Goal: Communication & Community: Answer question/provide support

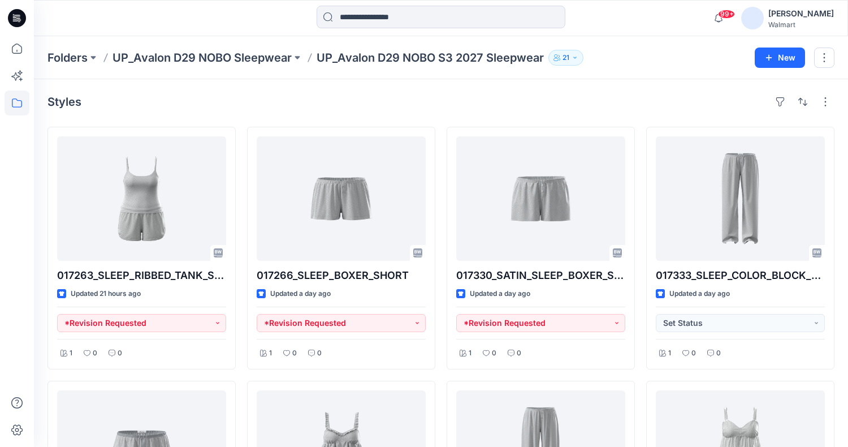
click at [692, 45] on div "Folders UP_Avalon D29 NOBO Sleepwear UP_Avalon D29 NOBO S3 2027 Sleepwear 21 New" at bounding box center [441, 57] width 814 height 43
click at [665, 31] on div "99+ Notifications Suresh Perera shared WM32604_ADM_POINTELLE SHORT CHEMISE_COLO…" at bounding box center [441, 18] width 814 height 36
click at [633, 79] on div "Folders UP_Avalon D29 NOBO Sleepwear UP_Avalon D29 NOBO S3 2027 Sleepwear 21 New" at bounding box center [441, 57] width 814 height 43
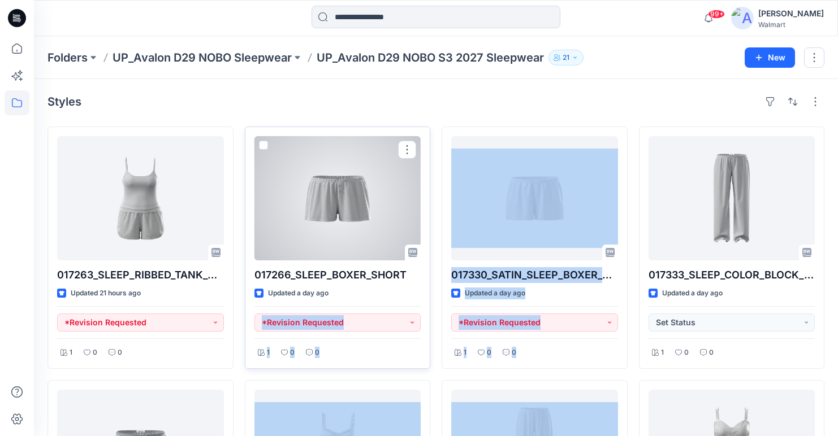
drag, startPoint x: 438, startPoint y: 387, endPoint x: 419, endPoint y: 304, distance: 85.0
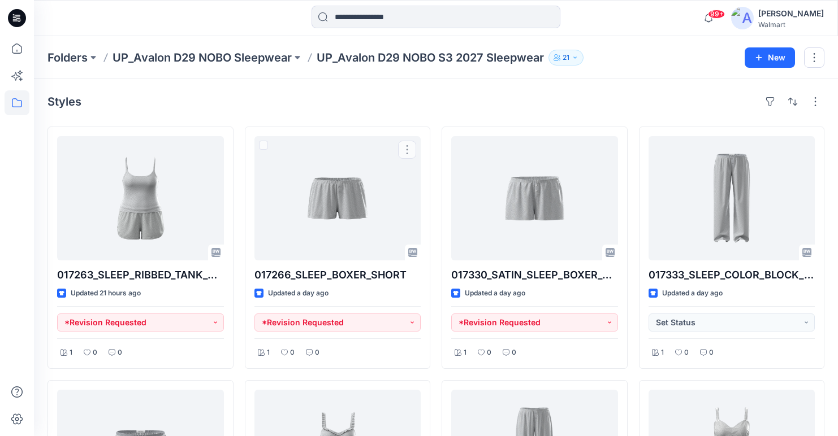
click at [620, 94] on div "Styles" at bounding box center [435, 102] width 777 height 18
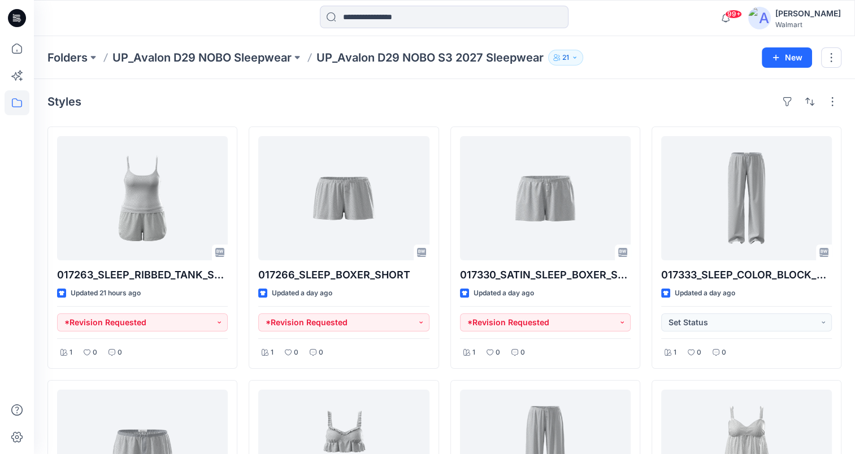
click at [655, 57] on div "Folders UP_Avalon D29 NOBO Sleepwear UP_Avalon D29 NOBO S3 2027 Sleepwear 21" at bounding box center [400, 58] width 706 height 16
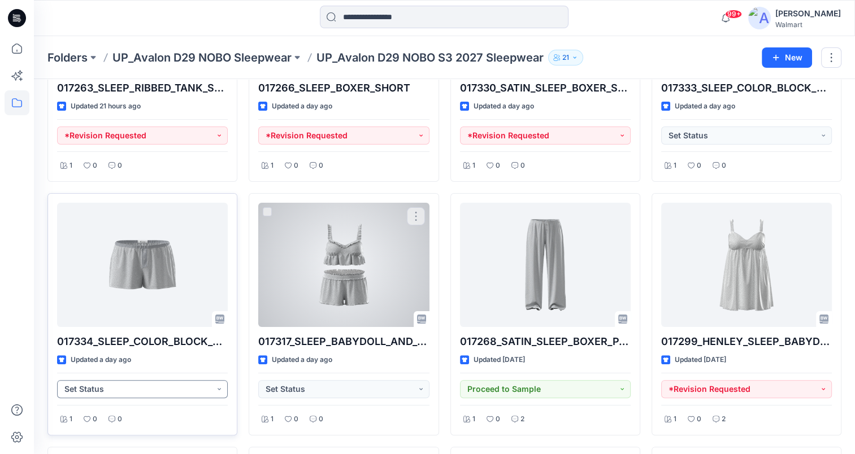
scroll to position [226, 0]
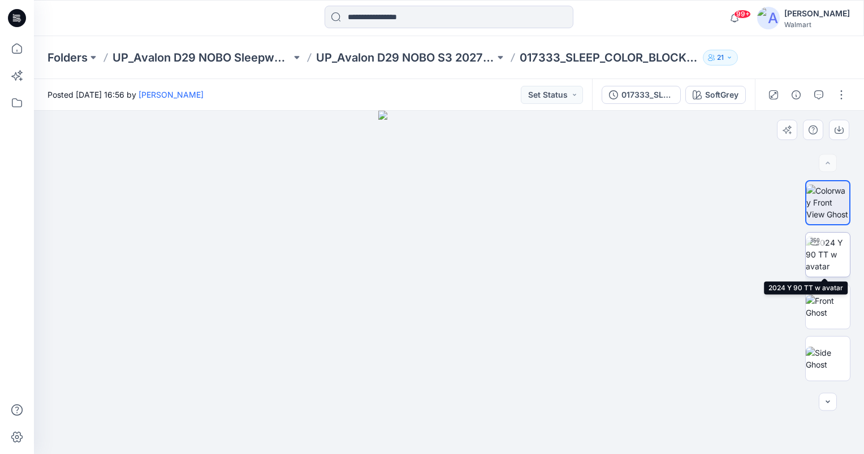
click at [826, 250] on img at bounding box center [828, 255] width 44 height 36
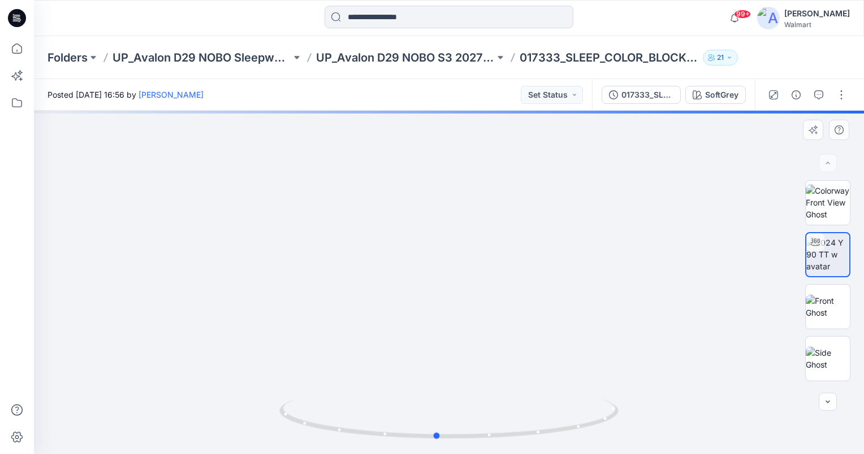
click at [475, 271] on div at bounding box center [449, 283] width 830 height 344
drag, startPoint x: 487, startPoint y: 330, endPoint x: 484, endPoint y: 197, distance: 132.3
click at [484, 197] on img at bounding box center [448, 135] width 665 height 640
drag, startPoint x: 464, startPoint y: 340, endPoint x: 455, endPoint y: 375, distance: 36.2
click at [470, 308] on img at bounding box center [449, 202] width 505 height 505
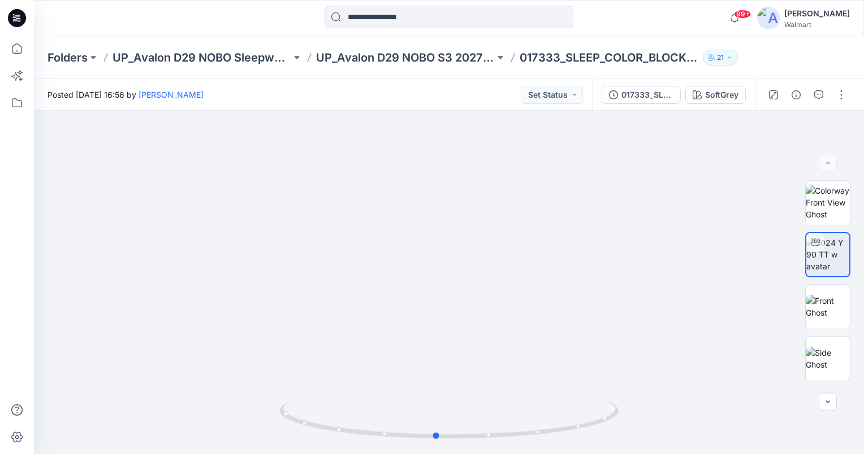
drag, startPoint x: 435, startPoint y: 436, endPoint x: 435, endPoint y: 460, distance: 23.7
click at [435, 454] on html "99+ Notifications Jessica Walters shared M9458_S3 2026_Satin Chemise Opt 1_Midp…" at bounding box center [432, 227] width 864 height 454
drag, startPoint x: 534, startPoint y: 226, endPoint x: 506, endPoint y: 376, distance: 152.9
click at [506, 376] on img at bounding box center [449, 117] width 826 height 674
click at [559, 92] on button "Set Status" at bounding box center [552, 95] width 62 height 18
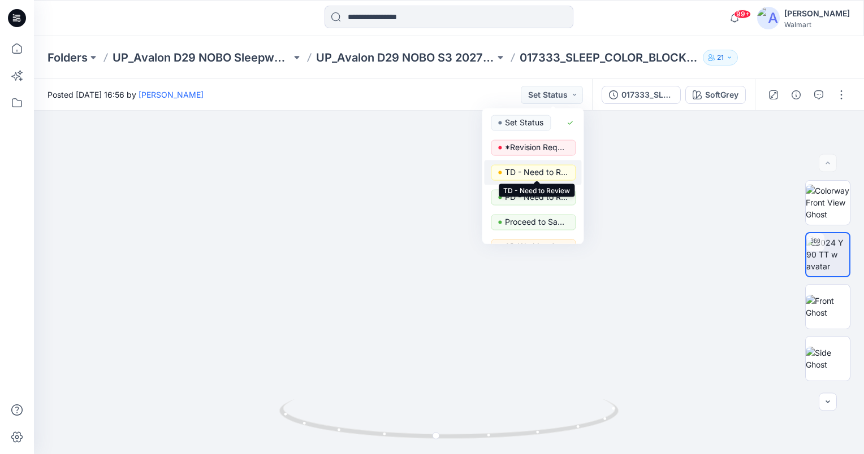
click at [534, 168] on p "TD - Need to Review" at bounding box center [536, 172] width 63 height 15
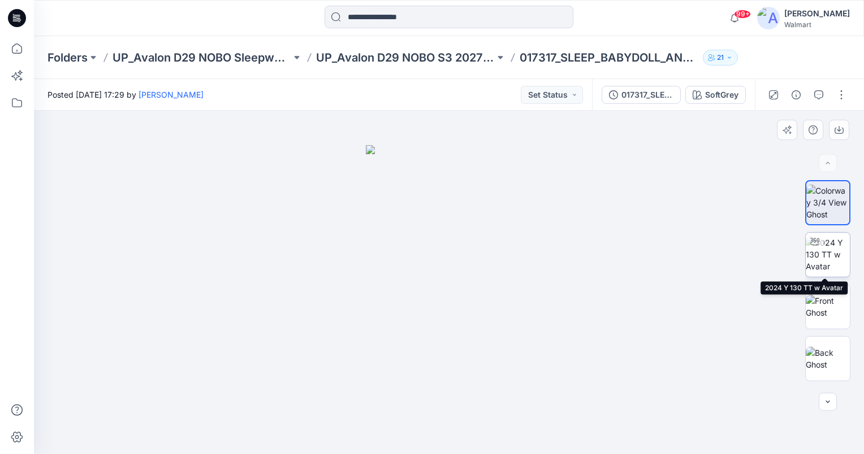
click at [825, 252] on img at bounding box center [828, 255] width 44 height 36
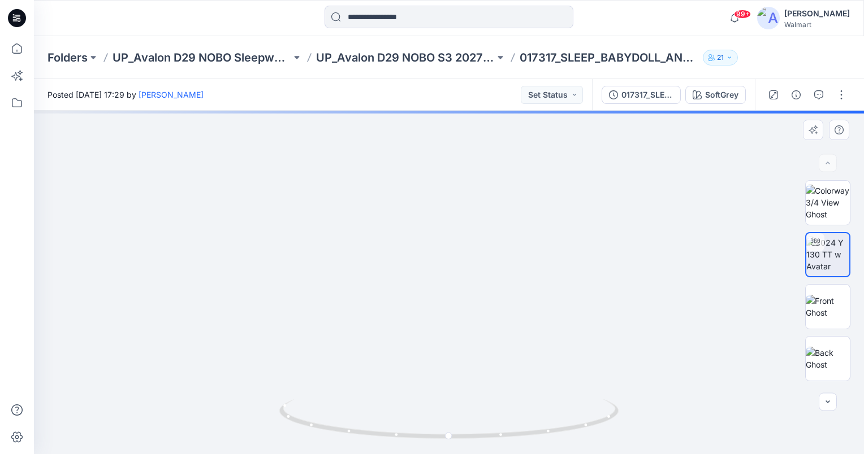
drag, startPoint x: 506, startPoint y: 335, endPoint x: 504, endPoint y: 293, distance: 42.5
click at [504, 293] on img at bounding box center [447, 100] width 988 height 708
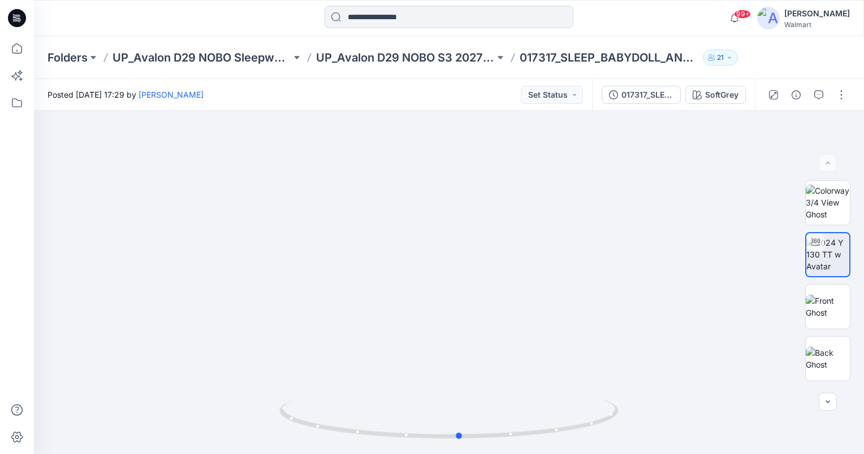
drag, startPoint x: 448, startPoint y: 435, endPoint x: 458, endPoint y: 461, distance: 28.1
click at [458, 454] on html "99+ Notifications Anya Haber shared 73P304_Fit_Stretch_Scoop_Bralette_With_Lace…" at bounding box center [432, 227] width 864 height 454
drag, startPoint x: 459, startPoint y: 437, endPoint x: 434, endPoint y: 443, distance: 26.1
click at [434, 442] on icon at bounding box center [450, 421] width 342 height 42
click at [570, 94] on button "Set Status" at bounding box center [552, 95] width 62 height 18
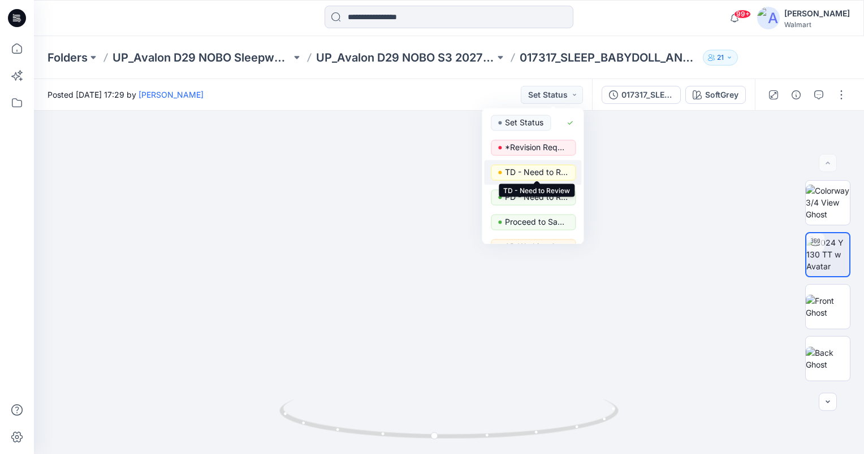
click at [551, 174] on p "TD - Need to Review" at bounding box center [536, 172] width 63 height 15
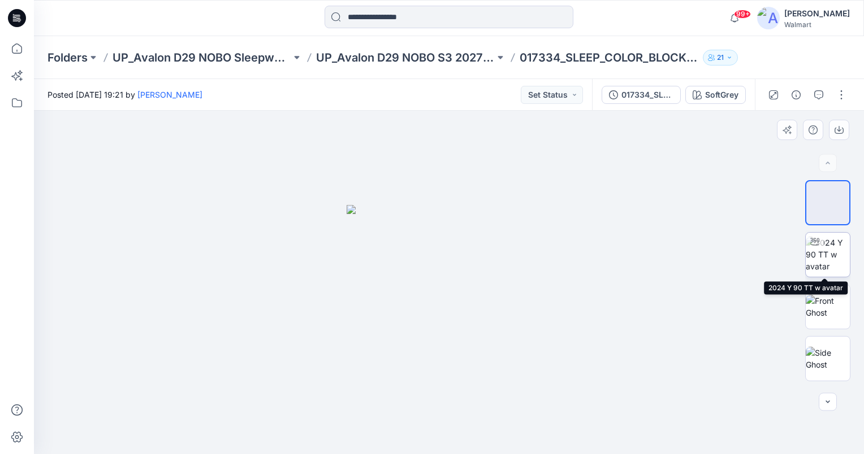
click at [824, 259] on img at bounding box center [828, 255] width 44 height 36
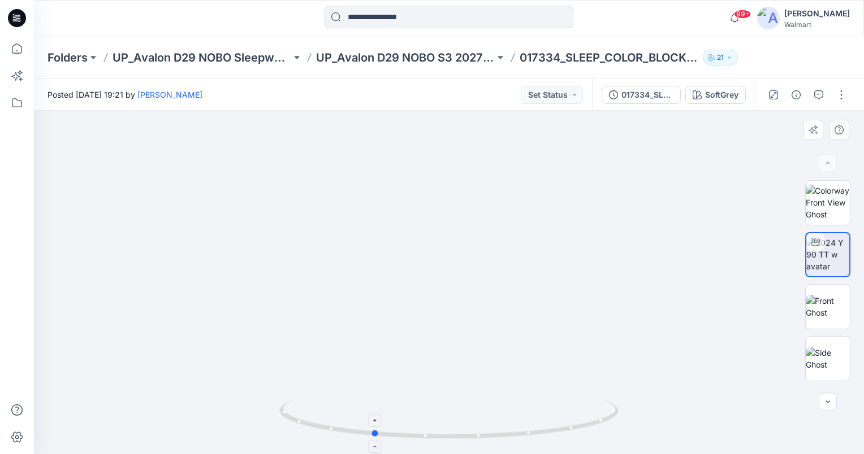
drag, startPoint x: 449, startPoint y: 435, endPoint x: 373, endPoint y: 437, distance: 76.3
click at [373, 437] on icon at bounding box center [450, 421] width 342 height 42
drag, startPoint x: 376, startPoint y: 435, endPoint x: 443, endPoint y: 451, distance: 68.6
click at [443, 442] on icon at bounding box center [450, 421] width 342 height 42
drag, startPoint x: 439, startPoint y: 436, endPoint x: 453, endPoint y: 451, distance: 20.0
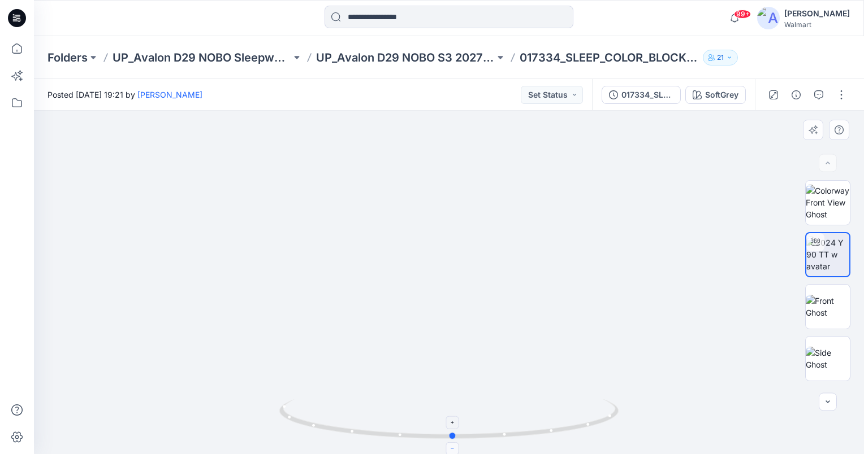
click at [453, 442] on icon at bounding box center [450, 421] width 342 height 42
click at [554, 92] on button "Set Status" at bounding box center [552, 95] width 62 height 18
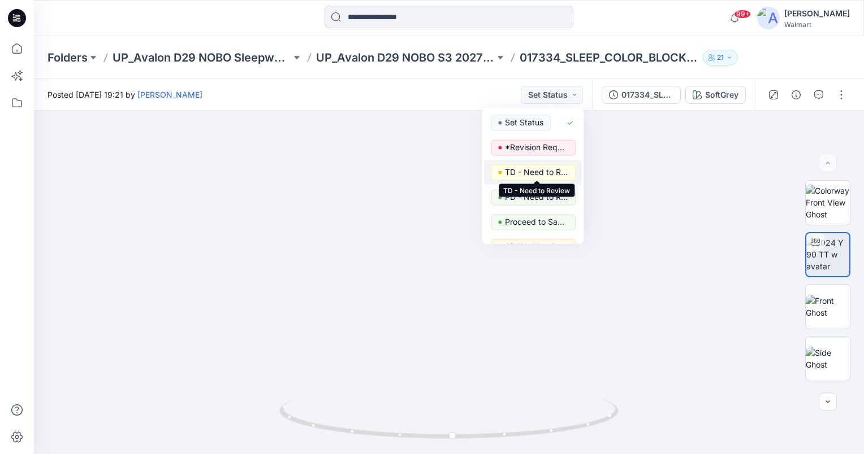
click at [549, 171] on p "TD - Need to Review" at bounding box center [536, 172] width 63 height 15
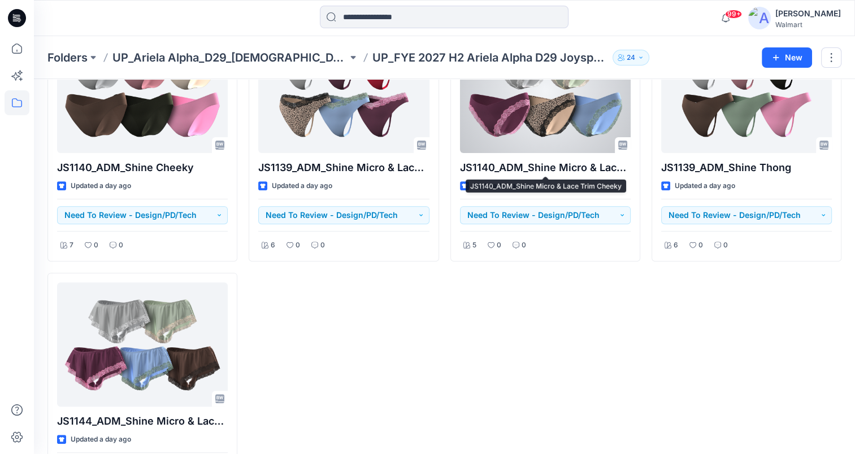
scroll to position [396, 0]
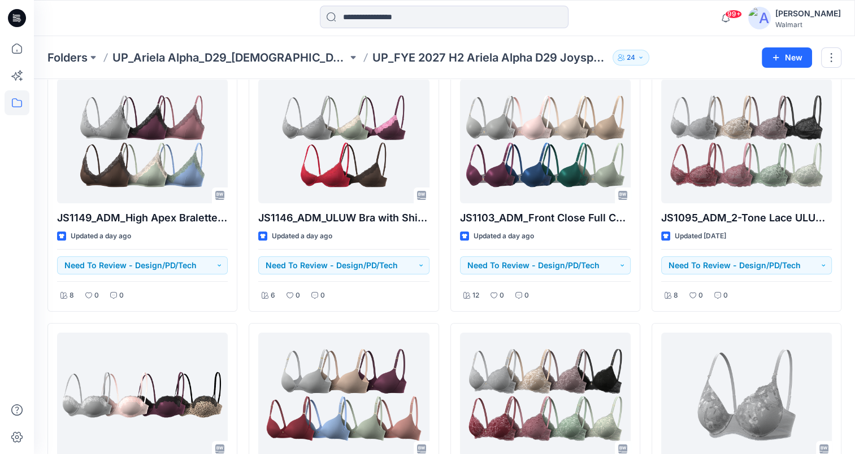
scroll to position [57, 0]
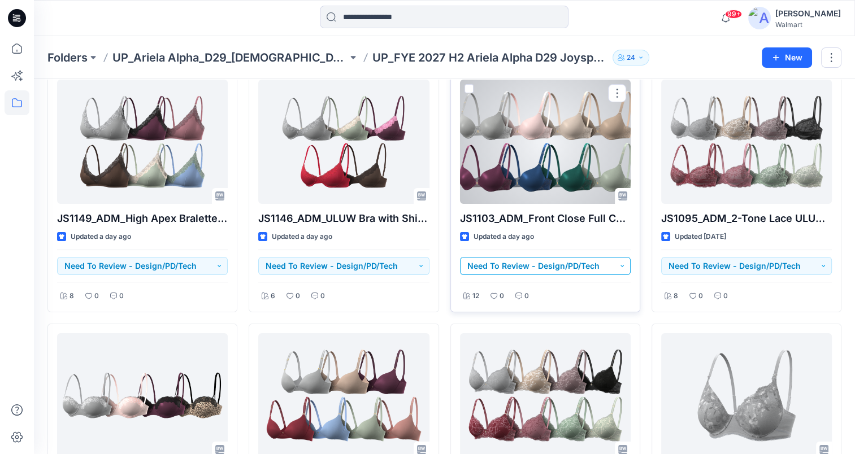
click at [620, 266] on button "Need To Review - Design/PD/Tech" at bounding box center [545, 266] width 171 height 18
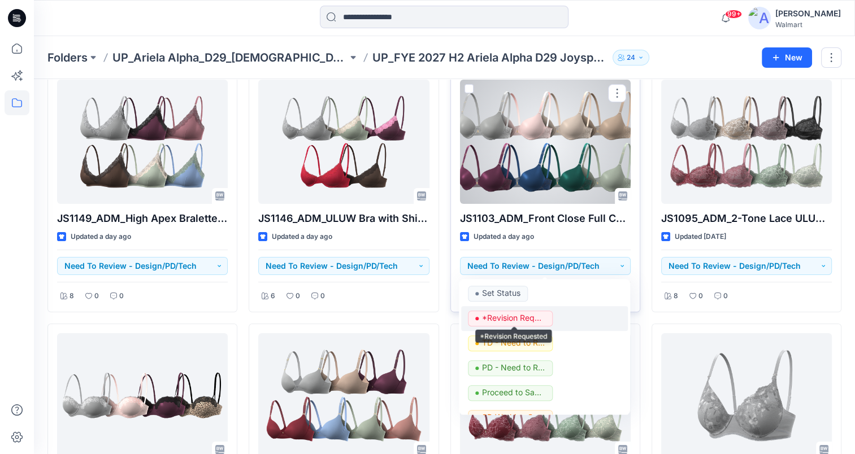
click at [513, 319] on p "*Revision Requested" at bounding box center [513, 318] width 63 height 15
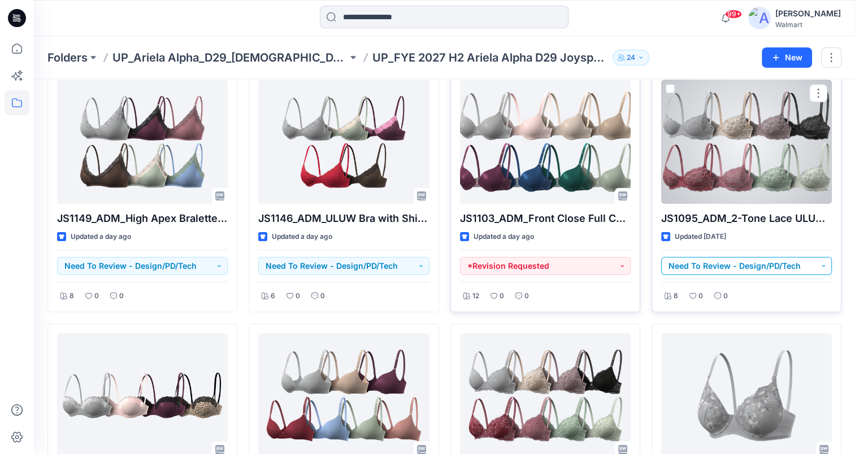
click at [808, 261] on button "Need To Review - Design/PD/Tech" at bounding box center [746, 266] width 171 height 18
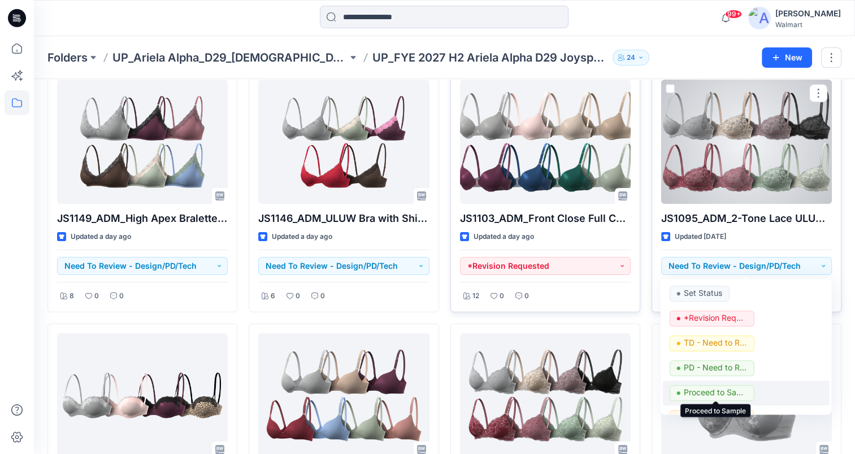
click at [722, 391] on p "Proceed to Sample" at bounding box center [715, 393] width 63 height 15
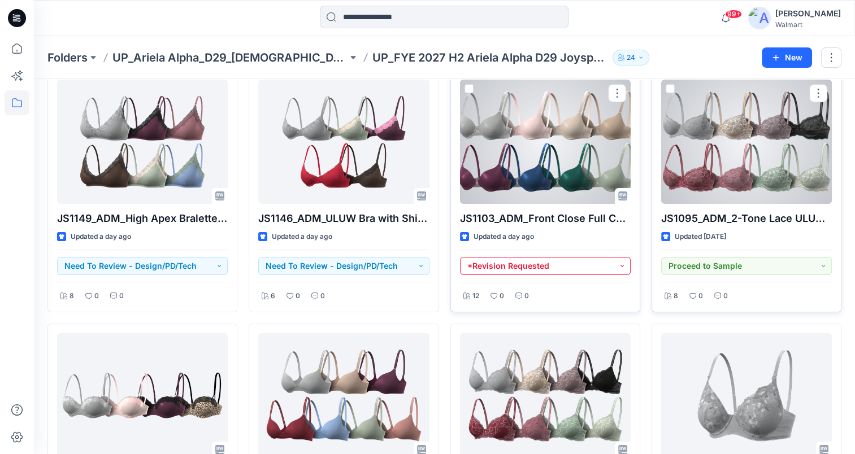
click at [617, 269] on button "*Revision Requested" at bounding box center [545, 266] width 171 height 18
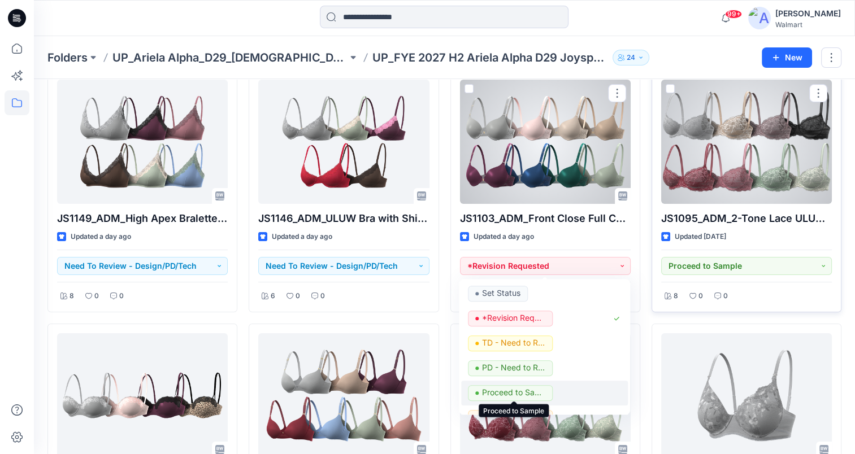
click at [506, 397] on p "Proceed to Sample" at bounding box center [513, 393] width 63 height 15
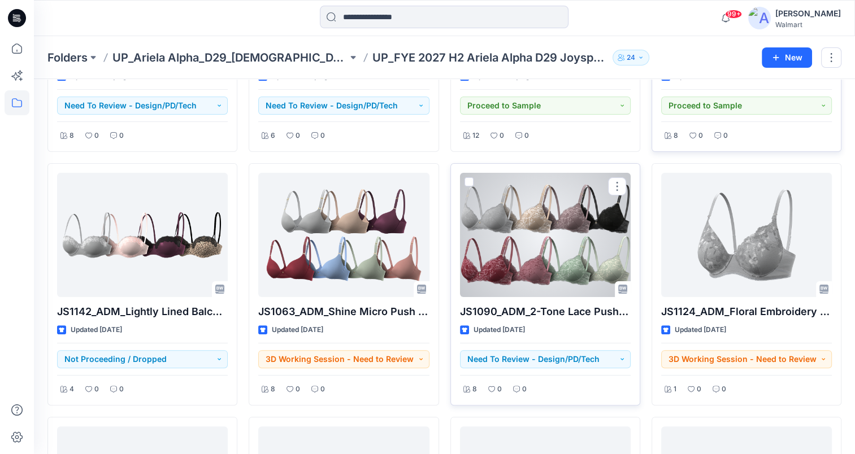
scroll to position [226, 0]
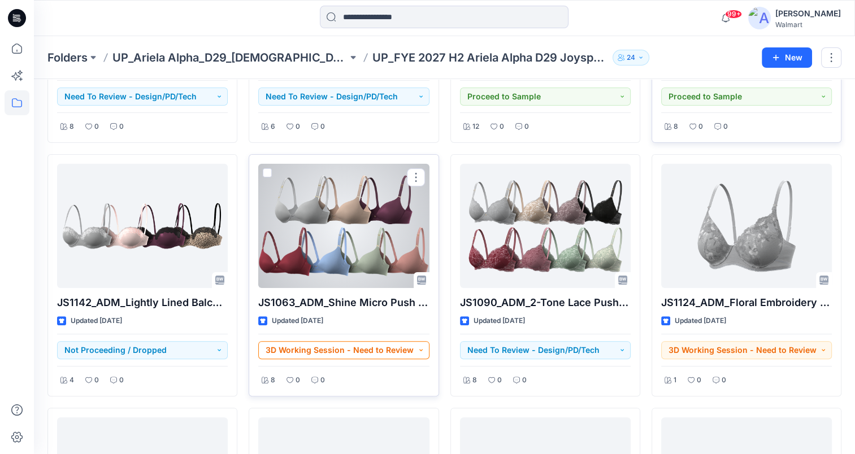
click at [421, 350] on button "3D Working Session - Need to Review" at bounding box center [343, 350] width 171 height 18
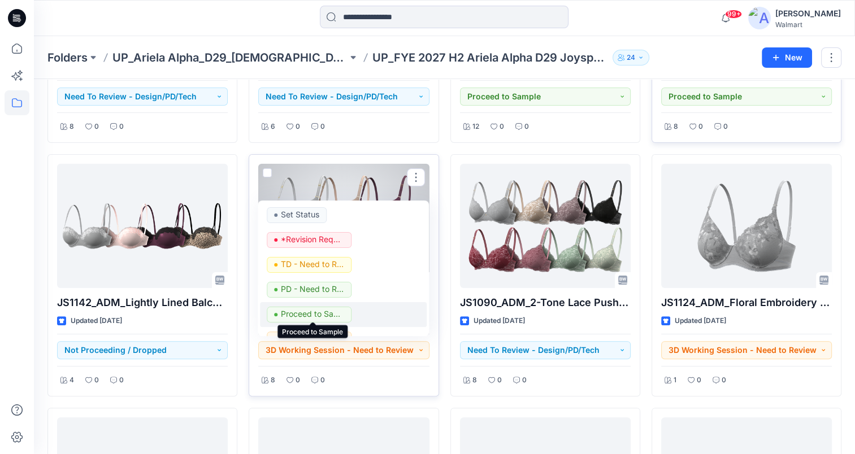
click at [321, 315] on p "Proceed to Sample" at bounding box center [312, 314] width 63 height 15
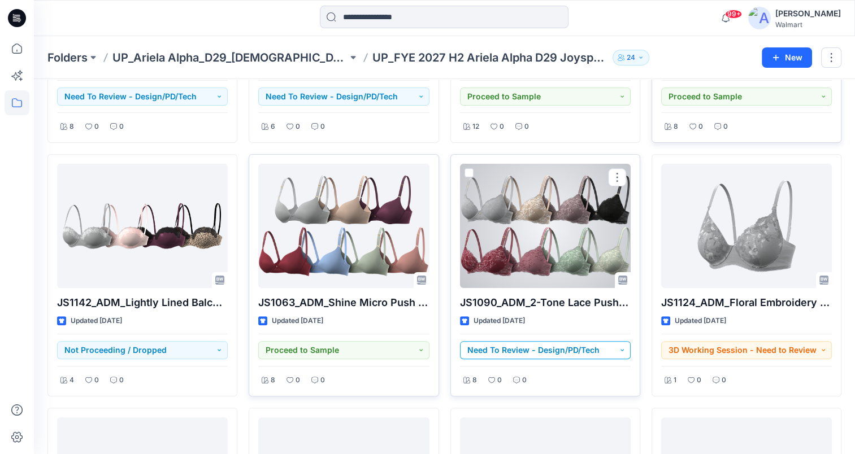
click at [582, 347] on button "Need To Review - Design/PD/Tech" at bounding box center [545, 350] width 171 height 18
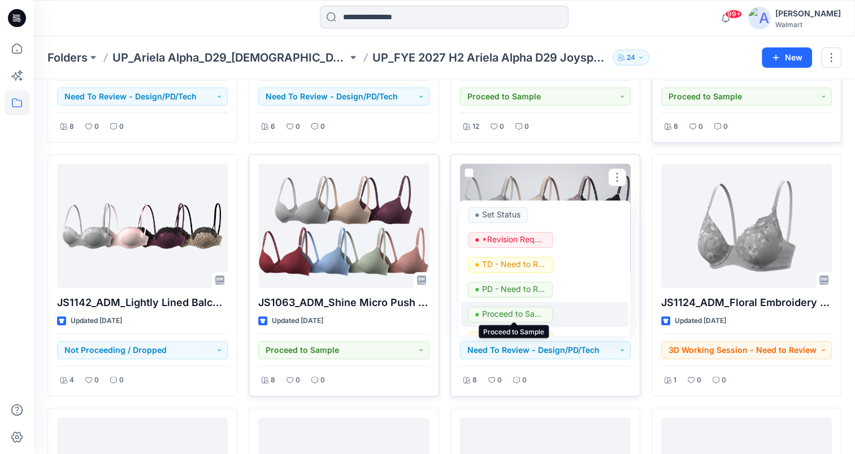
click at [525, 313] on p "Proceed to Sample" at bounding box center [513, 314] width 63 height 15
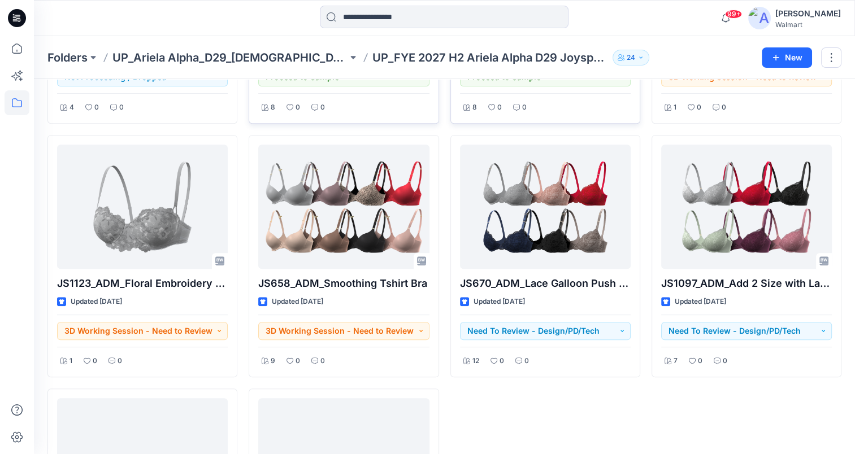
scroll to position [509, 0]
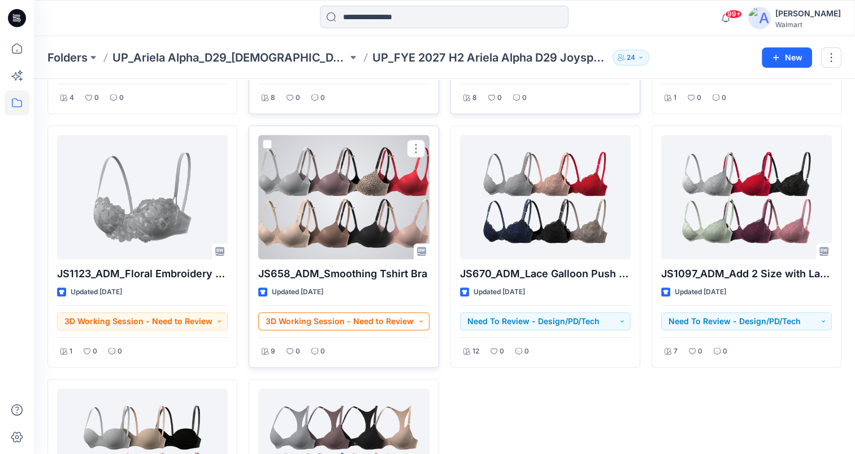
click at [422, 320] on button "3D Working Session - Need to Review" at bounding box center [343, 322] width 171 height 18
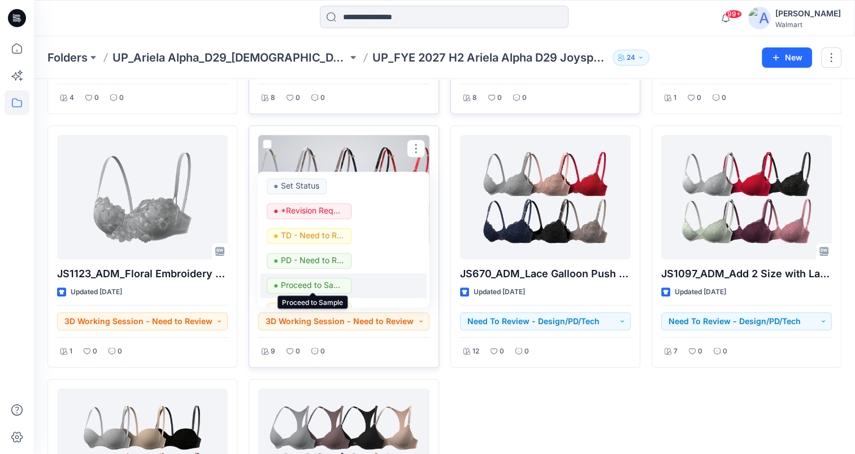
click at [343, 288] on p "Proceed to Sample" at bounding box center [312, 285] width 63 height 15
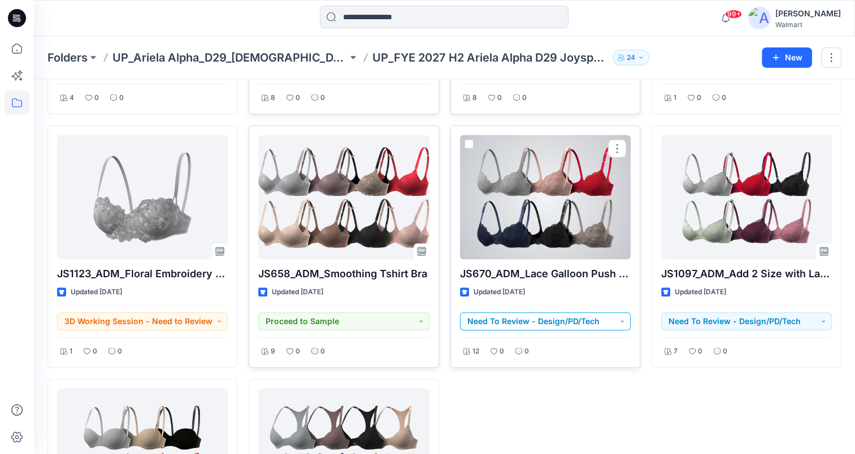
click at [624, 322] on button "Need To Review - Design/PD/Tech" at bounding box center [545, 322] width 171 height 18
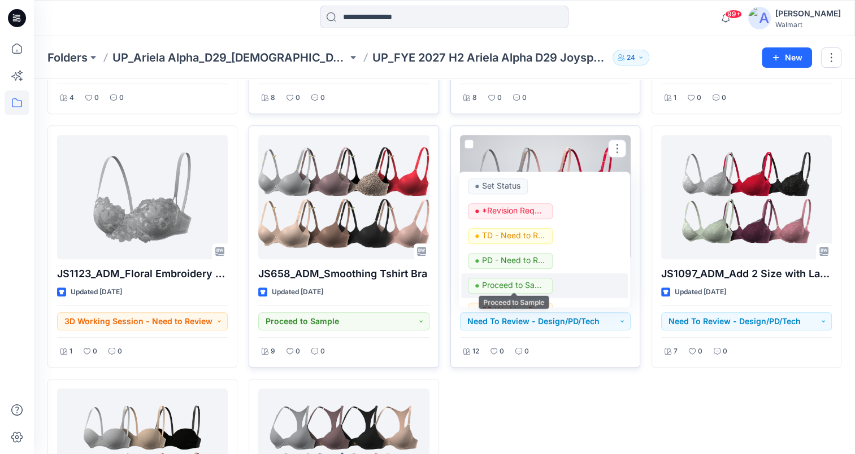
click at [509, 289] on p "Proceed to Sample" at bounding box center [513, 285] width 63 height 15
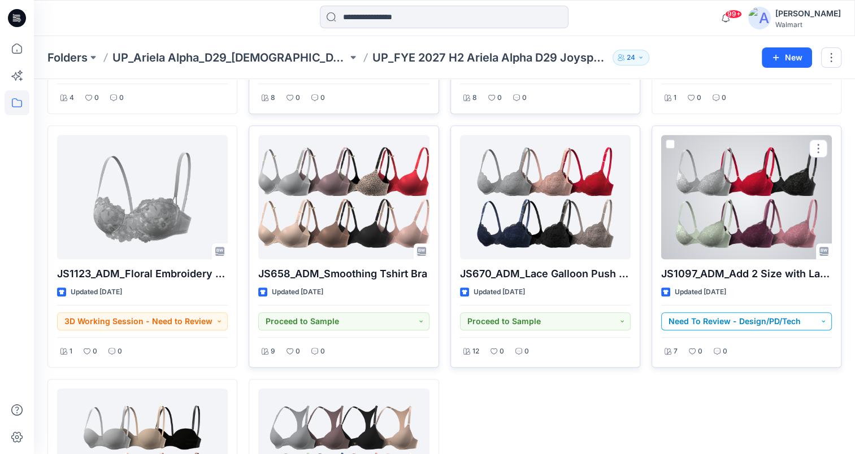
click at [806, 320] on button "Need To Review - Design/PD/Tech" at bounding box center [746, 322] width 171 height 18
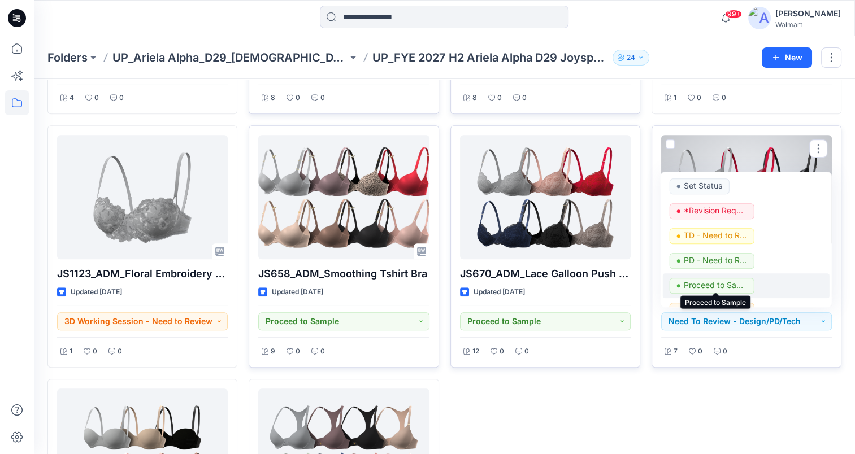
click at [721, 291] on p "Proceed to Sample" at bounding box center [715, 285] width 63 height 15
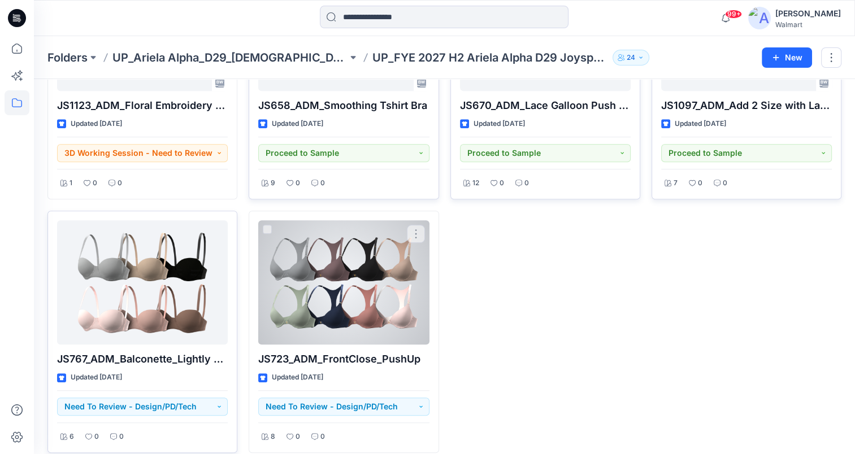
scroll to position [687, 0]
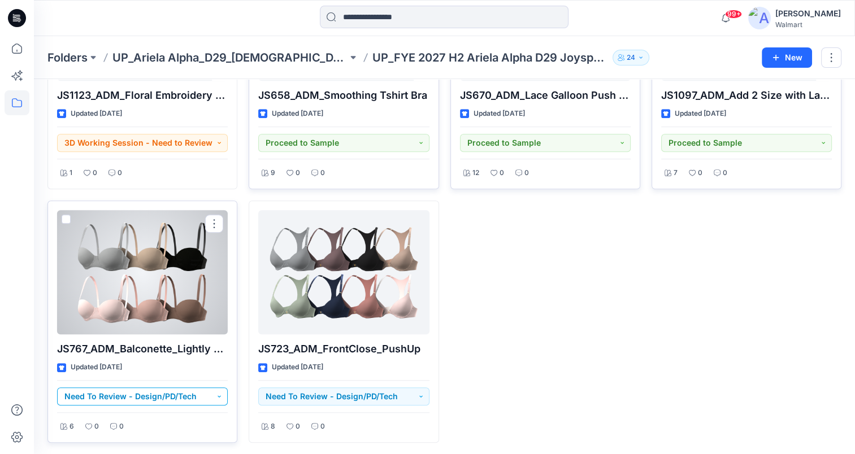
click at [213, 392] on button "Need To Review - Design/PD/Tech" at bounding box center [142, 397] width 171 height 18
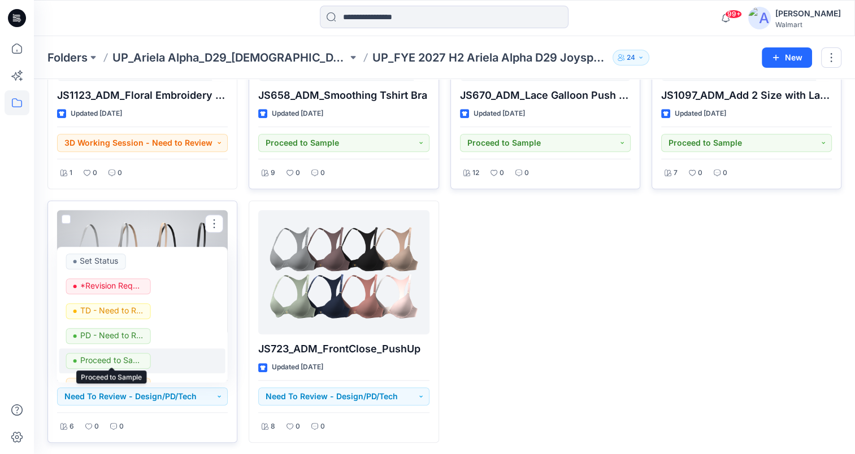
click at [136, 360] on p "Proceed to Sample" at bounding box center [111, 360] width 63 height 15
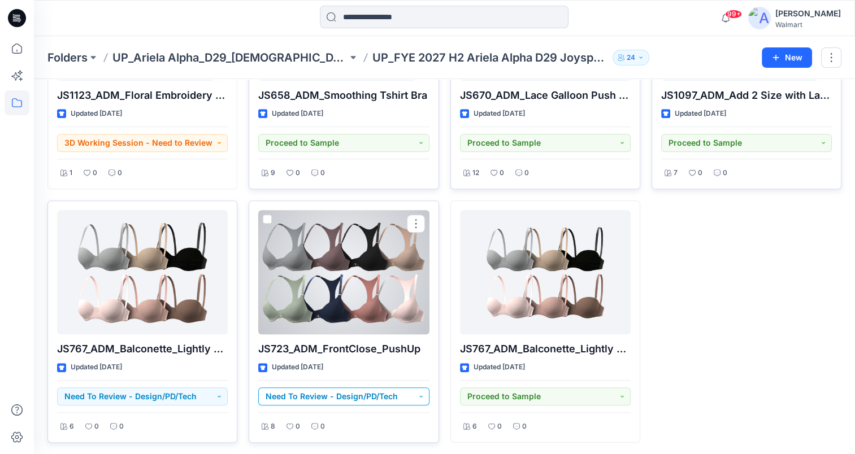
click at [396, 398] on button "Need To Review - Design/PD/Tech" at bounding box center [343, 397] width 171 height 18
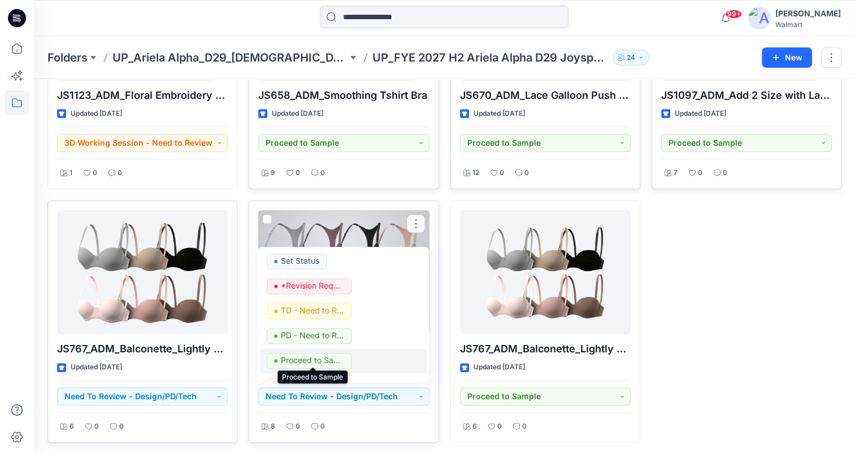
click at [323, 357] on p "Proceed to Sample" at bounding box center [312, 360] width 63 height 15
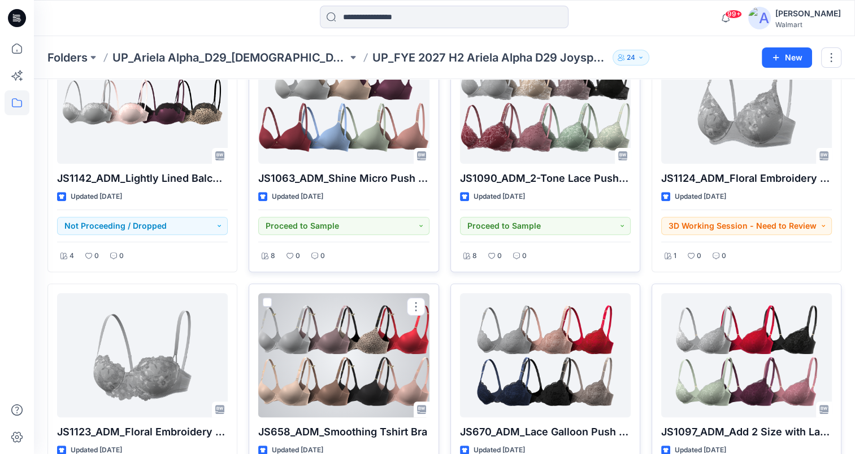
scroll to position [235, 0]
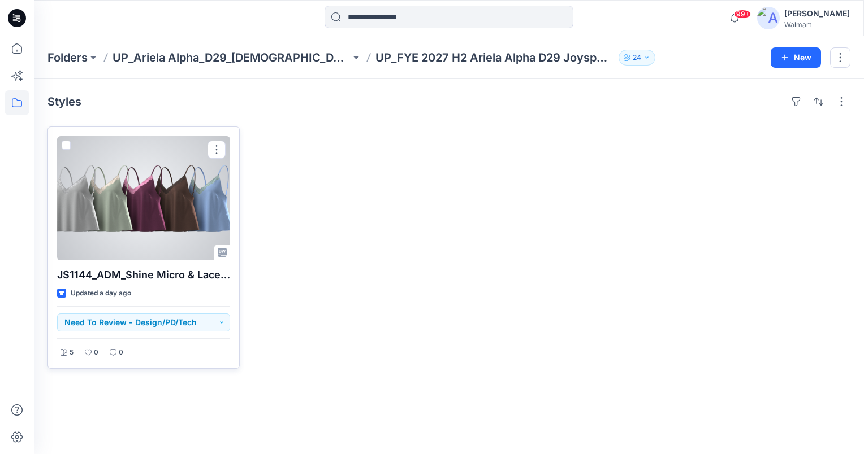
click at [133, 205] on div at bounding box center [143, 198] width 173 height 124
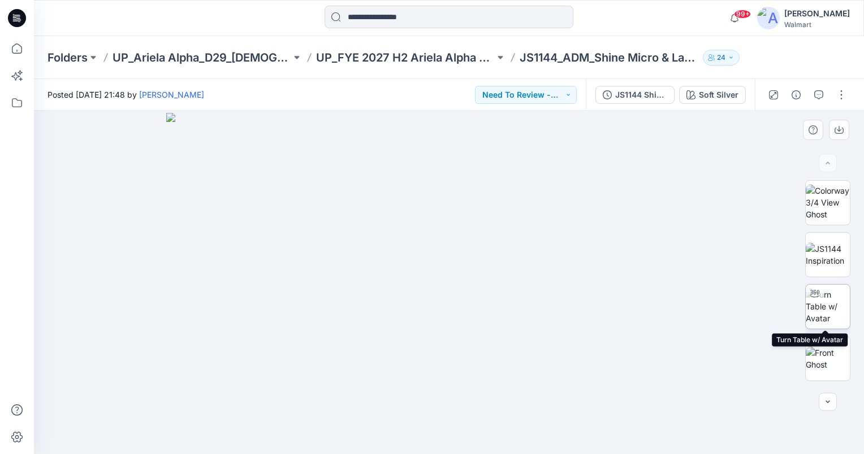
click at [822, 305] on img at bounding box center [828, 307] width 44 height 36
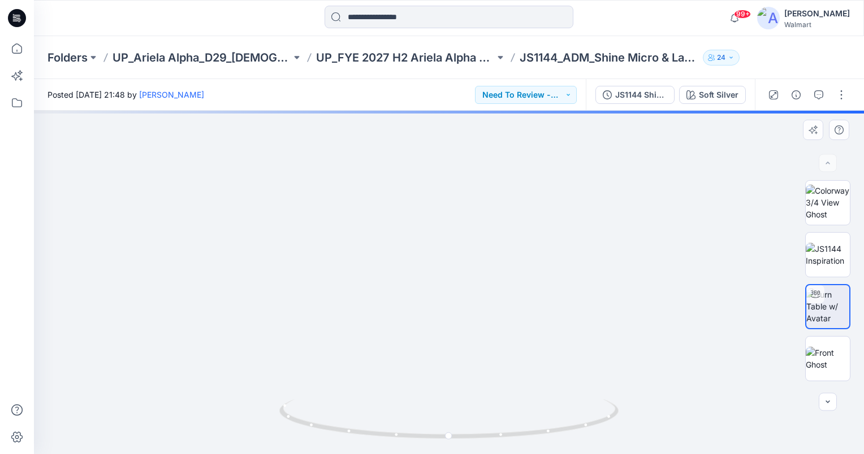
drag, startPoint x: 526, startPoint y: 220, endPoint x: 521, endPoint y: 306, distance: 86.1
click at [520, 306] on img at bounding box center [449, 205] width 826 height 500
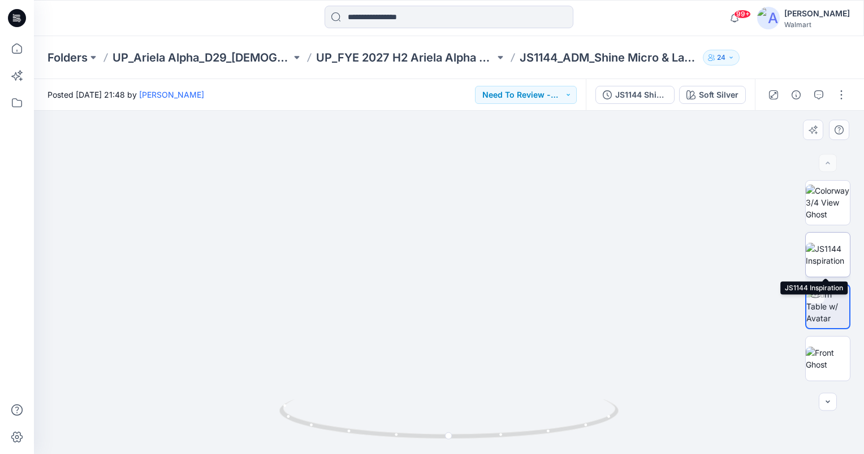
click at [822, 243] on img at bounding box center [828, 255] width 44 height 24
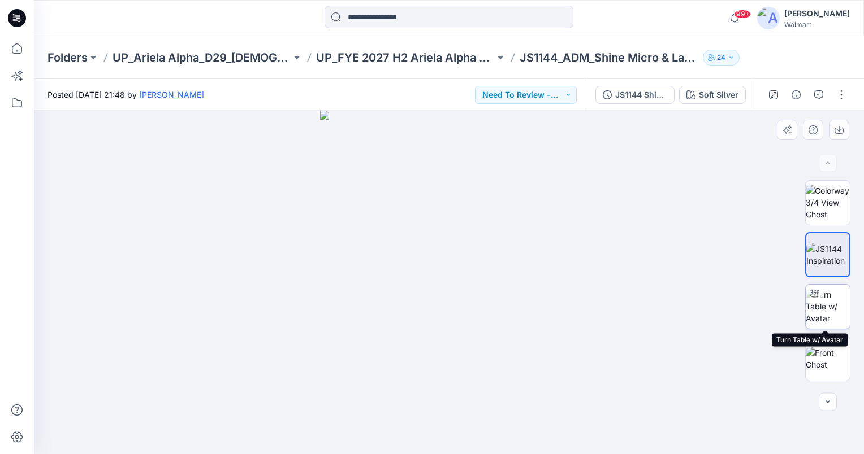
click at [826, 311] on img at bounding box center [828, 307] width 44 height 36
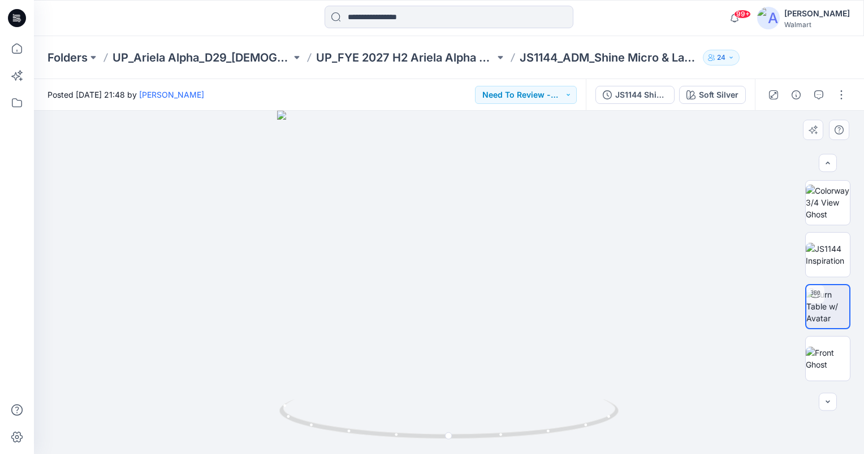
scroll to position [99, 0]
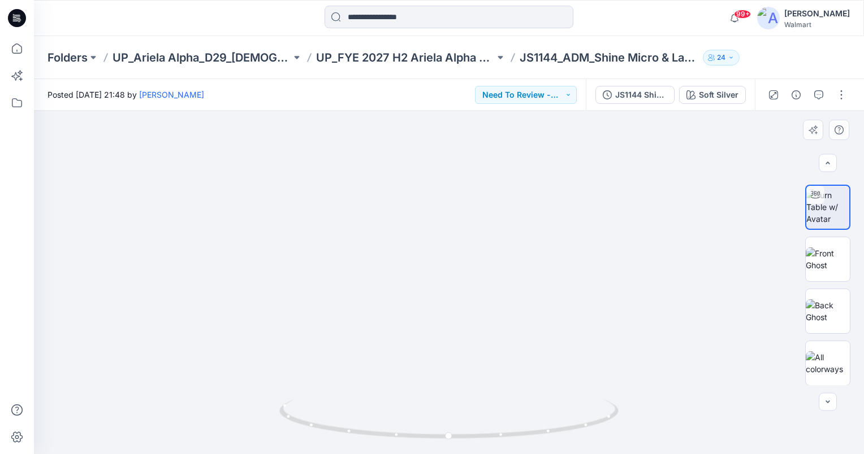
drag, startPoint x: 469, startPoint y: 240, endPoint x: 479, endPoint y: 309, distance: 69.6
click at [479, 309] on img at bounding box center [449, 187] width 826 height 533
drag, startPoint x: 854, startPoint y: 288, endPoint x: 846, endPoint y: 239, distance: 50.4
click at [846, 239] on div at bounding box center [827, 282] width 72 height 205
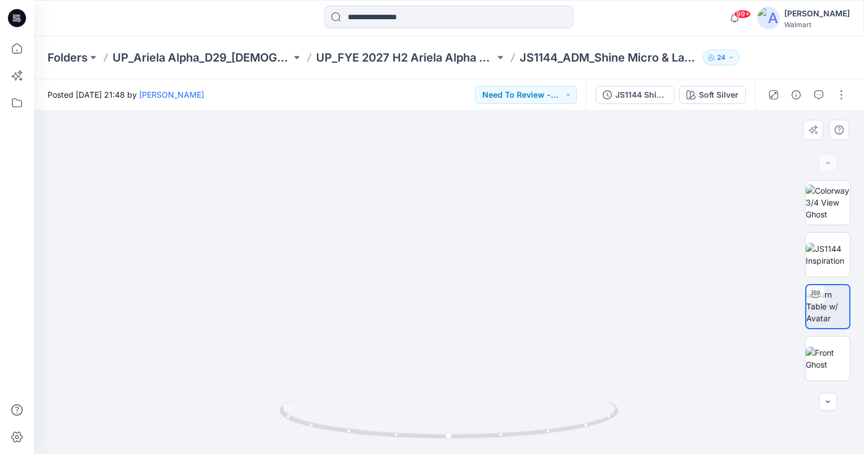
scroll to position [39, 0]
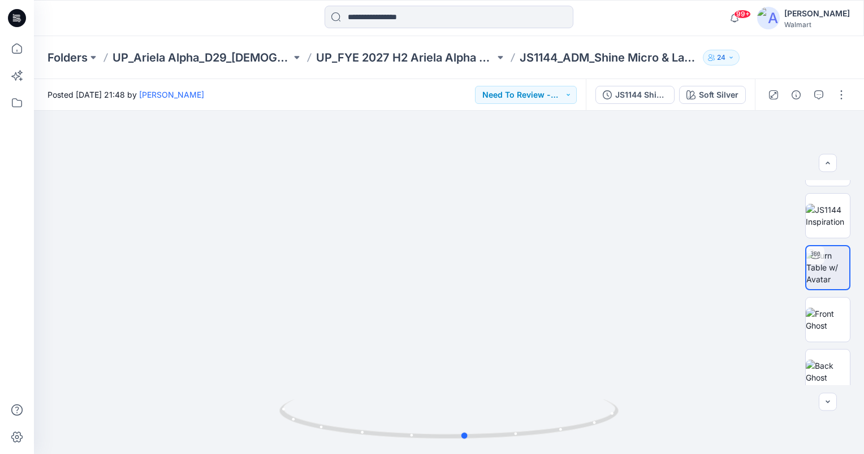
drag, startPoint x: 448, startPoint y: 436, endPoint x: 465, endPoint y: 469, distance: 36.7
click at [465, 454] on html "99+ Notifications [PERSON_NAME] (Delta Galil) shared NB61D020_NOBO 16 Foot_Cott…" at bounding box center [432, 227] width 864 height 454
click at [822, 214] on img at bounding box center [828, 216] width 44 height 24
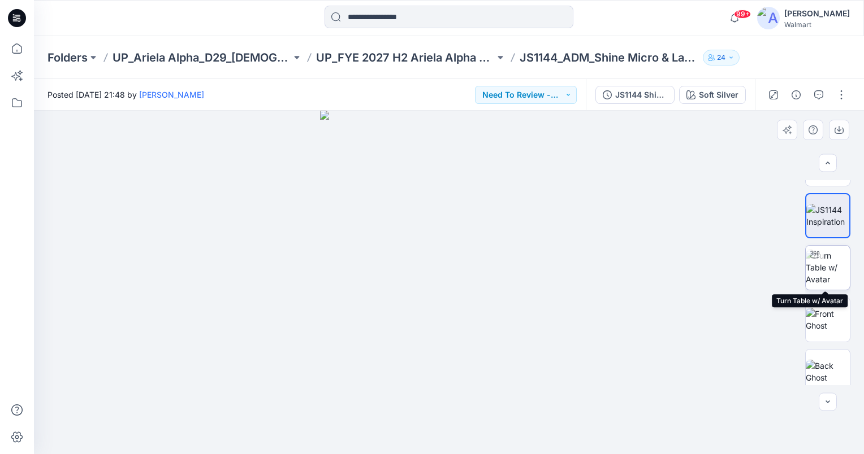
click at [830, 270] on img at bounding box center [828, 268] width 44 height 36
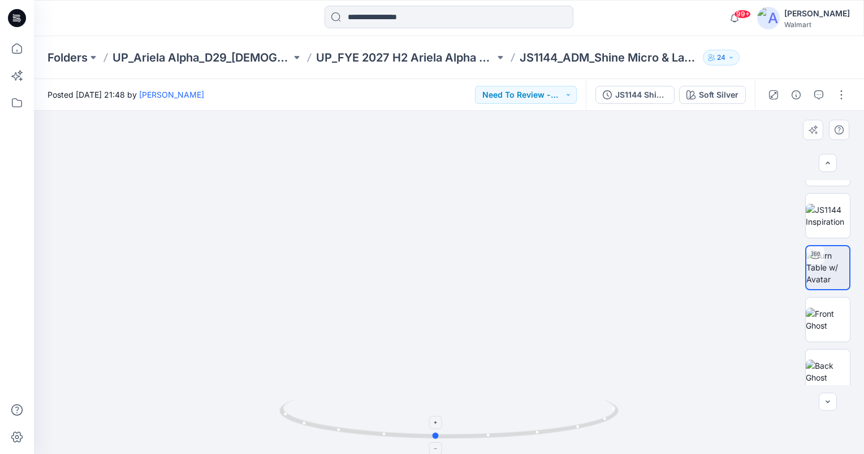
drag, startPoint x: 450, startPoint y: 435, endPoint x: 436, endPoint y: 431, distance: 14.0
click at [436, 431] on icon at bounding box center [450, 421] width 342 height 42
click at [819, 224] on img at bounding box center [828, 216] width 44 height 24
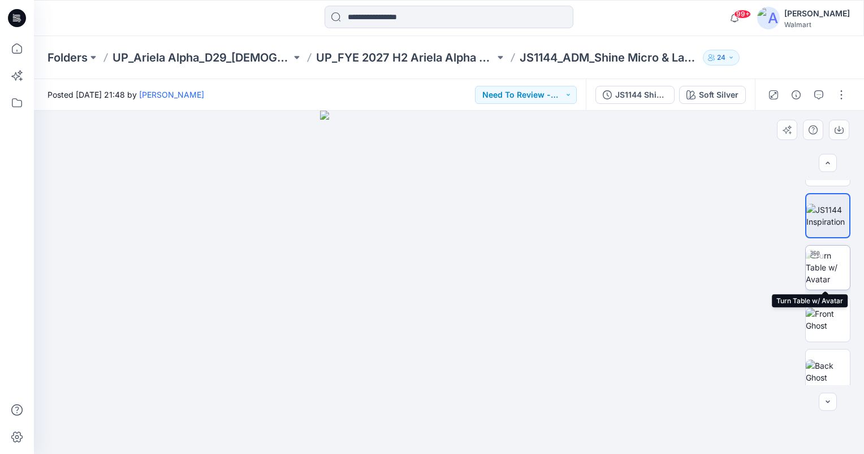
click at [823, 255] on img at bounding box center [828, 268] width 44 height 36
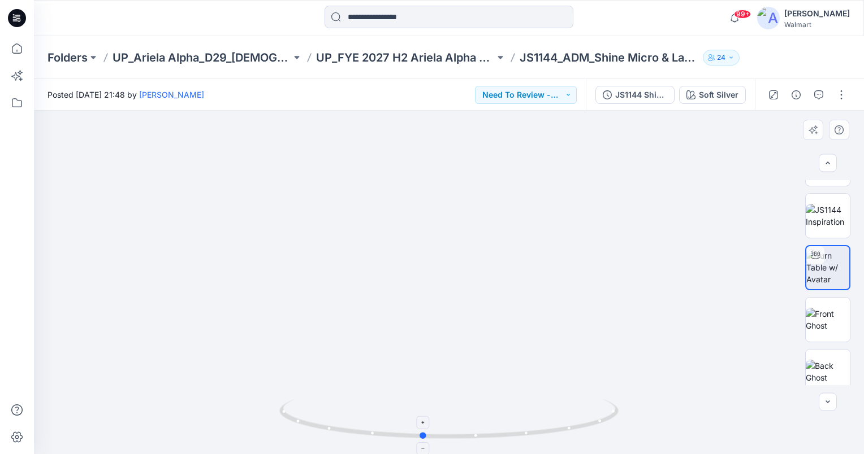
drag, startPoint x: 451, startPoint y: 435, endPoint x: 424, endPoint y: 436, distance: 26.6
click at [424, 436] on circle at bounding box center [423, 435] width 7 height 7
drag, startPoint x: 477, startPoint y: 168, endPoint x: 453, endPoint y: 221, distance: 57.7
click at [453, 221] on img at bounding box center [449, 188] width 826 height 533
drag, startPoint x: 423, startPoint y: 435, endPoint x: 435, endPoint y: 425, distance: 15.6
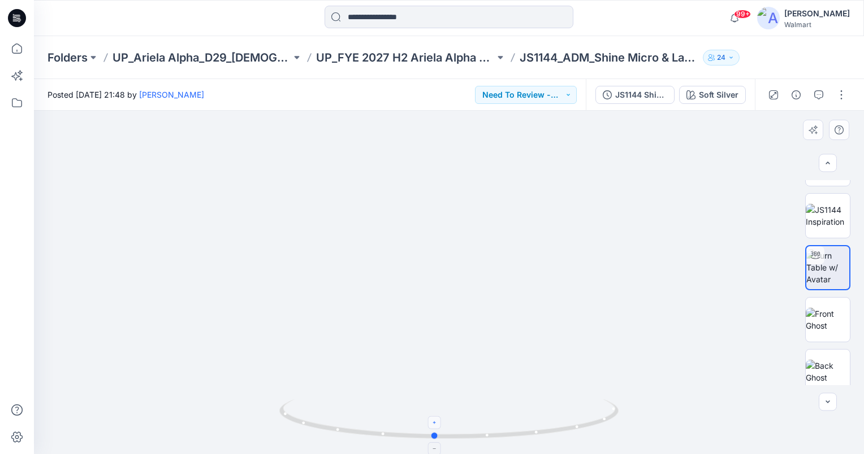
click at [435, 425] on icon at bounding box center [450, 421] width 342 height 42
click at [569, 92] on button "Need To Review - Design/PD/Tech" at bounding box center [526, 95] width 102 height 18
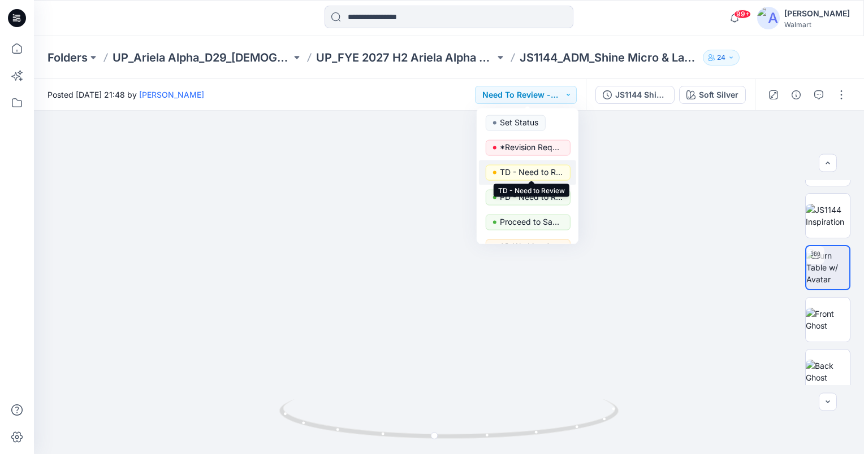
click at [553, 171] on p "TD - Need to Review" at bounding box center [531, 172] width 63 height 15
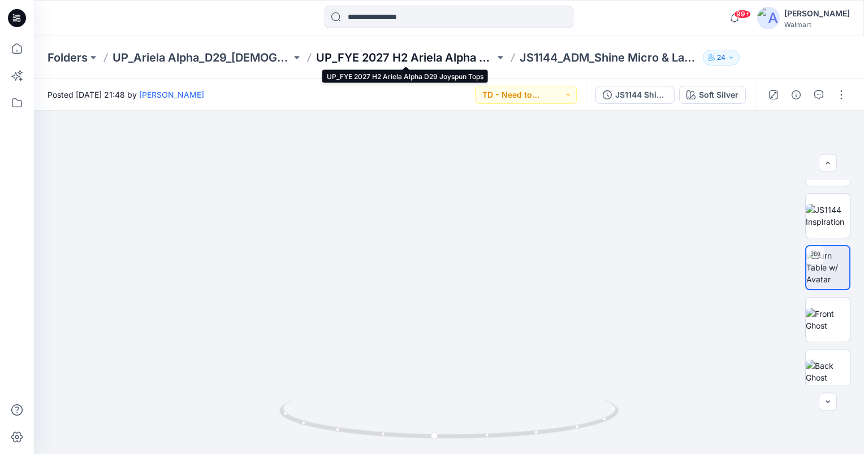
click at [446, 55] on p "UP_FYE 2027 H2 Ariela Alpha D29 Joyspun Tops" at bounding box center [405, 58] width 179 height 16
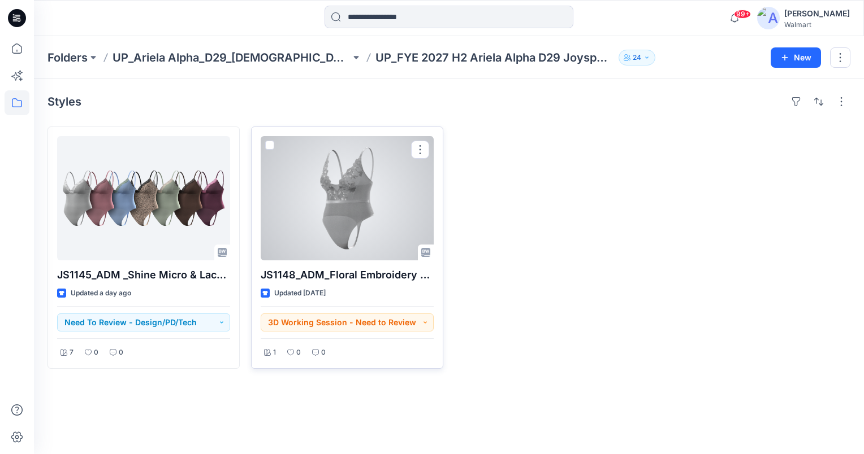
click at [331, 207] on div at bounding box center [347, 198] width 173 height 124
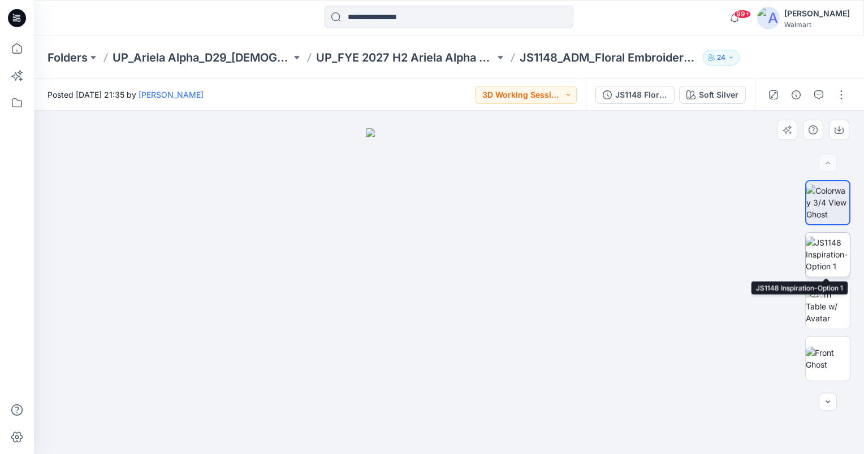
click at [826, 265] on img at bounding box center [828, 255] width 44 height 36
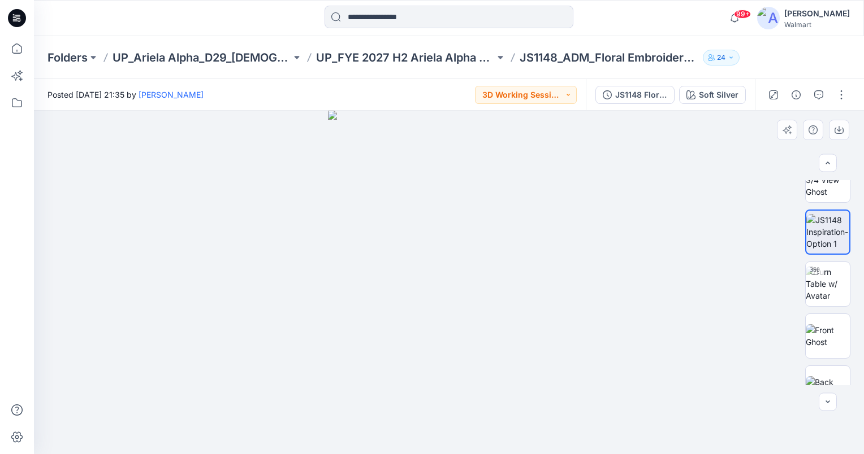
scroll to position [37, 0]
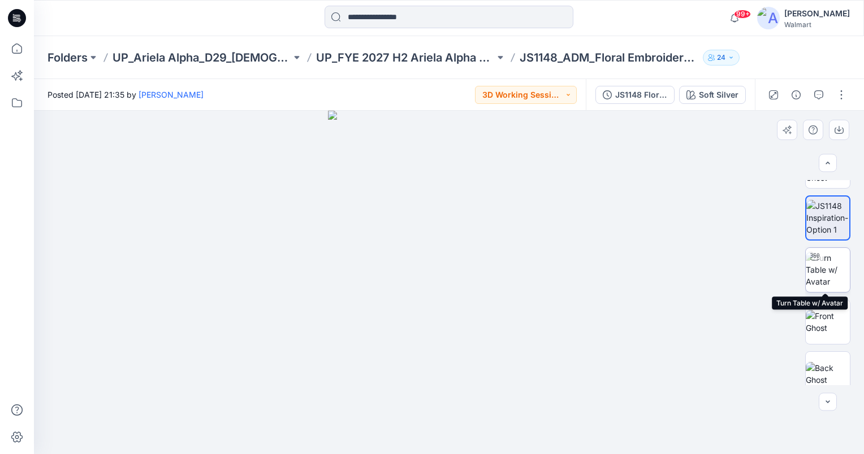
click at [828, 268] on img at bounding box center [828, 270] width 44 height 36
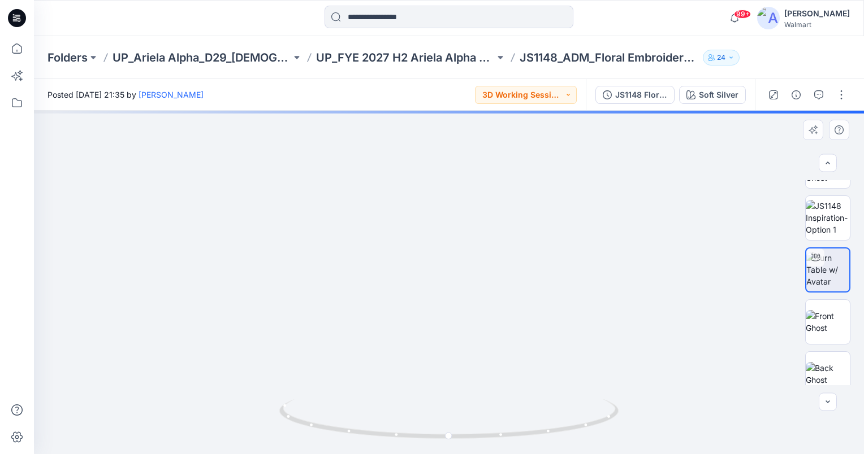
drag, startPoint x: 499, startPoint y: 266, endPoint x: 517, endPoint y: 311, distance: 49.2
click at [510, 305] on img at bounding box center [448, 219] width 665 height 470
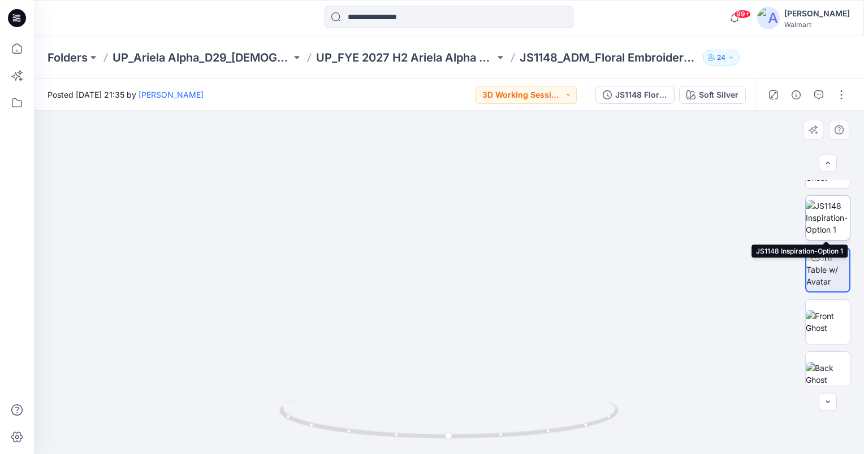
click at [824, 209] on img at bounding box center [828, 218] width 44 height 36
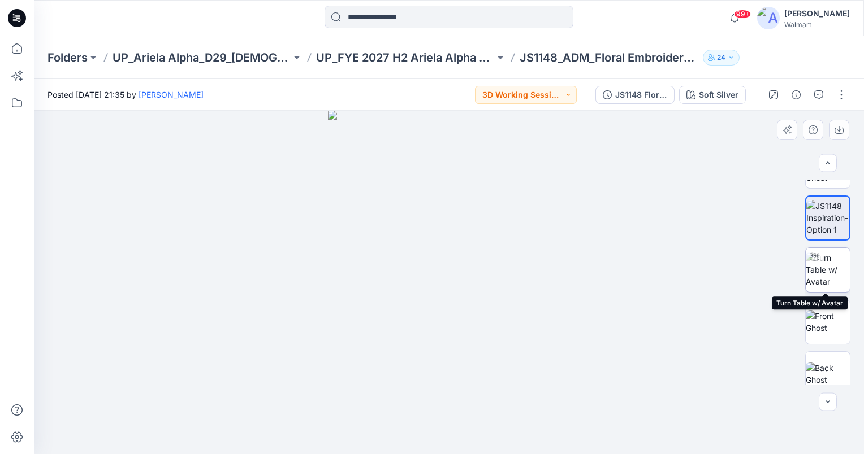
click at [826, 271] on img at bounding box center [828, 270] width 44 height 36
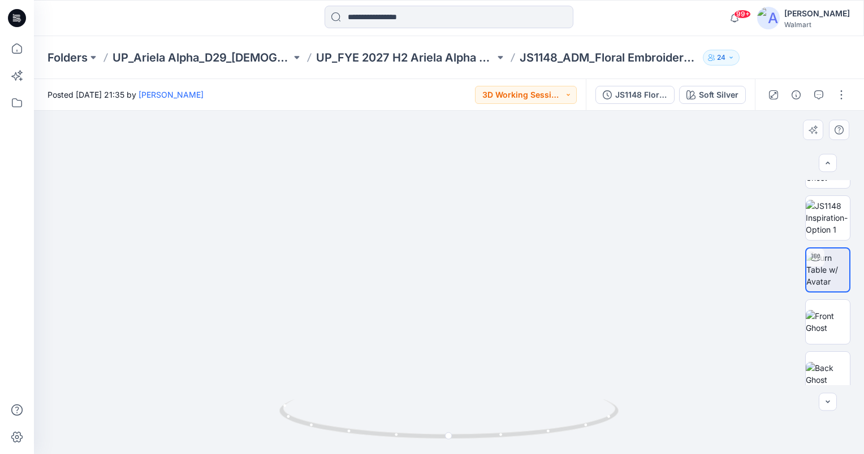
drag, startPoint x: 488, startPoint y: 279, endPoint x: 492, endPoint y: 325, distance: 45.9
click at [492, 325] on img at bounding box center [448, 223] width 665 height 464
drag, startPoint x: 448, startPoint y: 436, endPoint x: 418, endPoint y: 440, distance: 30.7
click at [418, 440] on icon at bounding box center [450, 421] width 342 height 42
click at [516, 99] on button "3D Working Session - Need to Review" at bounding box center [526, 95] width 102 height 18
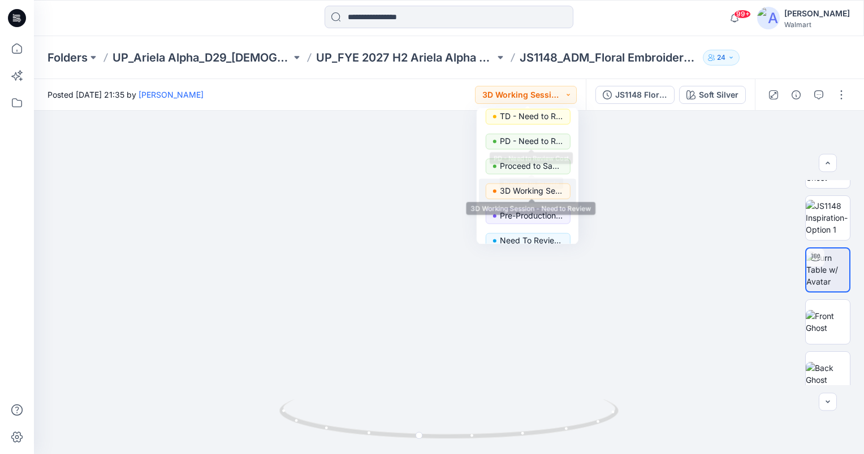
scroll to position [57, 0]
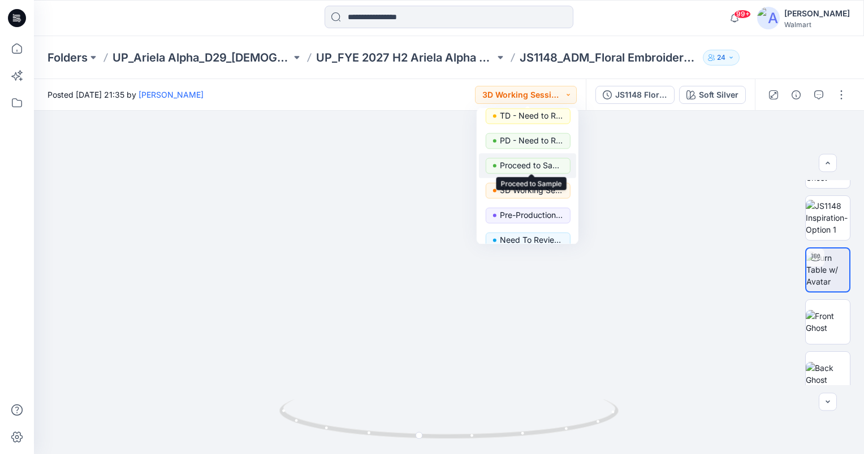
click at [536, 162] on p "Proceed to Sample" at bounding box center [531, 165] width 63 height 15
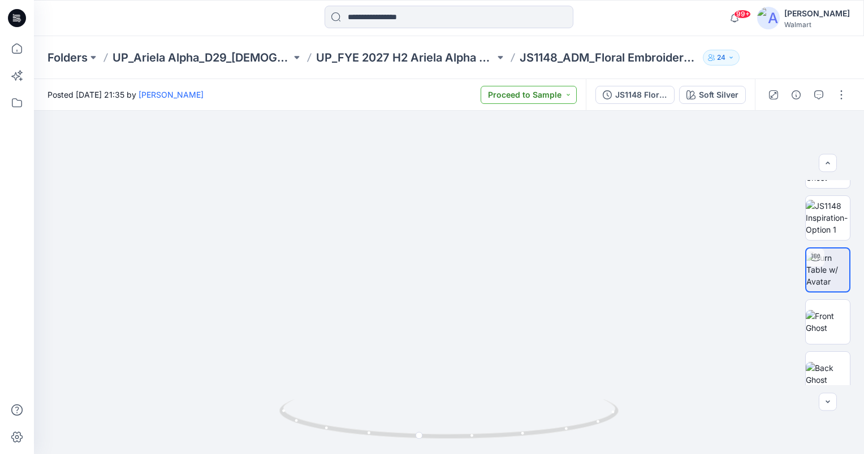
click at [562, 96] on button "Proceed to Sample" at bounding box center [528, 95] width 96 height 18
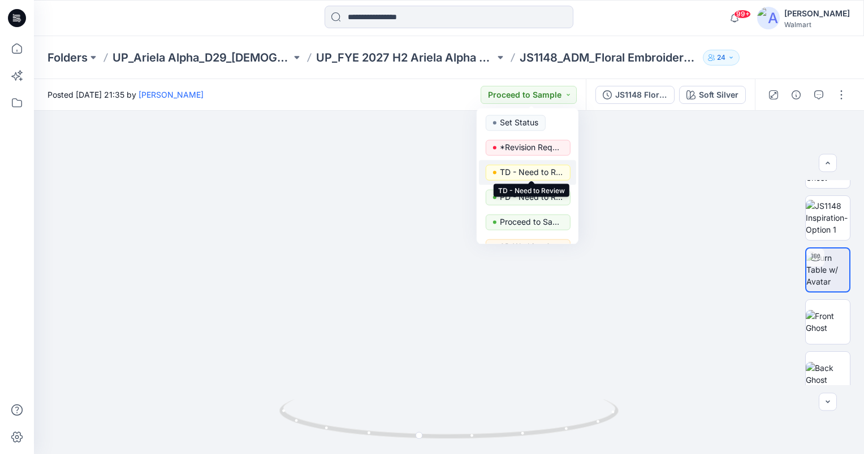
click at [547, 173] on p "TD - Need to Review" at bounding box center [531, 172] width 63 height 15
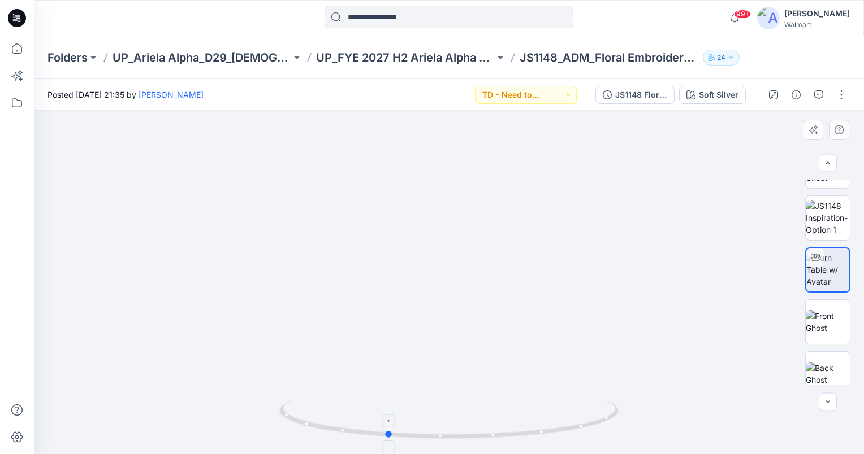
drag, startPoint x: 421, startPoint y: 436, endPoint x: 389, endPoint y: 434, distance: 31.7
click at [389, 434] on circle at bounding box center [389, 434] width 7 height 7
drag, startPoint x: 389, startPoint y: 434, endPoint x: 713, endPoint y: 297, distance: 351.4
click at [447, 431] on icon at bounding box center [450, 421] width 342 height 42
click at [821, 224] on img at bounding box center [828, 218] width 44 height 36
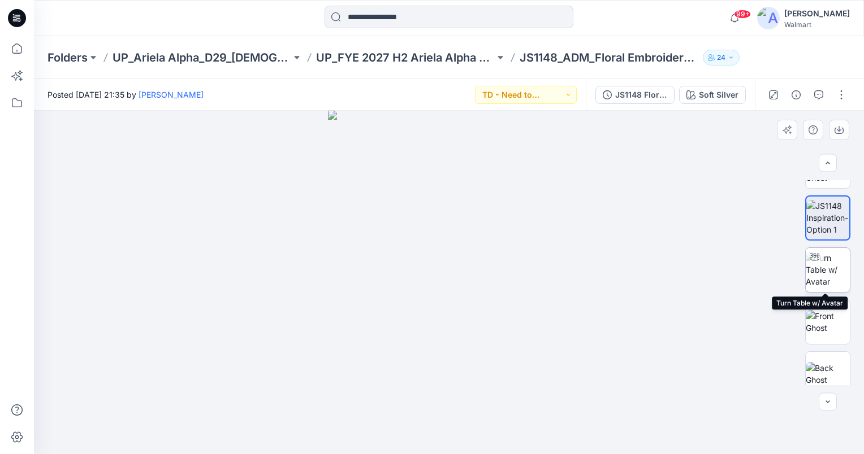
click at [825, 269] on img at bounding box center [828, 270] width 44 height 36
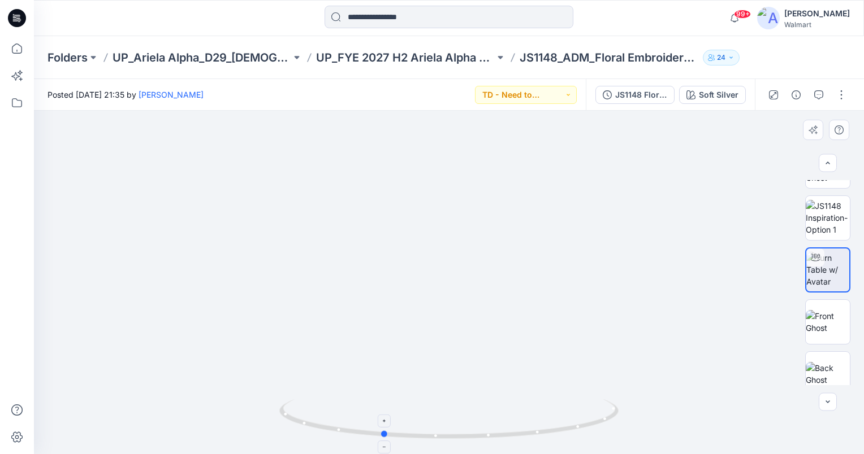
drag, startPoint x: 449, startPoint y: 439, endPoint x: 384, endPoint y: 431, distance: 65.4
click at [384, 431] on icon at bounding box center [450, 421] width 342 height 42
drag, startPoint x: 452, startPoint y: 195, endPoint x: 446, endPoint y: 341, distance: 146.0
click at [446, 341] on img at bounding box center [442, 34] width 1631 height 842
drag, startPoint x: 385, startPoint y: 436, endPoint x: 532, endPoint y: 432, distance: 147.0
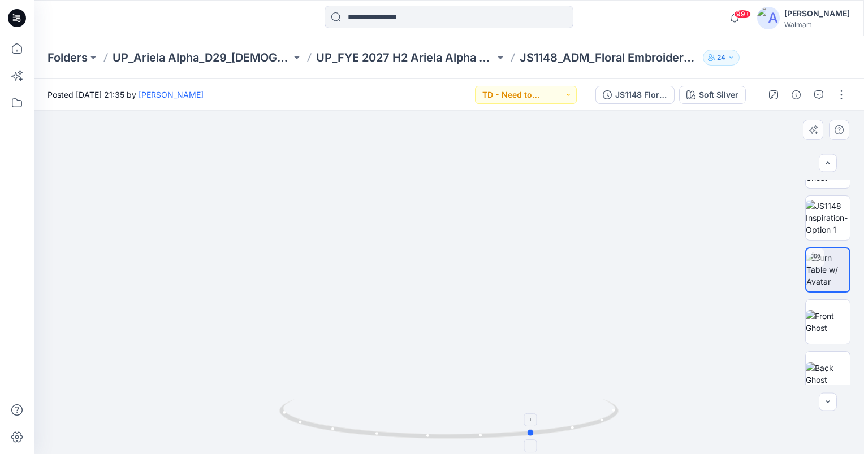
click at [532, 432] on icon at bounding box center [450, 421] width 342 height 42
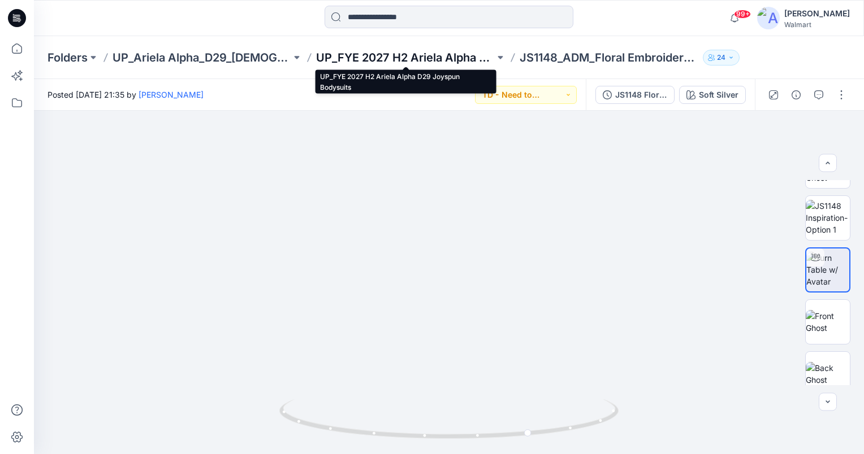
click at [435, 60] on p "UP_FYE 2027 H2 Ariela Alpha D29 Joyspun Bodysuits" at bounding box center [405, 58] width 179 height 16
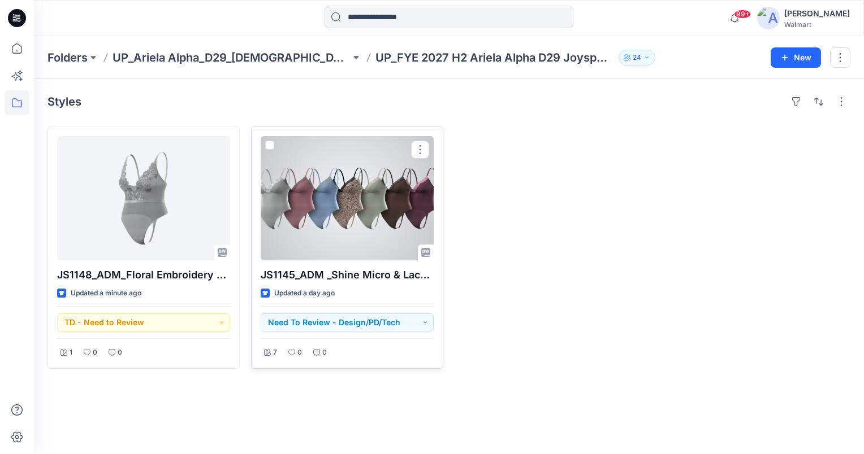
click at [328, 200] on div at bounding box center [347, 198] width 173 height 124
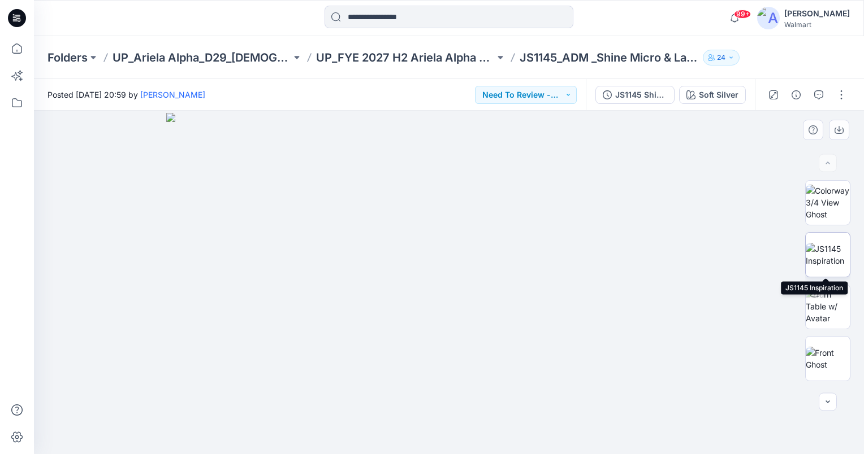
click at [830, 253] on img at bounding box center [828, 255] width 44 height 24
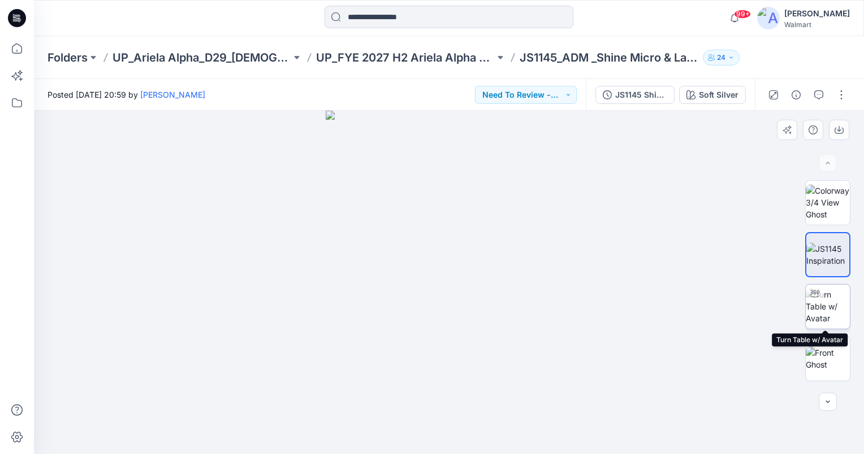
click at [830, 309] on img at bounding box center [828, 307] width 44 height 36
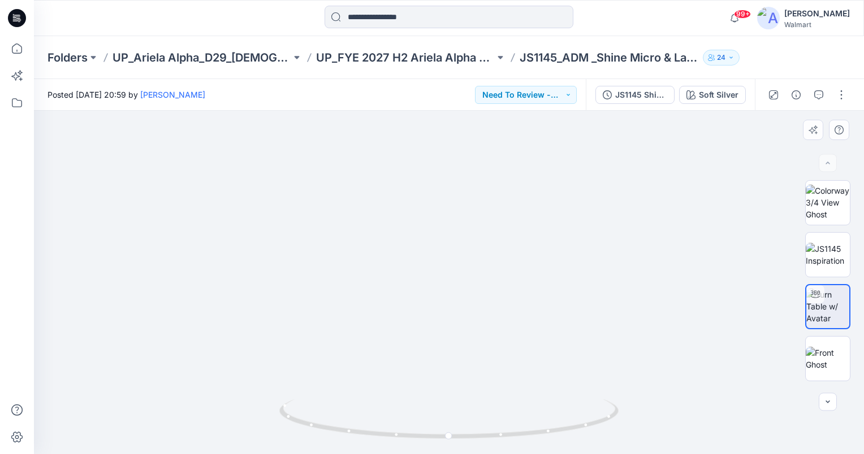
drag, startPoint x: 480, startPoint y: 272, endPoint x: 485, endPoint y: 304, distance: 32.6
click at [485, 304] on img at bounding box center [448, 217] width 665 height 473
drag, startPoint x: 451, startPoint y: 436, endPoint x: 454, endPoint y: 443, distance: 7.9
click at [454, 442] on icon at bounding box center [450, 421] width 342 height 42
drag, startPoint x: 454, startPoint y: 439, endPoint x: 447, endPoint y: 441, distance: 7.2
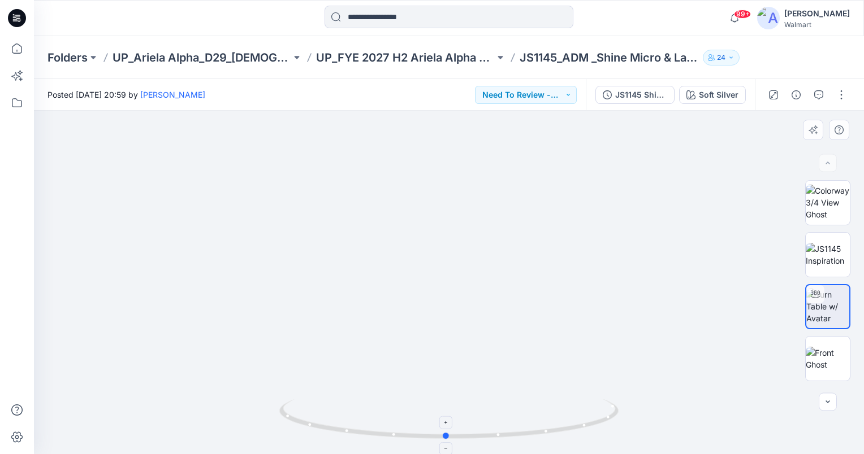
click at [447, 441] on icon at bounding box center [450, 421] width 342 height 42
click at [562, 94] on button "Need To Review - Design/PD/Tech" at bounding box center [526, 95] width 102 height 18
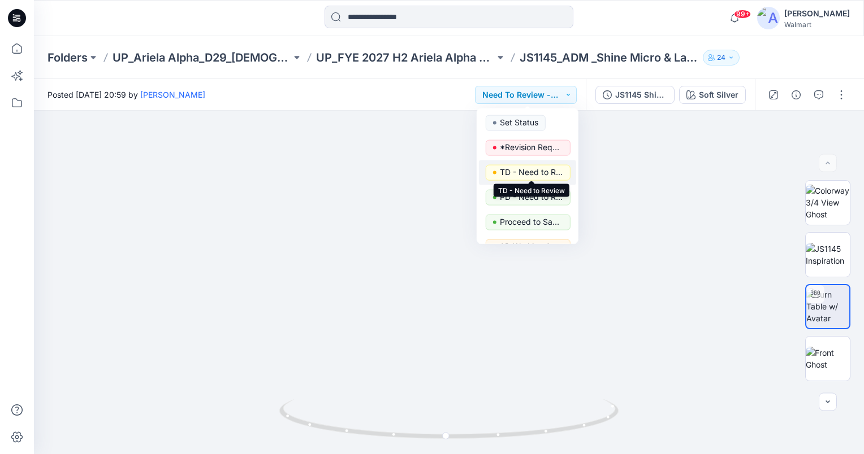
click at [559, 168] on p "TD - Need to Review" at bounding box center [531, 172] width 63 height 15
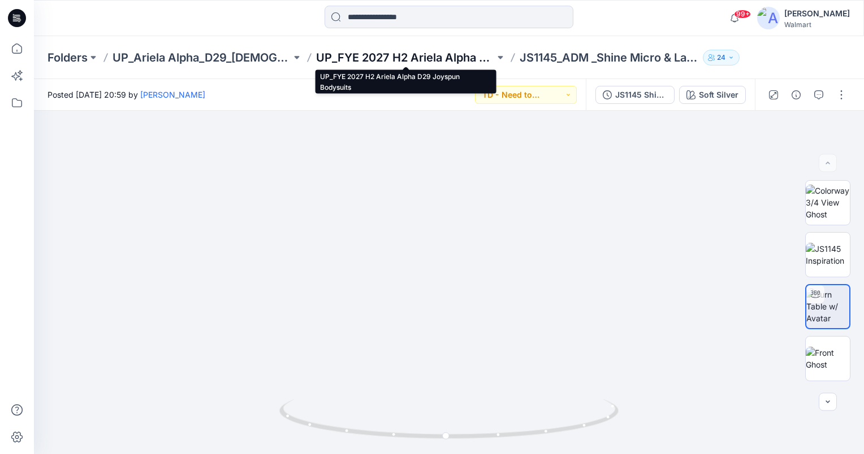
click at [462, 51] on p "UP_FYE 2027 H2 Ariela Alpha D29 Joyspun Bodysuits" at bounding box center [405, 58] width 179 height 16
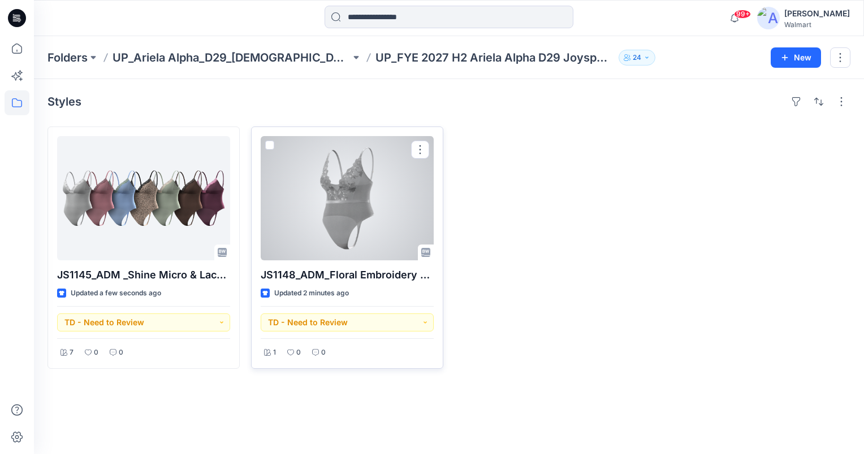
click at [379, 211] on div at bounding box center [347, 198] width 173 height 124
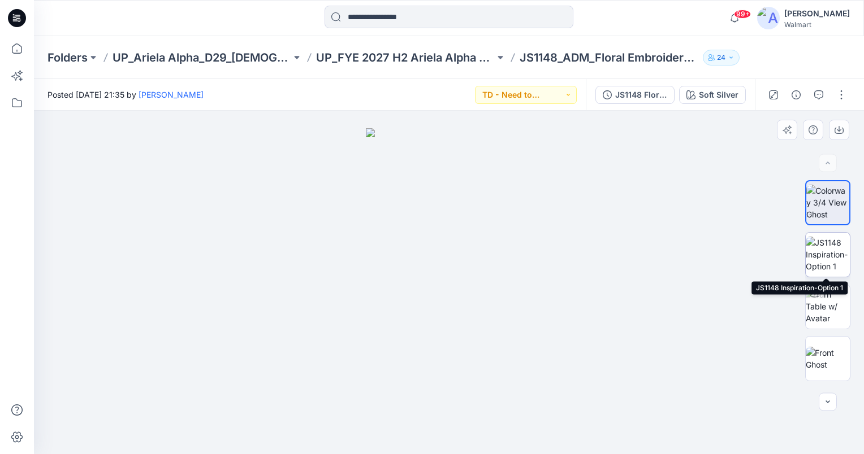
click at [826, 261] on img at bounding box center [828, 255] width 44 height 36
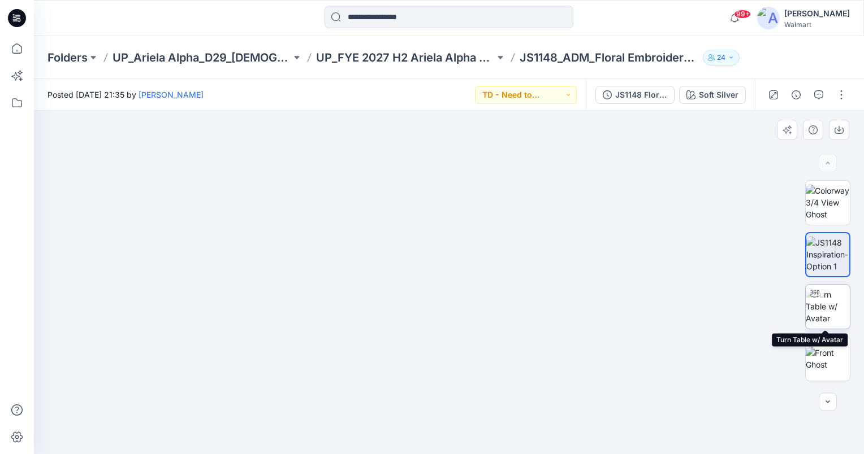
click at [834, 309] on img at bounding box center [828, 307] width 44 height 36
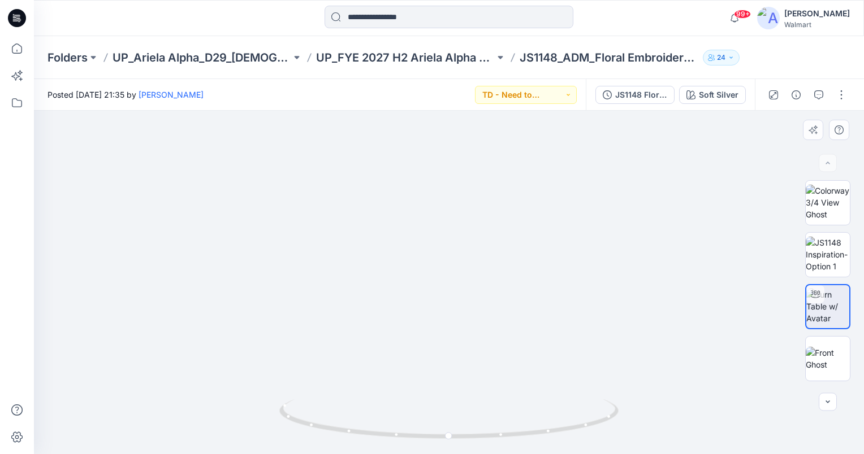
drag, startPoint x: 457, startPoint y: 234, endPoint x: 464, endPoint y: 329, distance: 95.2
drag, startPoint x: 450, startPoint y: 439, endPoint x: 491, endPoint y: 430, distance: 42.4
click at [491, 430] on icon at bounding box center [450, 421] width 342 height 42
click at [833, 253] on img at bounding box center [828, 255] width 44 height 36
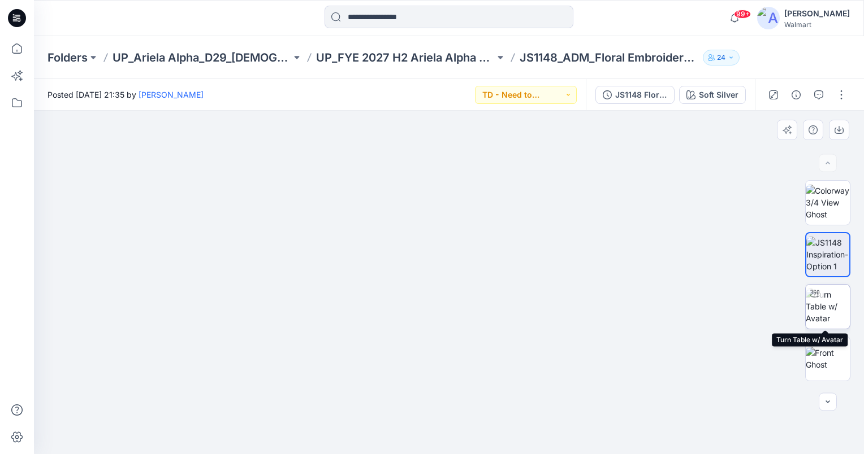
click at [832, 301] on img at bounding box center [828, 307] width 44 height 36
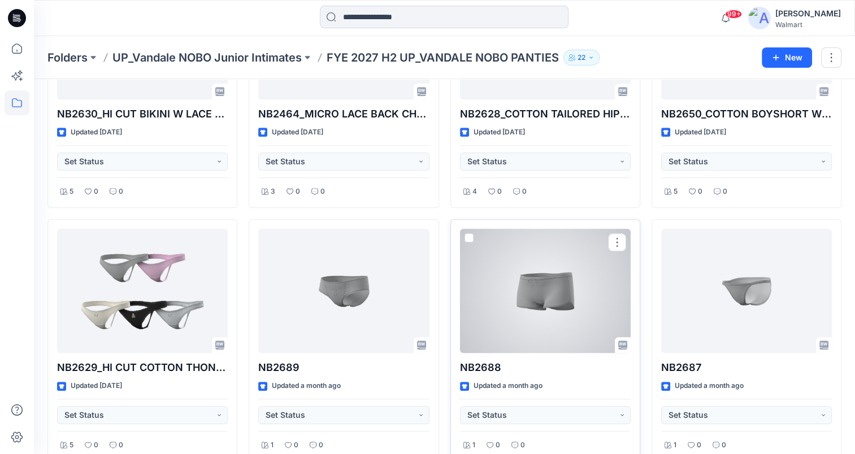
scroll to position [687, 0]
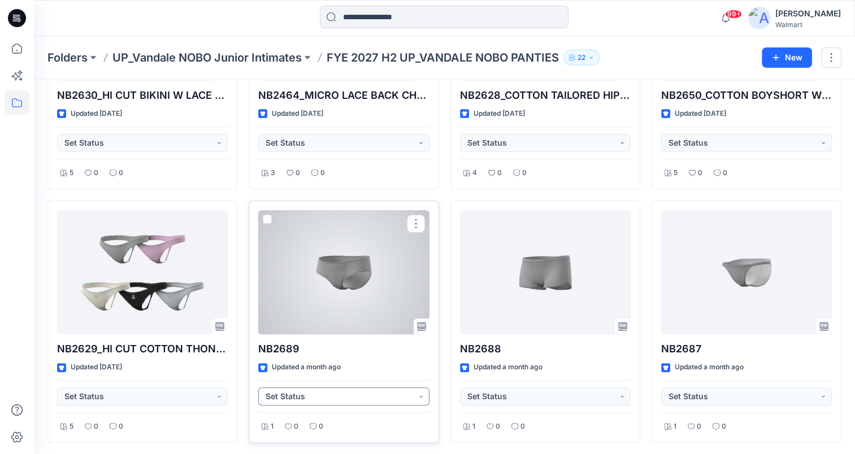
click at [410, 396] on button "Set Status" at bounding box center [343, 397] width 171 height 18
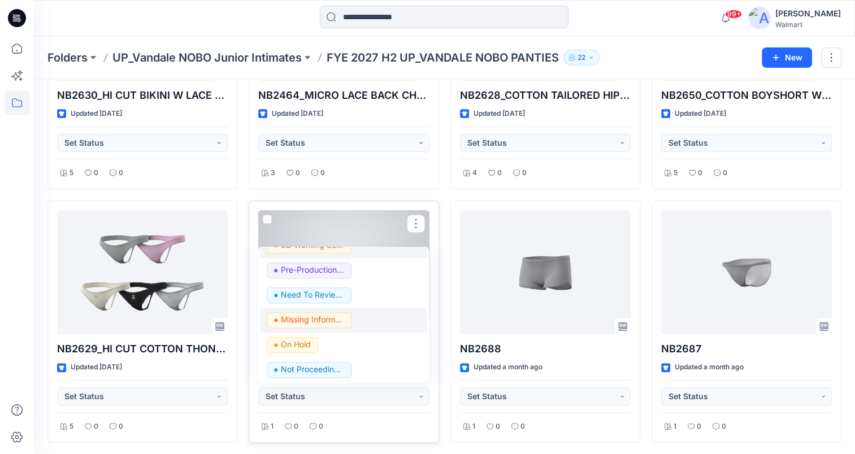
scroll to position [142, 0]
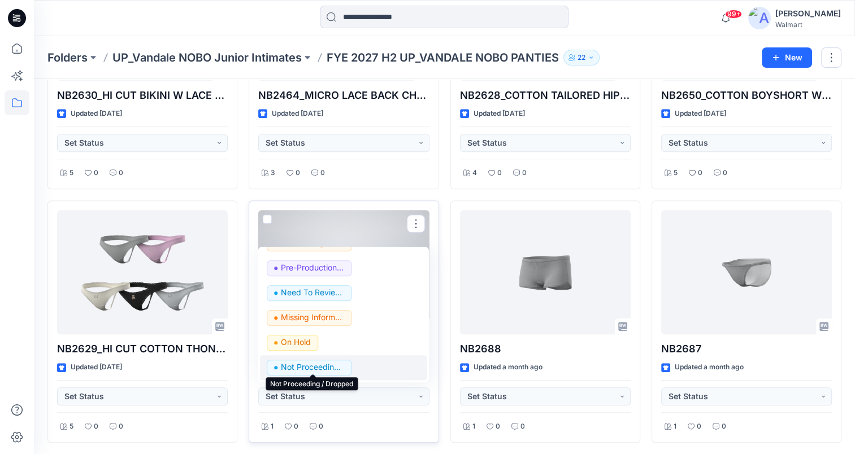
click at [319, 363] on p "Not Proceeding / Dropped" at bounding box center [312, 367] width 63 height 15
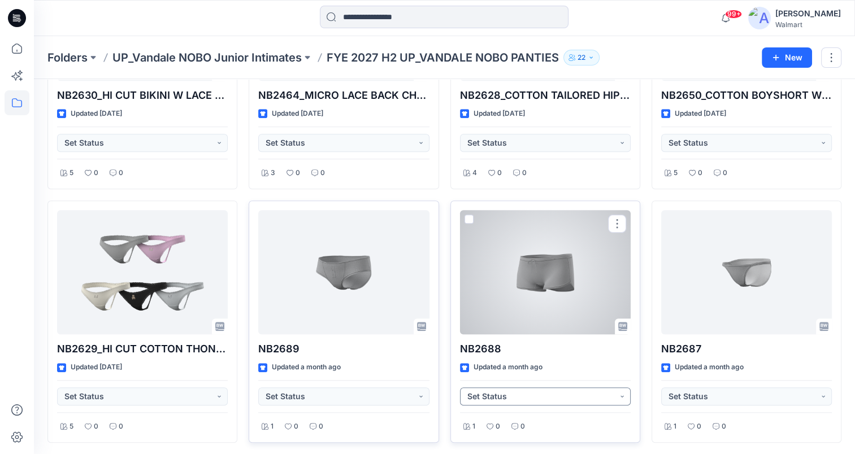
click at [598, 395] on button "Set Status" at bounding box center [545, 397] width 171 height 18
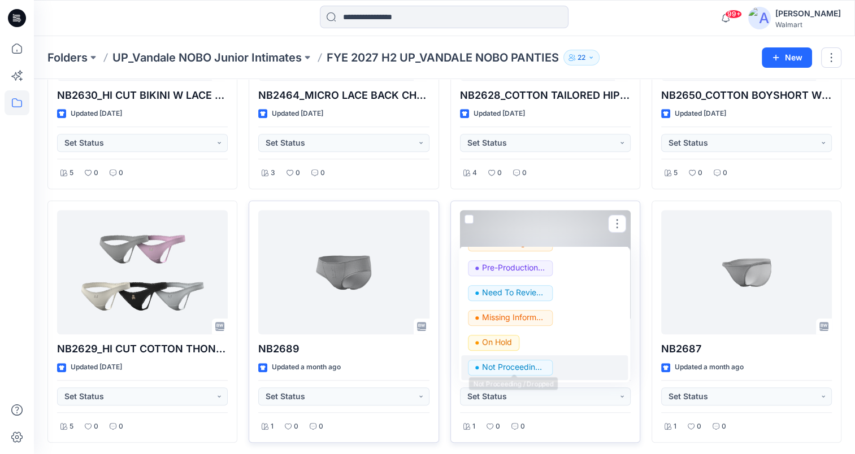
click at [526, 365] on p "Not Proceeding / Dropped" at bounding box center [513, 367] width 63 height 15
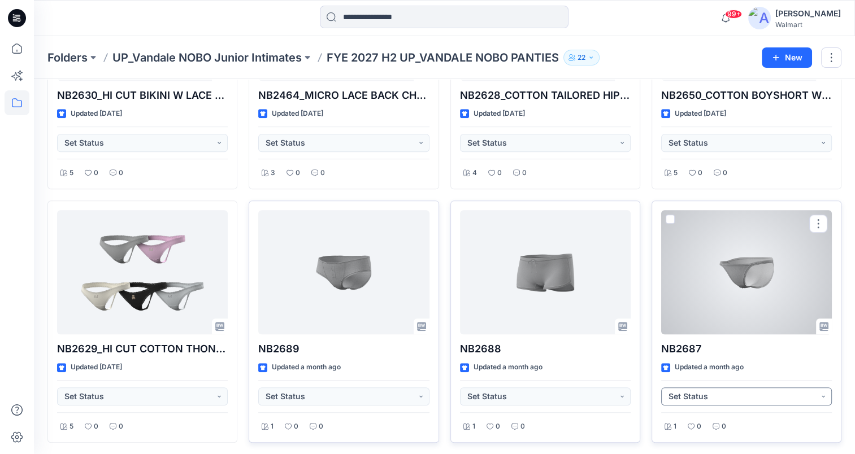
click at [724, 396] on button "Set Status" at bounding box center [746, 397] width 171 height 18
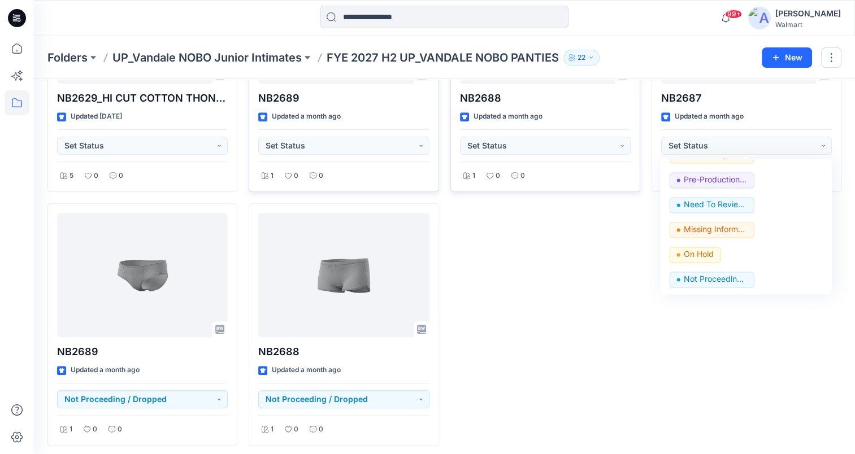
scroll to position [941, 0]
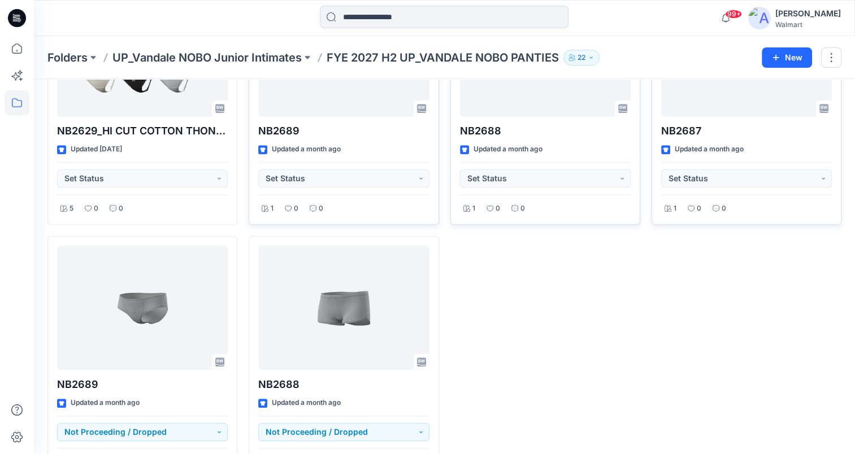
scroll to position [828, 0]
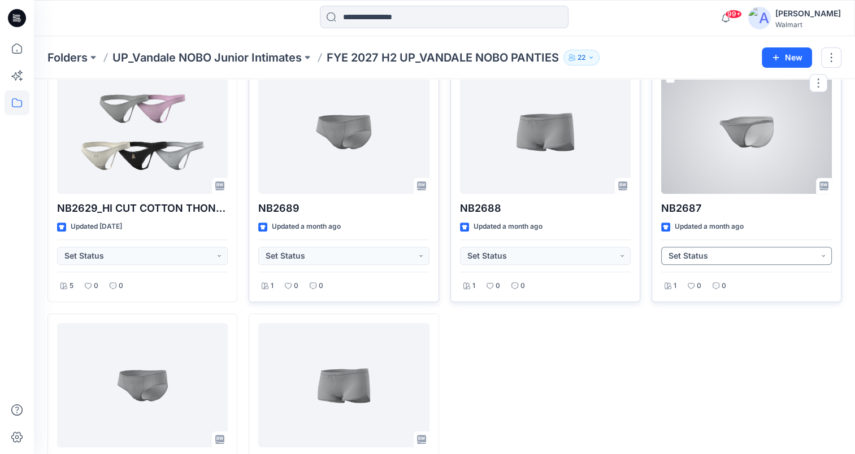
click at [785, 252] on button "Set Status" at bounding box center [746, 256] width 171 height 18
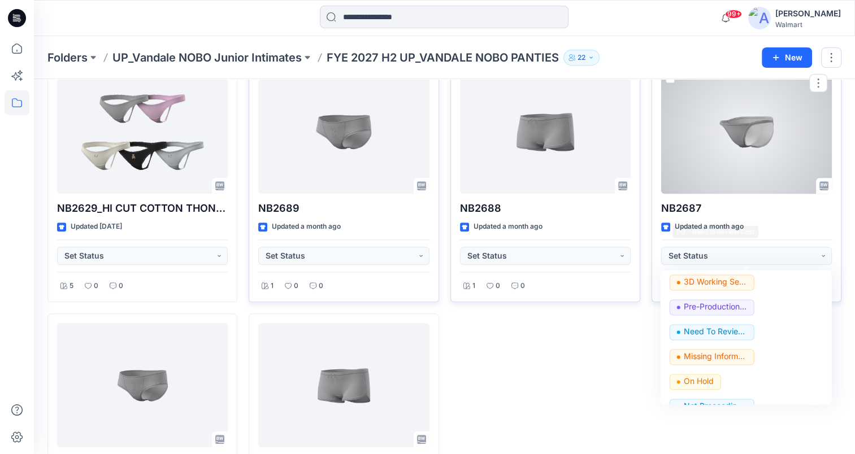
scroll to position [142, 0]
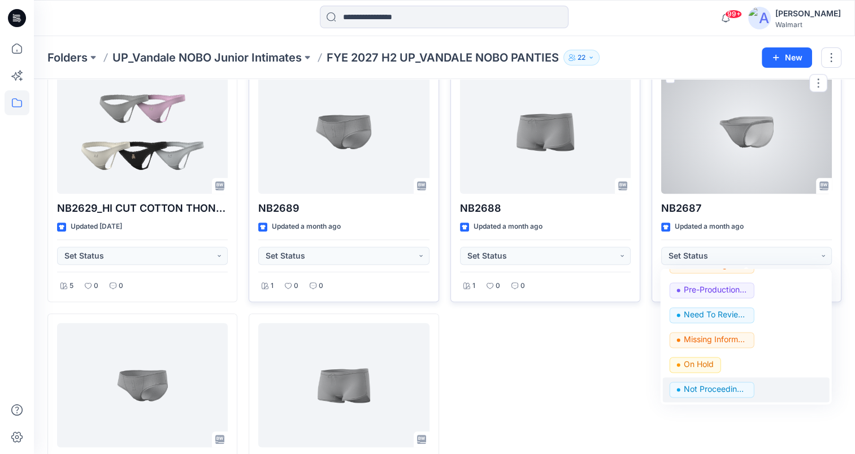
click at [717, 396] on span "Not Proceeding / Dropped" at bounding box center [715, 391] width 63 height 16
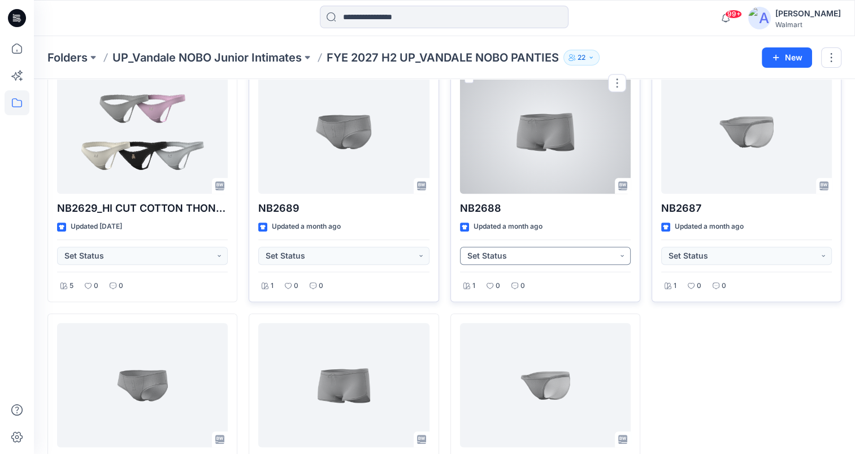
click at [617, 250] on button "Set Status" at bounding box center [545, 256] width 171 height 18
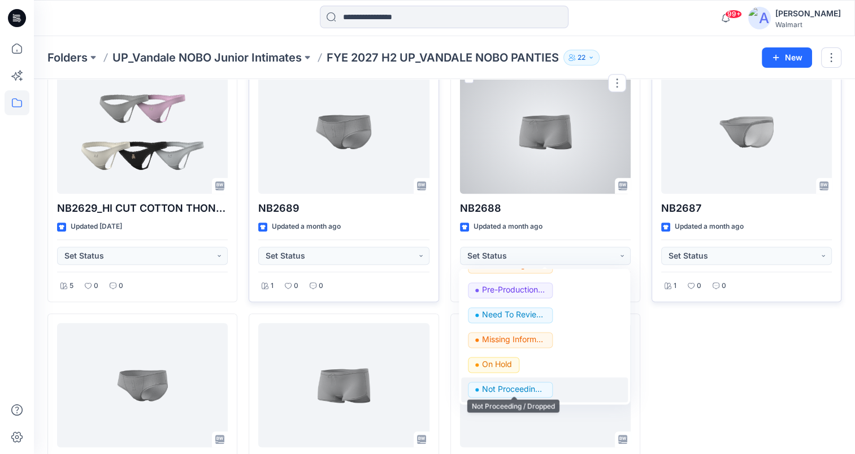
click at [528, 387] on p "Not Proceeding / Dropped" at bounding box center [513, 390] width 63 height 15
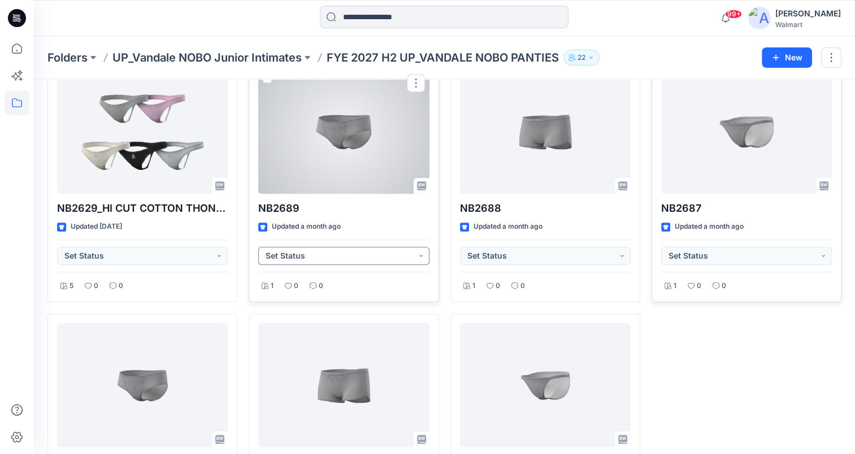
click at [365, 254] on button "Set Status" at bounding box center [343, 256] width 171 height 18
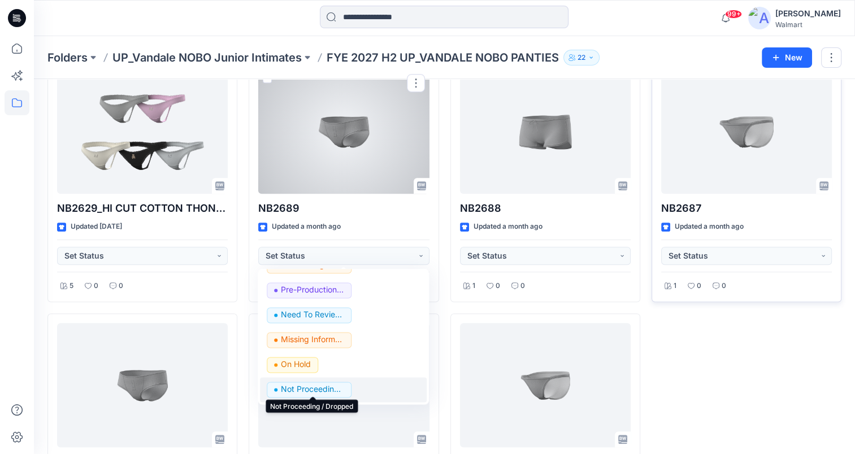
click at [332, 388] on p "Not Proceeding / Dropped" at bounding box center [312, 390] width 63 height 15
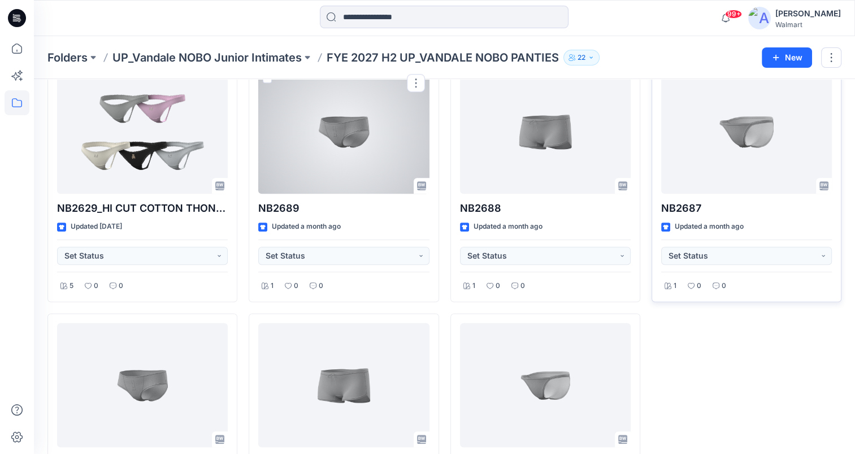
drag, startPoint x: 720, startPoint y: 368, endPoint x: 672, endPoint y: 340, distance: 56.0
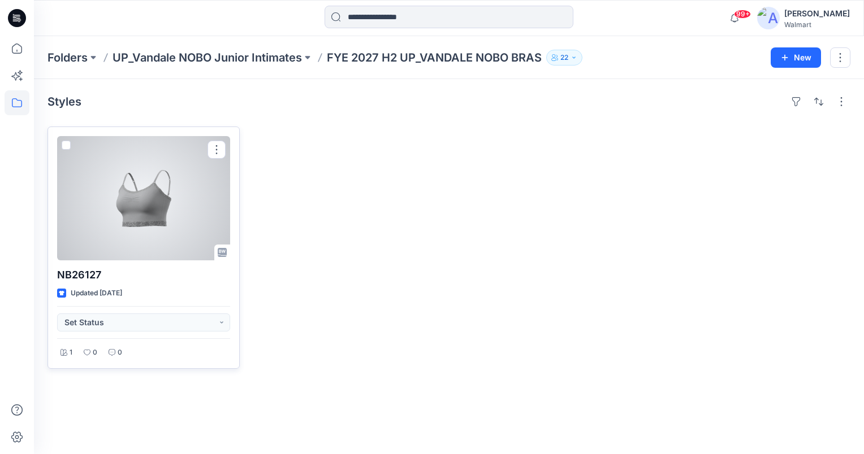
click at [132, 220] on div at bounding box center [143, 198] width 173 height 124
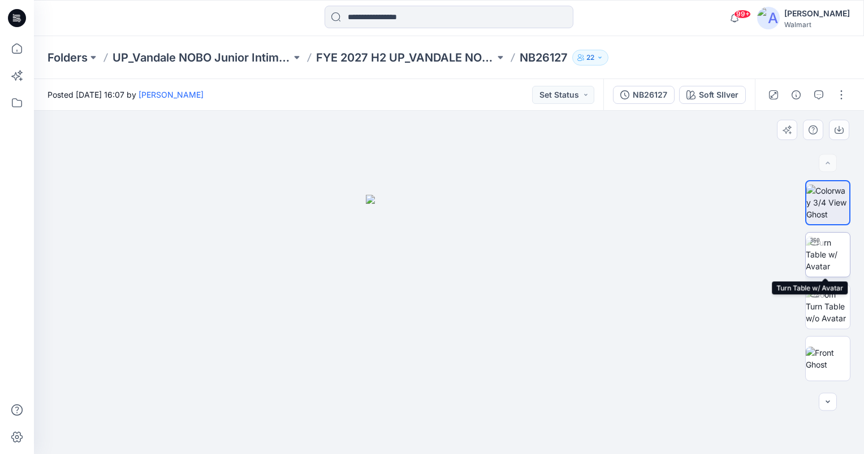
click at [817, 246] on div at bounding box center [815, 242] width 18 height 18
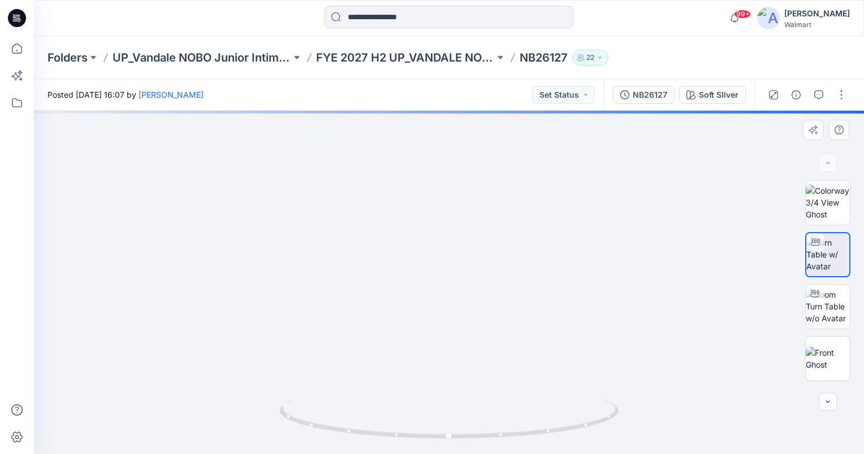
drag, startPoint x: 497, startPoint y: 228, endPoint x: 504, endPoint y: 311, distance: 83.4
click at [504, 311] on img at bounding box center [449, 168] width 826 height 573
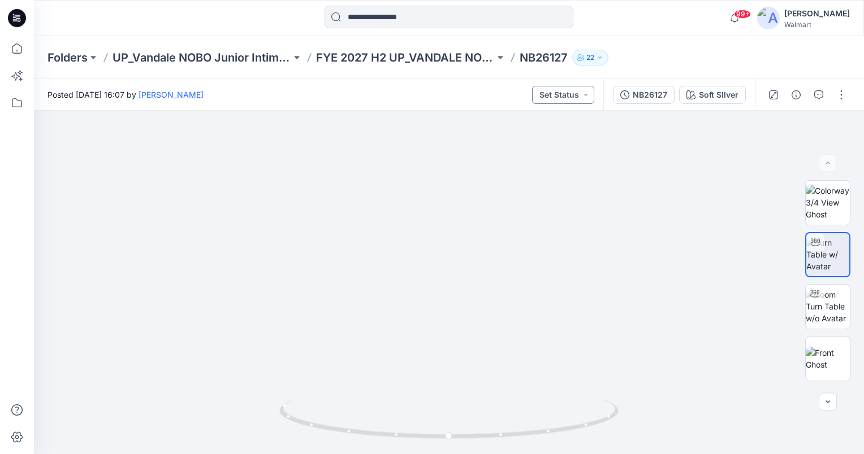
click at [581, 93] on button "Set Status" at bounding box center [563, 95] width 62 height 18
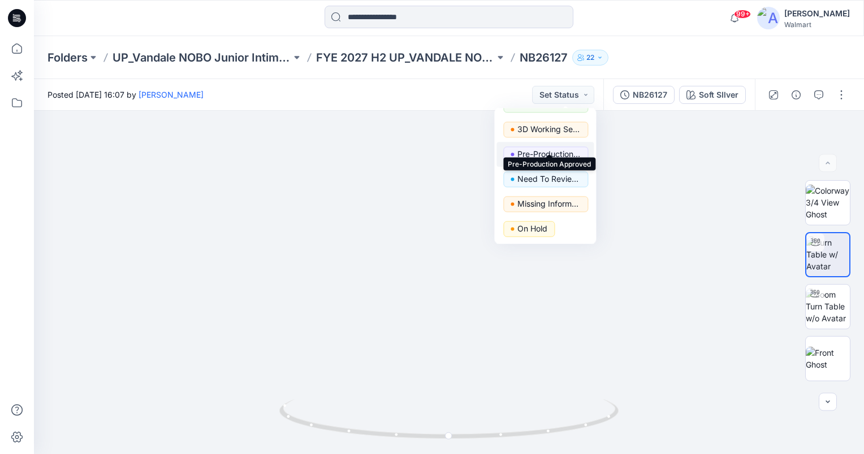
scroll to position [142, 0]
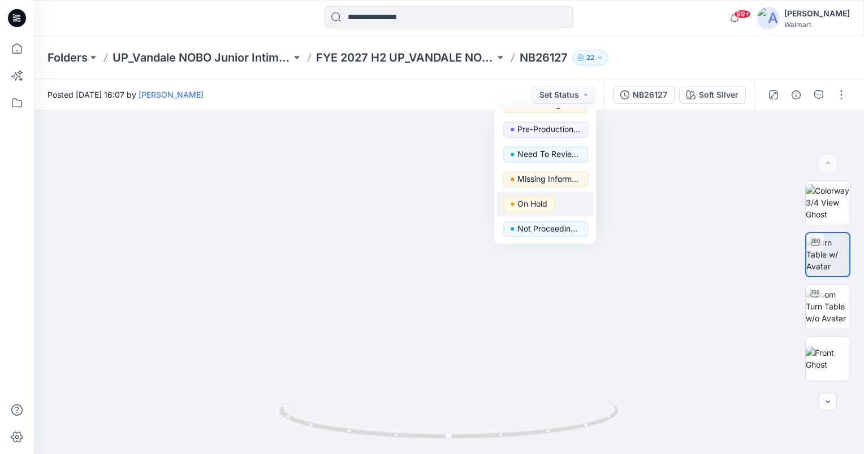
click at [547, 202] on p "On Hold" at bounding box center [532, 204] width 30 height 15
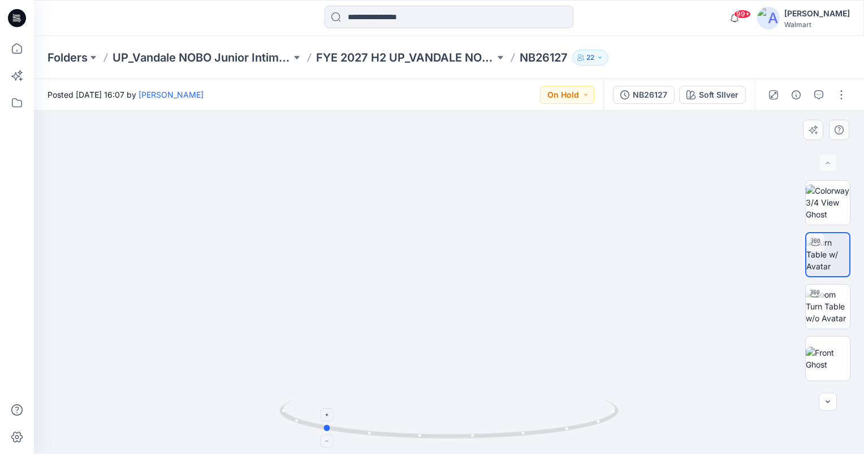
drag, startPoint x: 447, startPoint y: 436, endPoint x: 290, endPoint y: 422, distance: 157.2
click at [290, 422] on icon at bounding box center [450, 421] width 342 height 42
click at [573, 96] on button "On Hold" at bounding box center [567, 95] width 54 height 18
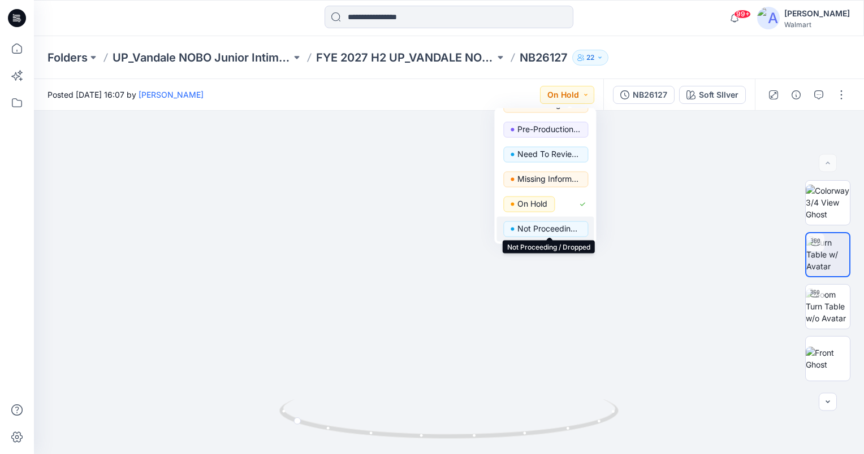
click at [549, 227] on p "Not Proceeding / Dropped" at bounding box center [548, 229] width 63 height 15
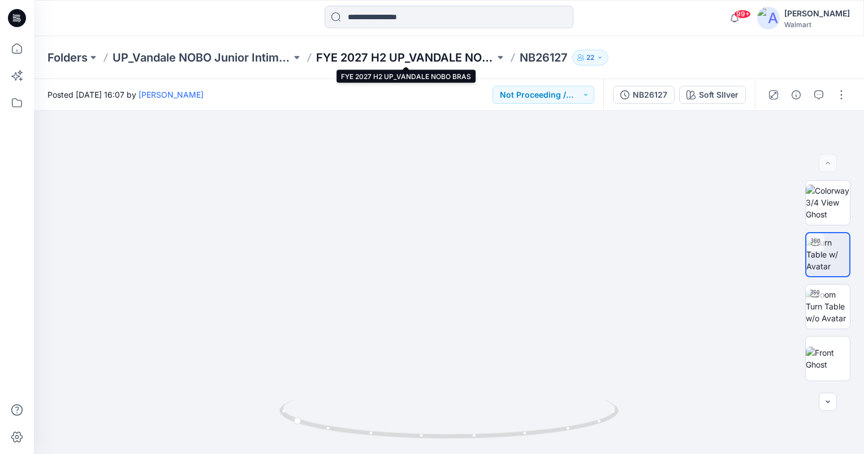
click at [432, 58] on p "FYE 2027 H2 UP_VANDALE NOBO BRAS" at bounding box center [405, 58] width 179 height 16
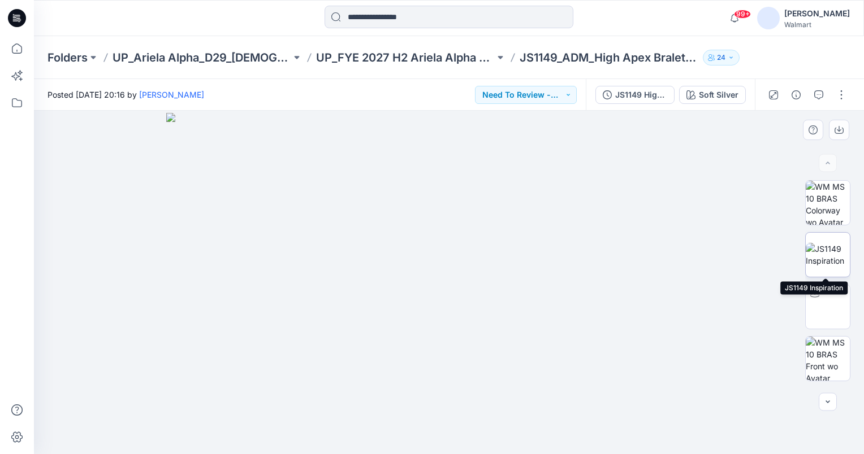
click at [822, 258] on img at bounding box center [828, 255] width 44 height 24
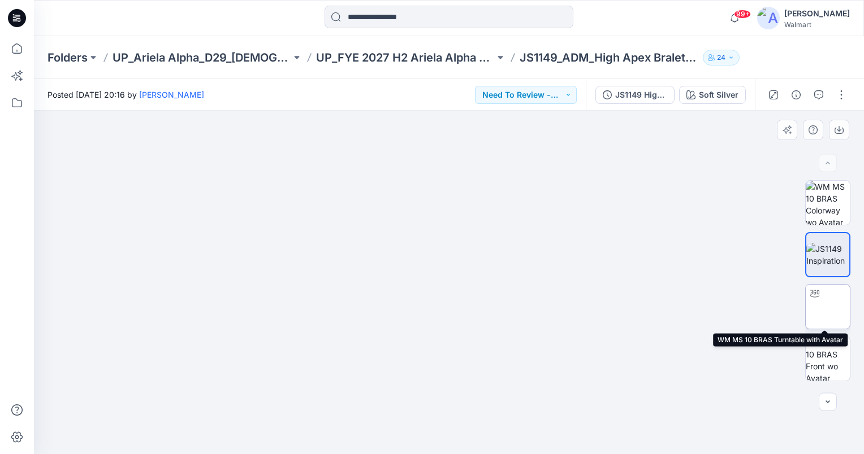
click at [828, 307] on img at bounding box center [828, 307] width 0 height 0
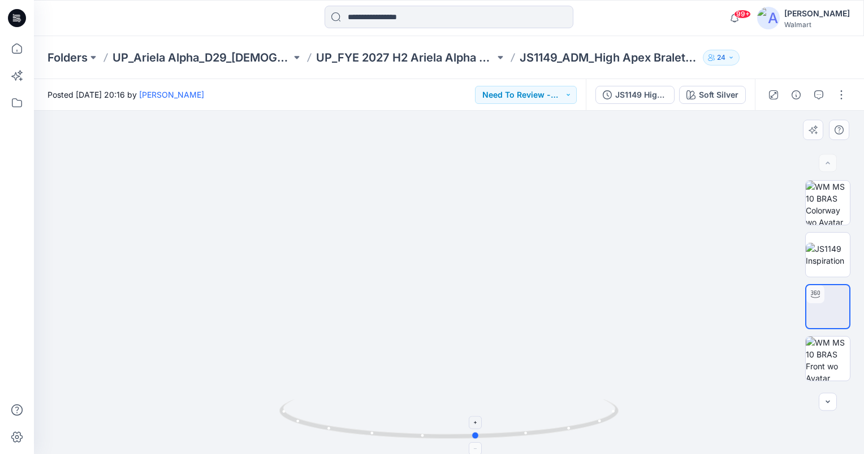
drag, startPoint x: 448, startPoint y: 435, endPoint x: 475, endPoint y: 447, distance: 29.9
click at [475, 442] on icon at bounding box center [450, 421] width 342 height 42
click at [821, 252] on img at bounding box center [828, 255] width 44 height 24
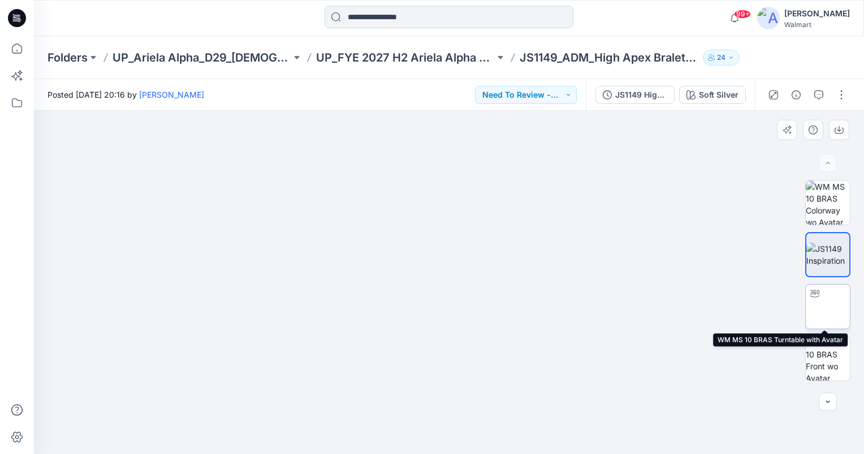
click at [828, 307] on img at bounding box center [828, 307] width 0 height 0
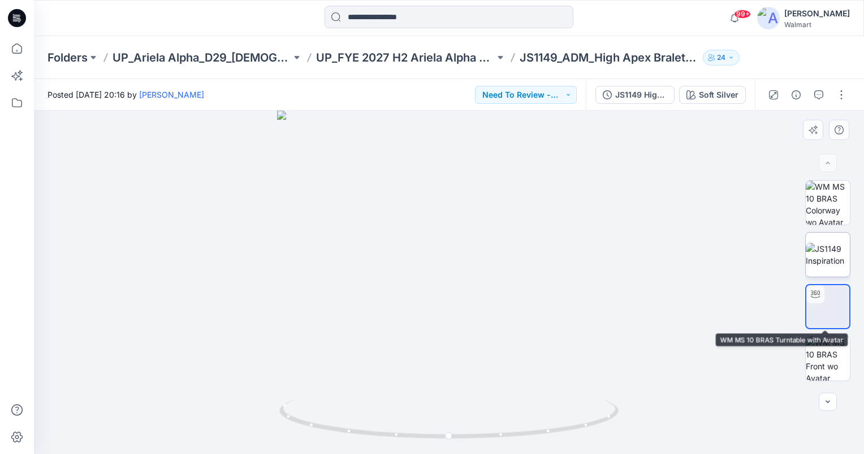
click at [822, 255] on img at bounding box center [828, 255] width 44 height 24
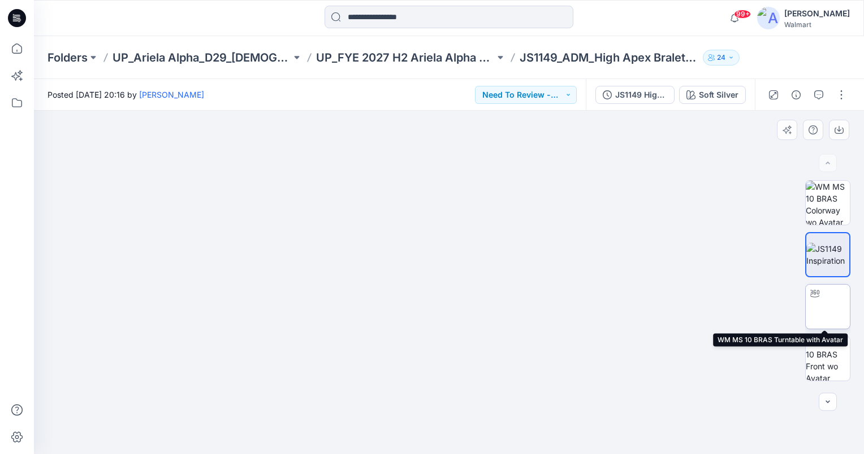
click at [828, 307] on img at bounding box center [828, 307] width 0 height 0
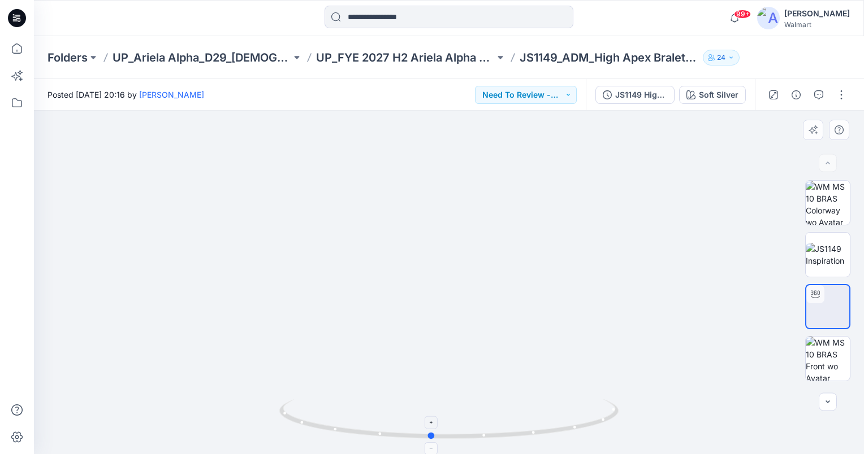
drag, startPoint x: 449, startPoint y: 435, endPoint x: 431, endPoint y: 435, distance: 18.1
click at [431, 435] on circle at bounding box center [431, 436] width 7 height 7
click at [824, 259] on img at bounding box center [828, 255] width 44 height 24
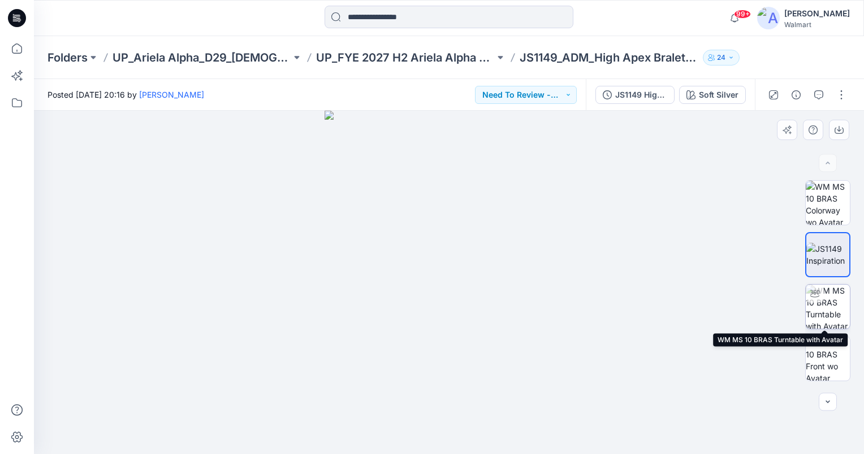
click at [838, 318] on img at bounding box center [828, 307] width 44 height 44
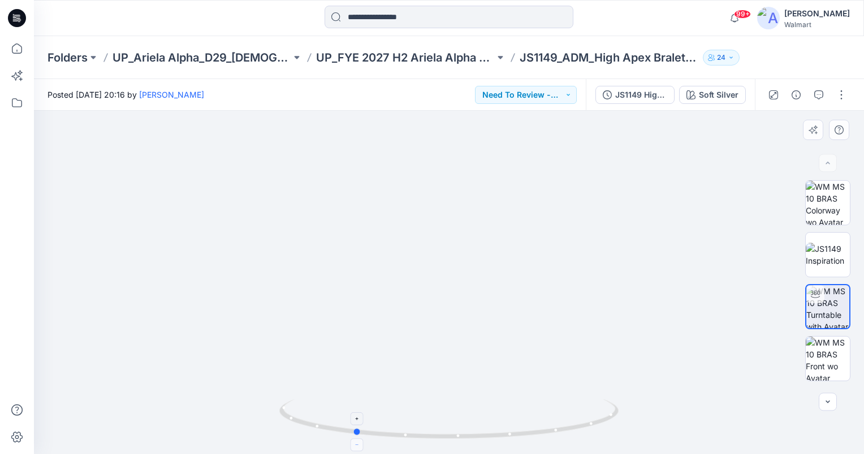
drag, startPoint x: 447, startPoint y: 435, endPoint x: 352, endPoint y: 449, distance: 96.0
click at [352, 442] on icon at bounding box center [450, 421] width 342 height 42
click at [817, 259] on img at bounding box center [828, 255] width 44 height 24
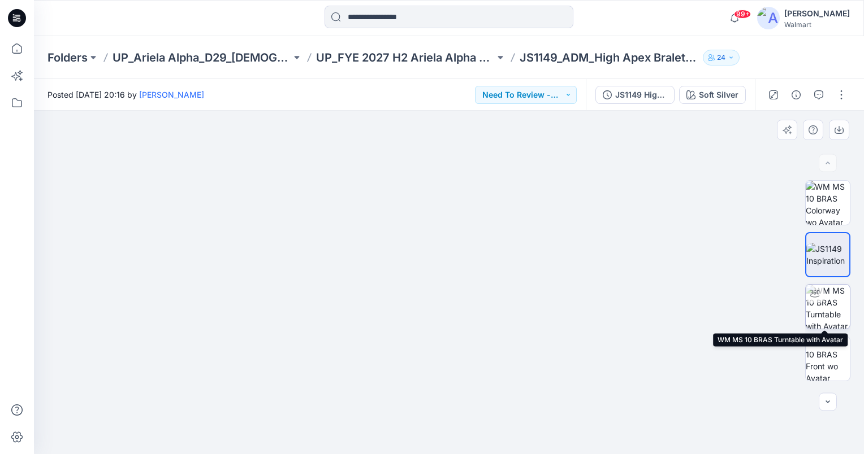
click at [827, 309] on img at bounding box center [828, 307] width 44 height 44
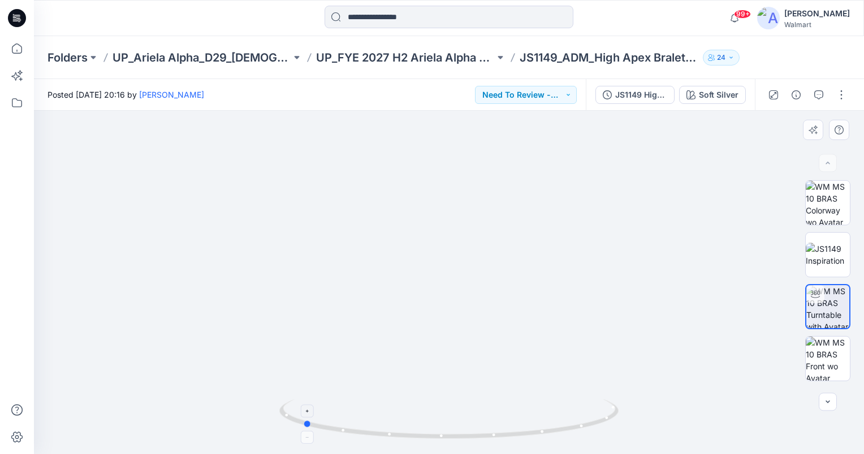
drag, startPoint x: 449, startPoint y: 438, endPoint x: 302, endPoint y: 414, distance: 148.3
click at [302, 414] on icon at bounding box center [450, 421] width 342 height 42
click at [559, 104] on div "Posted [DATE] 20:16 by [PERSON_NAME] Need To Review - Design/PD/Tech" at bounding box center [310, 94] width 552 height 31
click at [558, 94] on button "Need To Review - Design/PD/Tech" at bounding box center [526, 95] width 102 height 18
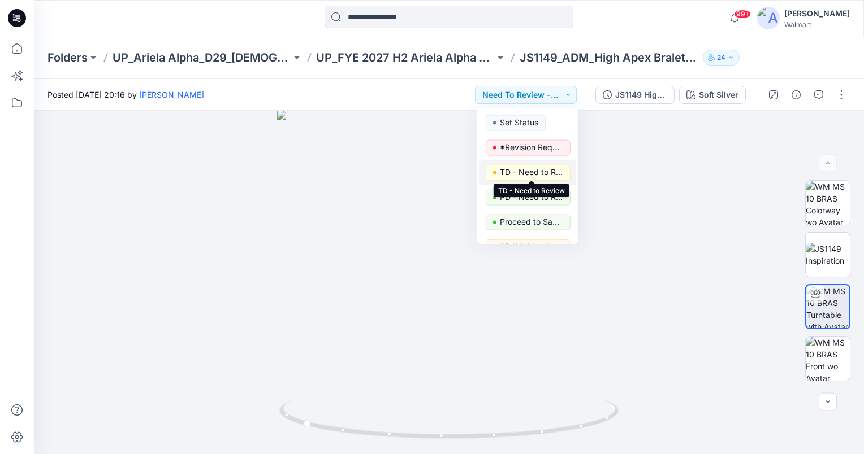
click at [549, 171] on p "TD - Need to Review" at bounding box center [531, 172] width 63 height 15
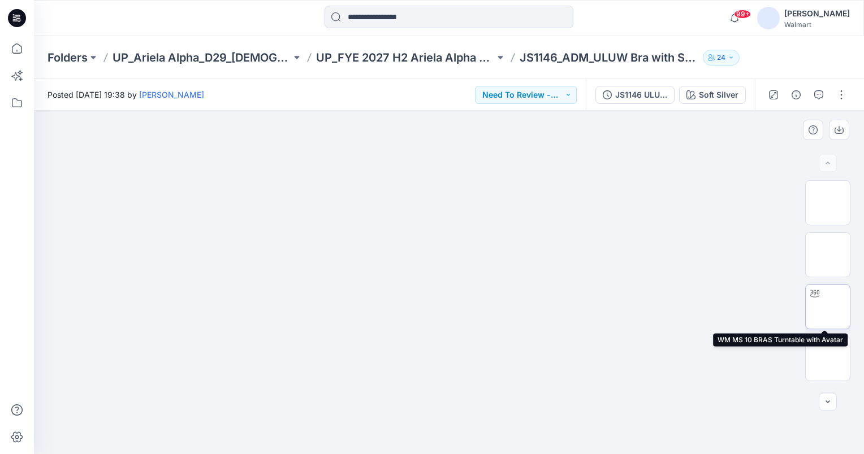
click at [828, 307] on img at bounding box center [828, 307] width 0 height 0
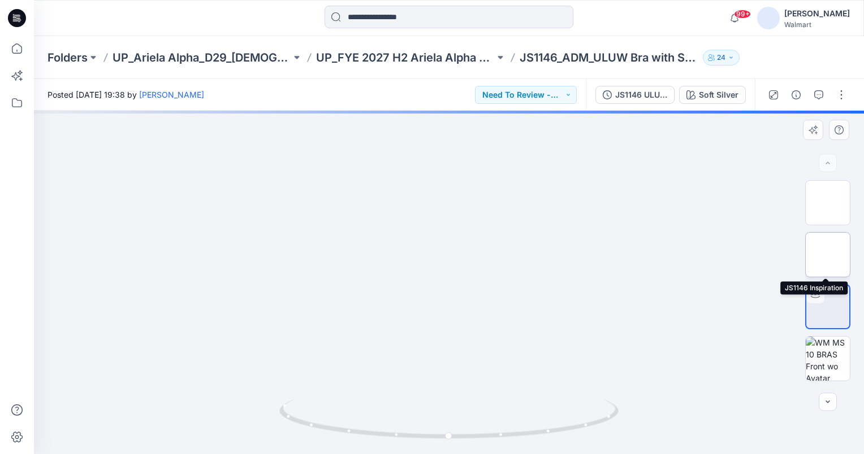
click at [828, 255] on img at bounding box center [828, 255] width 0 height 0
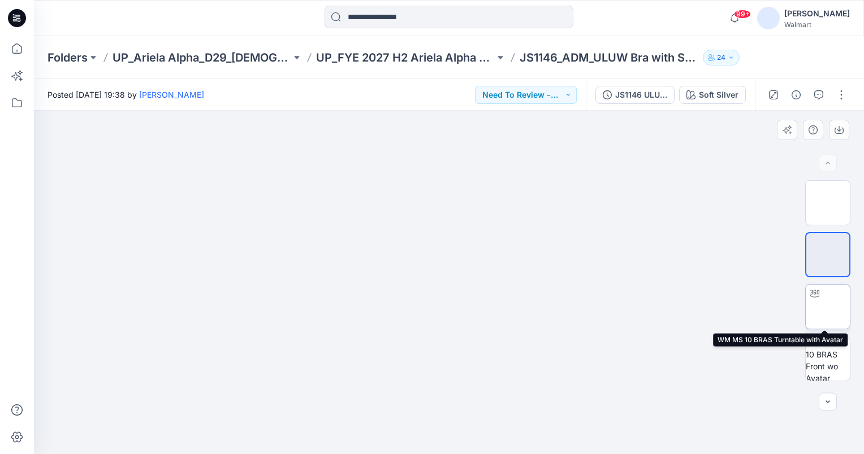
click at [828, 307] on img at bounding box center [828, 307] width 0 height 0
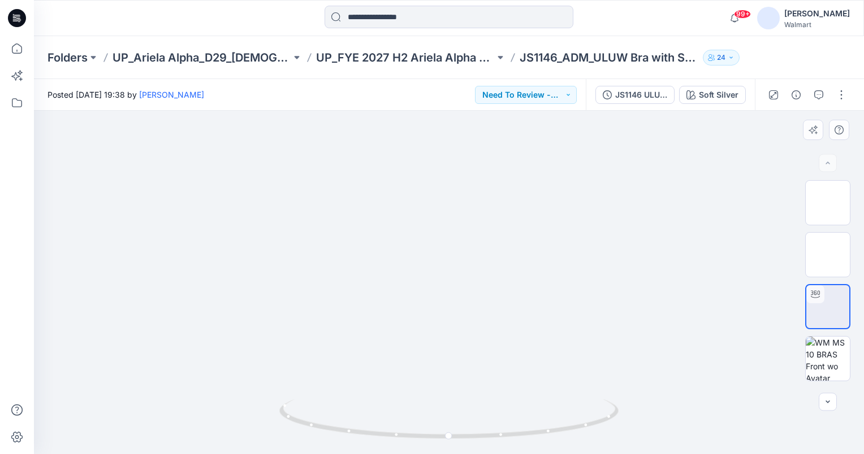
drag, startPoint x: 574, startPoint y: 283, endPoint x: 586, endPoint y: 320, distance: 39.0
click at [585, 85] on img at bounding box center [448, 85] width 457 height 0
drag, startPoint x: 447, startPoint y: 436, endPoint x: 399, endPoint y: 440, distance: 48.2
click at [399, 440] on icon at bounding box center [450, 421] width 342 height 42
drag, startPoint x: 401, startPoint y: 432, endPoint x: 453, endPoint y: 431, distance: 52.0
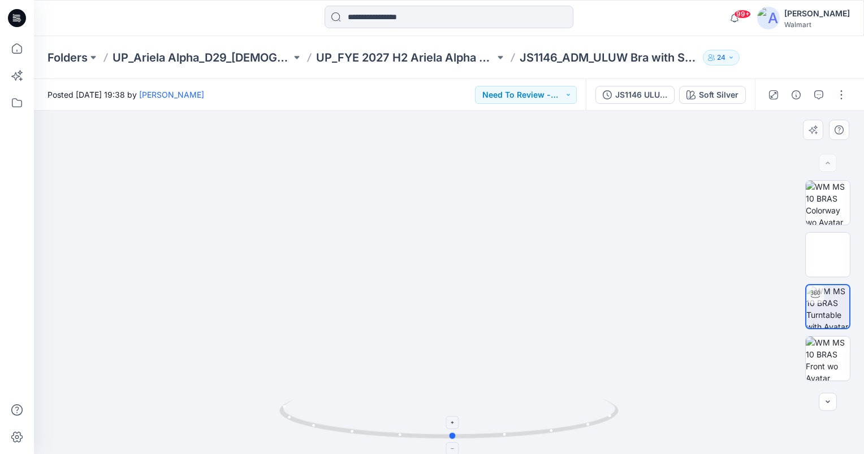
click at [453, 431] on icon at bounding box center [450, 421] width 342 height 42
click at [828, 255] on img at bounding box center [828, 255] width 0 height 0
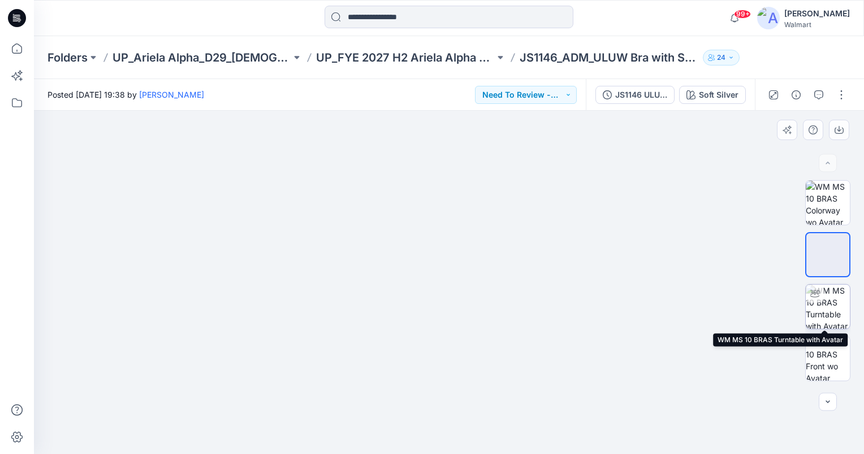
click at [832, 311] on img at bounding box center [828, 307] width 44 height 44
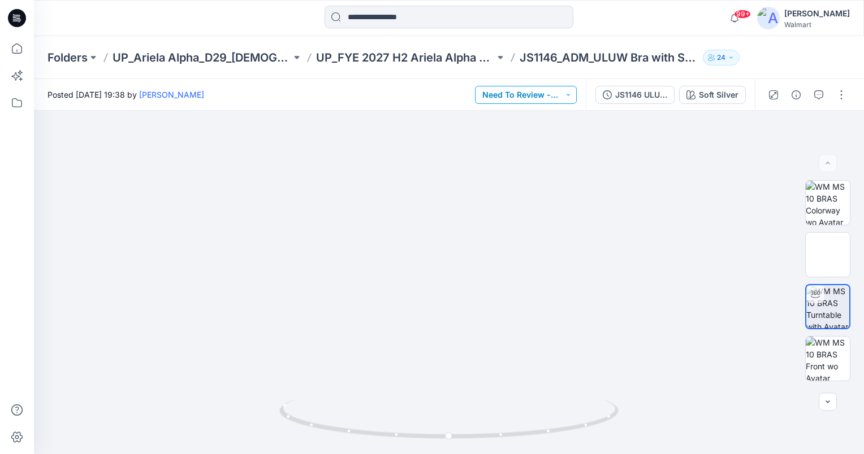
click at [564, 100] on button "Need To Review - Design/PD/Tech" at bounding box center [526, 95] width 102 height 18
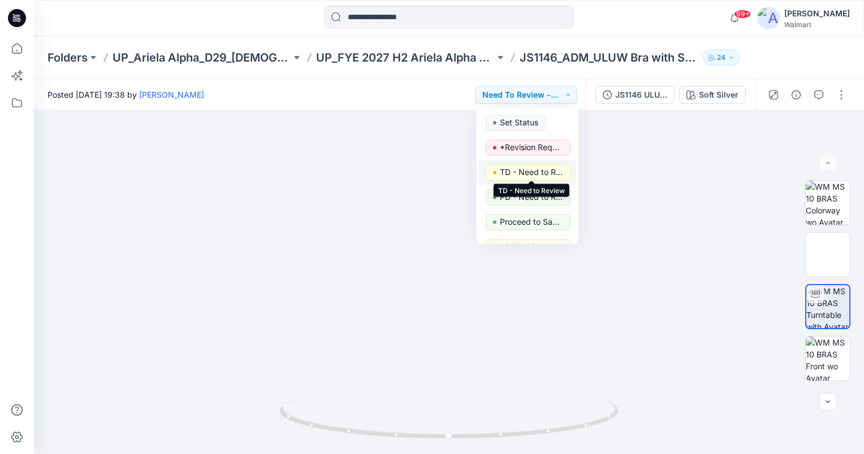
click at [552, 175] on p "TD - Need to Review" at bounding box center [531, 172] width 63 height 15
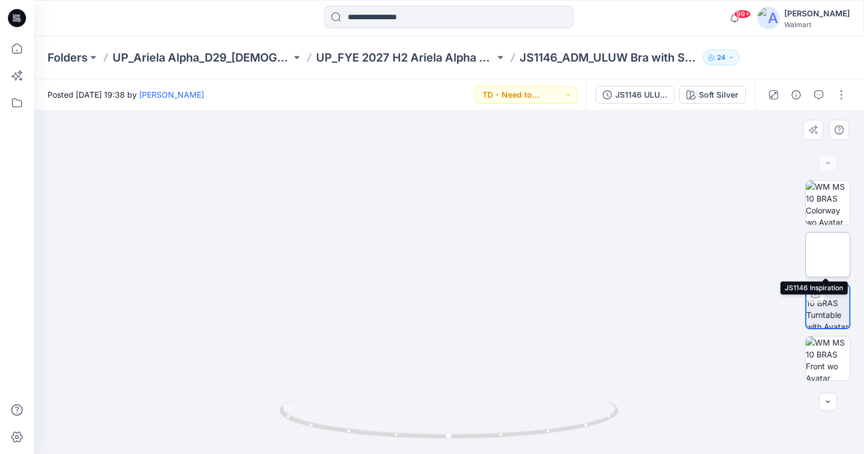
click at [828, 255] on img at bounding box center [828, 255] width 0 height 0
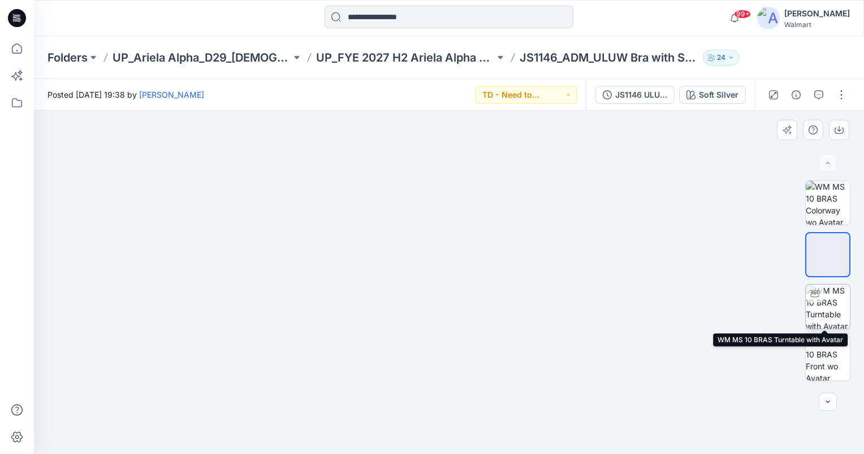
click at [826, 311] on img at bounding box center [828, 307] width 44 height 44
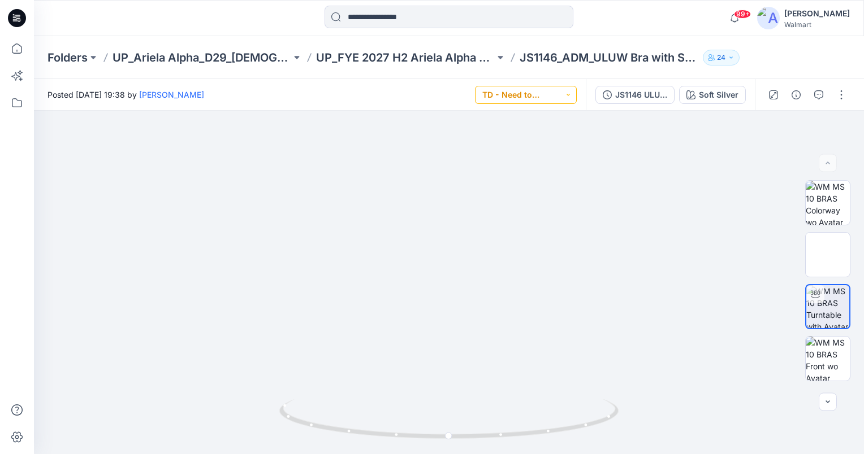
click at [562, 102] on button "TD - Need to Review" at bounding box center [526, 95] width 102 height 18
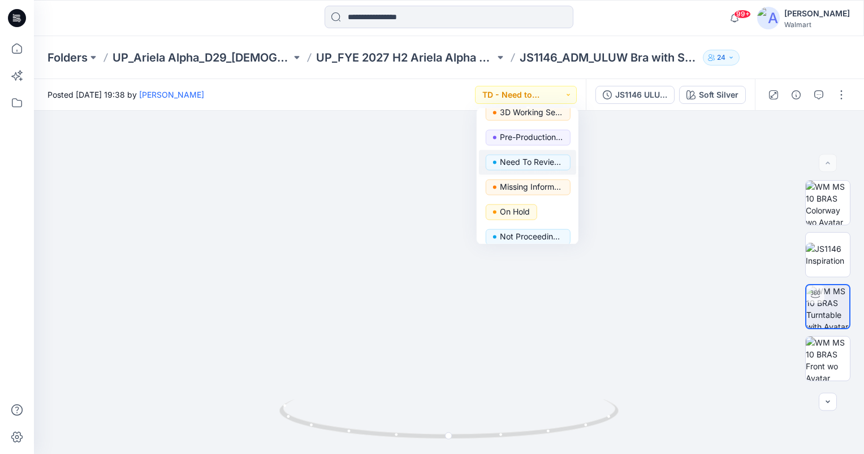
scroll to position [142, 0]
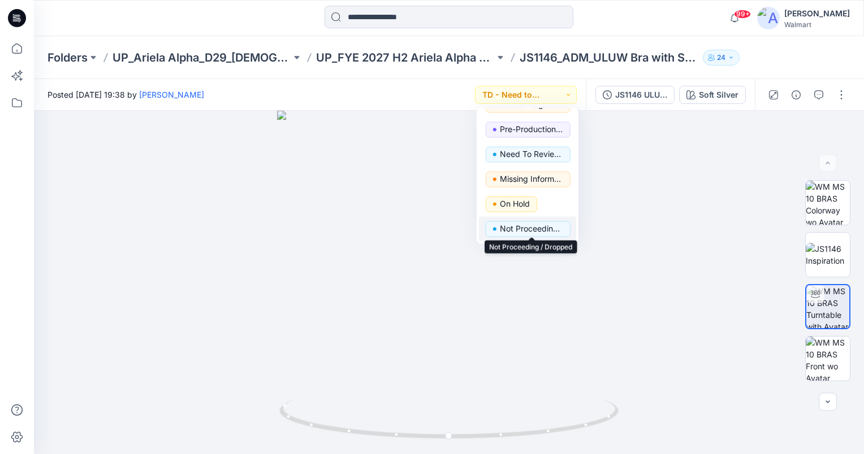
click at [533, 229] on p "Not Proceeding / Dropped" at bounding box center [531, 229] width 63 height 15
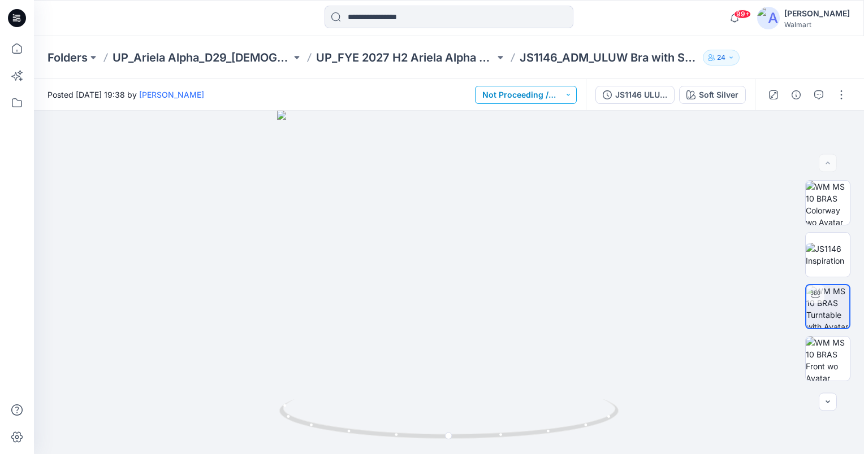
click at [560, 98] on button "Not Proceeding / Dropped" at bounding box center [526, 95] width 102 height 18
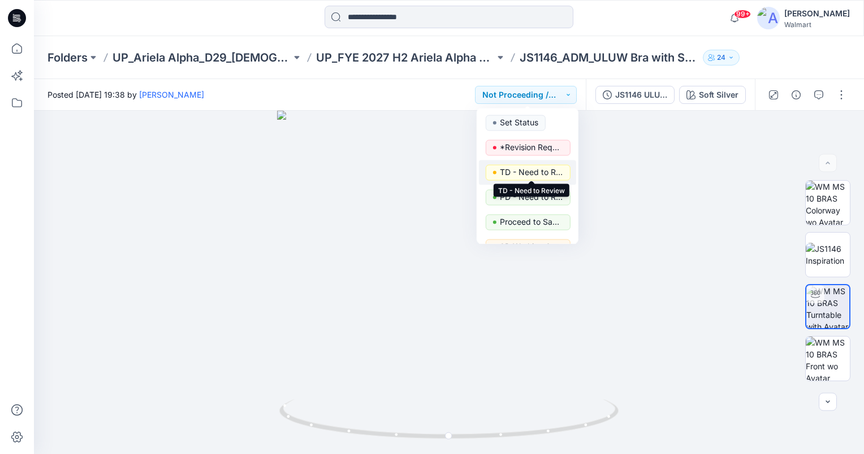
click at [546, 176] on p "TD - Need to Review" at bounding box center [531, 172] width 63 height 15
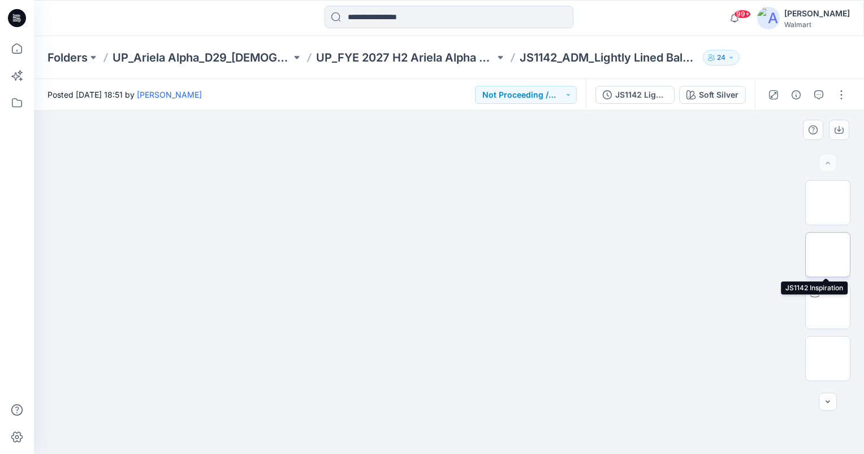
click at [828, 255] on img at bounding box center [828, 255] width 0 height 0
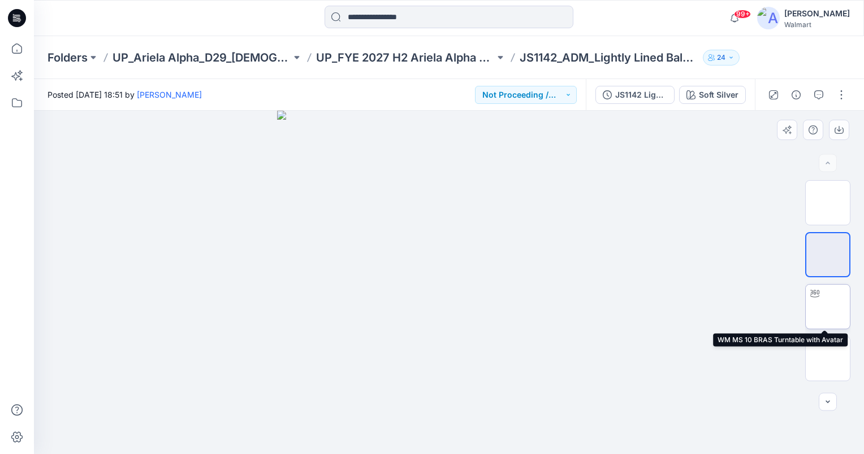
click at [828, 307] on img at bounding box center [828, 307] width 0 height 0
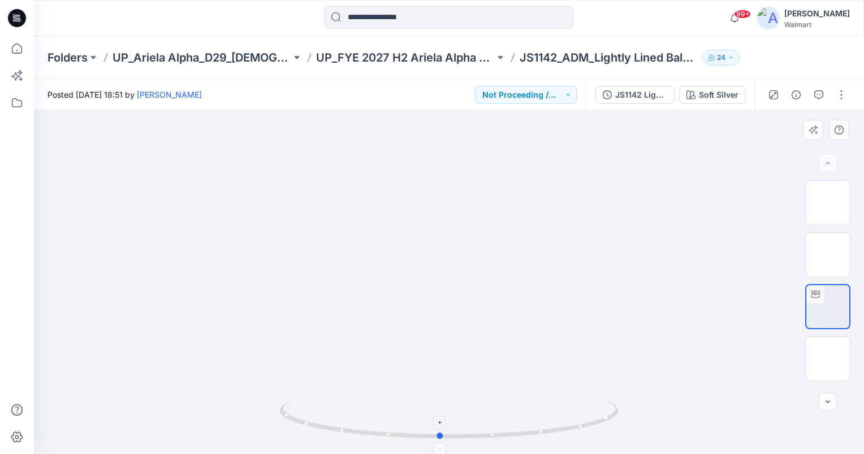
drag, startPoint x: 449, startPoint y: 435, endPoint x: 440, endPoint y: 450, distance: 17.3
click at [440, 442] on icon at bounding box center [450, 421] width 342 height 42
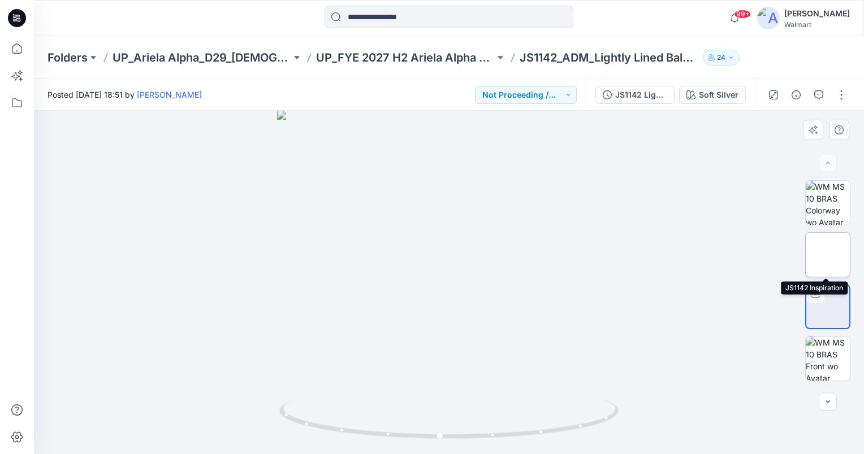
click at [828, 255] on img at bounding box center [828, 255] width 0 height 0
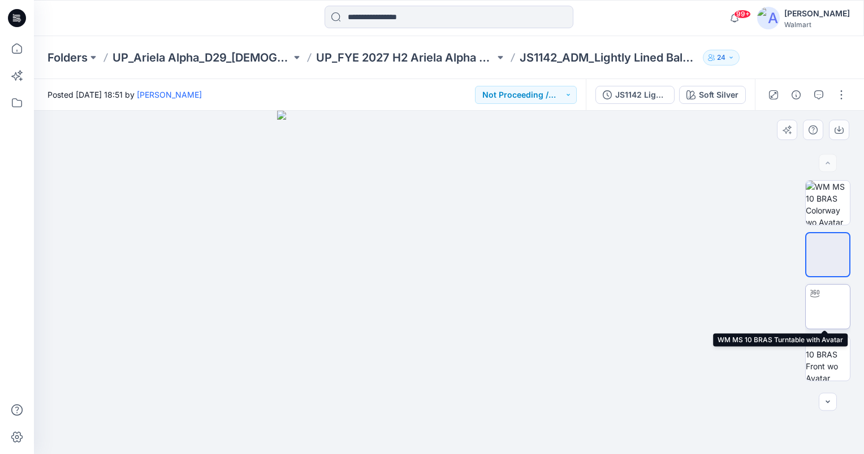
click at [828, 307] on img at bounding box center [828, 307] width 0 height 0
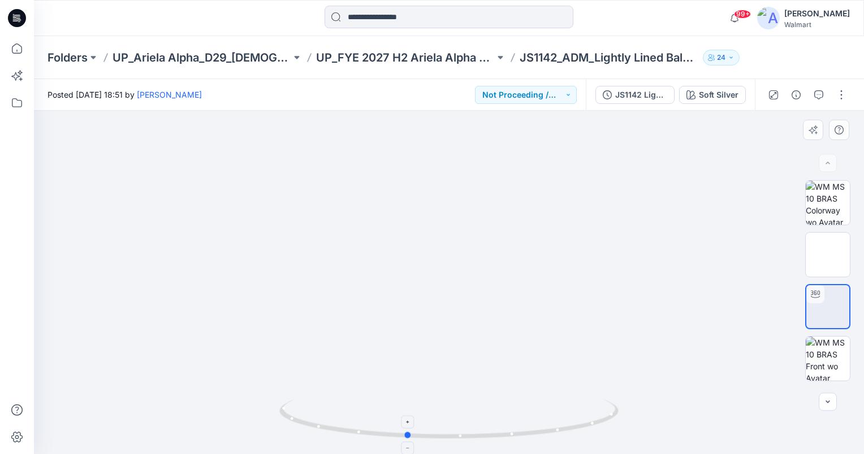
drag, startPoint x: 448, startPoint y: 436, endPoint x: 405, endPoint y: 438, distance: 42.4
click at [405, 438] on circle at bounding box center [408, 435] width 7 height 7
drag, startPoint x: 408, startPoint y: 434, endPoint x: 453, endPoint y: 435, distance: 45.8
click at [453, 435] on circle at bounding box center [452, 436] width 7 height 7
click at [449, 438] on circle at bounding box center [450, 436] width 7 height 7
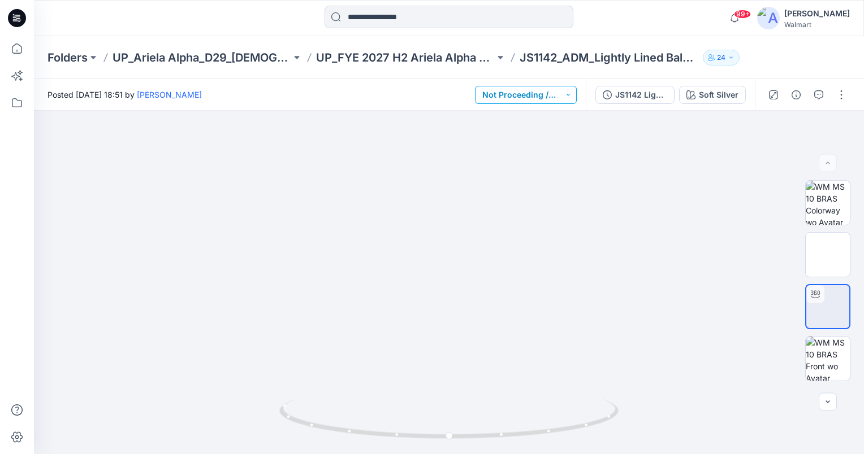
click at [563, 90] on button "Not Proceeding / Dropped" at bounding box center [526, 95] width 102 height 18
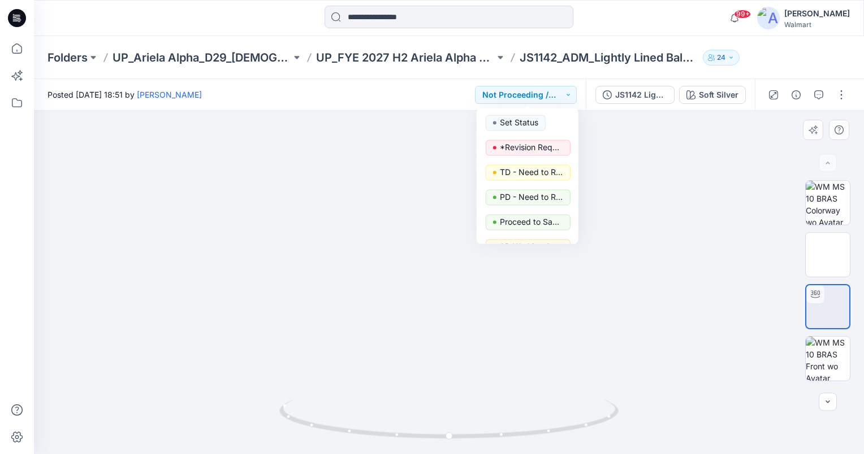
drag, startPoint x: 651, startPoint y: 159, endPoint x: 640, endPoint y: 161, distance: 11.4
click at [651, 160] on img at bounding box center [448, 254] width 457 height 400
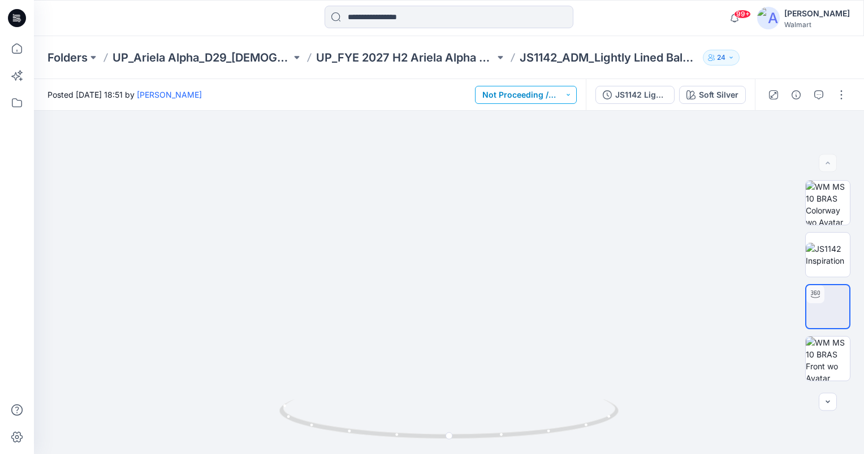
click at [559, 95] on button "Not Proceeding / Dropped" at bounding box center [526, 95] width 102 height 18
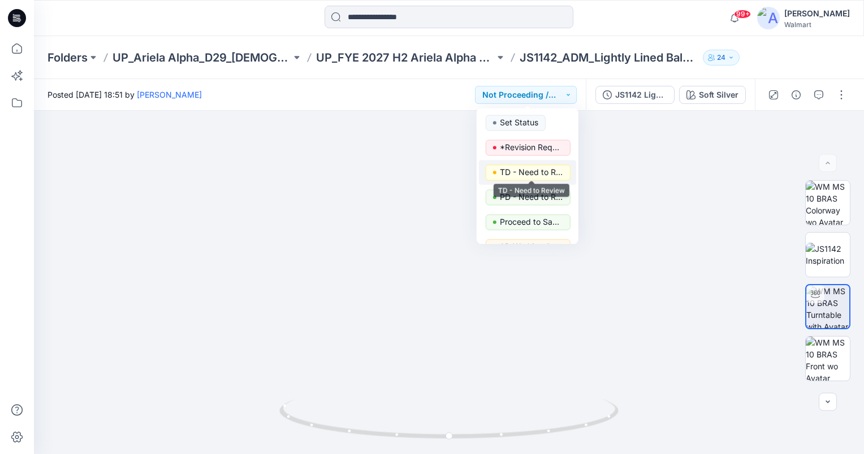
click at [549, 176] on p "TD - Need to Review" at bounding box center [531, 172] width 63 height 15
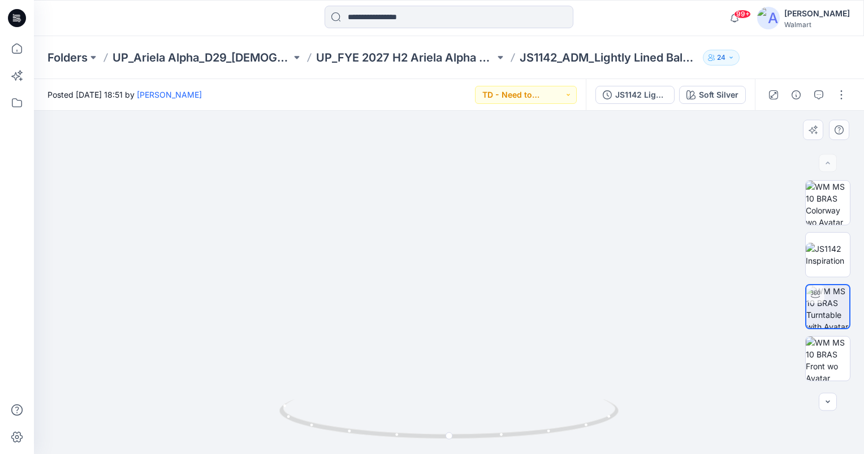
click at [726, 194] on div at bounding box center [449, 283] width 830 height 344
click at [564, 98] on button "TD - Need to Review" at bounding box center [526, 95] width 102 height 18
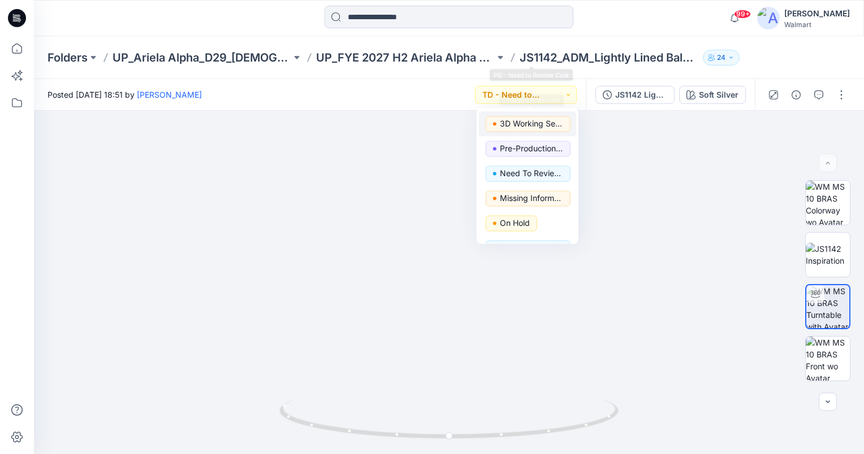
scroll to position [142, 0]
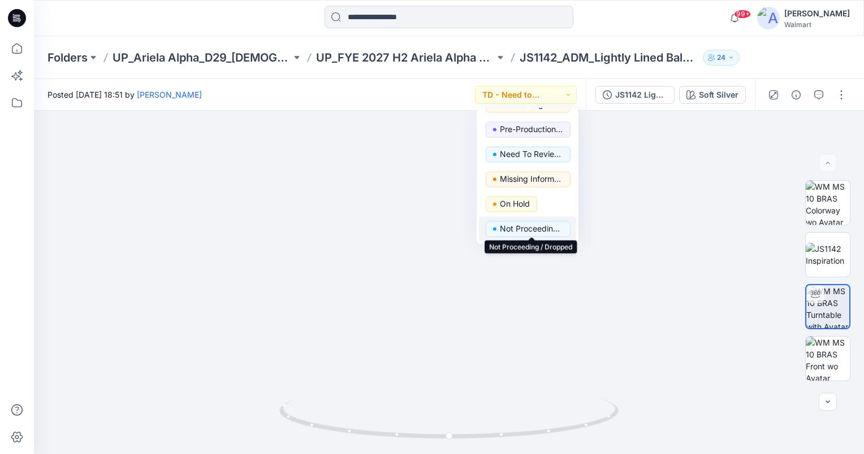
click at [533, 228] on p "Not Proceeding / Dropped" at bounding box center [531, 229] width 63 height 15
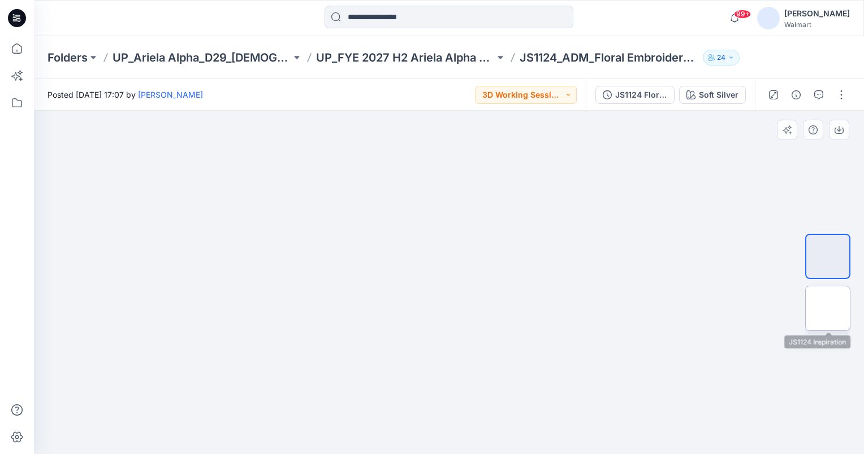
click at [828, 309] on img at bounding box center [828, 309] width 0 height 0
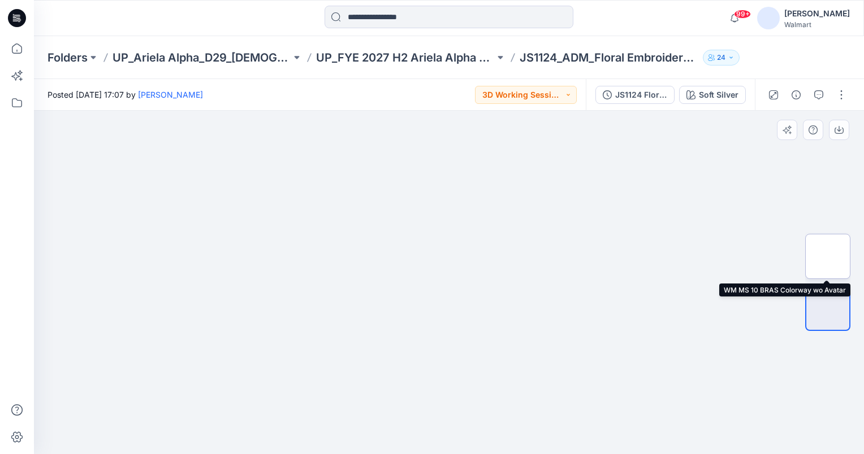
click at [828, 257] on img at bounding box center [828, 257] width 0 height 0
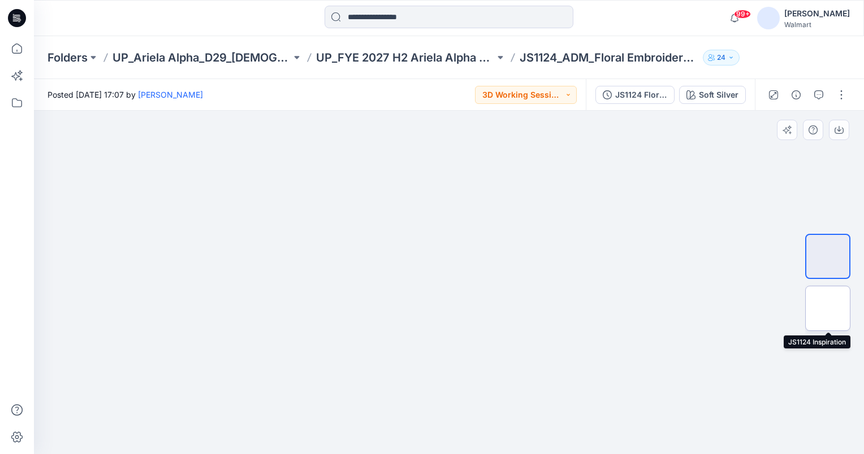
click at [828, 309] on img at bounding box center [828, 309] width 0 height 0
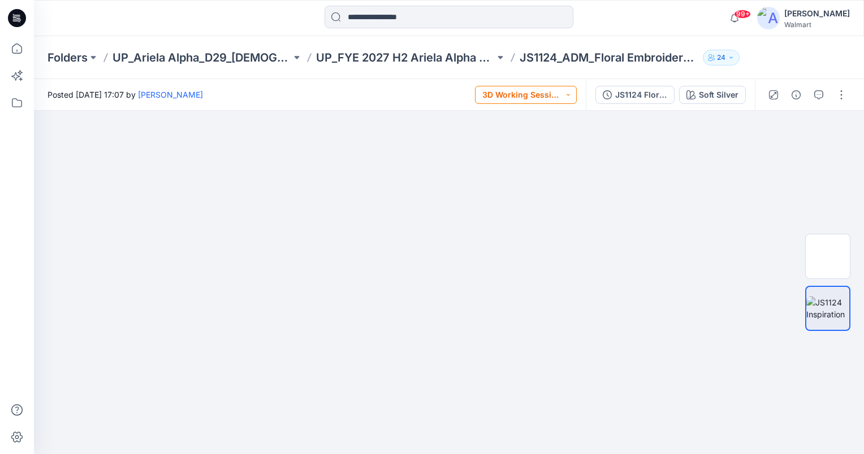
click at [565, 93] on button "3D Working Session - Need to Review" at bounding box center [526, 95] width 102 height 18
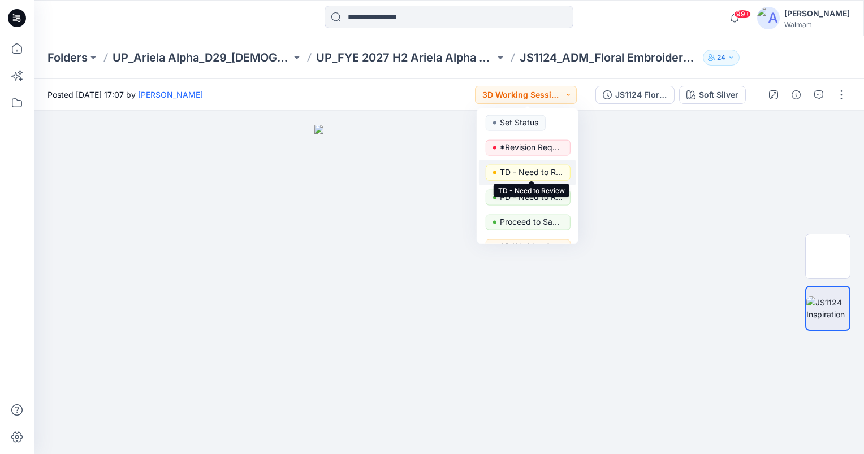
click at [544, 173] on p "TD - Need to Review" at bounding box center [531, 172] width 63 height 15
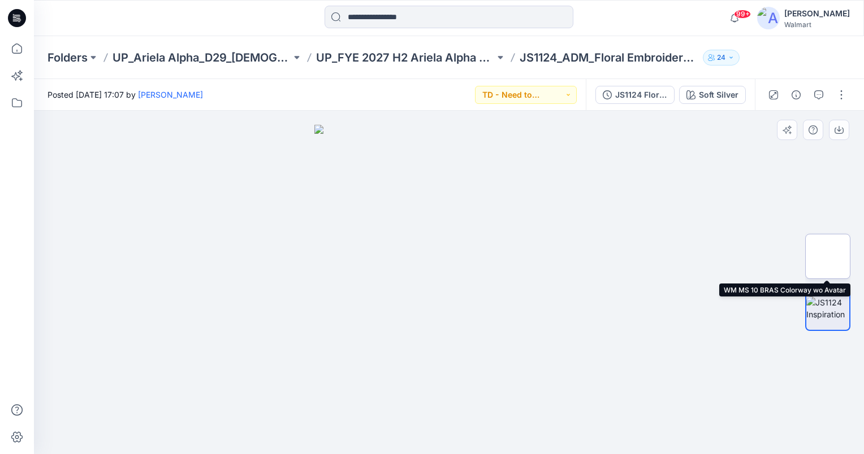
click at [828, 257] on img at bounding box center [828, 257] width 0 height 0
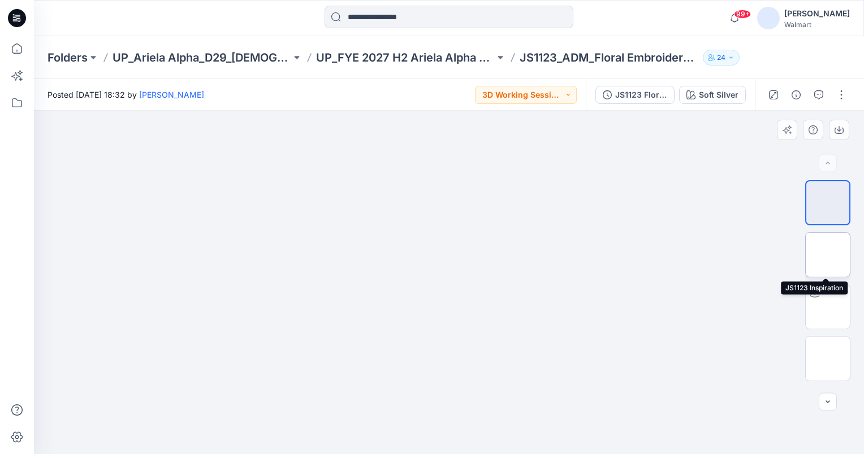
click at [828, 255] on img at bounding box center [828, 255] width 0 height 0
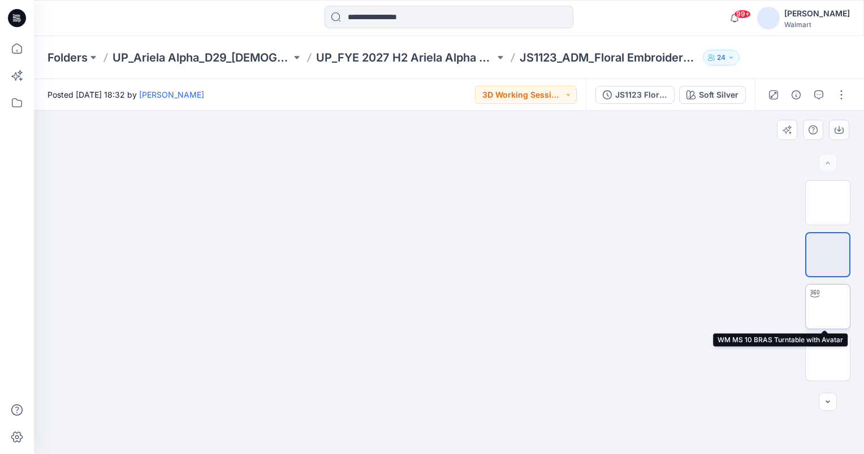
click at [828, 307] on img at bounding box center [828, 307] width 0 height 0
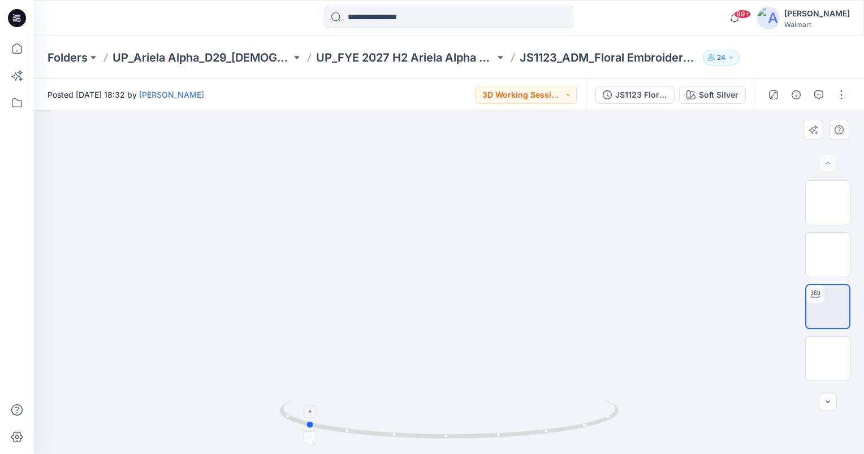
drag, startPoint x: 450, startPoint y: 436, endPoint x: 306, endPoint y: 434, distance: 143.6
click at [306, 434] on icon at bounding box center [450, 421] width 342 height 42
drag, startPoint x: 306, startPoint y: 425, endPoint x: 443, endPoint y: 443, distance: 138.0
click at [443, 442] on icon at bounding box center [450, 421] width 342 height 42
click at [833, 251] on img at bounding box center [828, 255] width 44 height 24
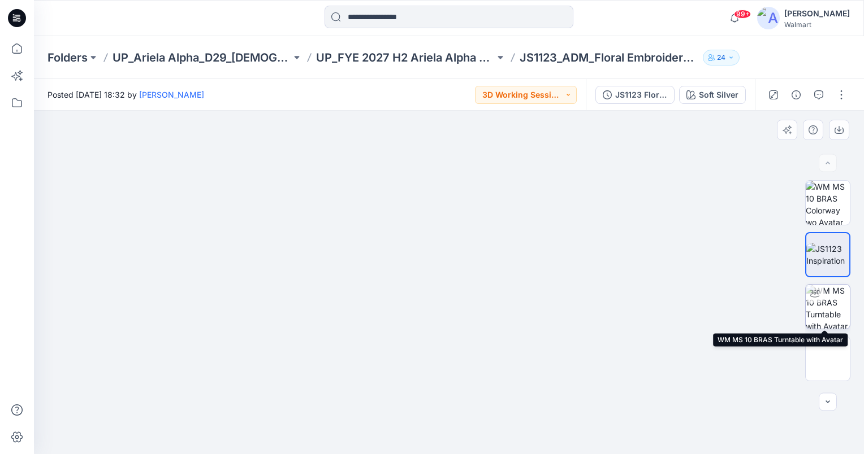
click at [832, 313] on img at bounding box center [828, 307] width 44 height 44
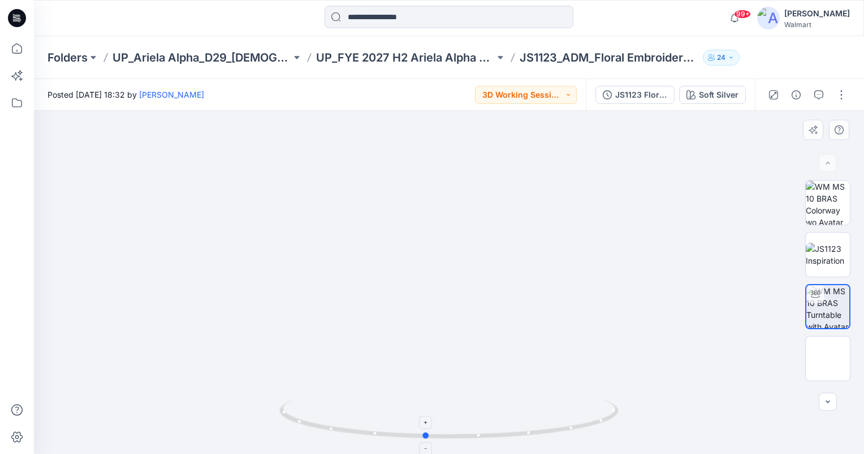
drag, startPoint x: 449, startPoint y: 436, endPoint x: 447, endPoint y: 401, distance: 35.2
click at [428, 440] on icon at bounding box center [450, 421] width 342 height 42
drag, startPoint x: 431, startPoint y: 435, endPoint x: 491, endPoint y: 448, distance: 61.9
click at [491, 442] on icon at bounding box center [450, 421] width 342 height 42
drag, startPoint x: 487, startPoint y: 436, endPoint x: 441, endPoint y: 442, distance: 46.8
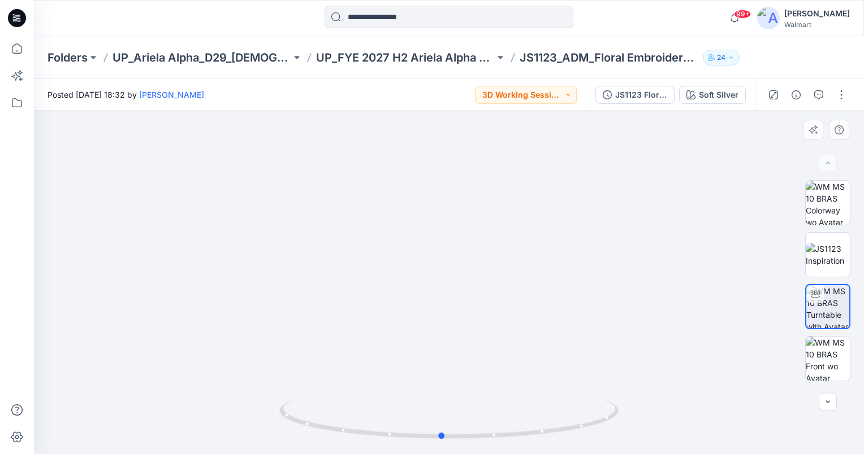
click at [441, 442] on div at bounding box center [448, 426] width 339 height 57
click at [559, 97] on button "3D Working Session - Need to Review" at bounding box center [526, 95] width 102 height 18
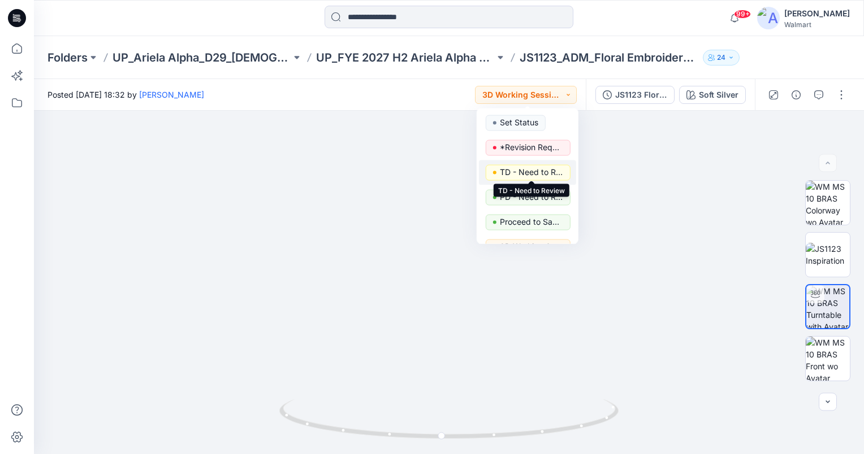
click at [542, 171] on p "TD - Need to Review" at bounding box center [531, 172] width 63 height 15
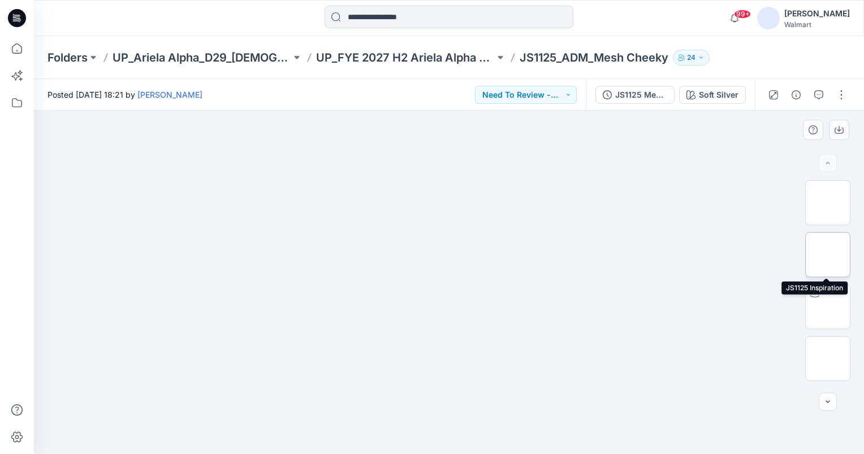
click at [828, 255] on img at bounding box center [828, 255] width 0 height 0
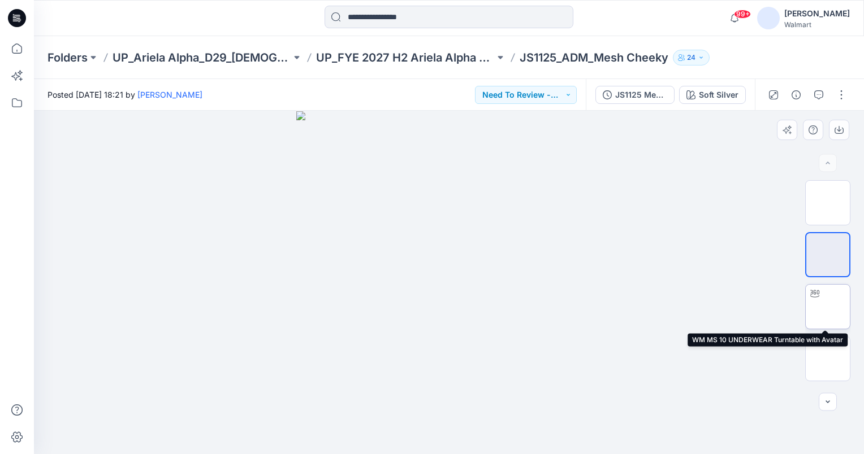
click at [828, 307] on img at bounding box center [828, 307] width 0 height 0
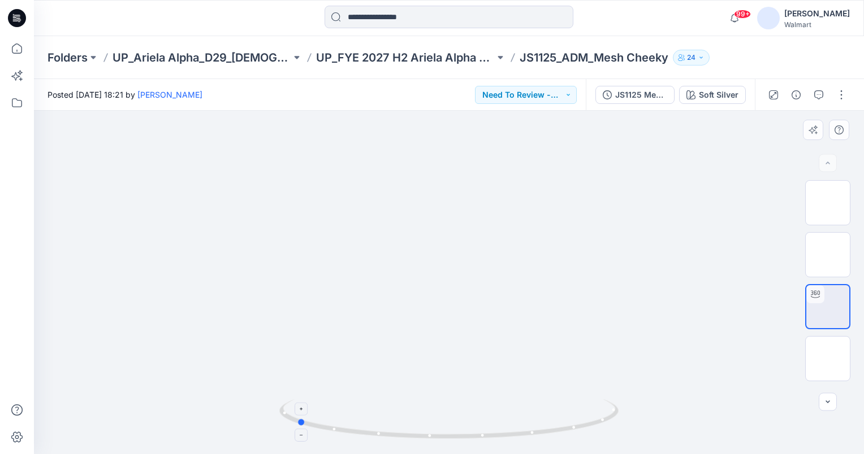
drag, startPoint x: 450, startPoint y: 435, endPoint x: 297, endPoint y: 428, distance: 152.8
click at [297, 428] on icon at bounding box center [450, 421] width 342 height 42
click at [557, 101] on button "Need To Review - Design/PD/Tech" at bounding box center [526, 95] width 102 height 18
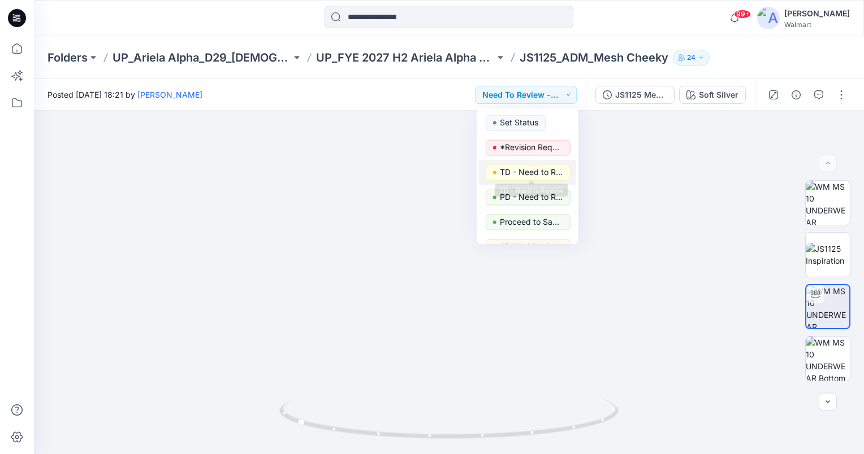
click at [545, 175] on p "TD - Need to Review" at bounding box center [531, 172] width 63 height 15
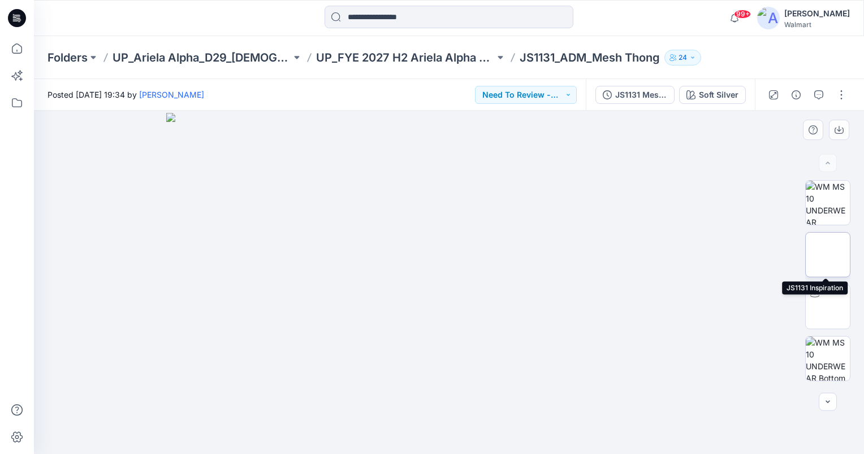
click at [828, 255] on img at bounding box center [828, 255] width 0 height 0
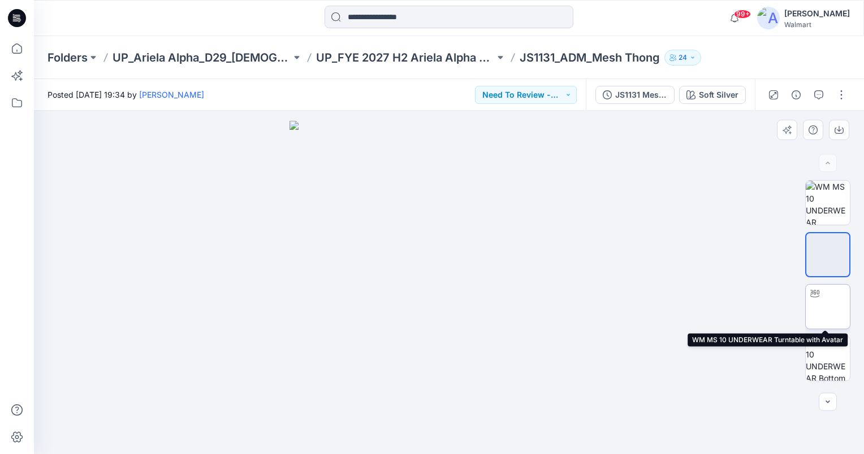
click at [828, 307] on img at bounding box center [828, 307] width 0 height 0
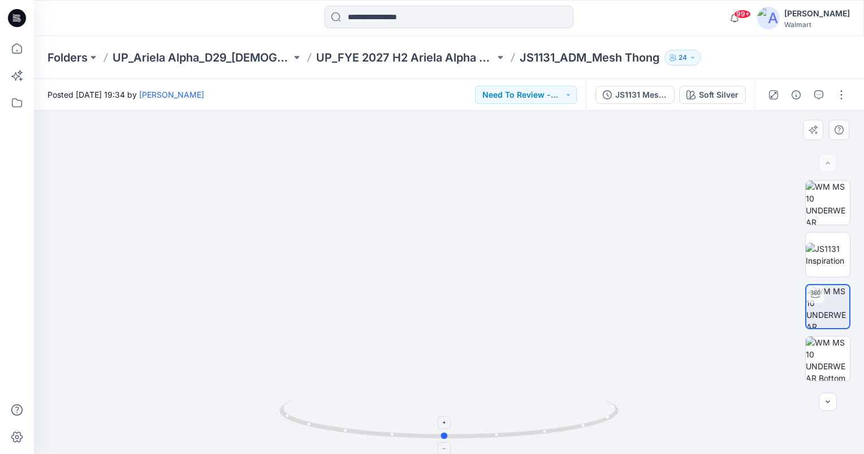
click at [443, 439] on icon at bounding box center [450, 421] width 342 height 42
click at [563, 94] on button "Need To Review - Design/PD/Tech" at bounding box center [526, 95] width 102 height 18
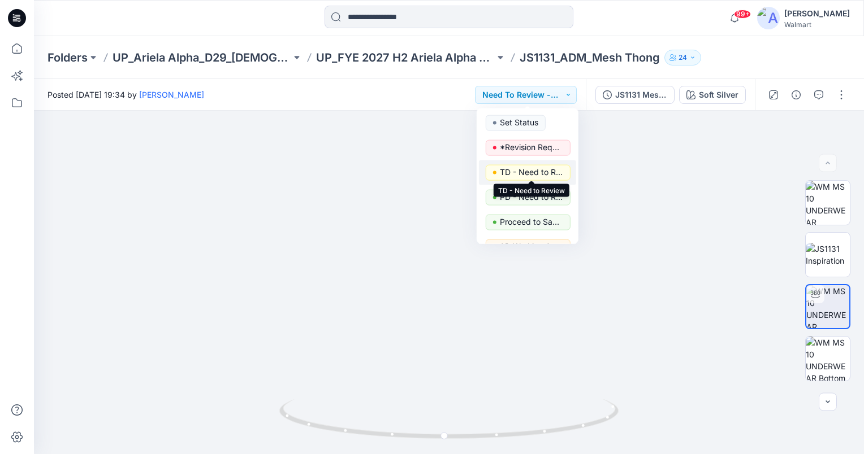
click at [549, 172] on p "TD - Need to Review" at bounding box center [531, 172] width 63 height 15
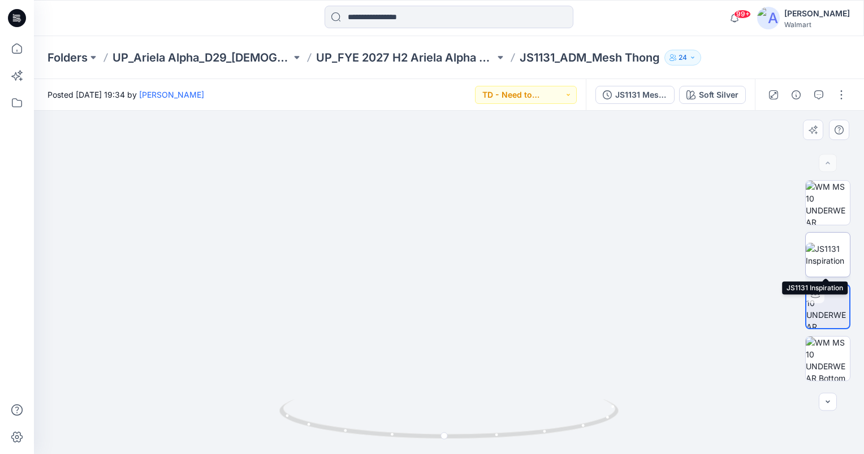
click at [825, 265] on img at bounding box center [828, 255] width 44 height 24
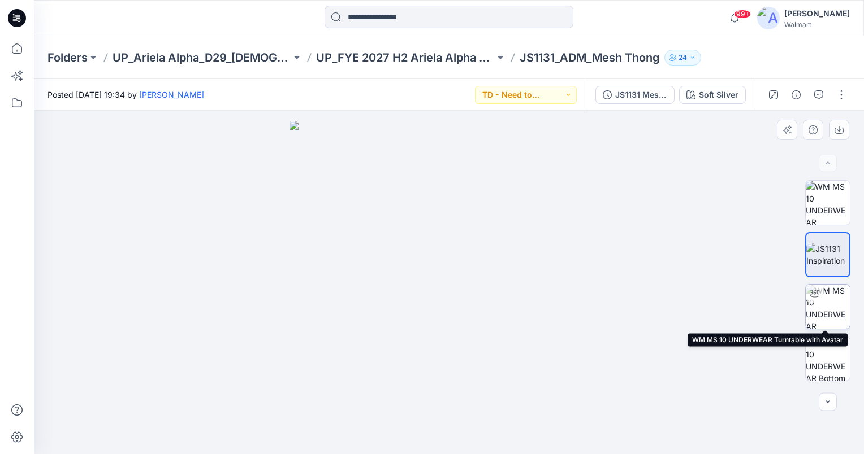
click at [824, 306] on img at bounding box center [828, 307] width 44 height 44
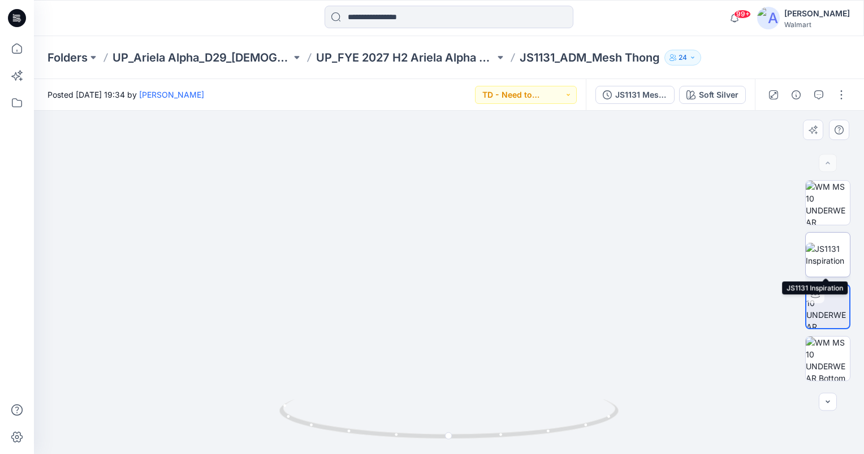
click at [824, 253] on img at bounding box center [828, 255] width 44 height 24
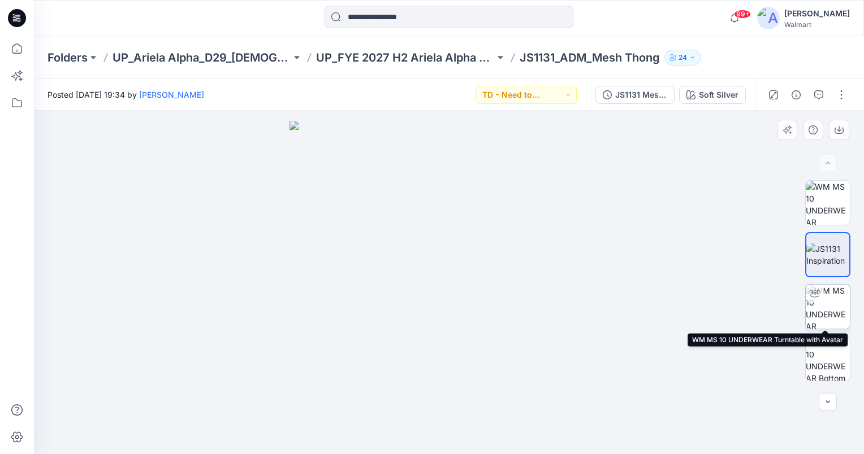
click at [834, 298] on img at bounding box center [828, 307] width 44 height 44
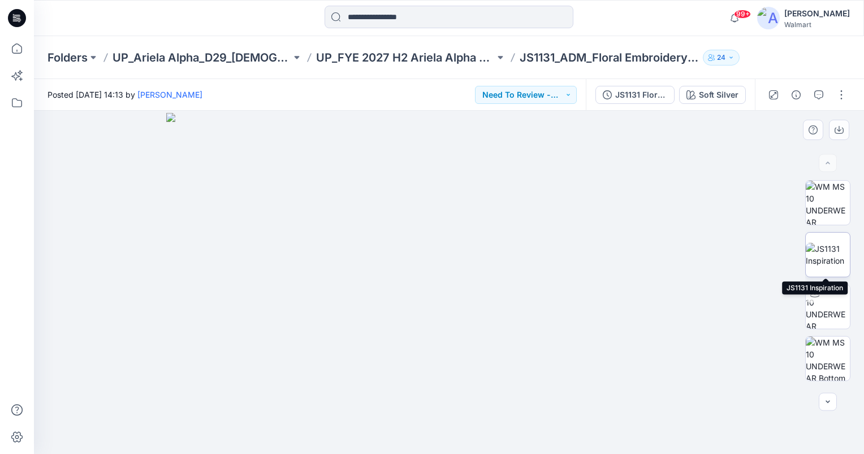
click at [821, 261] on img at bounding box center [828, 255] width 44 height 24
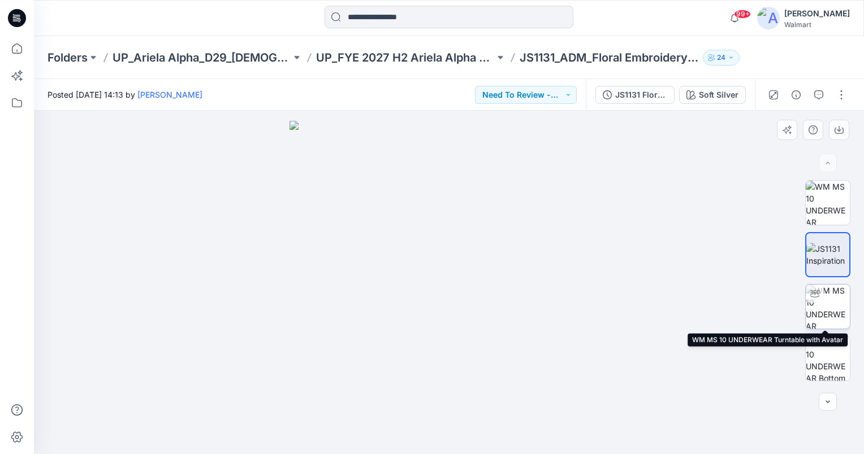
click at [835, 311] on img at bounding box center [828, 307] width 44 height 44
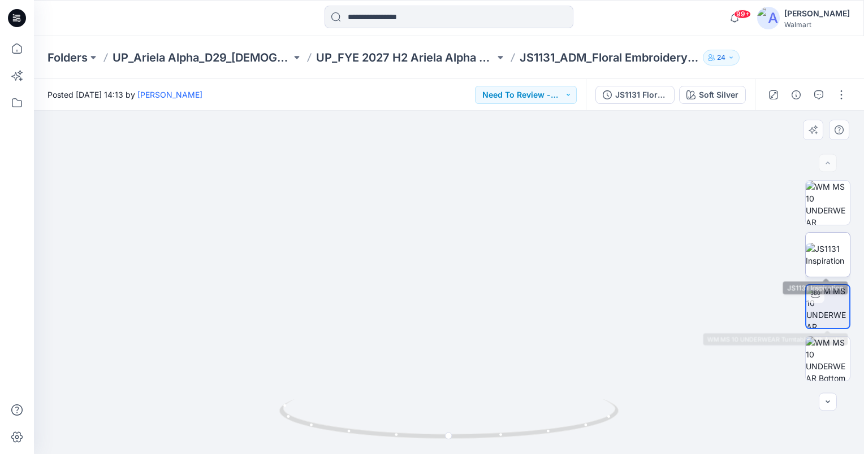
click at [823, 259] on img at bounding box center [828, 255] width 44 height 24
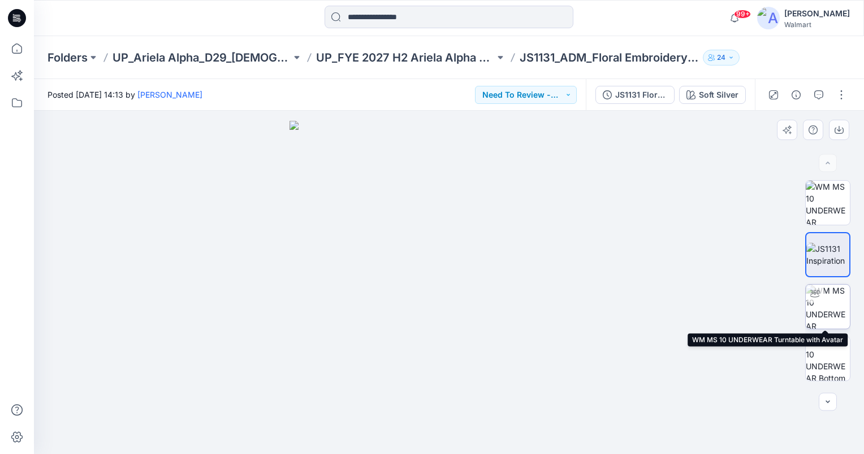
click at [828, 300] on img at bounding box center [828, 307] width 44 height 44
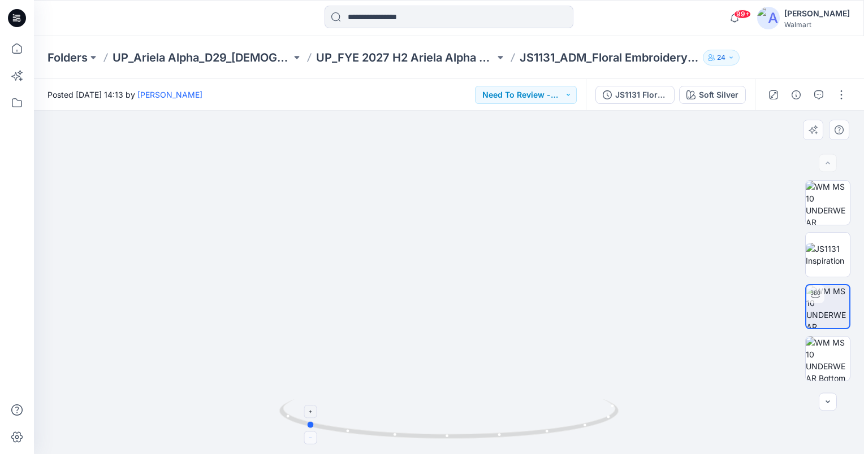
drag, startPoint x: 448, startPoint y: 438, endPoint x: 304, endPoint y: 438, distance: 143.6
click at [304, 438] on icon at bounding box center [450, 421] width 342 height 42
drag, startPoint x: 310, startPoint y: 422, endPoint x: 444, endPoint y: 426, distance: 134.0
click at [444, 426] on icon at bounding box center [450, 421] width 342 height 42
click at [542, 100] on button "Need To Review - Design/PD/Tech" at bounding box center [526, 95] width 102 height 18
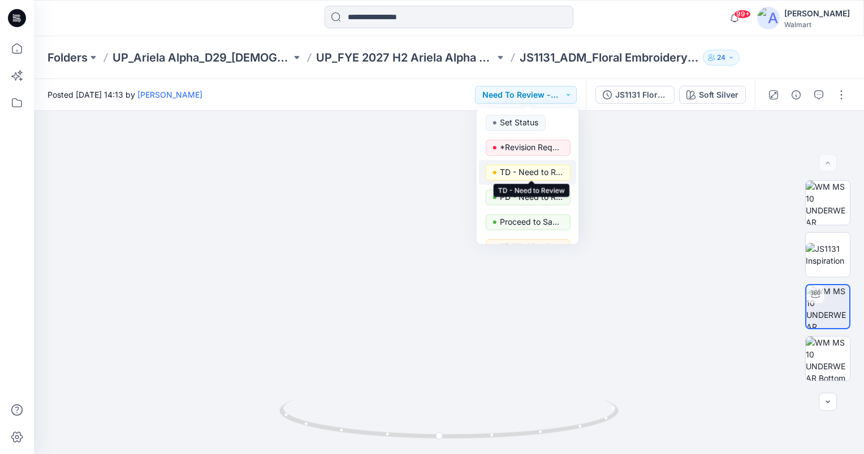
click at [550, 174] on p "TD - Need to Review" at bounding box center [531, 172] width 63 height 15
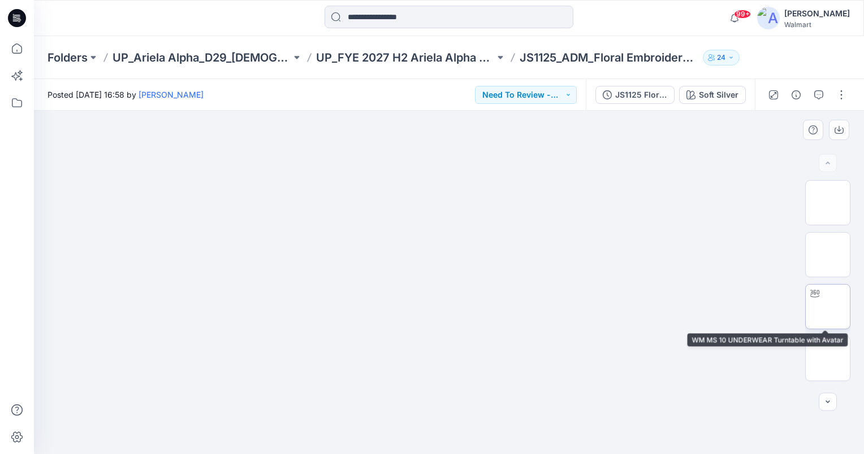
click at [828, 307] on img at bounding box center [828, 307] width 0 height 0
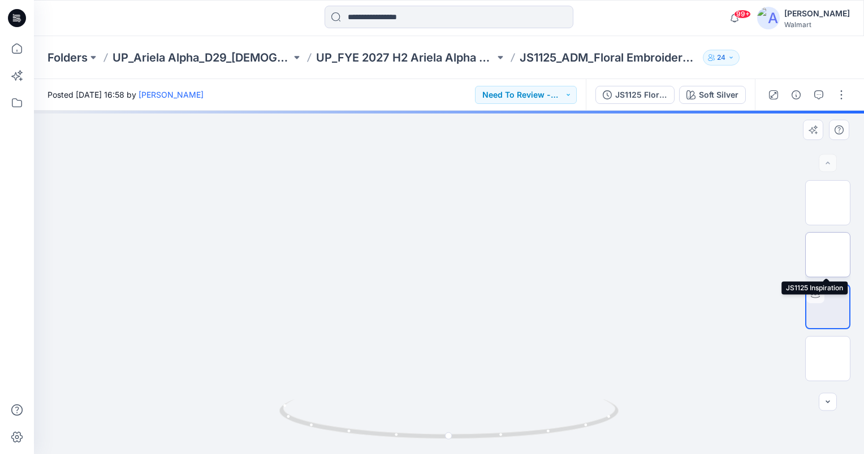
click at [828, 255] on img at bounding box center [828, 255] width 0 height 0
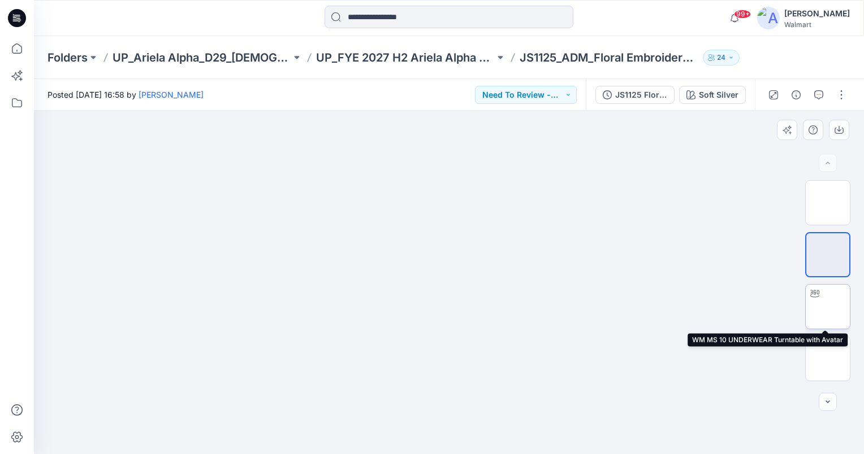
click at [828, 307] on img at bounding box center [828, 307] width 0 height 0
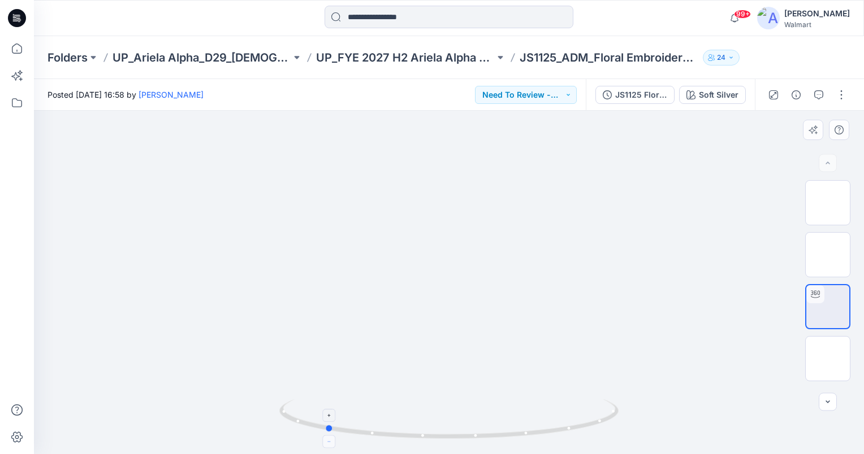
drag, startPoint x: 451, startPoint y: 438, endPoint x: 327, endPoint y: 438, distance: 123.8
click at [327, 438] on icon at bounding box center [450, 421] width 342 height 42
drag, startPoint x: 328, startPoint y: 427, endPoint x: 292, endPoint y: 429, distance: 36.2
click at [292, 429] on icon at bounding box center [450, 421] width 342 height 42
drag, startPoint x: 293, startPoint y: 421, endPoint x: 434, endPoint y: 423, distance: 141.3
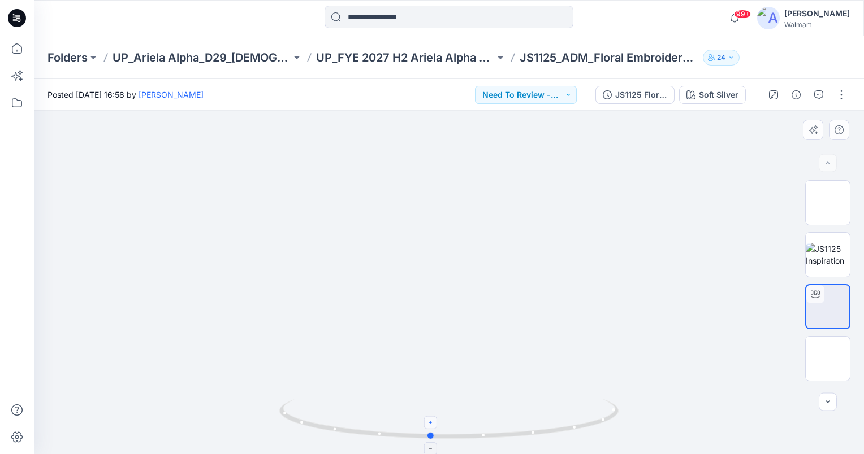
click at [434, 423] on icon at bounding box center [450, 421] width 342 height 42
click at [575, 92] on button "Need To Review - Design/PD/Tech" at bounding box center [526, 95] width 102 height 18
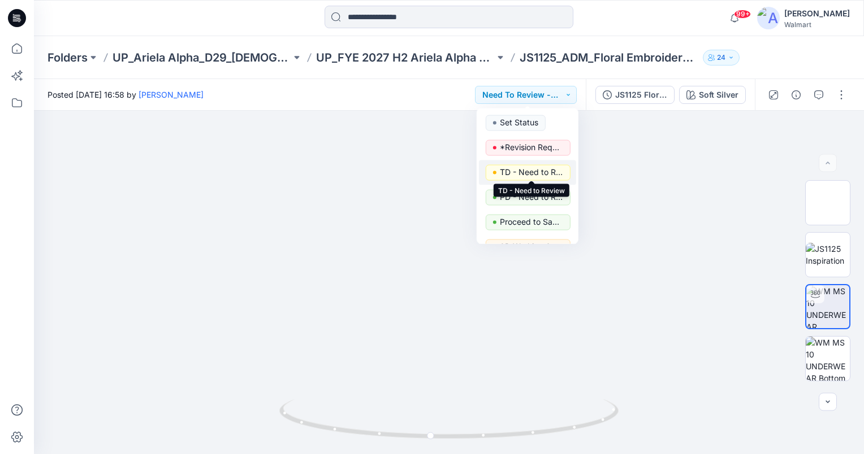
click at [555, 170] on p "TD - Need to Review" at bounding box center [531, 172] width 63 height 15
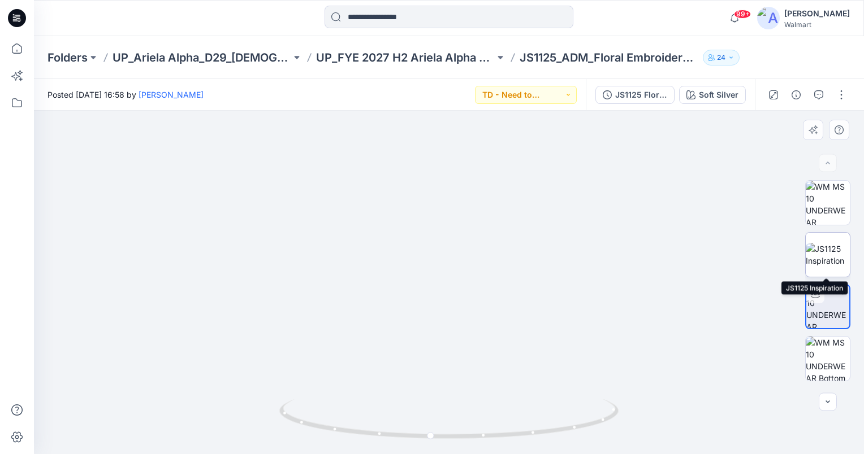
click at [825, 254] on img at bounding box center [828, 255] width 44 height 24
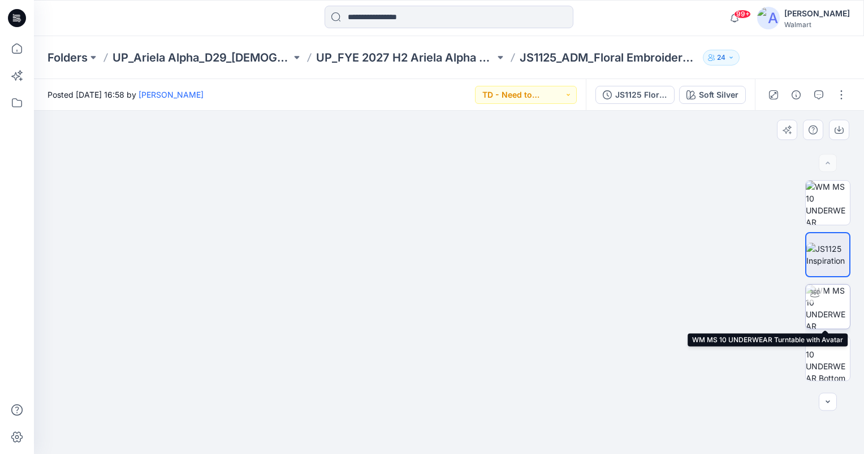
click at [839, 313] on img at bounding box center [828, 307] width 44 height 44
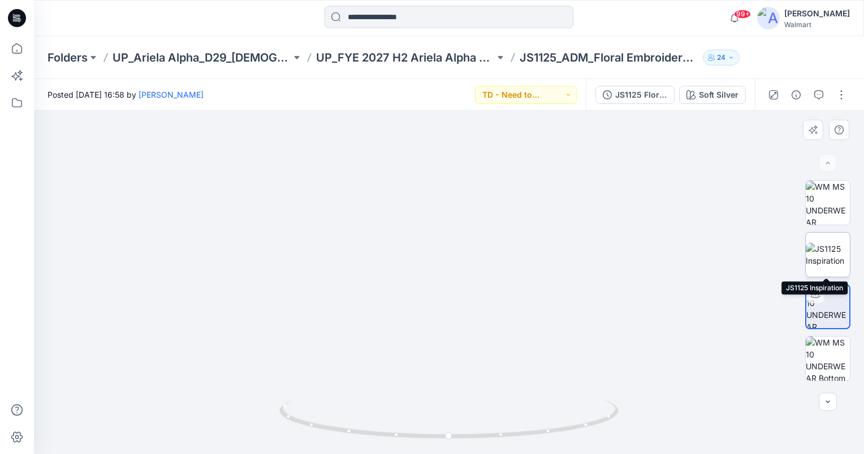
click at [824, 254] on img at bounding box center [828, 255] width 44 height 24
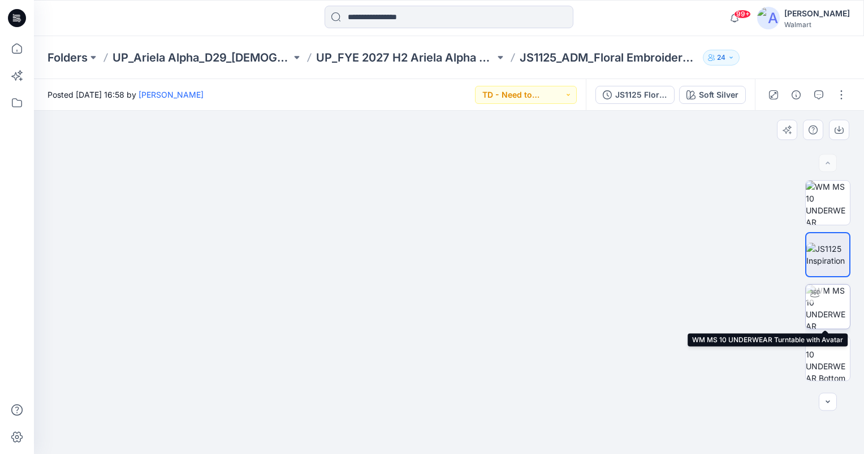
click at [826, 305] on img at bounding box center [828, 307] width 44 height 44
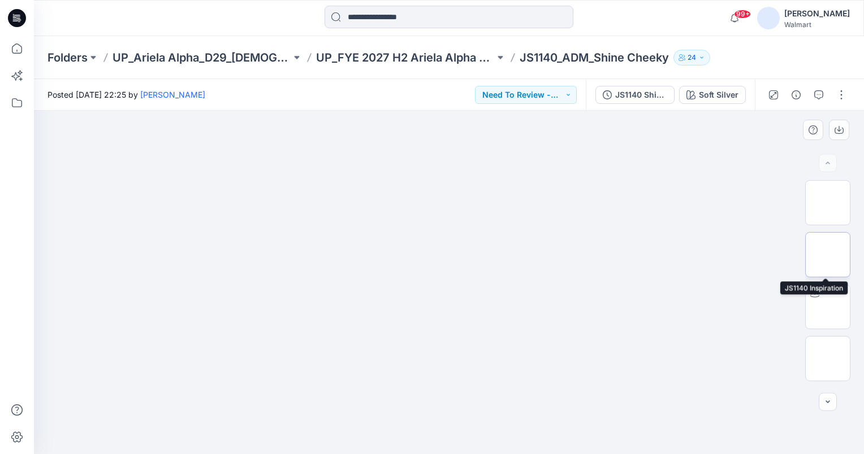
click at [828, 255] on img at bounding box center [828, 255] width 0 height 0
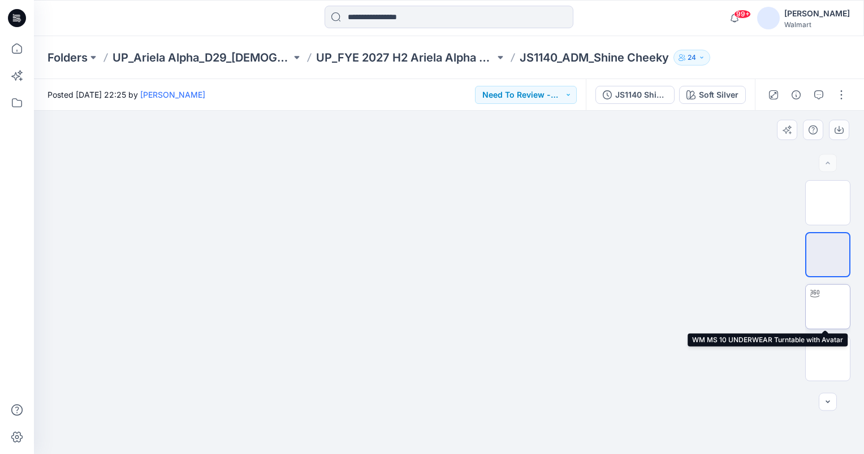
click at [828, 307] on img at bounding box center [828, 307] width 0 height 0
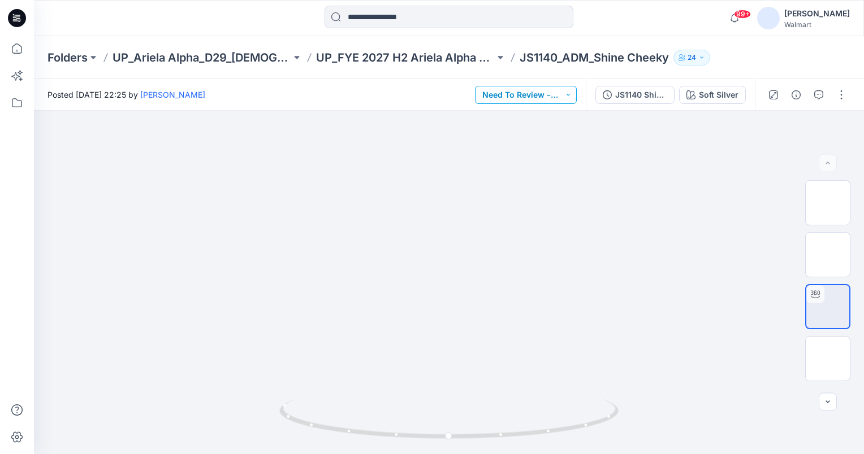
click at [514, 93] on button "Need To Review - Design/PD/Tech" at bounding box center [526, 95] width 102 height 18
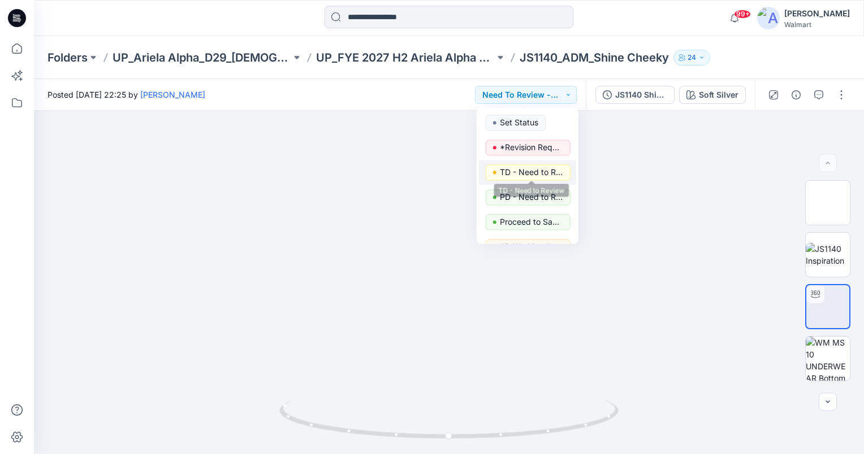
click at [527, 167] on p "TD - Need to Review" at bounding box center [531, 172] width 63 height 15
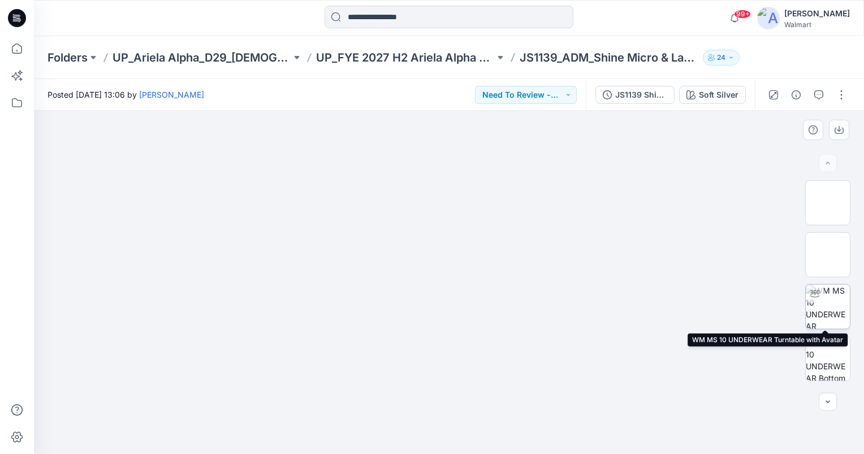
click at [829, 303] on img at bounding box center [828, 307] width 44 height 44
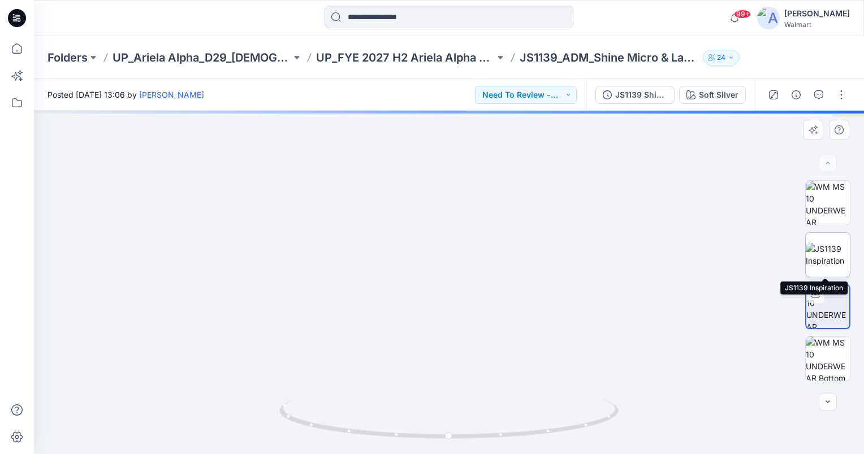
click at [832, 253] on img at bounding box center [828, 255] width 44 height 24
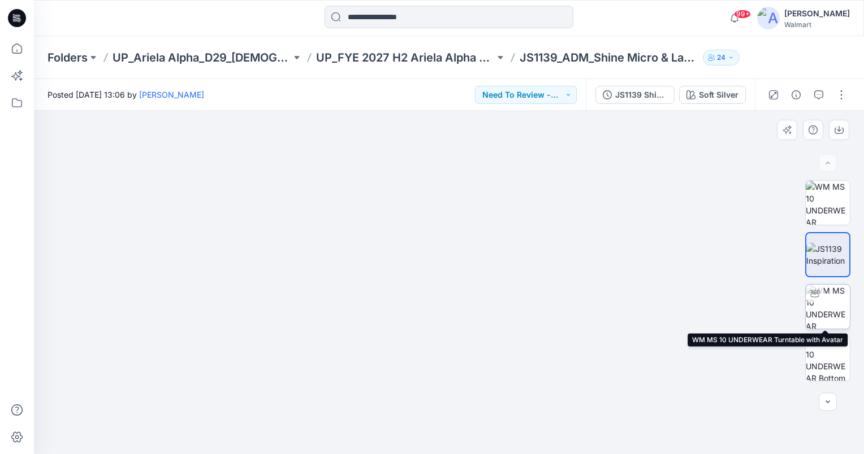
click at [836, 317] on img at bounding box center [828, 307] width 44 height 44
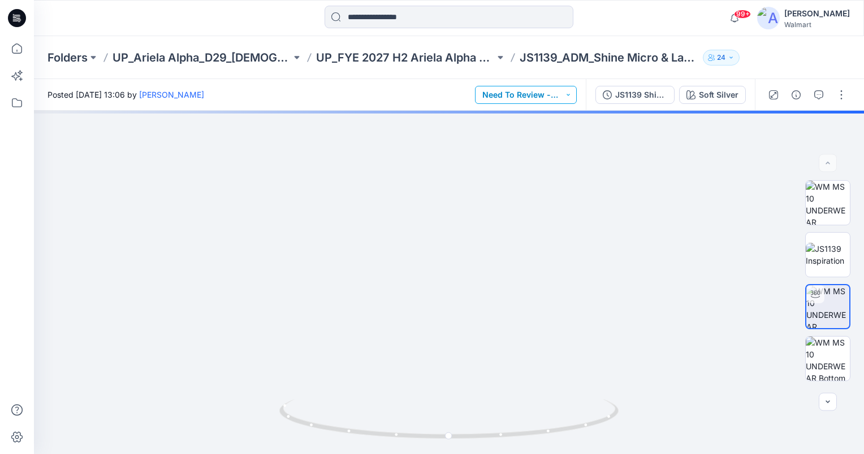
click at [564, 99] on button "Need To Review - Design/PD/Tech" at bounding box center [526, 95] width 102 height 18
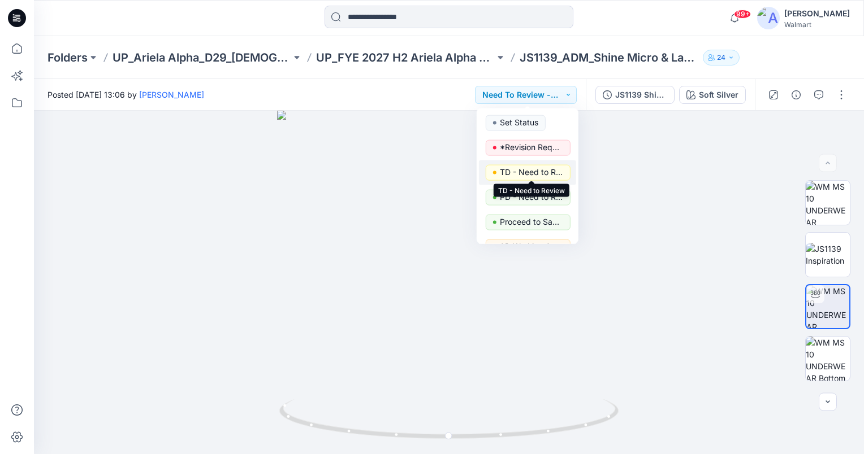
click at [552, 171] on p "TD - Need to Review" at bounding box center [531, 172] width 63 height 15
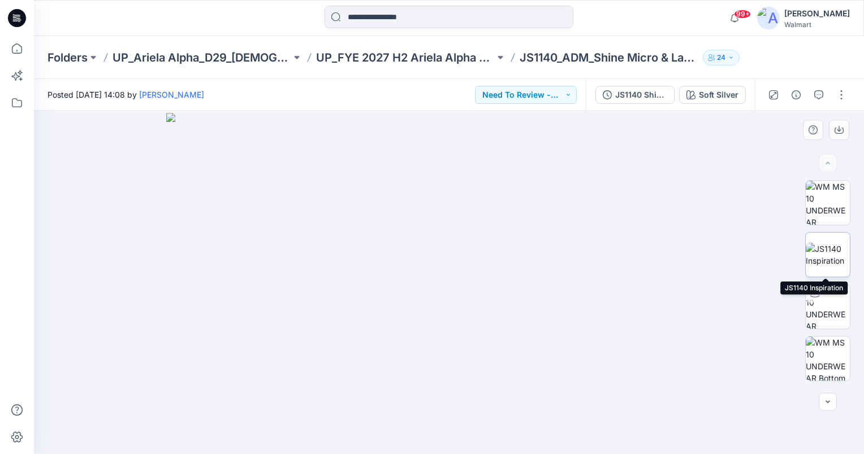
click at [832, 253] on img at bounding box center [828, 255] width 44 height 24
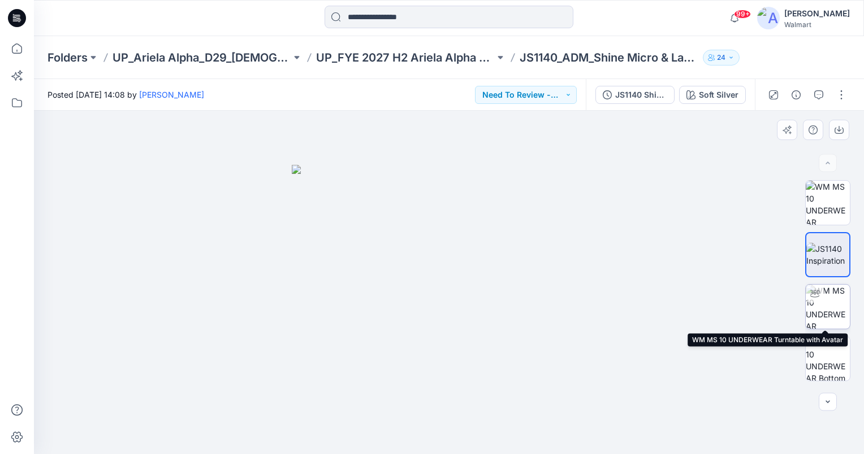
click at [832, 308] on img at bounding box center [828, 307] width 44 height 44
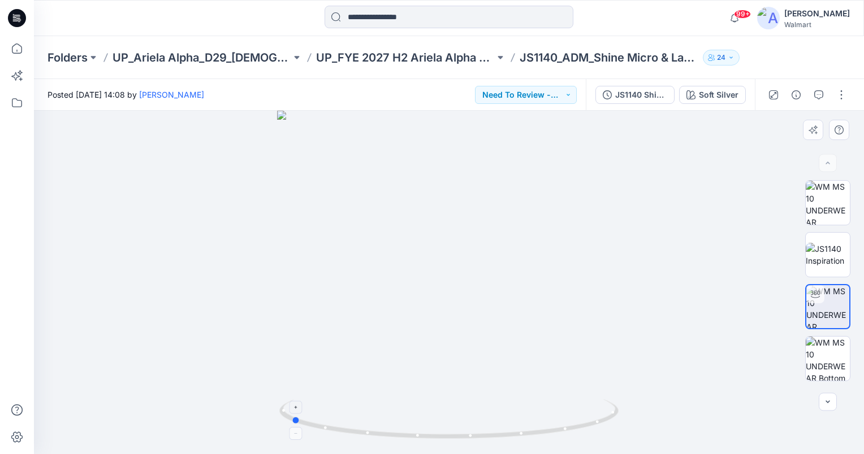
drag, startPoint x: 448, startPoint y: 435, endPoint x: 289, endPoint y: 425, distance: 158.6
click at [289, 425] on icon at bounding box center [450, 421] width 342 height 42
drag, startPoint x: 297, startPoint y: 419, endPoint x: 458, endPoint y: 413, distance: 160.7
click at [458, 413] on icon at bounding box center [450, 421] width 342 height 42
click at [568, 96] on button "Need To Review - Design/PD/Tech" at bounding box center [526, 95] width 102 height 18
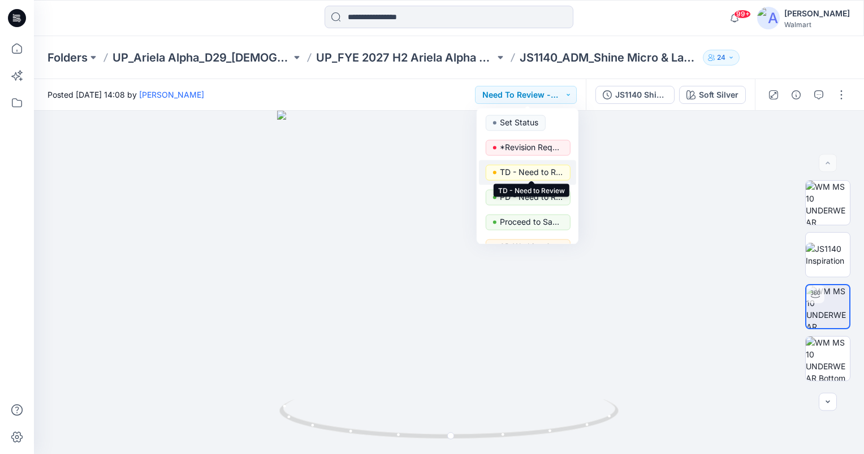
click at [559, 174] on p "TD - Need to Review" at bounding box center [531, 172] width 63 height 15
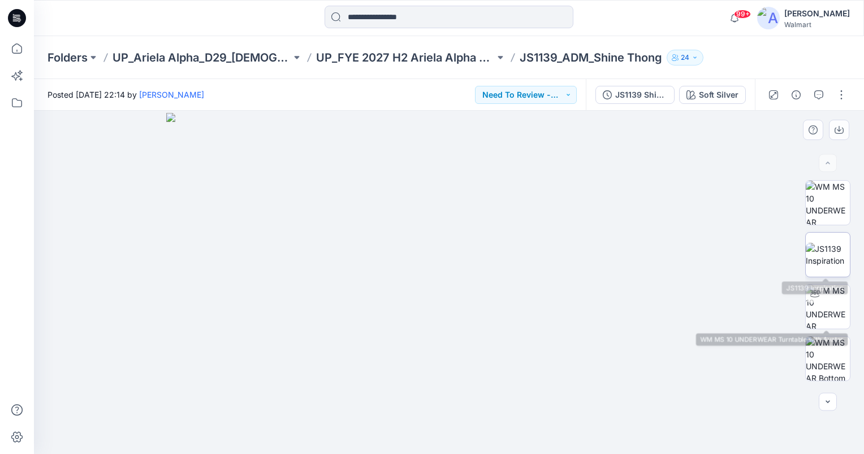
click at [835, 260] on img at bounding box center [828, 255] width 44 height 24
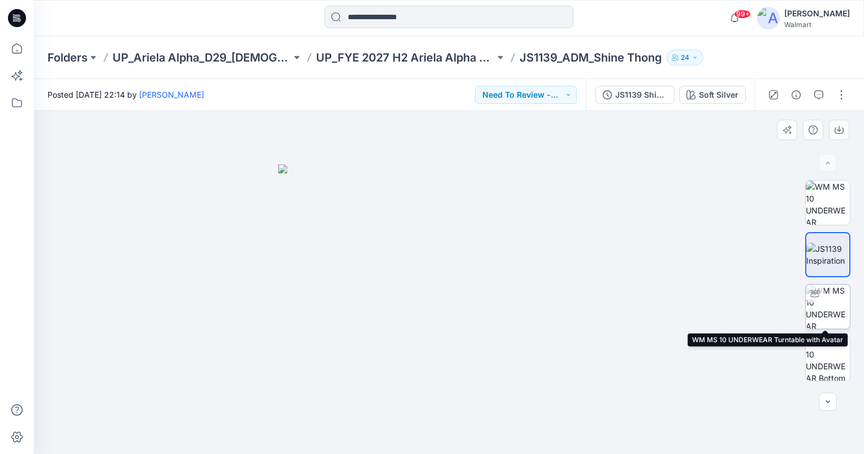
click at [833, 306] on img at bounding box center [828, 307] width 44 height 44
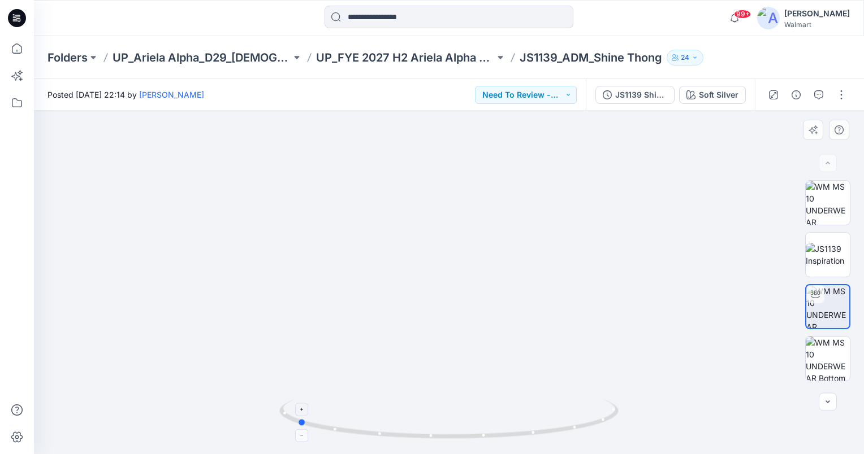
drag, startPoint x: 447, startPoint y: 436, endPoint x: 295, endPoint y: 427, distance: 152.3
click at [295, 427] on icon at bounding box center [450, 421] width 342 height 42
drag, startPoint x: 302, startPoint y: 422, endPoint x: 437, endPoint y: 450, distance: 137.9
click at [450, 442] on icon at bounding box center [450, 421] width 342 height 42
click at [549, 92] on button "Need To Review - Design/PD/Tech" at bounding box center [526, 95] width 102 height 18
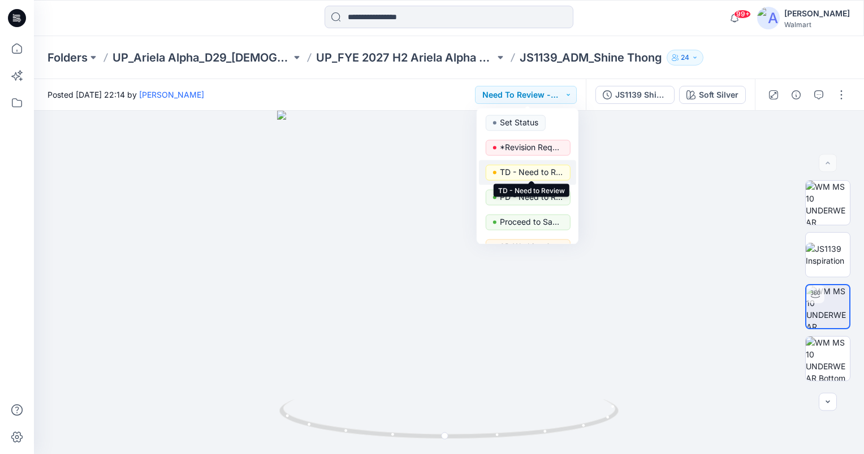
click at [557, 170] on p "TD - Need to Review" at bounding box center [531, 172] width 63 height 15
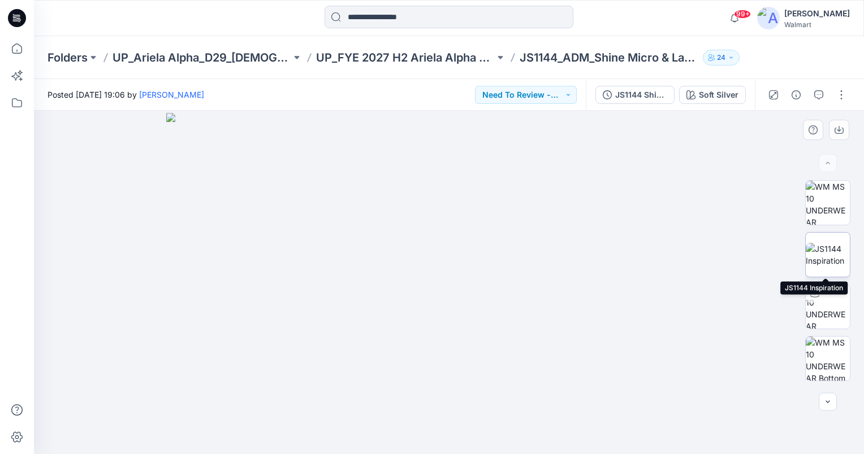
click at [837, 250] on img at bounding box center [828, 255] width 44 height 24
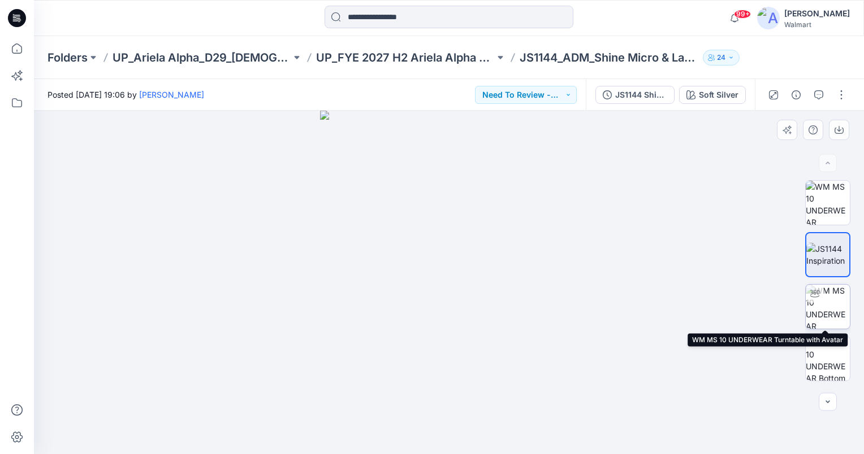
click at [830, 308] on img at bounding box center [828, 307] width 44 height 44
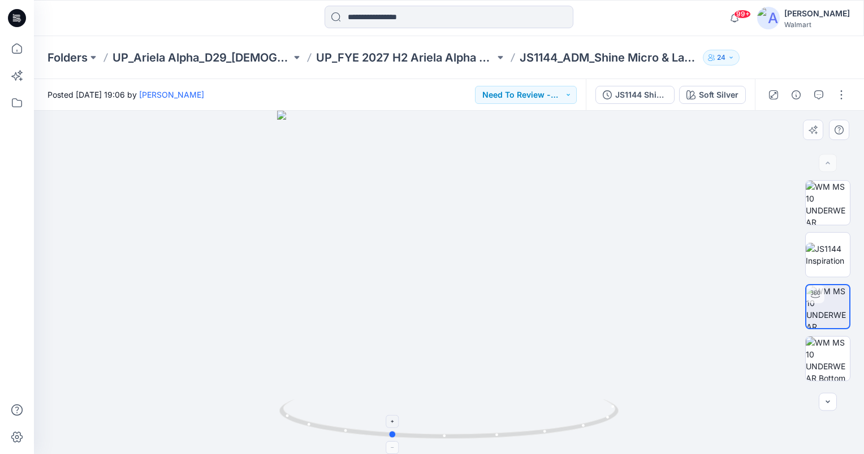
drag, startPoint x: 449, startPoint y: 435, endPoint x: 391, endPoint y: 452, distance: 60.6
click at [391, 442] on icon at bounding box center [450, 421] width 342 height 42
drag, startPoint x: 391, startPoint y: 435, endPoint x: 436, endPoint y: 434, distance: 45.8
click at [436, 434] on circle at bounding box center [437, 436] width 7 height 7
click at [830, 250] on img at bounding box center [828, 255] width 44 height 24
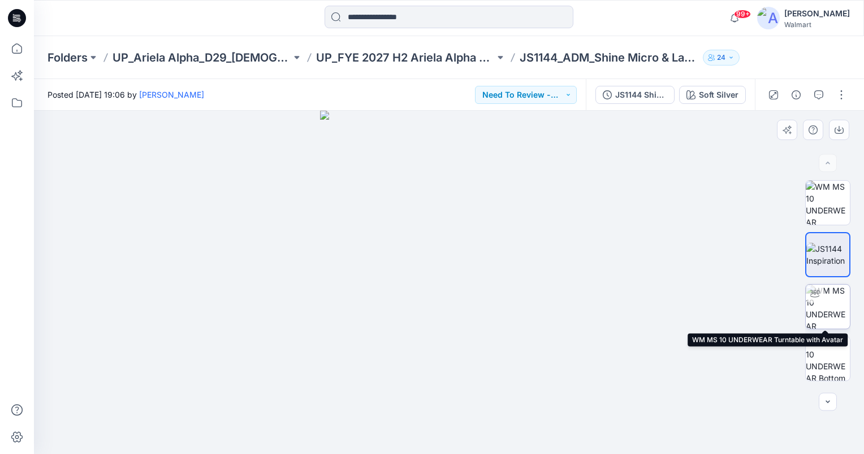
click at [836, 311] on img at bounding box center [828, 307] width 44 height 44
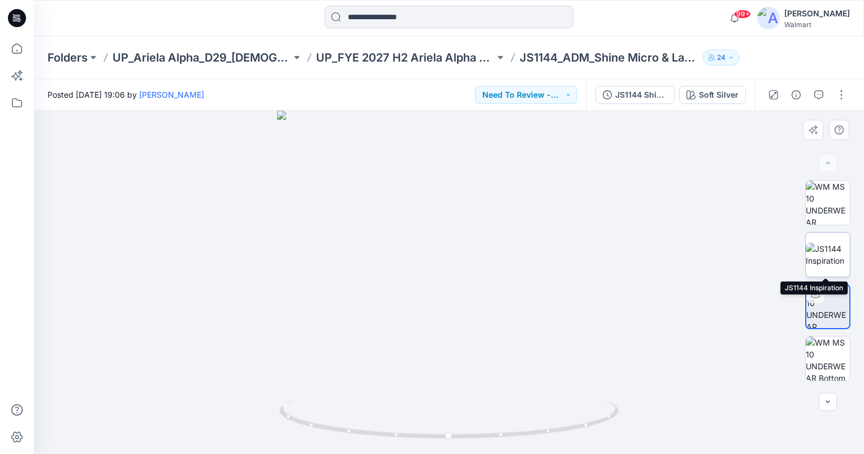
click at [829, 267] on img at bounding box center [828, 255] width 44 height 24
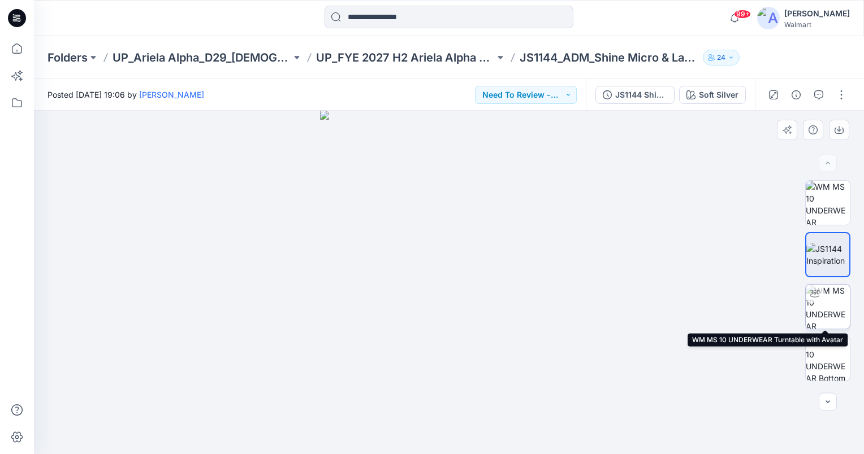
click at [838, 305] on img at bounding box center [828, 307] width 44 height 44
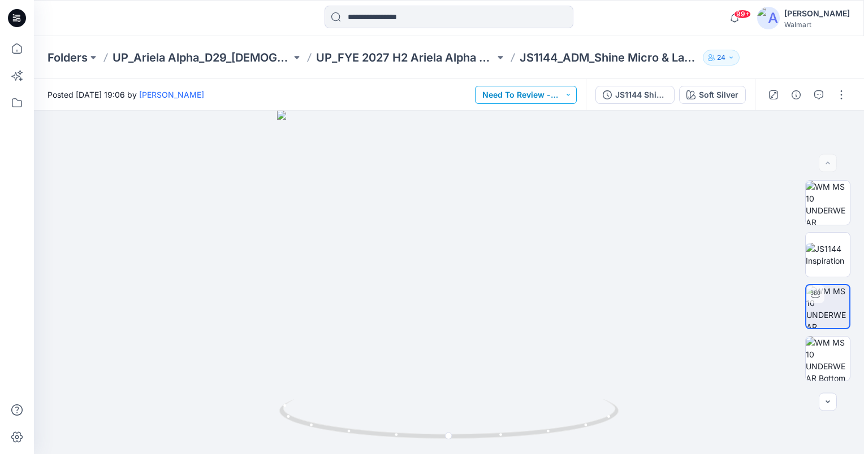
click at [555, 101] on button "Need To Review - Design/PD/Tech" at bounding box center [526, 95] width 102 height 18
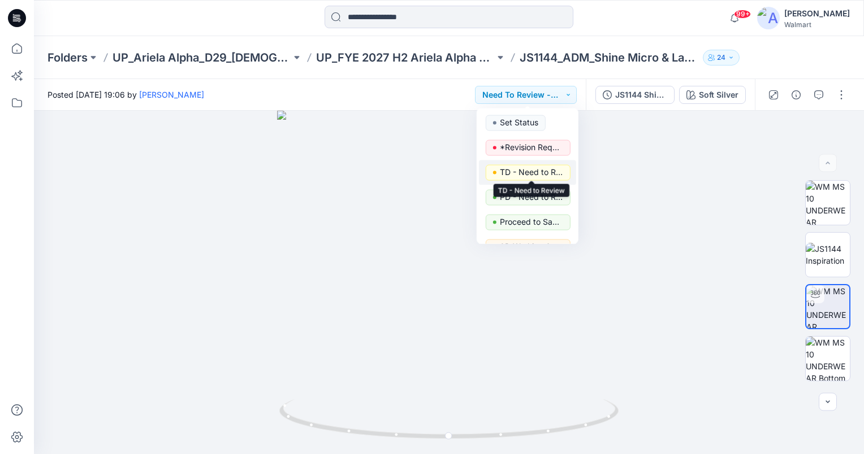
click at [549, 171] on p "TD - Need to Review" at bounding box center [531, 172] width 63 height 15
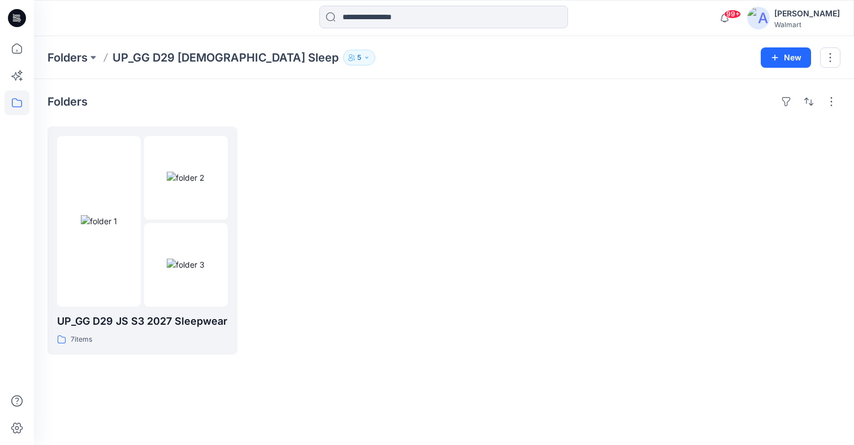
drag, startPoint x: 486, startPoint y: 398, endPoint x: 478, endPoint y: 373, distance: 26.3
click at [486, 398] on div "Folders UP_GG D29 JS S3 2027 Sleepwear 7 items" at bounding box center [444, 262] width 820 height 366
click at [447, 345] on div "UP_GG D29 JS S3 2027 Sleepwear 7 items" at bounding box center [443, 241] width 793 height 228
click at [102, 215] on img at bounding box center [99, 221] width 36 height 12
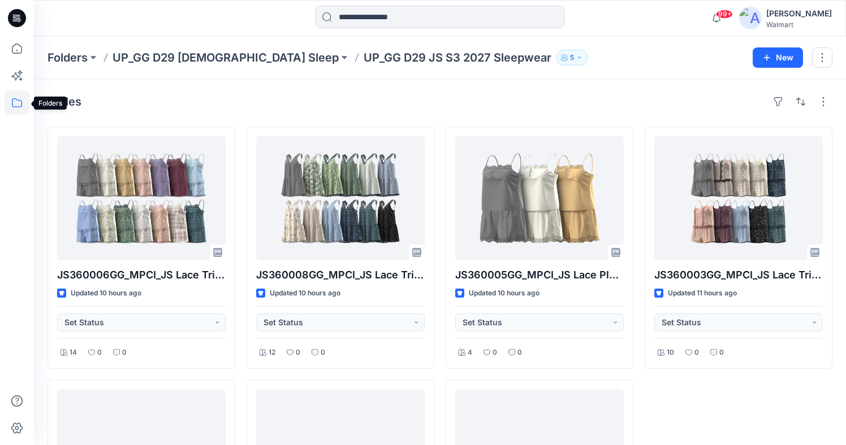
click at [23, 102] on icon at bounding box center [17, 102] width 25 height 25
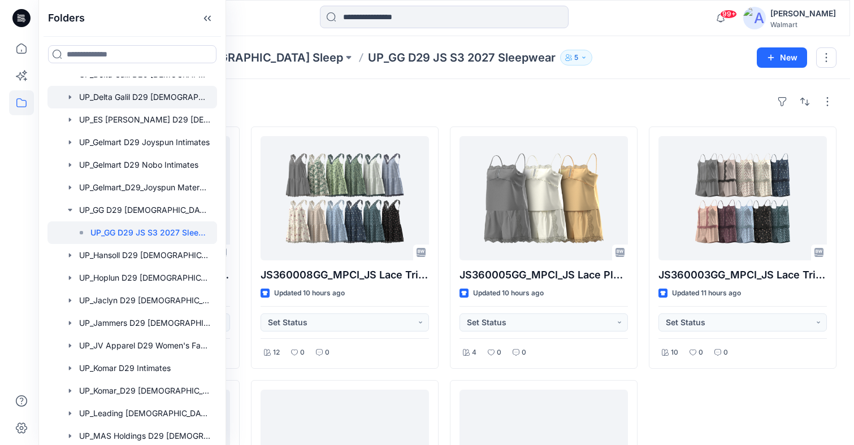
scroll to position [452, 0]
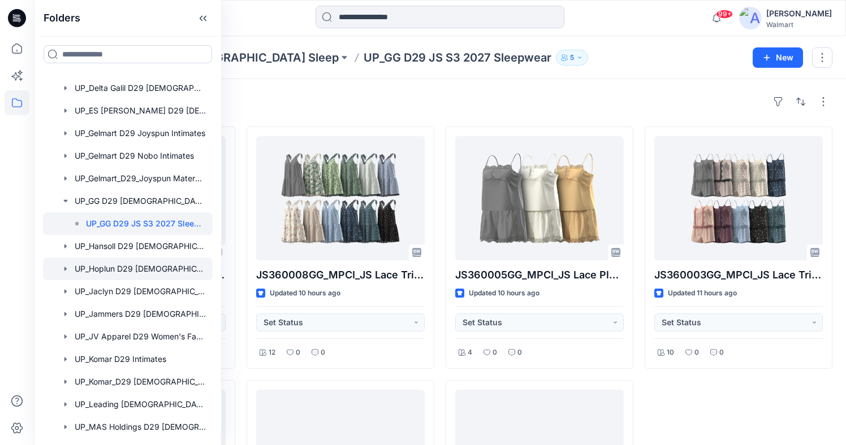
click at [65, 272] on icon "button" at bounding box center [65, 269] width 9 height 9
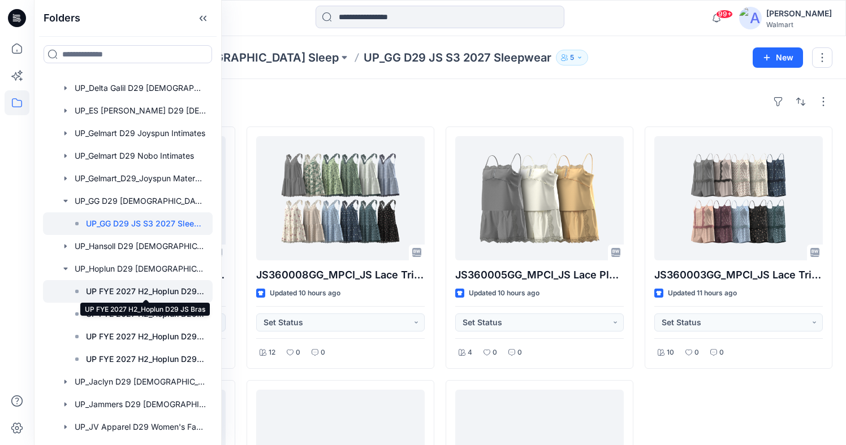
click at [163, 291] on p "UP FYE 2027 H2_Hoplun D29 JS Bras" at bounding box center [146, 292] width 120 height 14
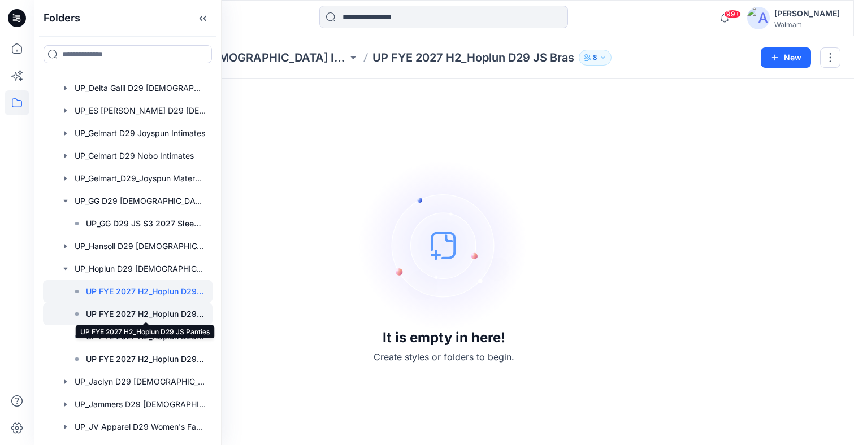
click at [149, 315] on p "UP FYE 2027 H2_Hoplun D29 JS Panties" at bounding box center [146, 315] width 120 height 14
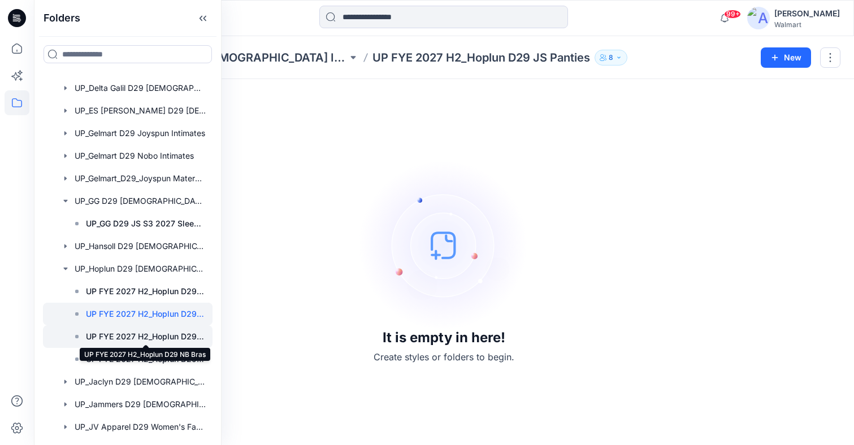
click at [154, 333] on p "UP FYE 2027 H2_Hoplun D29 NB Bras" at bounding box center [146, 337] width 120 height 14
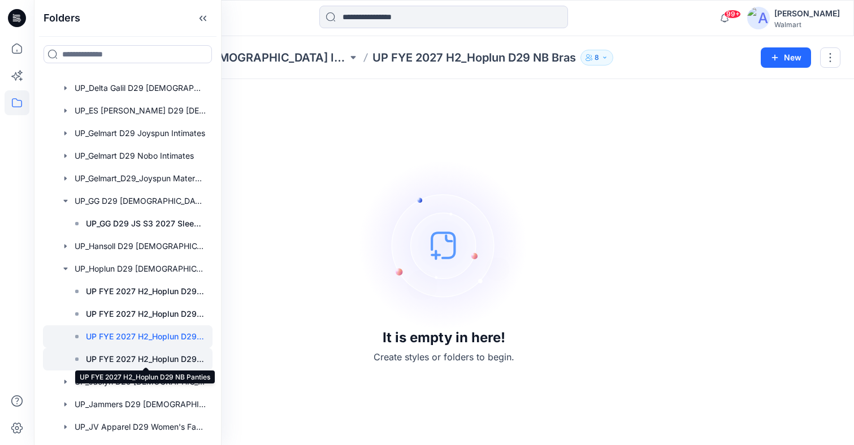
click at [143, 356] on p "UP FYE 2027 H2_Hoplun D29 NB Panties" at bounding box center [146, 360] width 120 height 14
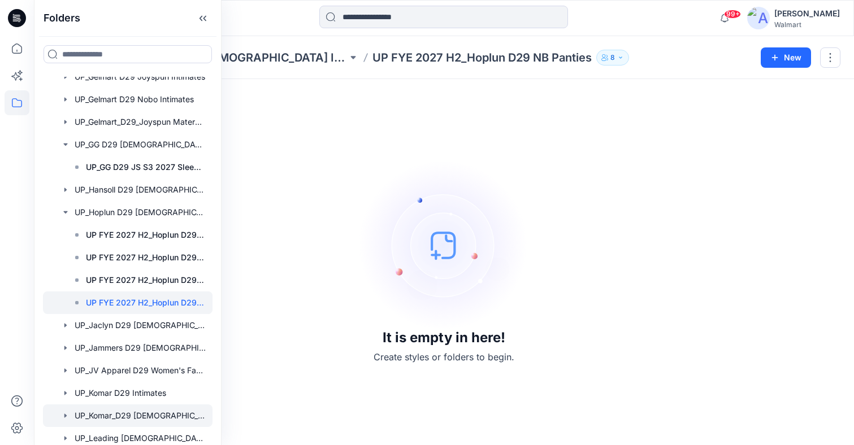
scroll to position [565, 0]
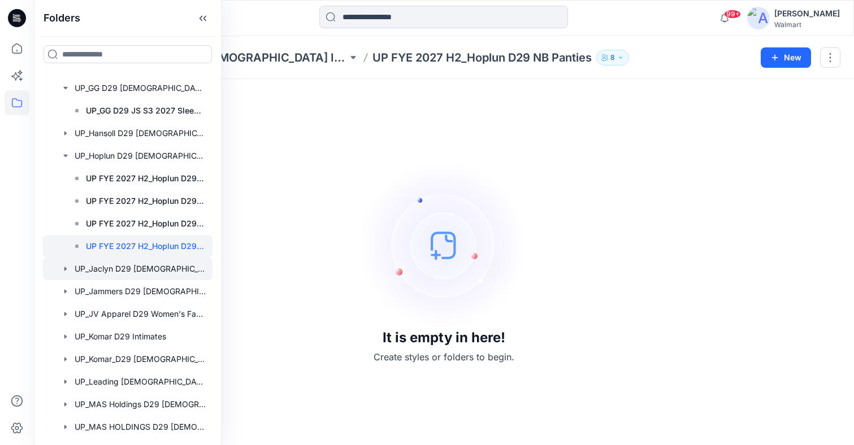
click at [67, 271] on icon "button" at bounding box center [65, 269] width 9 height 9
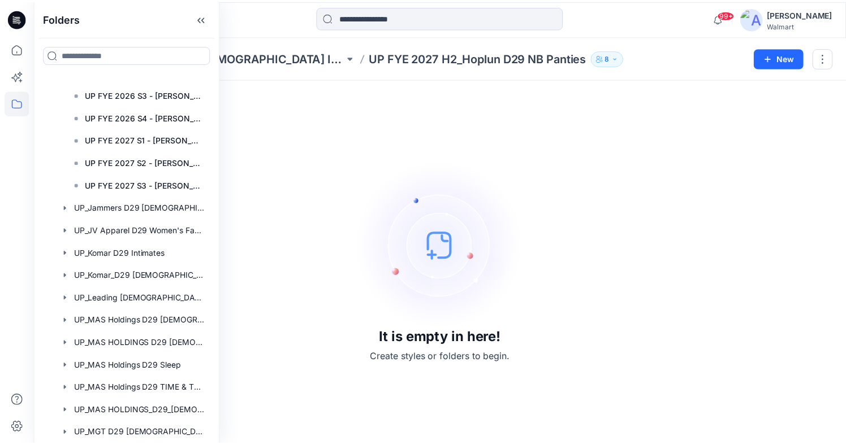
scroll to position [1018, 0]
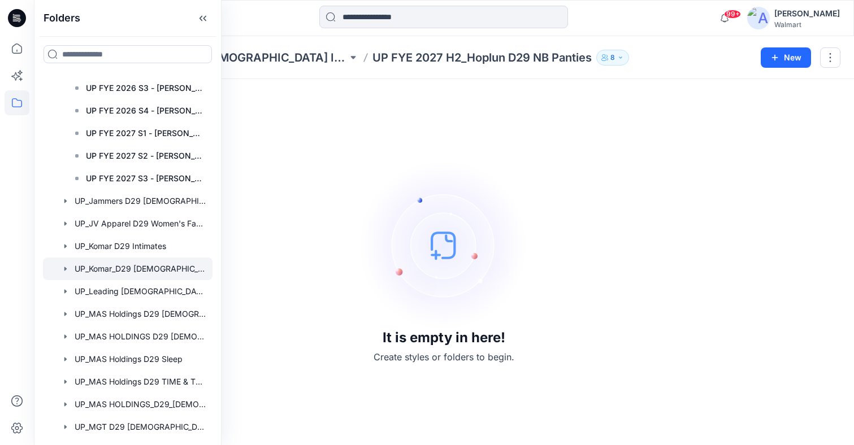
click at [151, 266] on div at bounding box center [128, 269] width 170 height 23
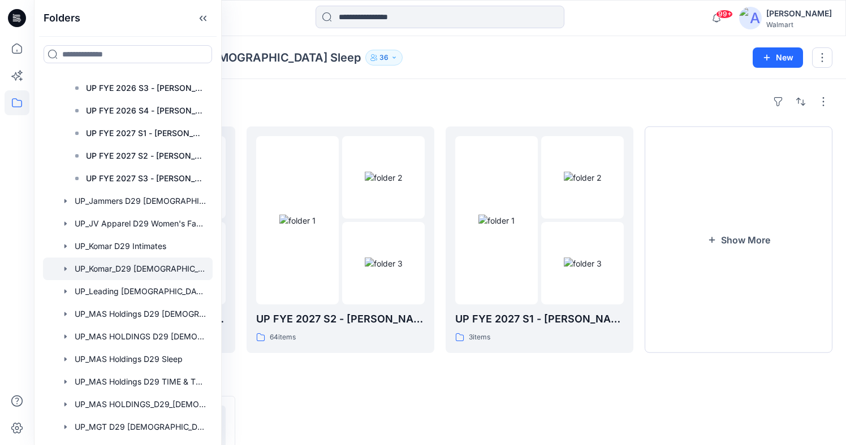
click at [434, 53] on div "Folders UP_Komar_D29 [DEMOGRAPHIC_DATA] Sleep 36" at bounding box center [395, 58] width 696 height 16
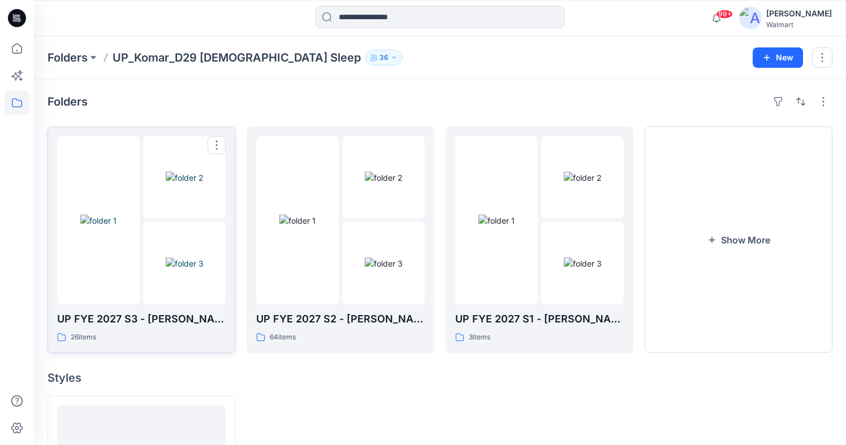
click at [137, 276] on div at bounding box center [98, 220] width 83 height 168
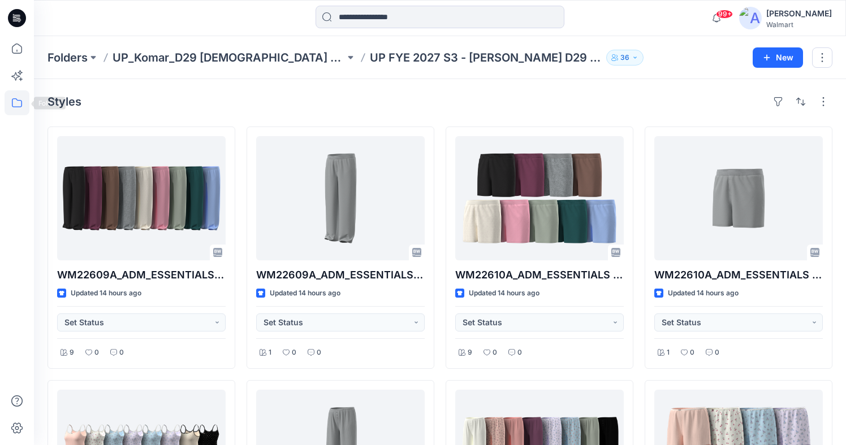
click at [21, 103] on icon at bounding box center [17, 102] width 10 height 9
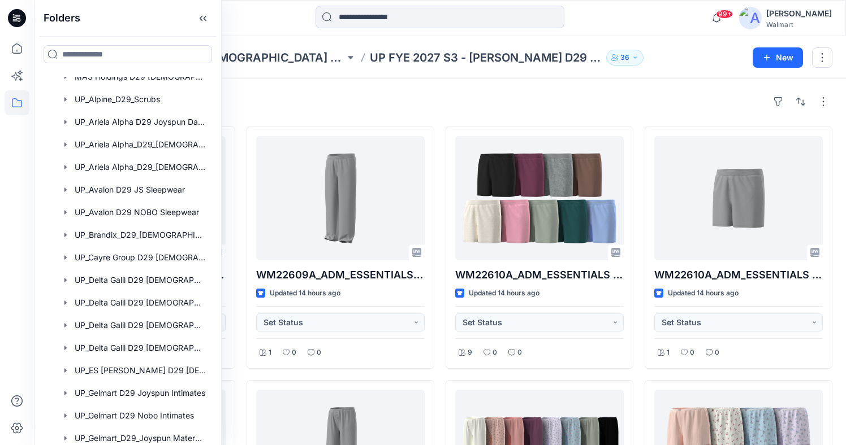
scroll to position [170, 0]
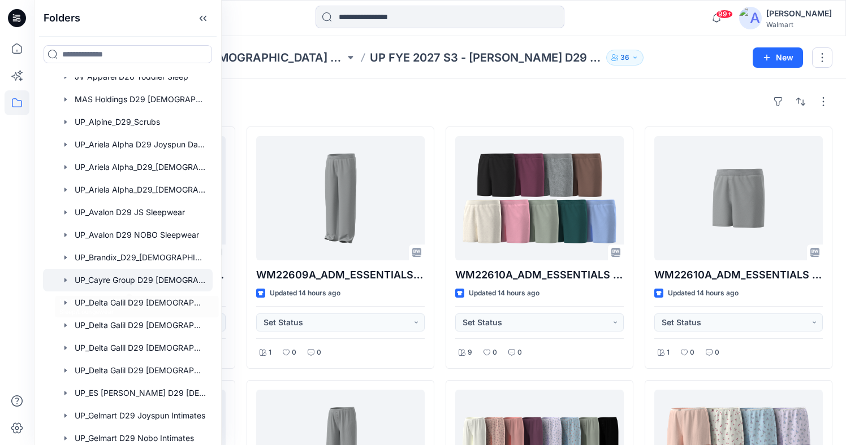
click at [136, 284] on div at bounding box center [128, 280] width 170 height 23
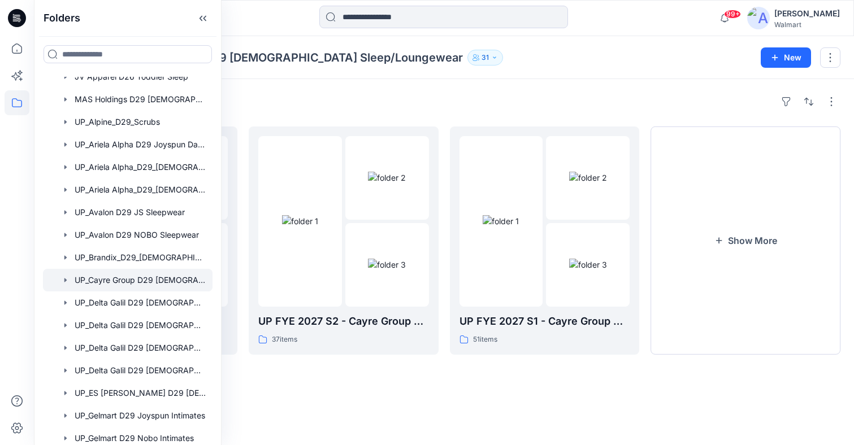
click at [639, 55] on div "Folders UP_Cayre Group D29 Ladies Sleep/Loungewear 31" at bounding box center [399, 58] width 705 height 16
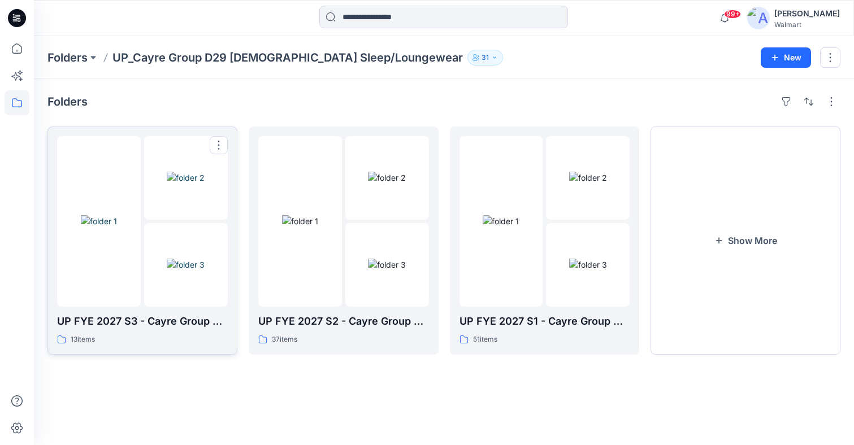
click at [106, 271] on div at bounding box center [99, 221] width 84 height 171
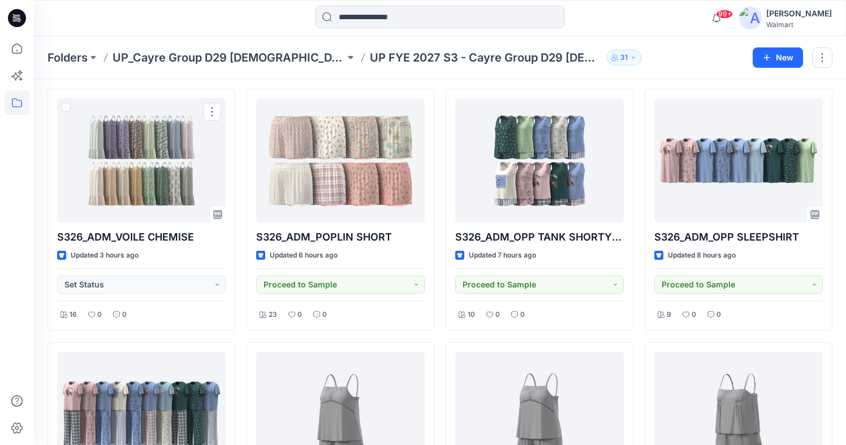
scroll to position [77, 0]
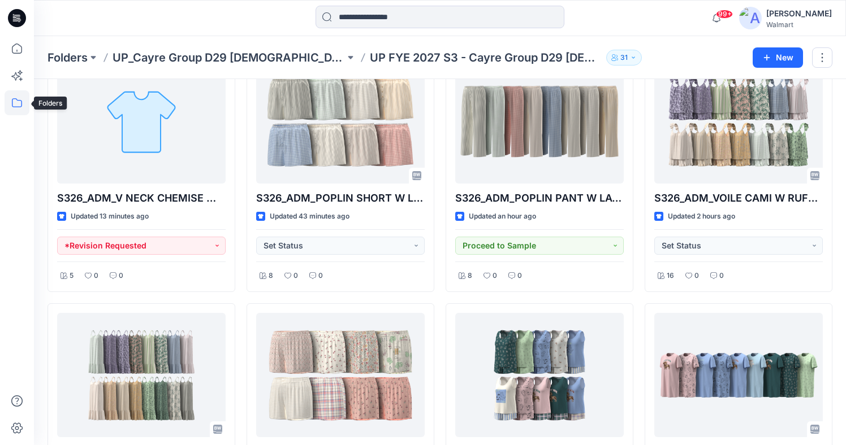
click at [20, 97] on icon at bounding box center [17, 102] width 25 height 25
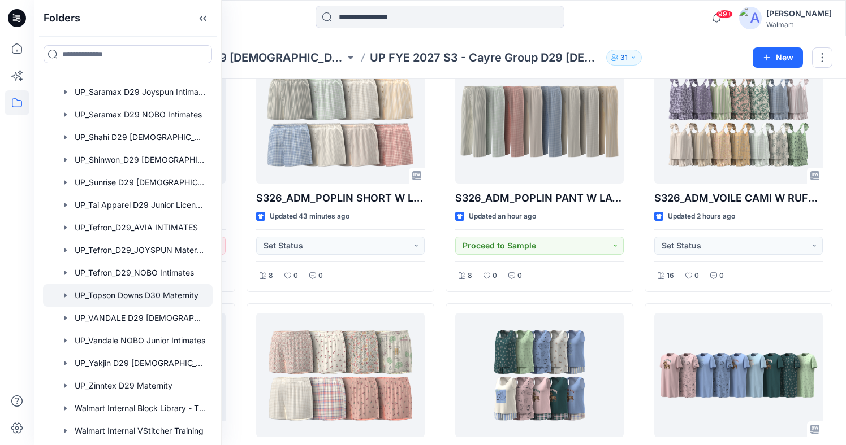
scroll to position [1454, 0]
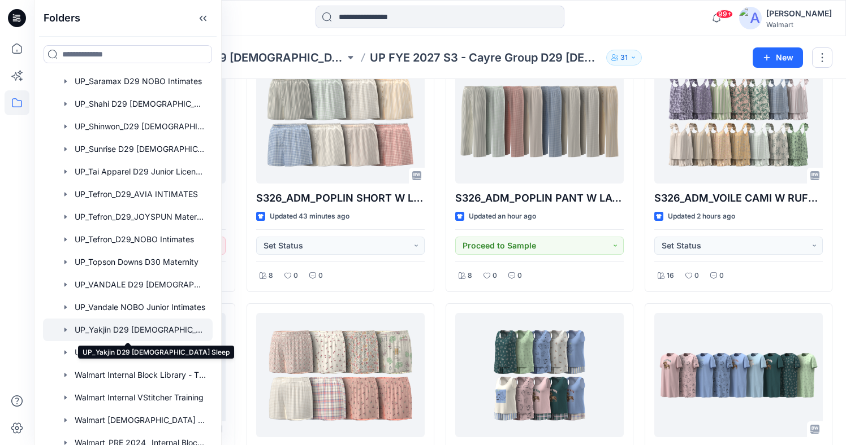
click at [151, 333] on div at bounding box center [128, 330] width 170 height 23
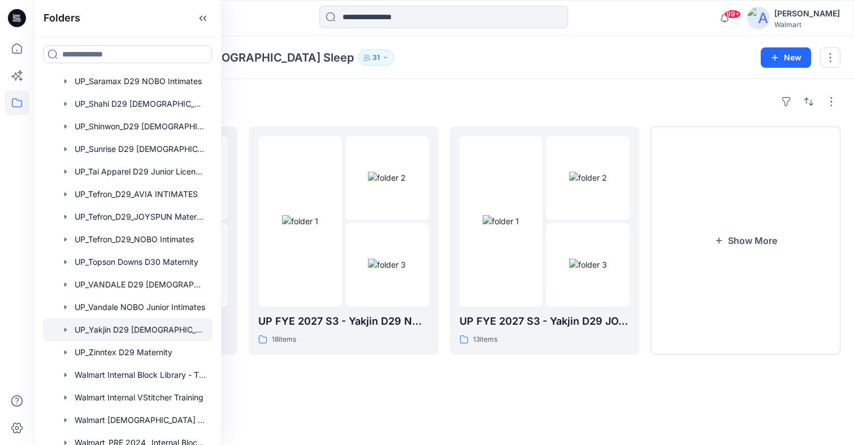
click at [541, 79] on div "Folders UP_Yakjin D29 Ladies Sleep 31 New" at bounding box center [444, 57] width 820 height 43
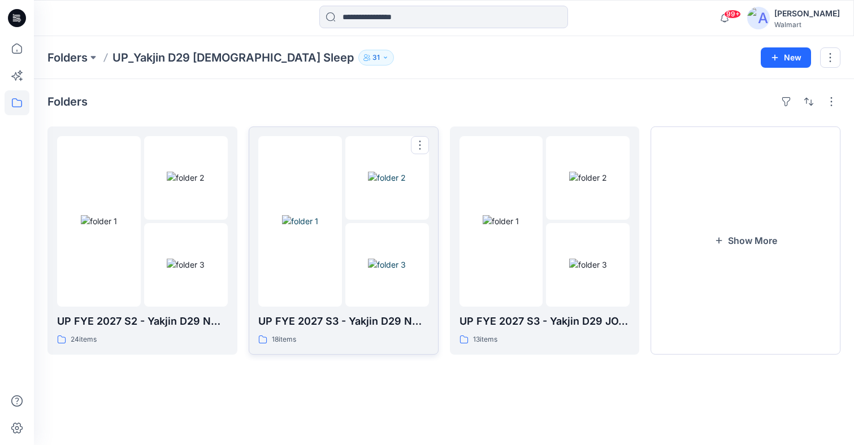
click at [316, 227] on img at bounding box center [300, 221] width 36 height 12
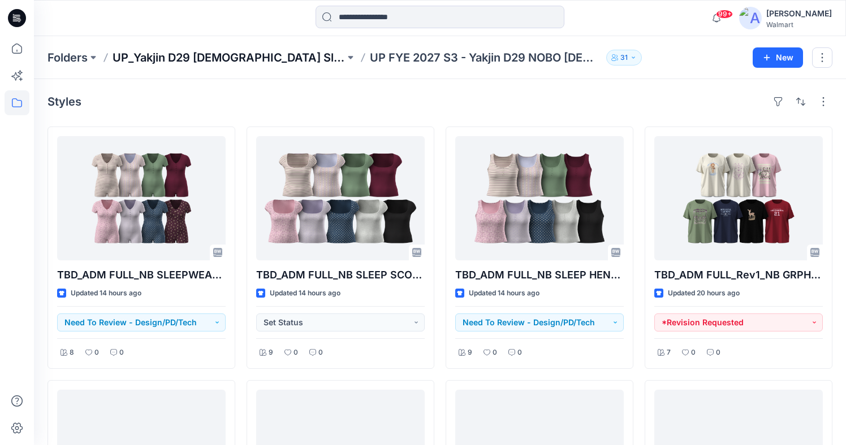
click at [237, 61] on p "UP_Yakjin D29 Ladies Sleep" at bounding box center [228, 58] width 232 height 16
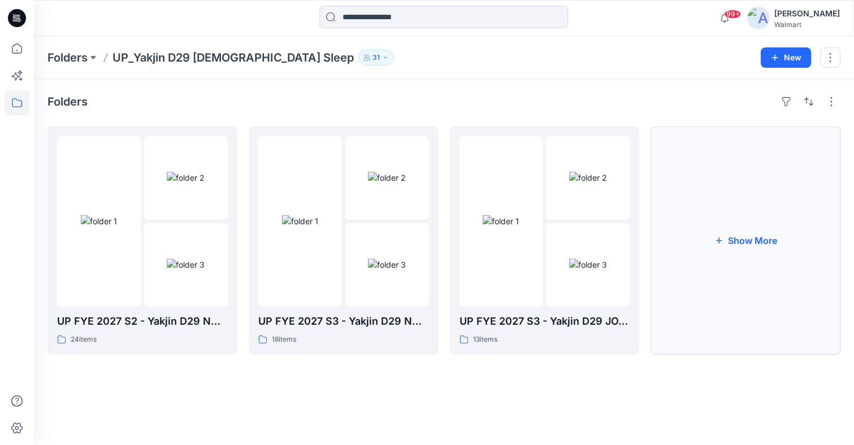
click at [729, 232] on button "Show More" at bounding box center [746, 241] width 190 height 228
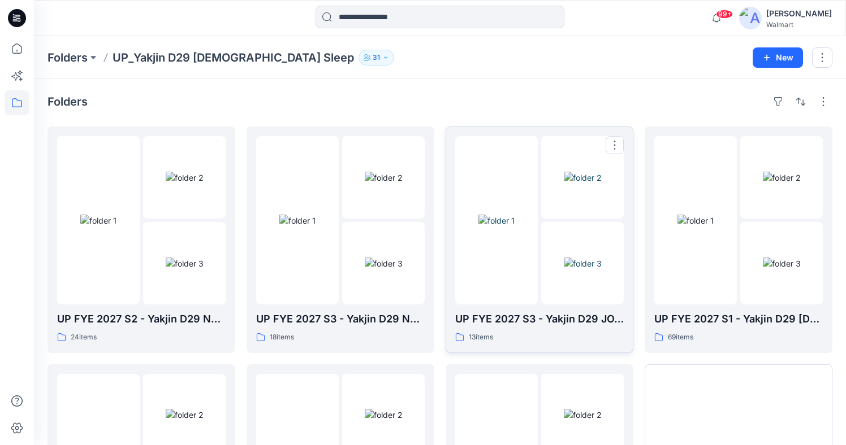
click at [494, 227] on img at bounding box center [496, 221] width 36 height 12
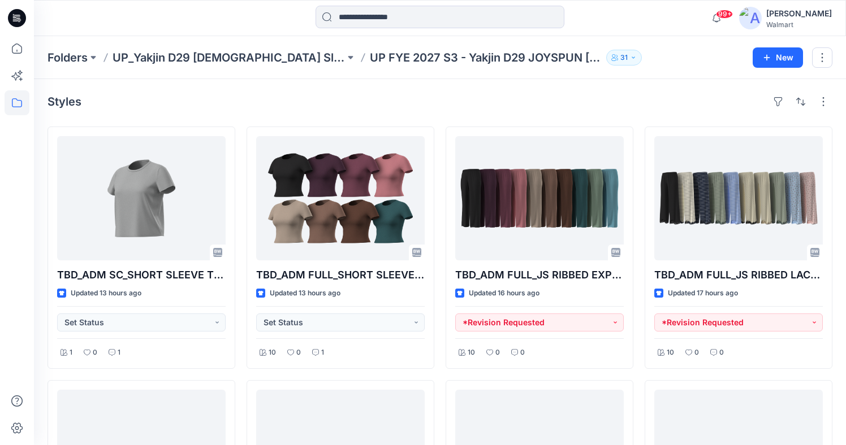
click at [618, 77] on div "Folders UP_Yakjin D29 Ladies Sleep UP FYE 2027 S3 - Yakjin D29 JOYSPUN Ladies S…" at bounding box center [440, 57] width 812 height 43
click at [651, 64] on div "Folders UP_Yakjin D29 Ladies Sleep UP FYE 2027 S3 - Yakjin D29 JOYSPUN Ladies S…" at bounding box center [395, 58] width 696 height 16
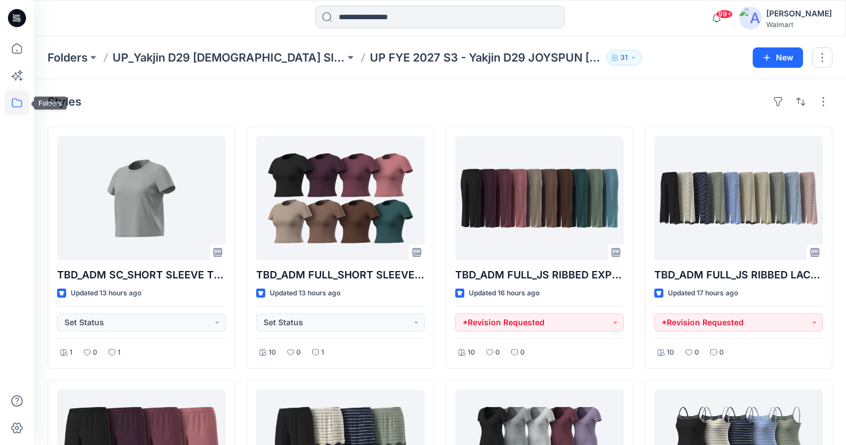
click at [18, 107] on icon at bounding box center [17, 102] width 10 height 9
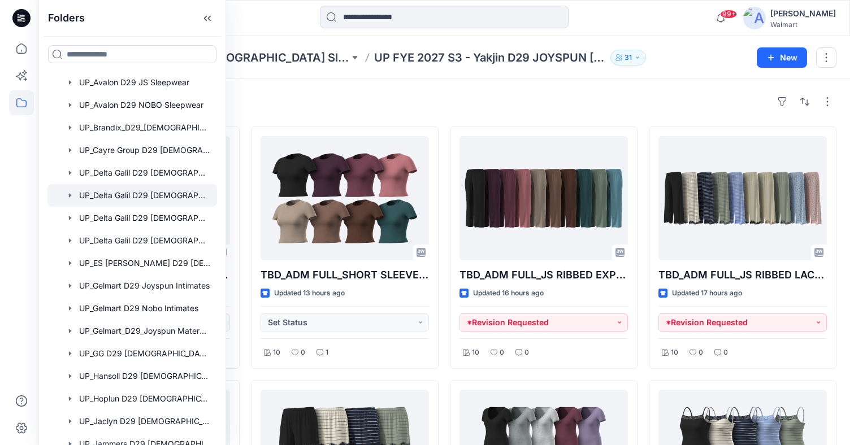
scroll to position [339, 0]
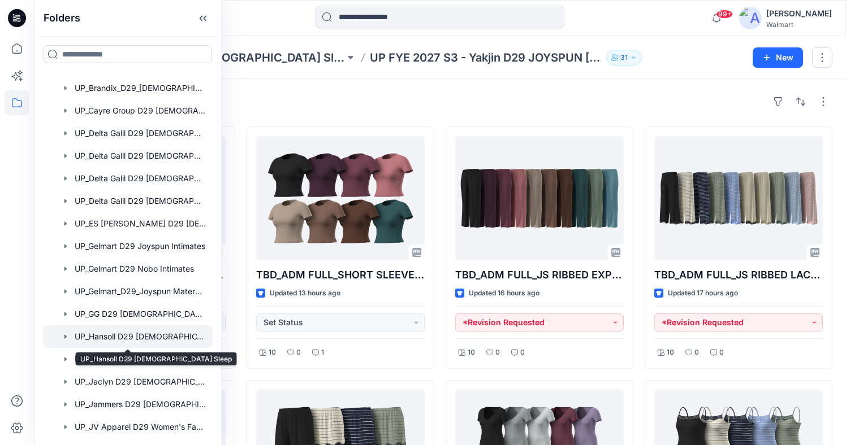
click at [153, 331] on div at bounding box center [128, 337] width 170 height 23
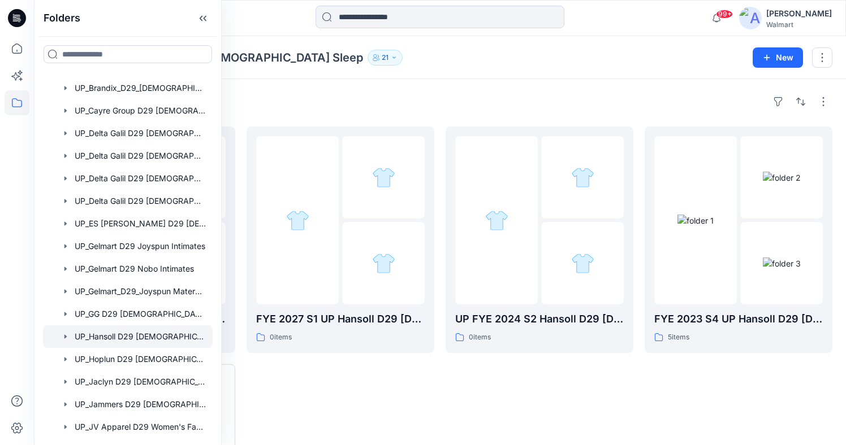
click at [625, 40] on div "Folders UP_Hansoll D29 Ladies Sleep 21 New" at bounding box center [440, 57] width 812 height 43
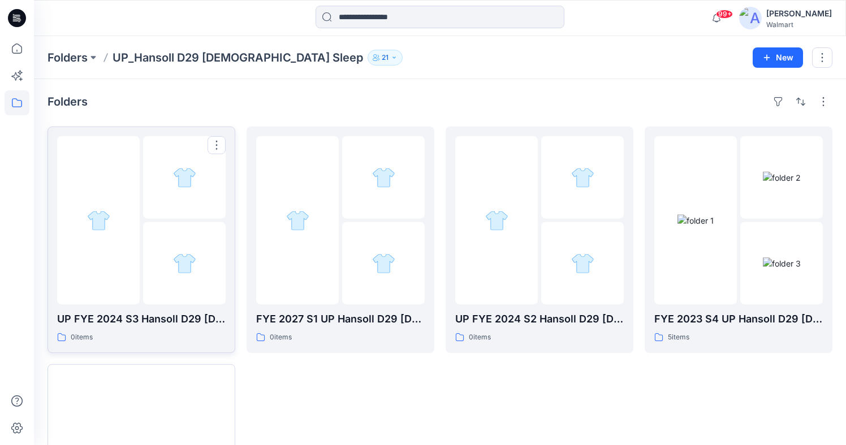
click at [109, 270] on div at bounding box center [98, 220] width 83 height 168
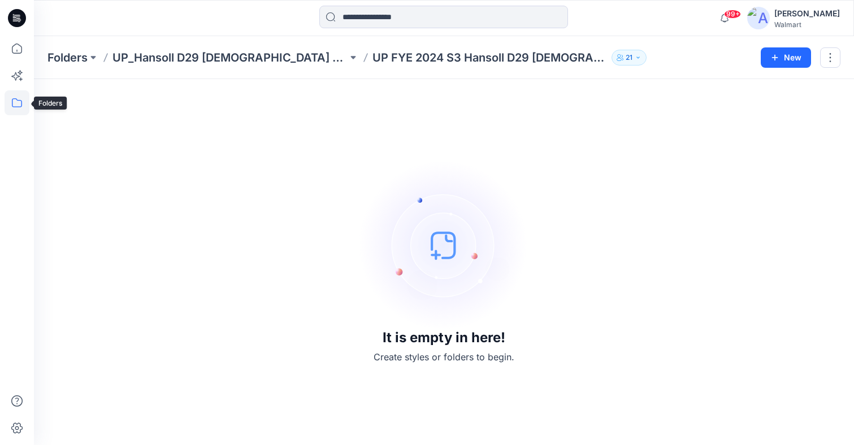
click at [10, 104] on icon at bounding box center [17, 102] width 25 height 25
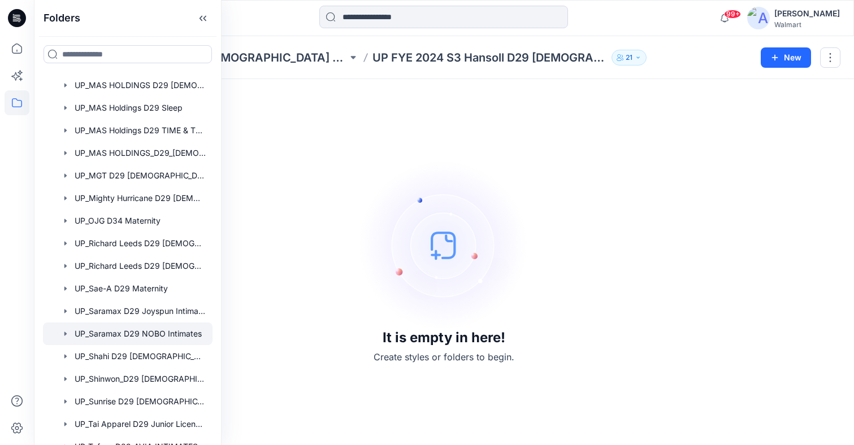
scroll to position [904, 0]
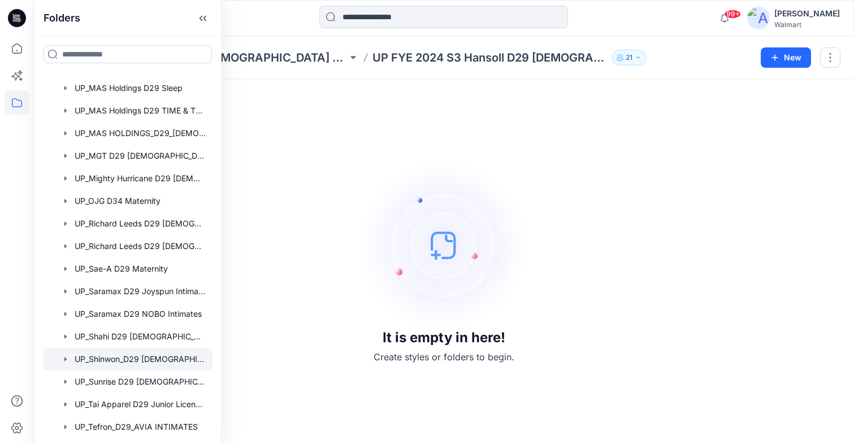
click at [166, 362] on div at bounding box center [128, 359] width 170 height 23
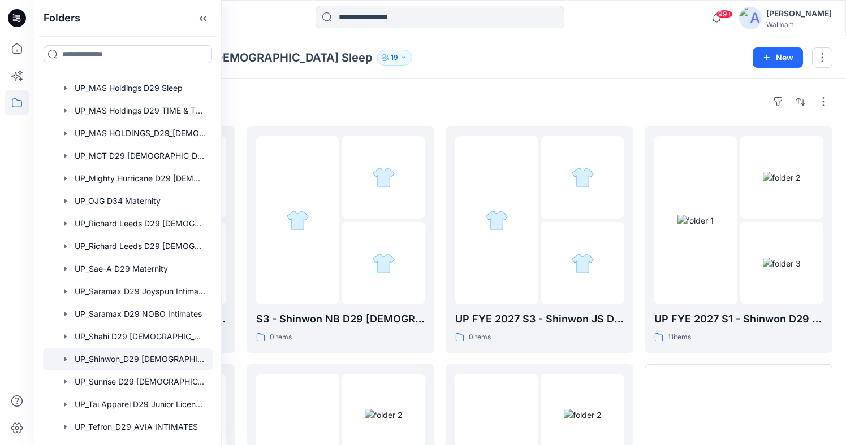
click at [644, 43] on div "Folders UP_Shinwon_D29 Ladies Sleep 19 New" at bounding box center [440, 57] width 812 height 43
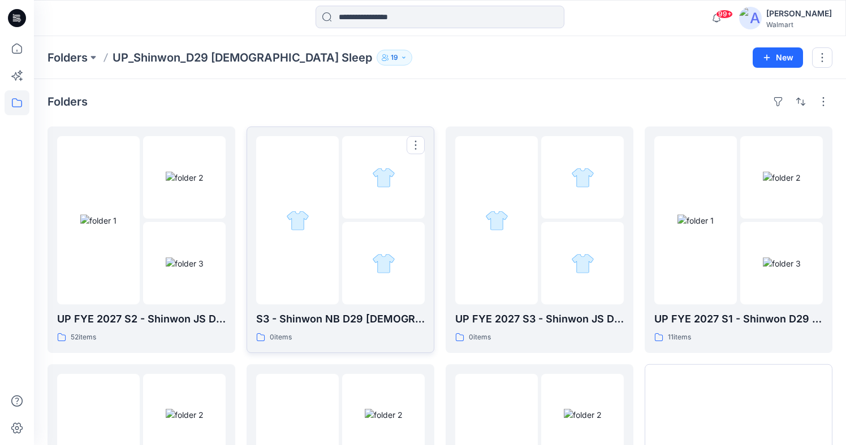
click at [317, 260] on div at bounding box center [297, 220] width 83 height 168
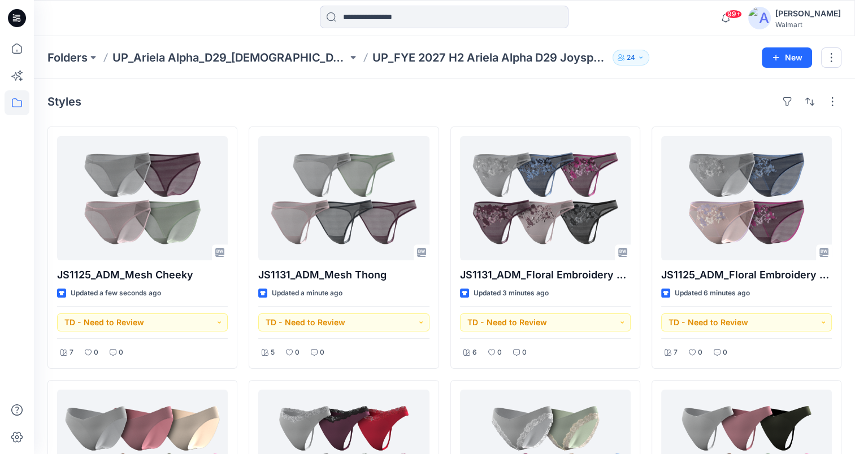
drag, startPoint x: 640, startPoint y: 17, endPoint x: 611, endPoint y: 2, distance: 33.6
click at [640, 17] on div at bounding box center [444, 18] width 410 height 25
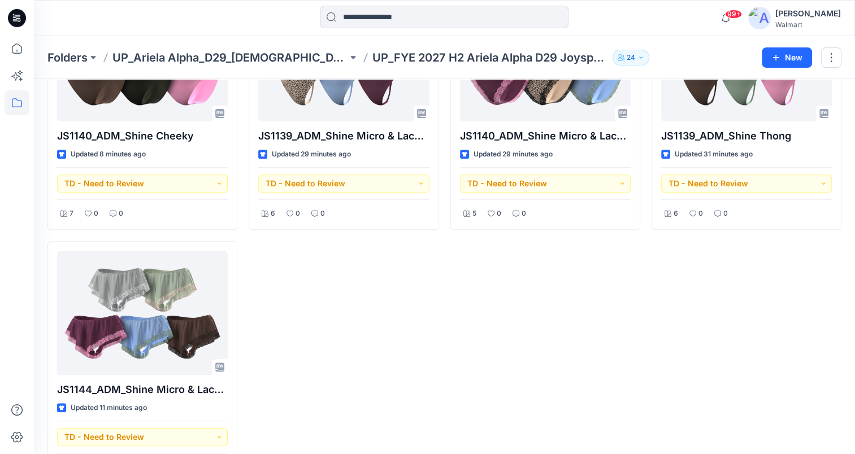
scroll to position [434, 0]
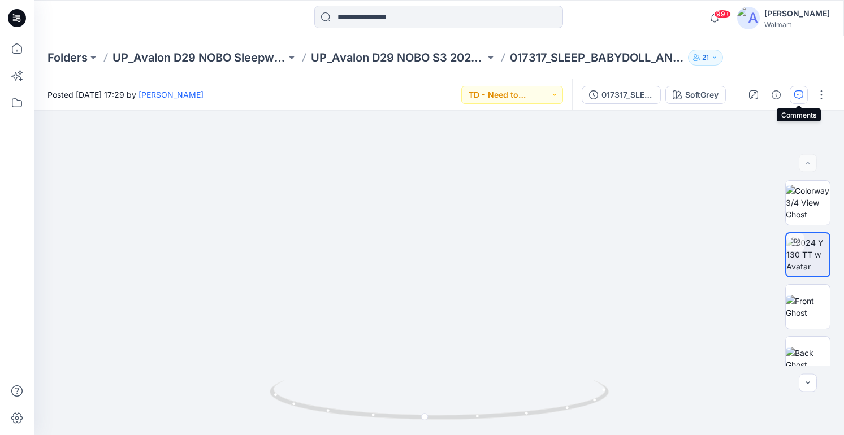
click at [804, 94] on button "button" at bounding box center [799, 95] width 18 height 18
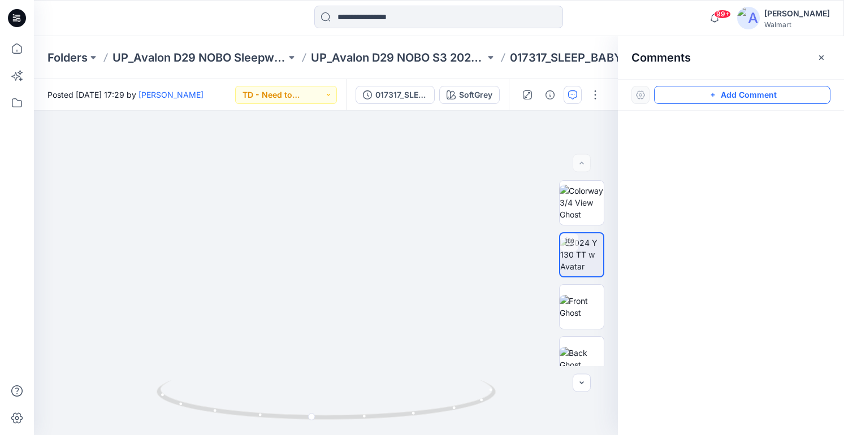
click at [812, 94] on button "Add Comment" at bounding box center [742, 95] width 176 height 18
click at [328, 238] on div "1" at bounding box center [326, 273] width 584 height 324
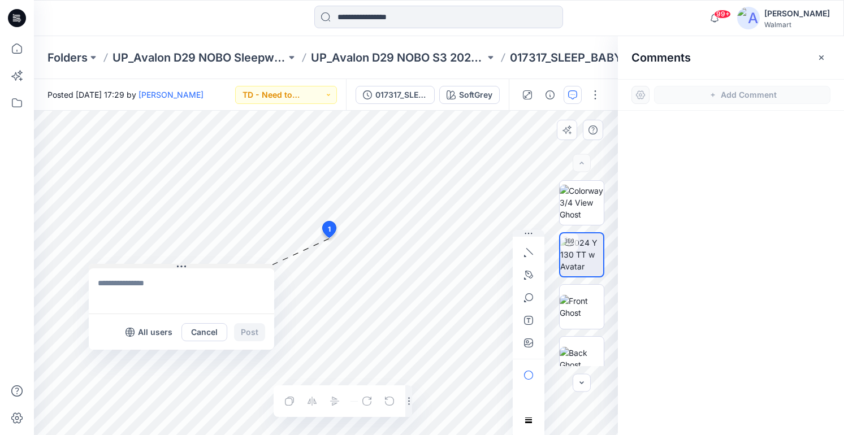
drag, startPoint x: 336, startPoint y: 246, endPoint x: 113, endPoint y: 267, distance: 223.7
click at [113, 267] on button at bounding box center [181, 267] width 185 height 7
click at [111, 297] on textarea at bounding box center [181, 291] width 185 height 45
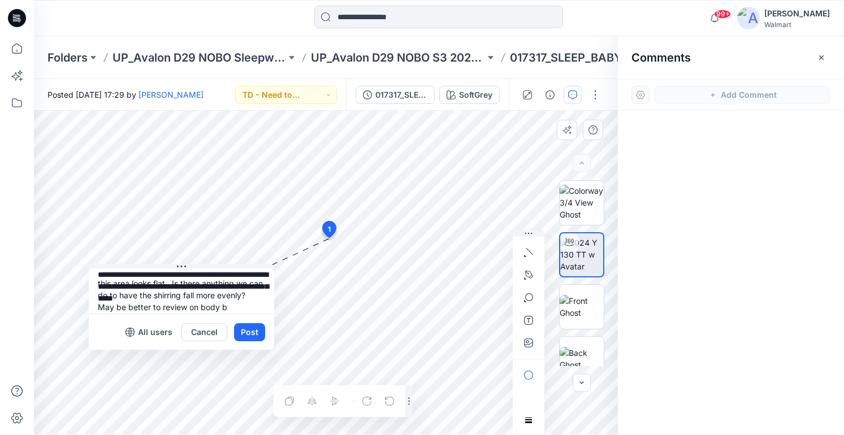
scroll to position [10, 0]
type textarea "**********"
click at [256, 334] on button "Post" at bounding box center [249, 332] width 31 height 18
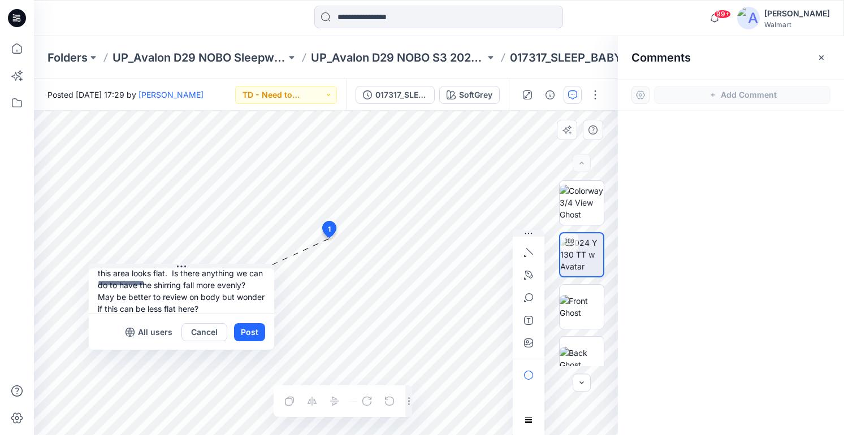
scroll to position [0, 0]
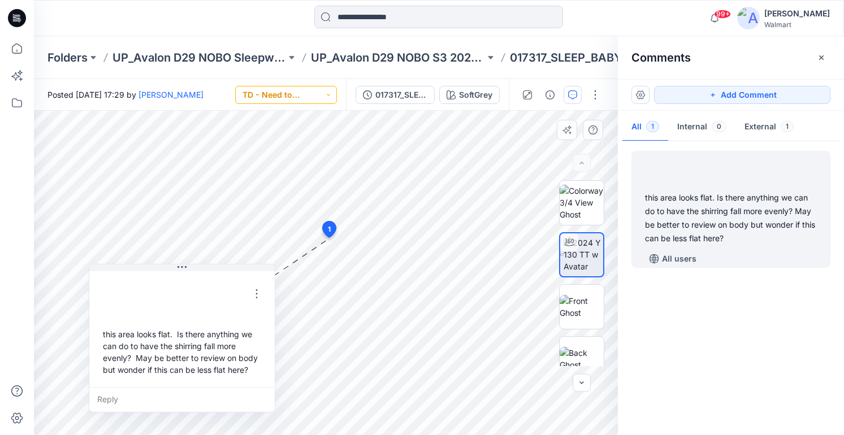
click at [284, 99] on button "TD - Need to Review" at bounding box center [286, 95] width 102 height 18
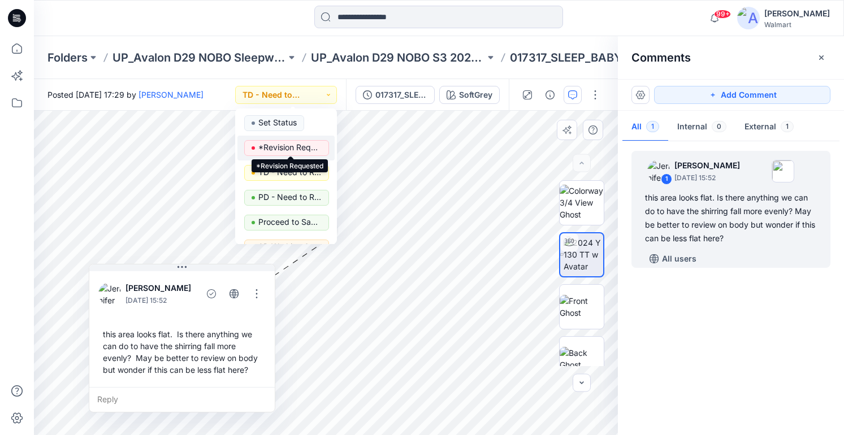
click at [304, 147] on p "*Revision Requested" at bounding box center [289, 147] width 63 height 15
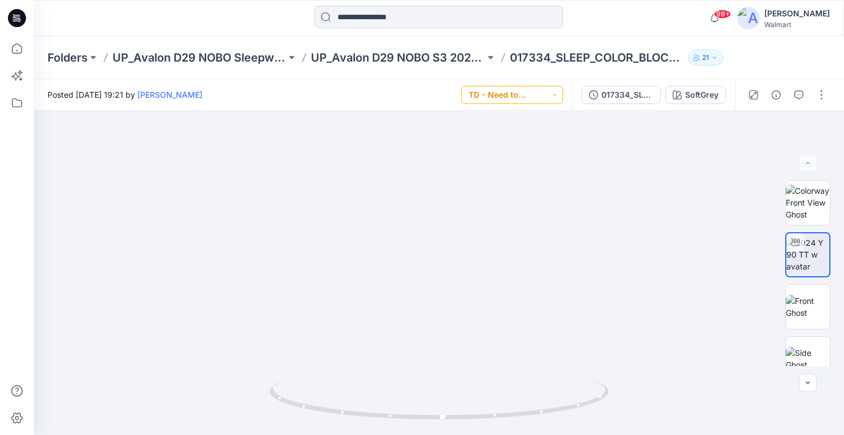
click at [547, 95] on button "TD - Need to Review" at bounding box center [512, 95] width 102 height 18
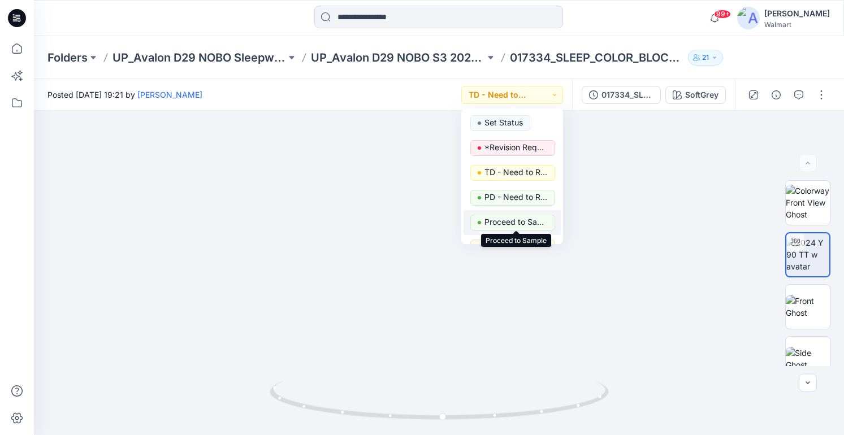
click at [519, 219] on p "Proceed to Sample" at bounding box center [515, 222] width 63 height 15
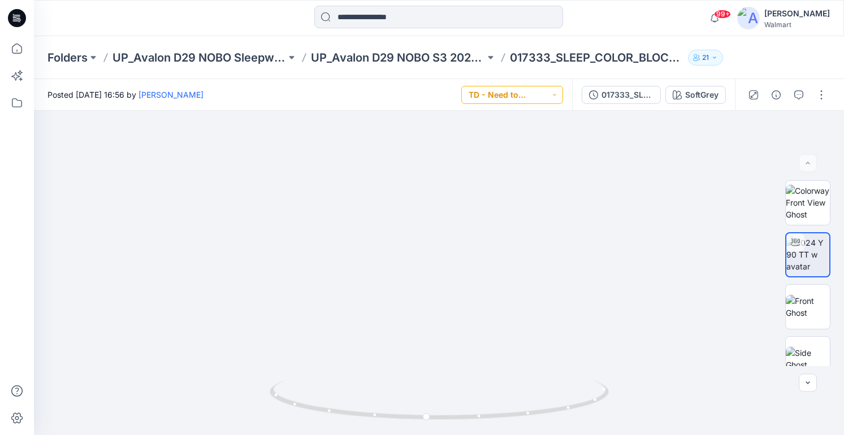
click at [548, 95] on button "TD - Need to Review" at bounding box center [512, 95] width 102 height 18
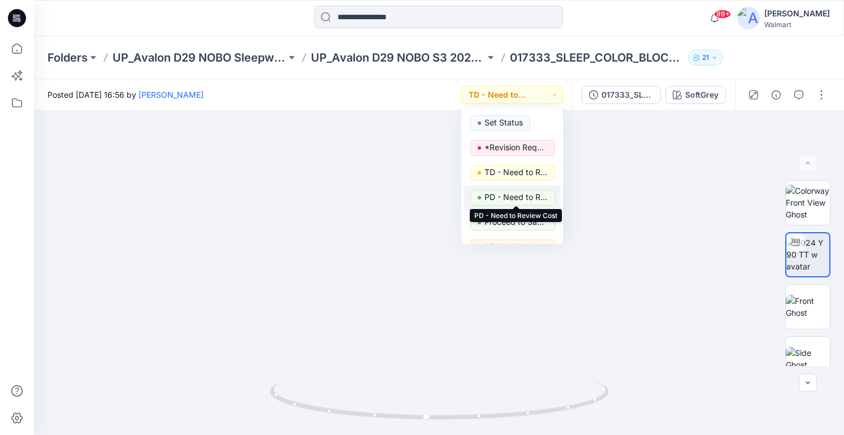
click at [527, 194] on p "PD - Need to Review Cost" at bounding box center [515, 197] width 63 height 15
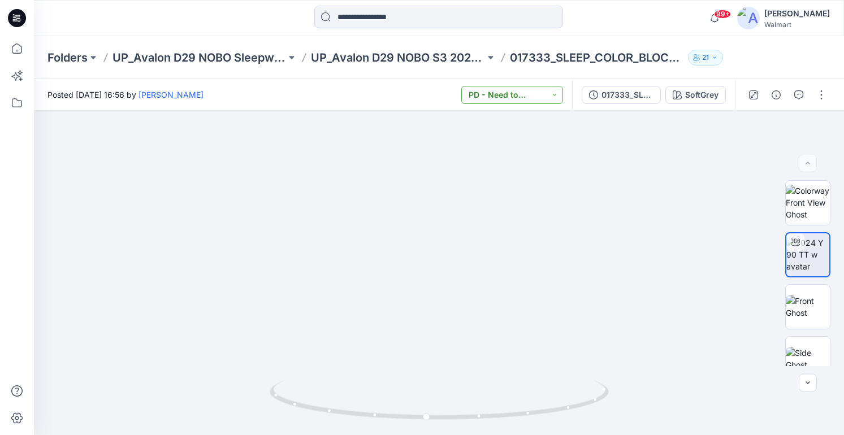
click at [525, 103] on button "PD - Need to Review Cost" at bounding box center [512, 95] width 102 height 18
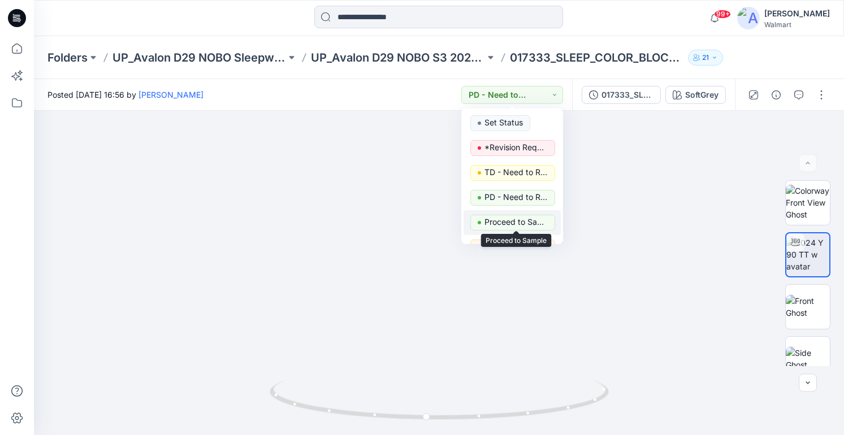
click at [508, 226] on span "Proceed to Sample" at bounding box center [515, 223] width 63 height 16
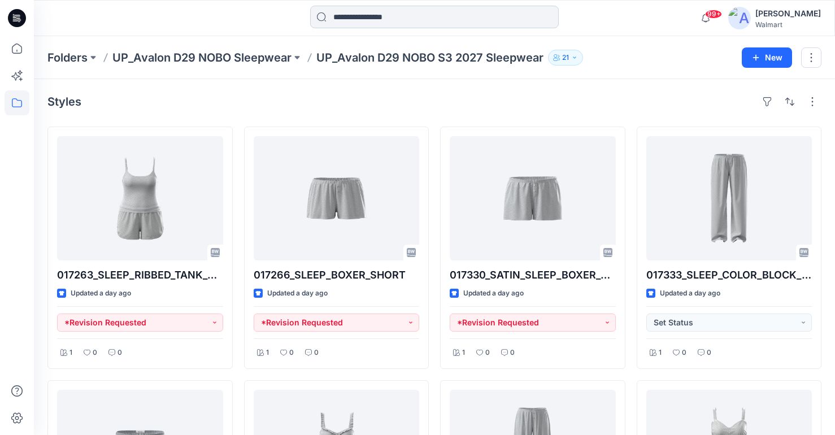
scroll to position [226, 0]
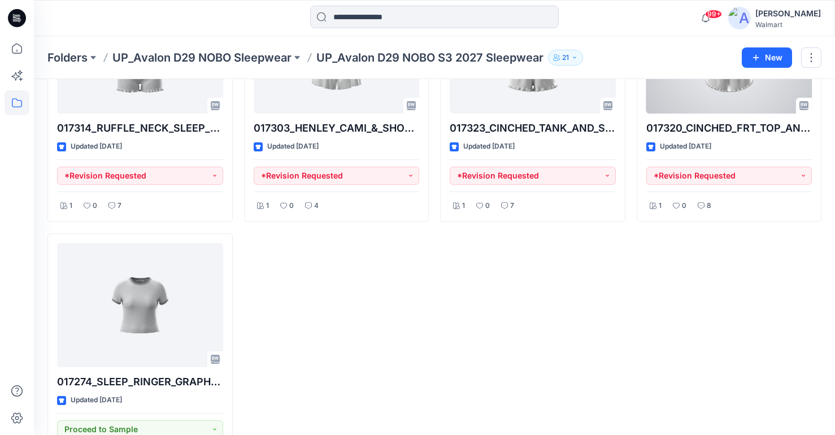
scroll to position [963, 0]
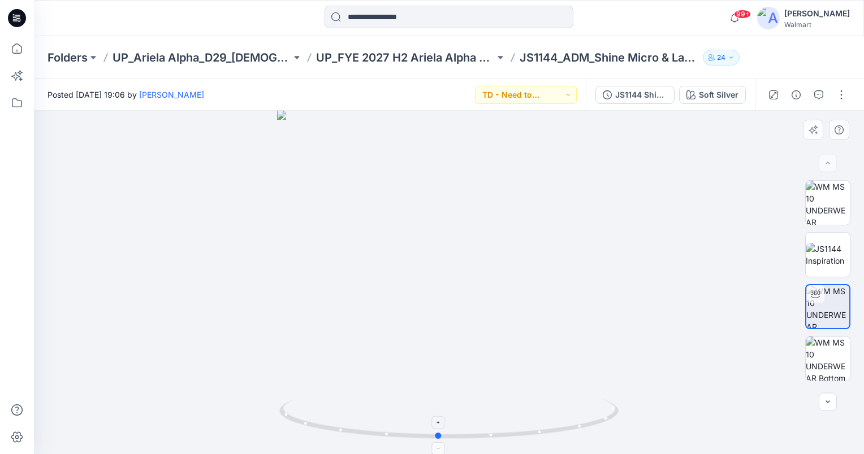
drag, startPoint x: 448, startPoint y: 436, endPoint x: 438, endPoint y: 432, distance: 11.3
click at [438, 432] on icon at bounding box center [450, 421] width 342 height 42
click at [817, 96] on icon "button" at bounding box center [818, 94] width 9 height 9
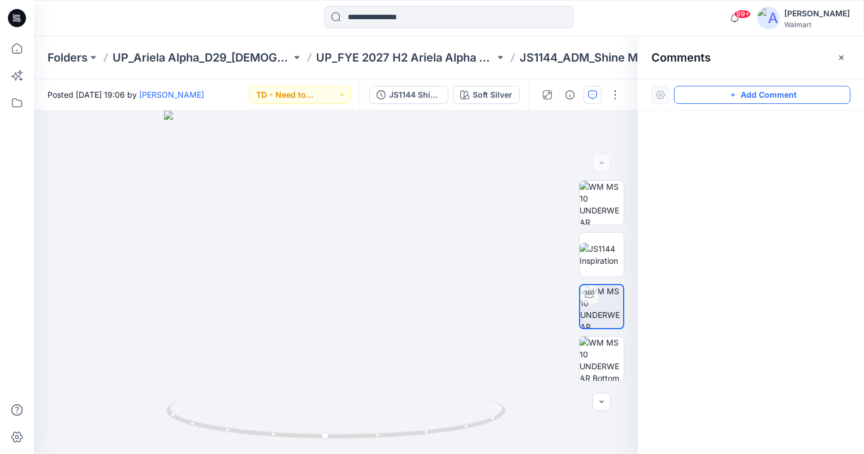
click at [789, 95] on button "Add Comment" at bounding box center [762, 95] width 176 height 18
click at [79, 155] on div "1" at bounding box center [336, 283] width 604 height 344
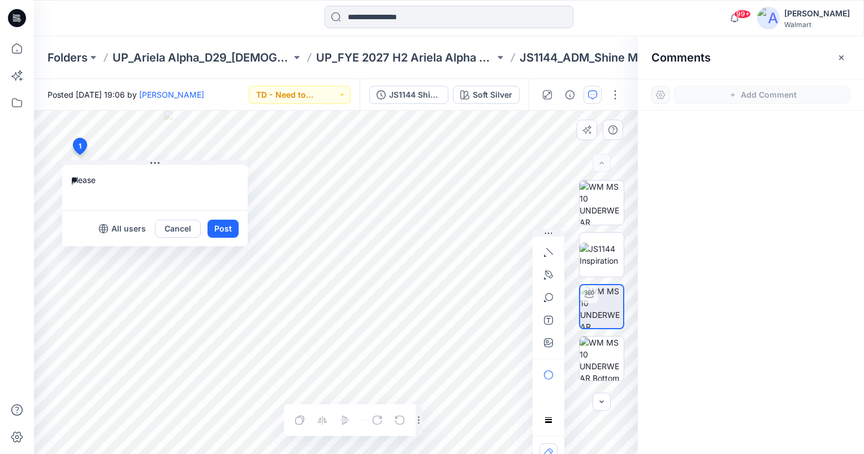
type textarea "*"
click at [93, 188] on textarea at bounding box center [154, 187] width 185 height 45
type textarea "**********"
click at [228, 231] on button "Post" at bounding box center [222, 229] width 31 height 18
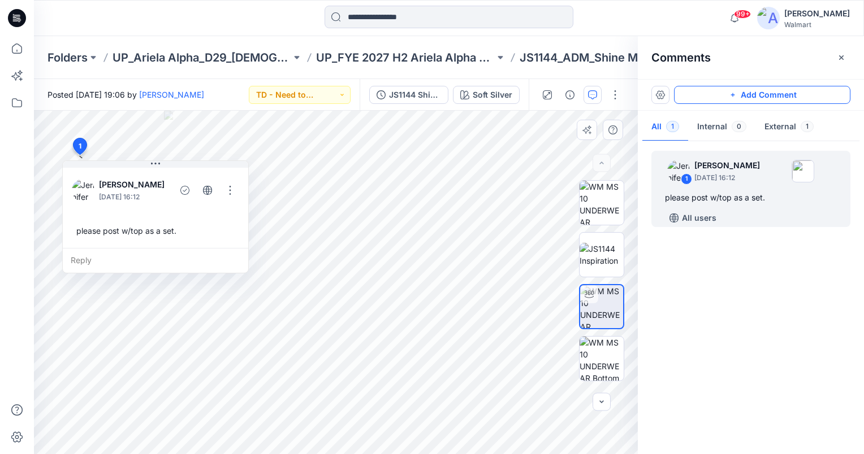
click at [786, 93] on button "Add Comment" at bounding box center [762, 95] width 176 height 18
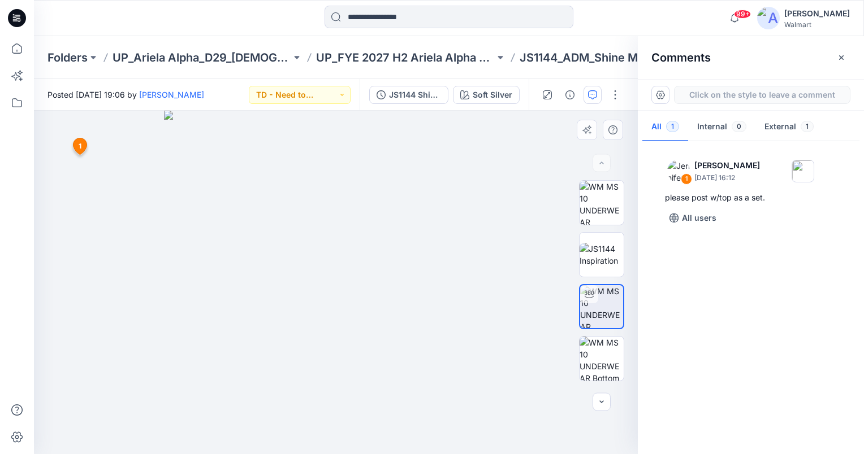
click at [599, 28] on div at bounding box center [448, 18] width 415 height 25
click at [437, 215] on div "2 1 Jennifer Yerkes October 02, 2025 16:12 please post w/top as a set. Reply" at bounding box center [336, 283] width 604 height 344
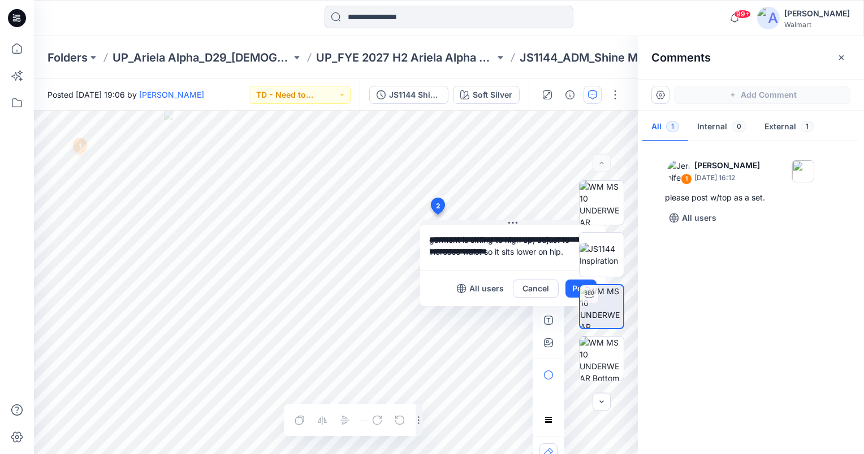
click at [552, 256] on textarea "**********" at bounding box center [512, 247] width 185 height 45
drag, startPoint x: 568, startPoint y: 253, endPoint x: 548, endPoint y: 254, distance: 20.4
click at [543, 253] on div "**********" at bounding box center [336, 283] width 604 height 344
click at [565, 253] on div at bounding box center [601, 282] width 72 height 205
click at [561, 252] on textarea "**********" at bounding box center [512, 247] width 185 height 45
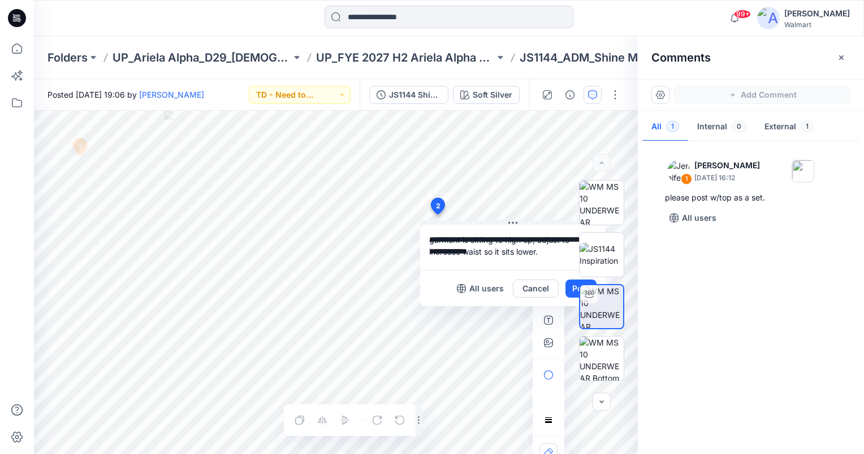
type textarea "**********"
click at [568, 288] on div at bounding box center [601, 282] width 72 height 205
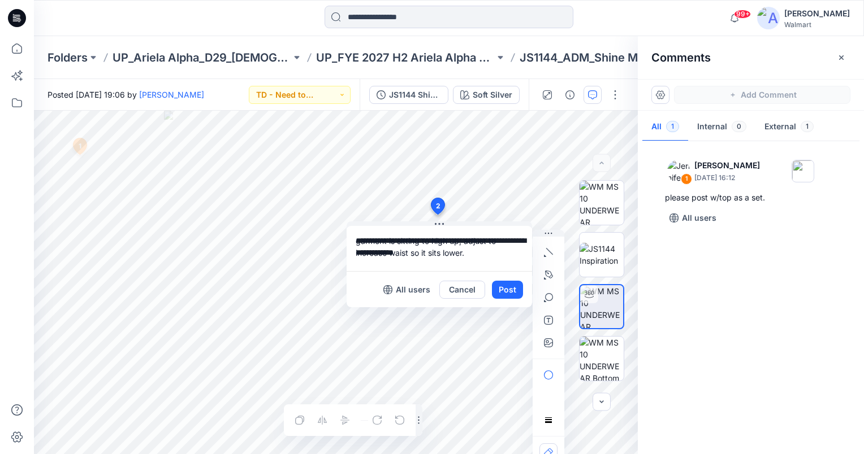
drag, startPoint x: 469, startPoint y: 223, endPoint x: 398, endPoint y: 226, distance: 70.7
click at [395, 224] on button at bounding box center [439, 225] width 185 height 7
click at [506, 291] on button "Post" at bounding box center [506, 290] width 31 height 18
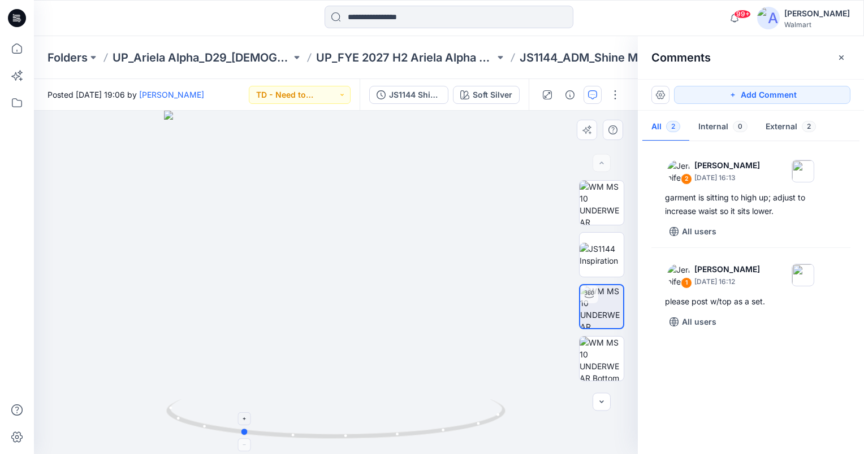
drag, startPoint x: 336, startPoint y: 437, endPoint x: 242, endPoint y: 425, distance: 95.1
click at [242, 425] on icon at bounding box center [337, 421] width 342 height 42
drag, startPoint x: 245, startPoint y: 432, endPoint x: 263, endPoint y: 434, distance: 18.7
click at [263, 434] on circle at bounding box center [262, 433] width 7 height 7
click at [777, 92] on button "Add Comment" at bounding box center [762, 95] width 176 height 18
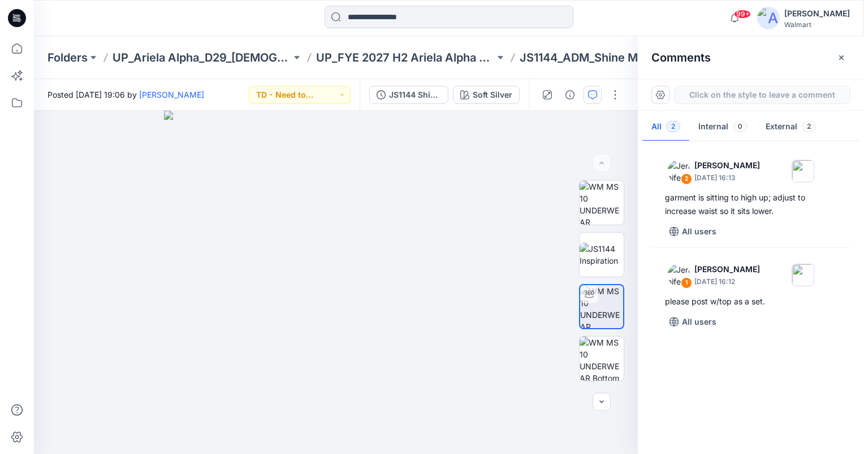
click at [333, 192] on div "3" at bounding box center [336, 283] width 604 height 344
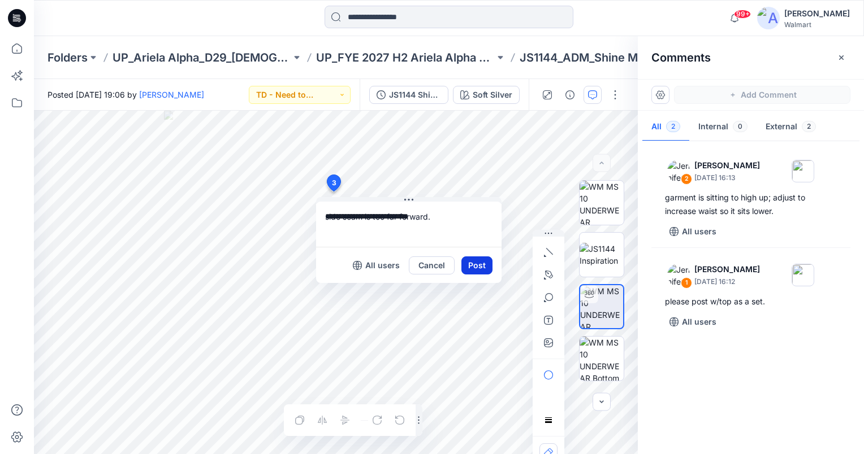
type textarea "**********"
click at [471, 269] on button "Post" at bounding box center [476, 266] width 31 height 18
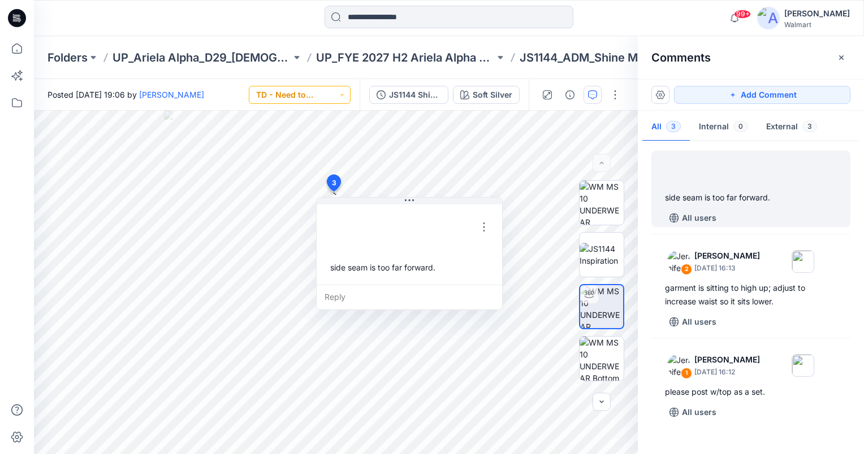
click at [323, 96] on button "TD - Need to Review" at bounding box center [300, 95] width 102 height 18
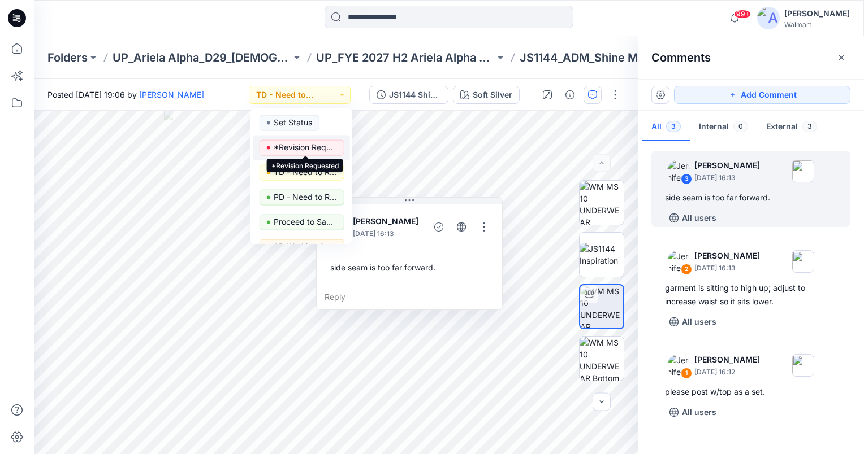
click at [314, 148] on p "*Revision Requested" at bounding box center [305, 147] width 63 height 15
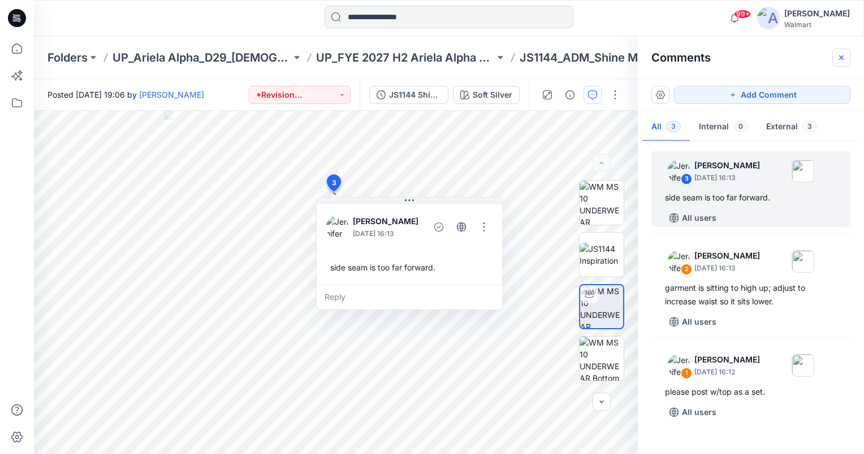
click at [838, 55] on icon "button" at bounding box center [841, 57] width 9 height 9
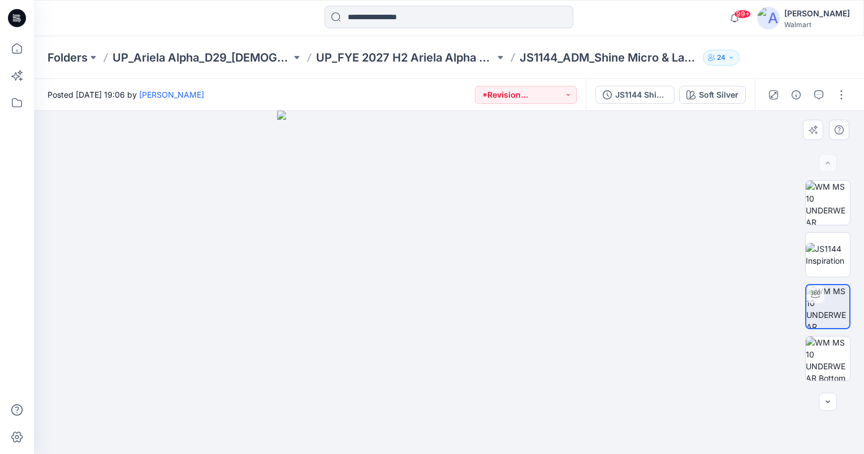
click at [244, 263] on div at bounding box center [449, 283] width 830 height 344
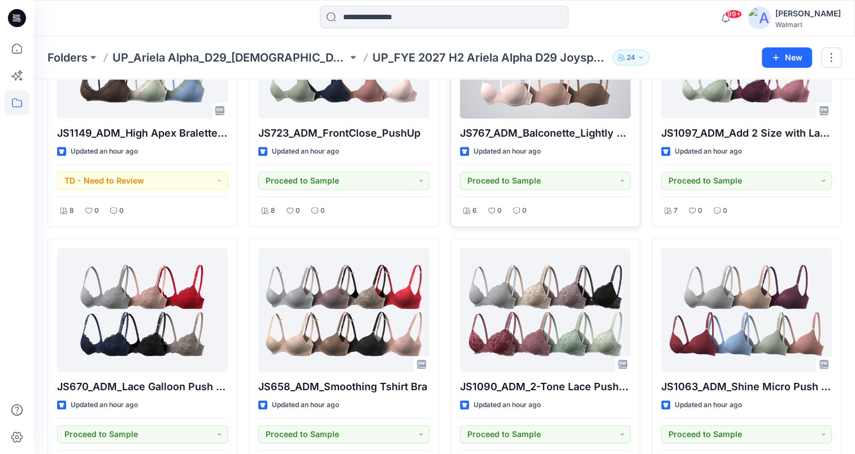
scroll to position [509, 0]
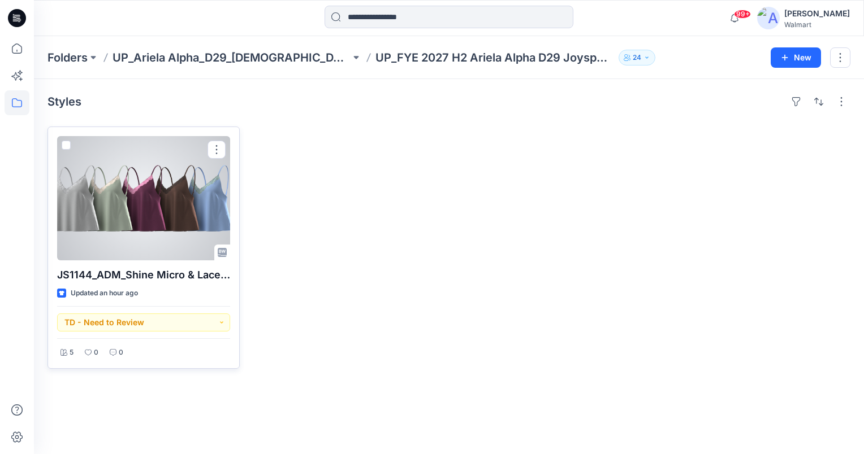
click at [154, 203] on div at bounding box center [143, 198] width 173 height 124
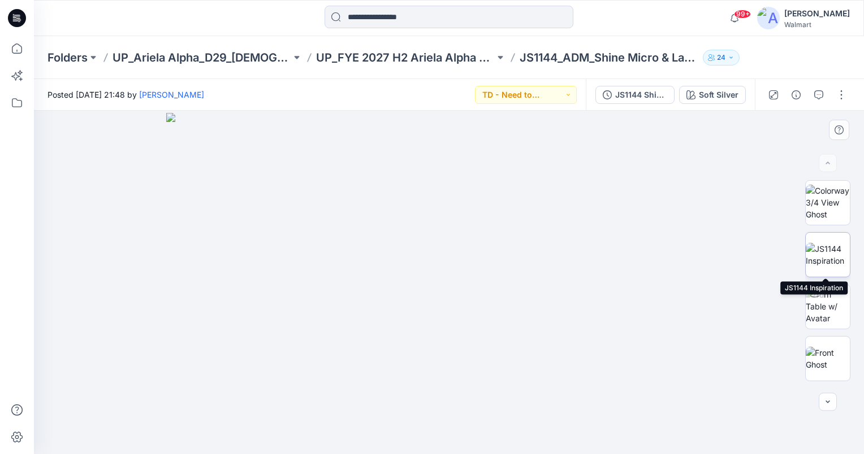
click at [837, 262] on img at bounding box center [828, 255] width 44 height 24
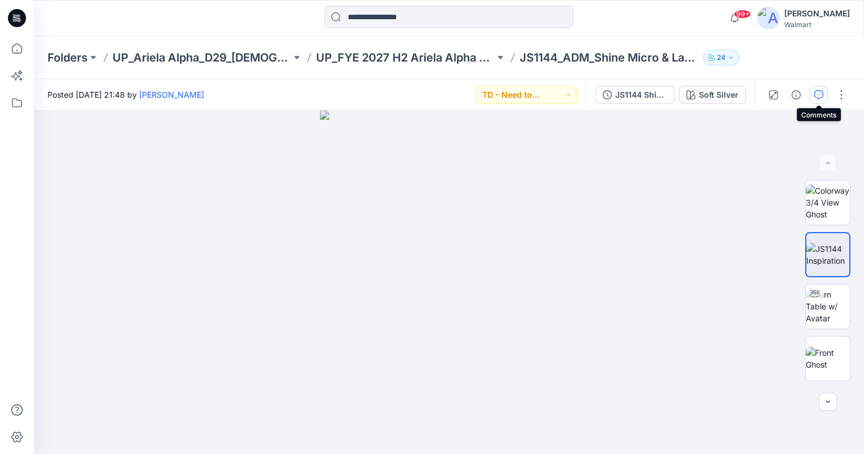
click at [817, 98] on icon "button" at bounding box center [818, 94] width 9 height 9
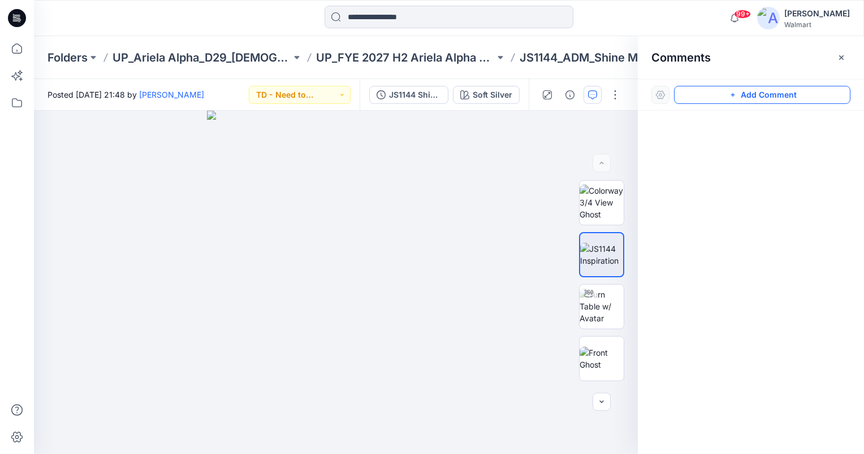
click at [753, 92] on button "Add Comment" at bounding box center [762, 95] width 176 height 18
click at [84, 166] on div "1" at bounding box center [336, 283] width 604 height 344
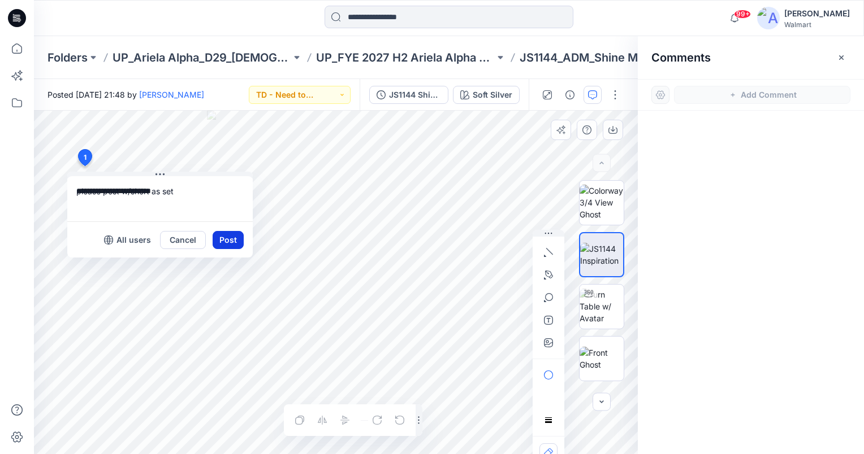
type textarea "**********"
click at [235, 240] on button "Post" at bounding box center [228, 240] width 31 height 18
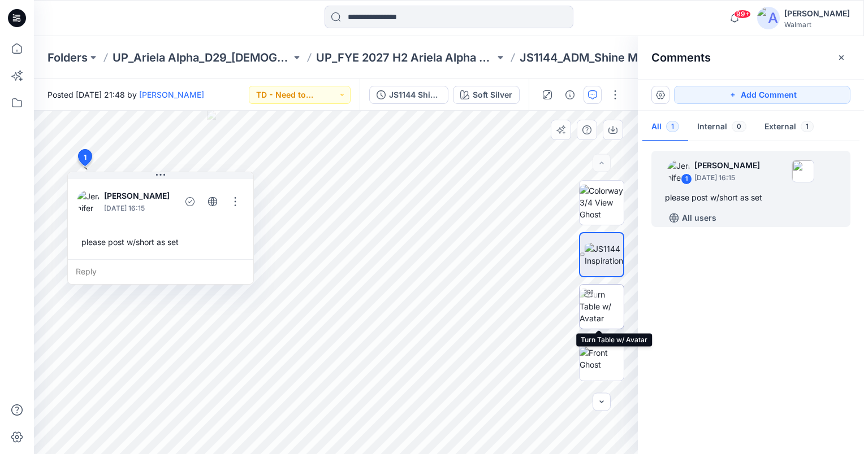
click at [605, 306] on img at bounding box center [601, 307] width 44 height 36
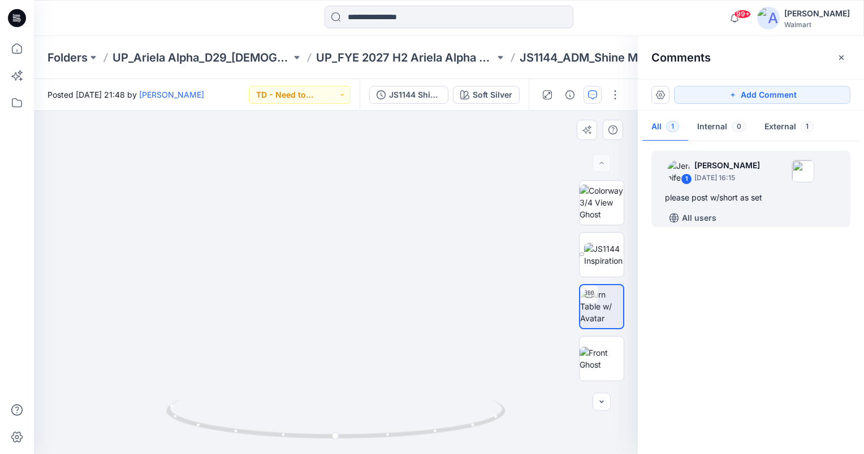
drag, startPoint x: 375, startPoint y: 190, endPoint x: 421, endPoint y: 215, distance: 52.1
click at [378, 230] on img at bounding box center [337, 221] width 665 height 465
click at [334, 436] on circle at bounding box center [336, 436] width 7 height 7
click at [773, 90] on button "Add Comment" at bounding box center [762, 95] width 176 height 18
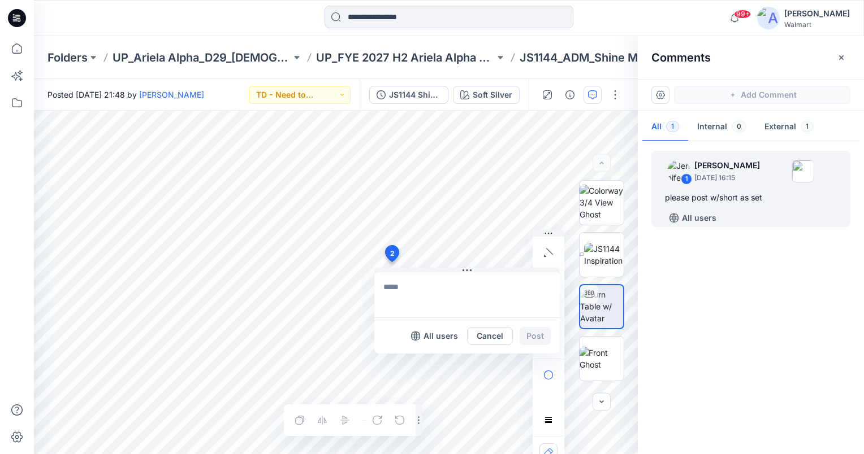
click at [391, 262] on div "2 All users Cancel Post Layer 1" at bounding box center [336, 283] width 604 height 344
click at [431, 288] on textarea at bounding box center [466, 294] width 185 height 45
type textarea "**********"
click at [542, 332] on button "Post" at bounding box center [534, 336] width 31 height 18
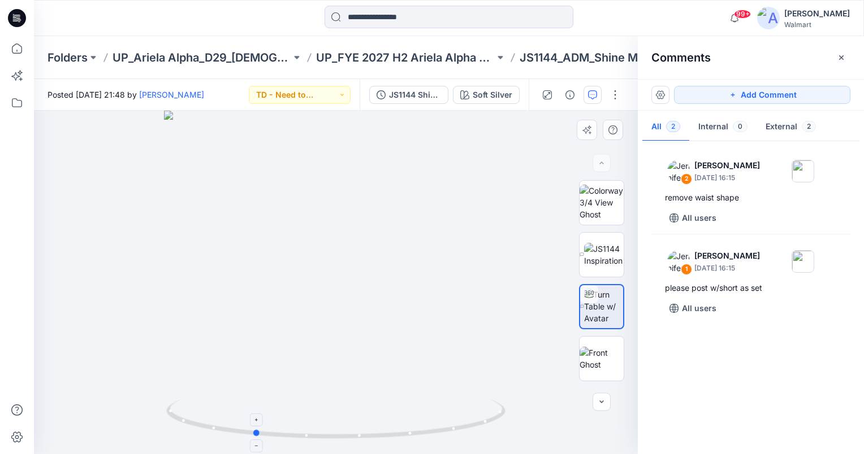
drag, startPoint x: 338, startPoint y: 434, endPoint x: 256, endPoint y: 439, distance: 82.1
click at [256, 439] on icon at bounding box center [337, 421] width 342 height 42
drag, startPoint x: 321, startPoint y: 181, endPoint x: 332, endPoint y: 287, distance: 106.3
click at [327, 285] on img at bounding box center [341, 133] width 1149 height 643
click at [815, 101] on button "Add Comment" at bounding box center [762, 95] width 176 height 18
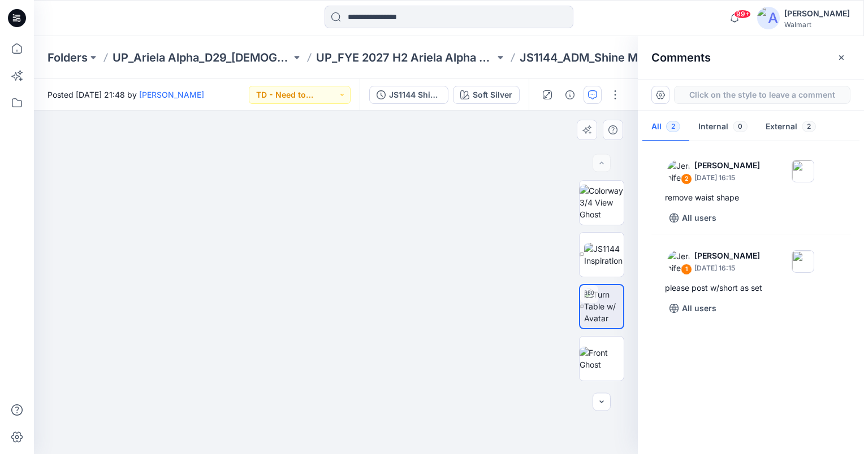
click at [298, 210] on div "3" at bounding box center [336, 283] width 604 height 344
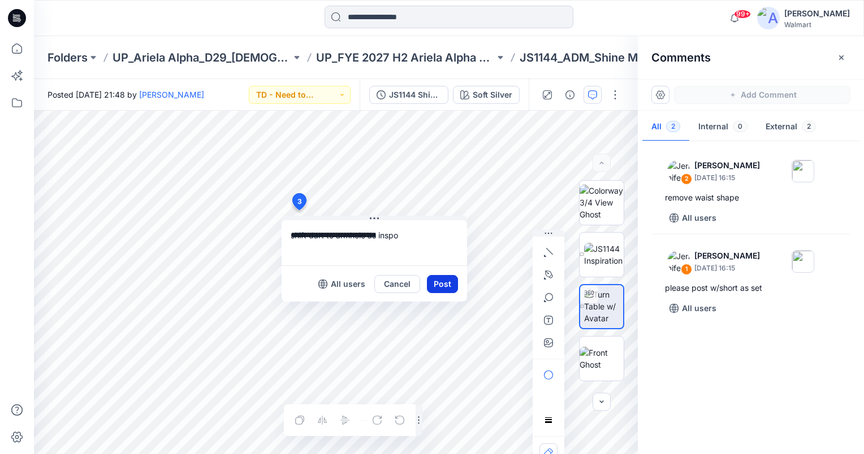
type textarea "**********"
click at [449, 283] on button "Post" at bounding box center [442, 284] width 31 height 18
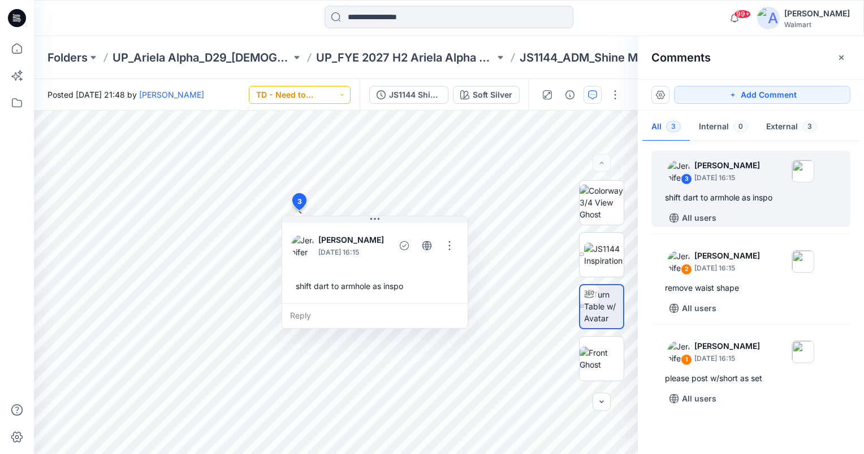
click at [334, 97] on button "TD - Need to Review" at bounding box center [300, 95] width 102 height 18
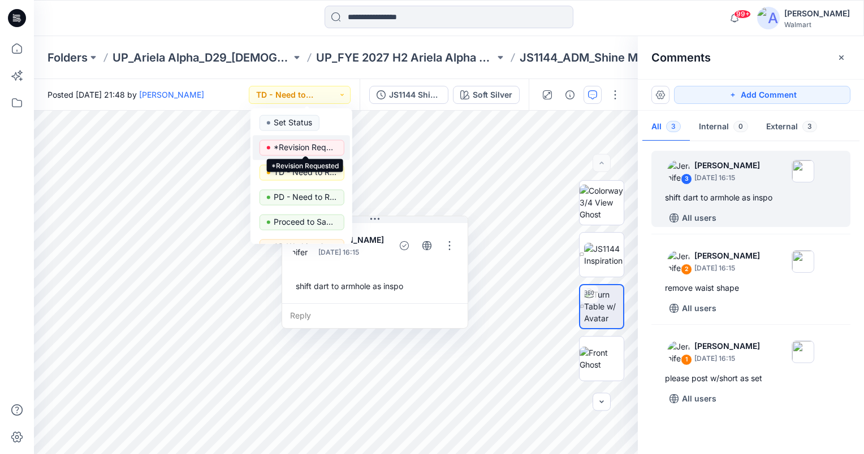
click at [329, 145] on p "*Revision Requested" at bounding box center [305, 147] width 63 height 15
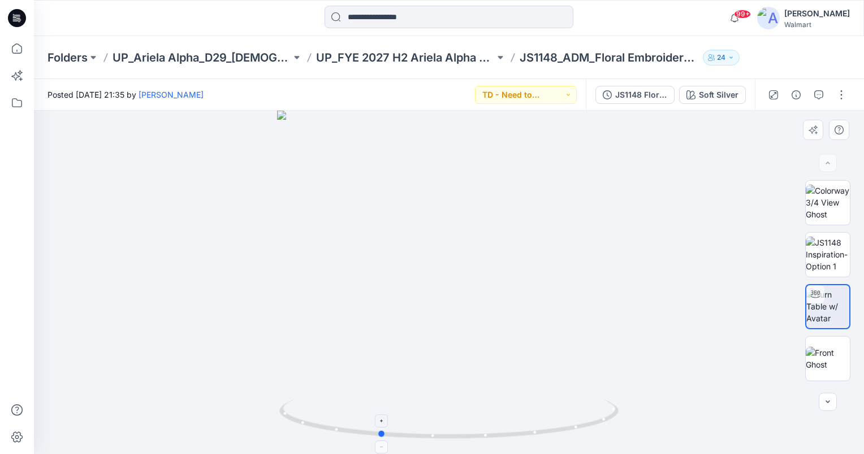
drag, startPoint x: 448, startPoint y: 434, endPoint x: 379, endPoint y: 430, distance: 69.7
click at [379, 430] on icon at bounding box center [450, 421] width 342 height 42
click at [821, 90] on icon "button" at bounding box center [818, 94] width 9 height 9
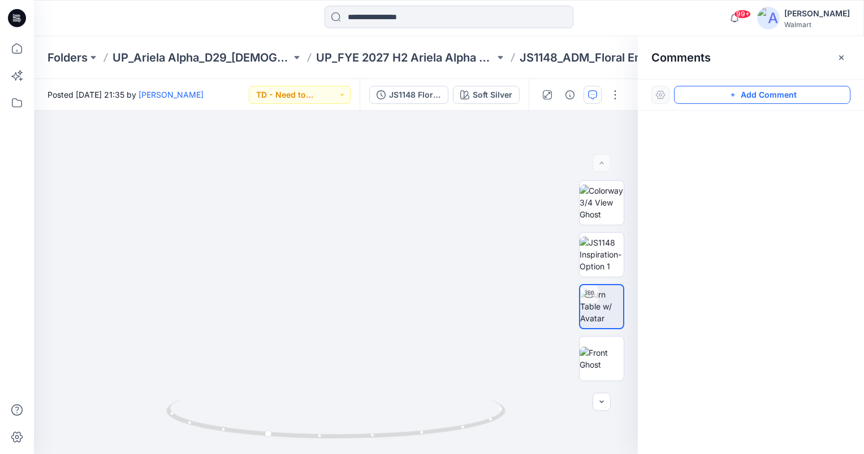
click at [819, 99] on button "Add Comment" at bounding box center [762, 95] width 176 height 18
click at [350, 217] on div "1" at bounding box center [336, 283] width 604 height 344
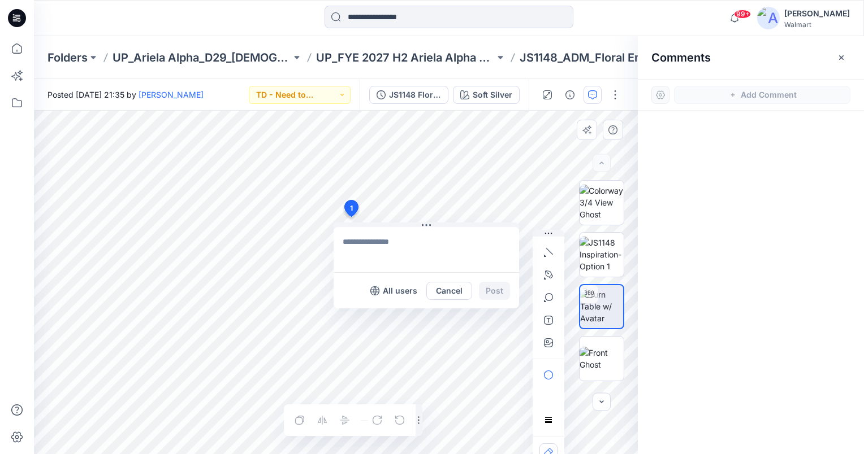
click at [374, 243] on textarea at bounding box center [426, 249] width 185 height 45
type textarea "**********"
click at [484, 291] on button "Post" at bounding box center [494, 291] width 31 height 18
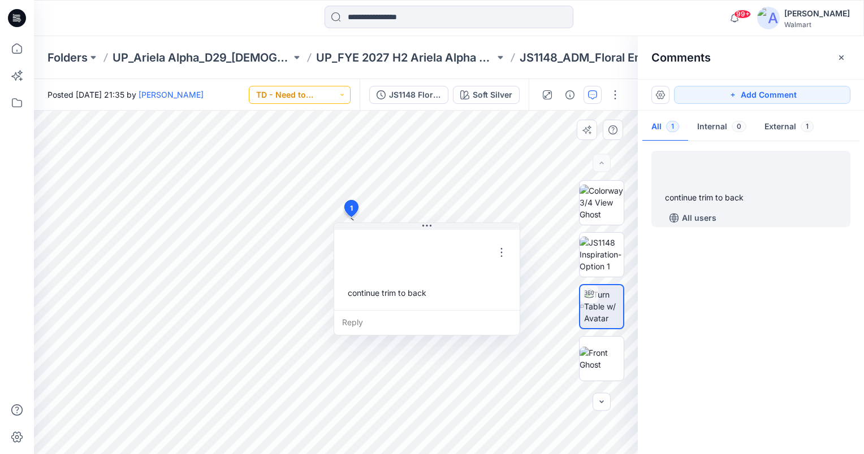
click at [336, 95] on button "TD - Need to Review" at bounding box center [300, 95] width 102 height 18
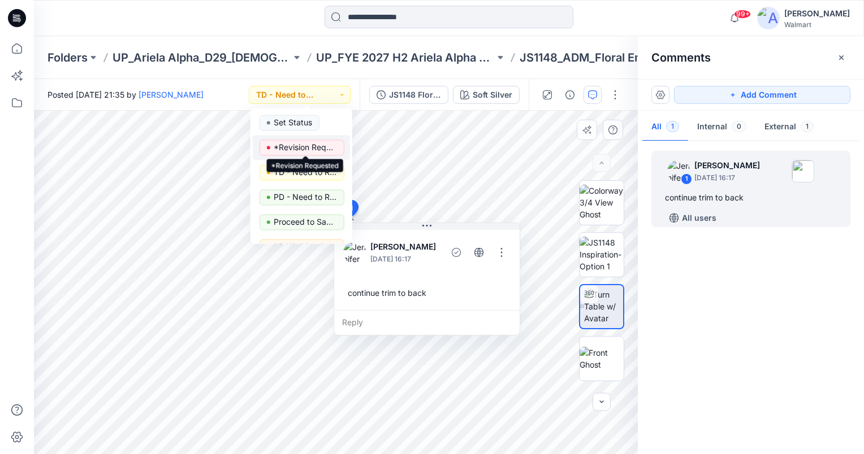
click at [314, 151] on p "*Revision Requested" at bounding box center [305, 147] width 63 height 15
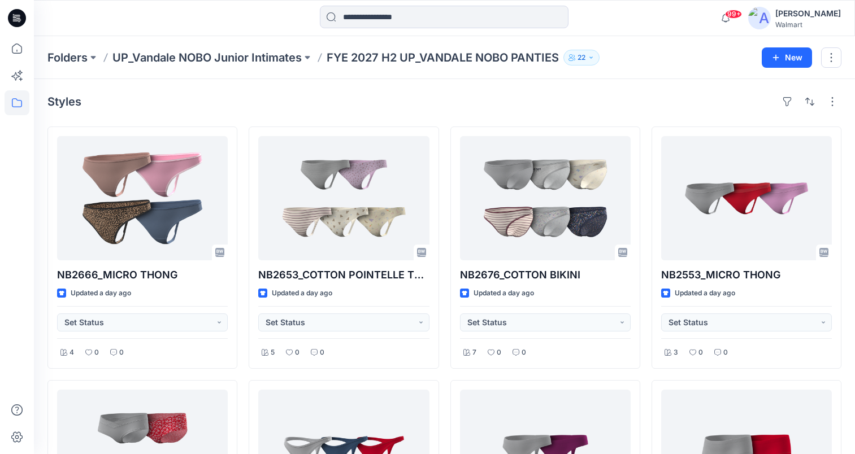
scroll to position [828, 0]
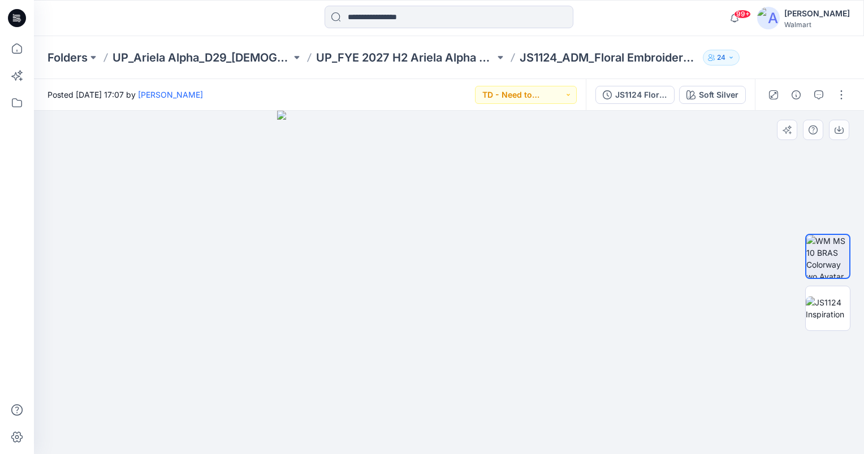
drag, startPoint x: 574, startPoint y: 191, endPoint x: 694, endPoint y: 258, distance: 137.9
click at [574, 191] on img at bounding box center [449, 283] width 344 height 344
click at [818, 98] on icon "button" at bounding box center [818, 94] width 9 height 9
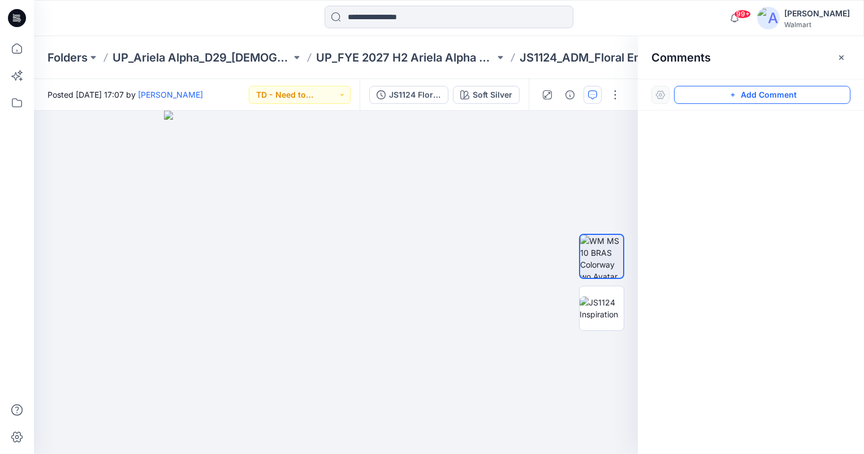
click at [783, 96] on button "Add Comment" at bounding box center [762, 95] width 176 height 18
click at [143, 164] on div "1" at bounding box center [336, 283] width 604 height 344
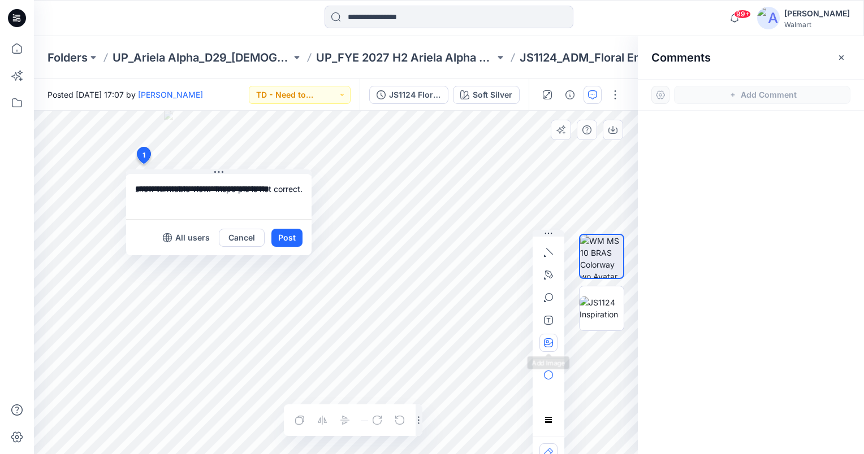
type textarea "**********"
click at [551, 345] on icon "button" at bounding box center [548, 343] width 9 height 9
type input"] "**********"
click at [275, 239] on button "Post" at bounding box center [286, 238] width 31 height 18
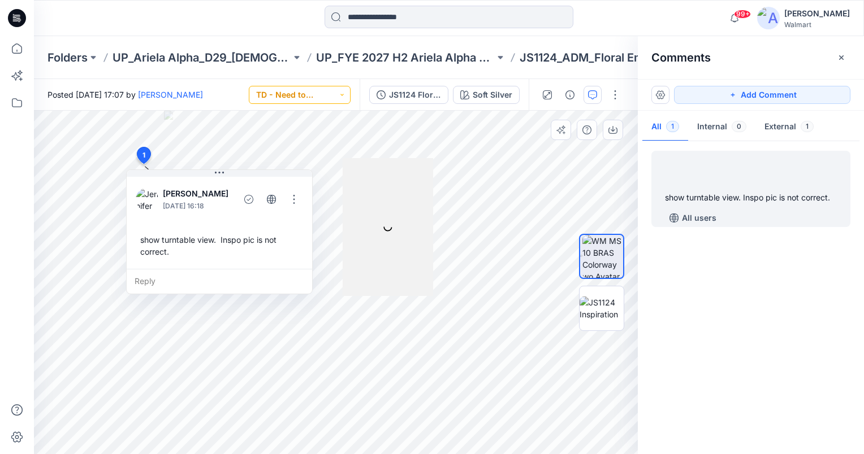
click at [322, 95] on button "TD - Need to Review" at bounding box center [300, 95] width 102 height 18
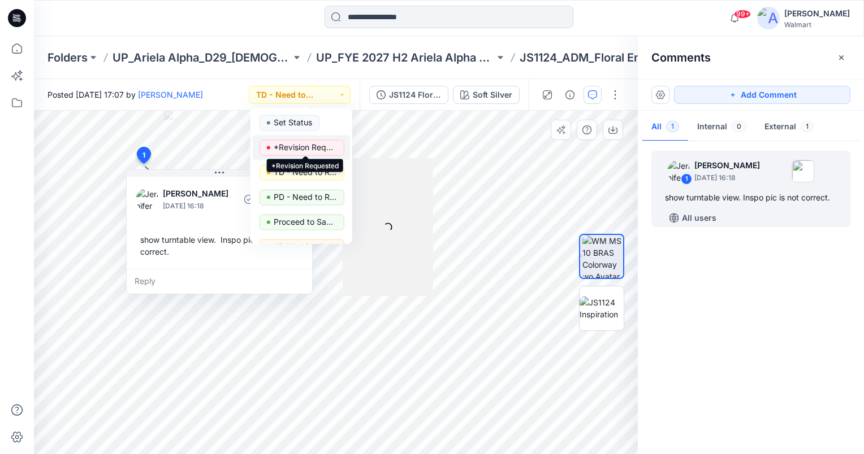
click at [324, 147] on p "*Revision Requested" at bounding box center [305, 147] width 63 height 15
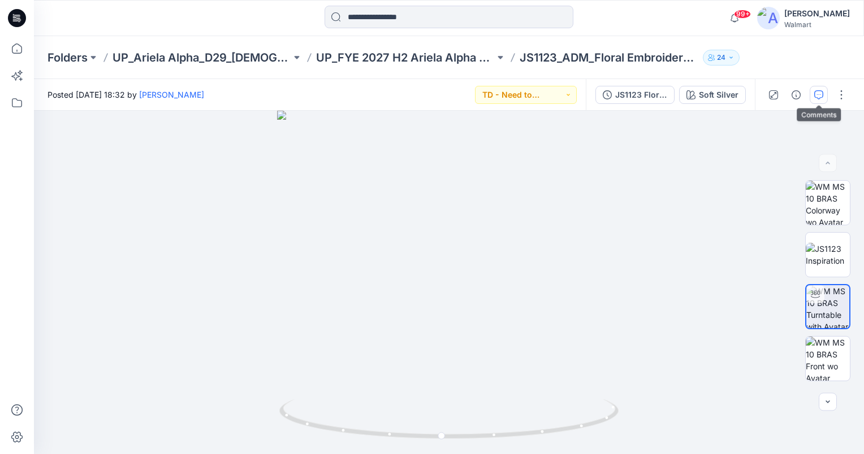
click at [817, 100] on button "button" at bounding box center [818, 95] width 18 height 18
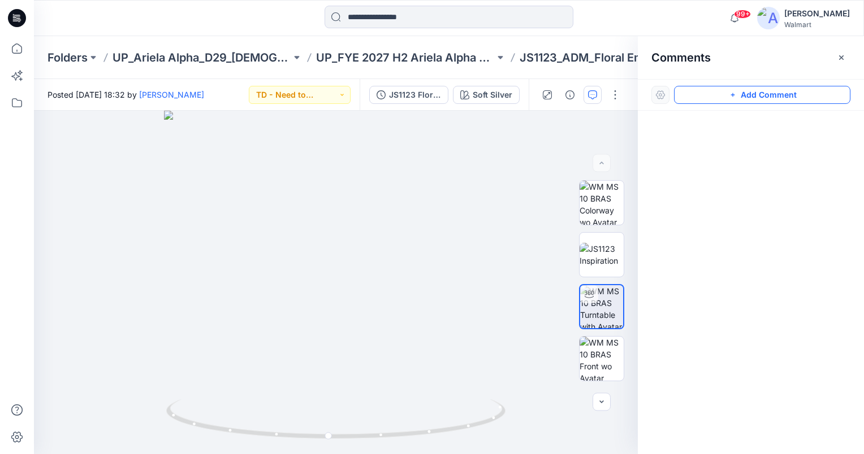
click at [802, 93] on button "Add Comment" at bounding box center [762, 95] width 176 height 18
click at [418, 256] on div "1" at bounding box center [336, 283] width 604 height 344
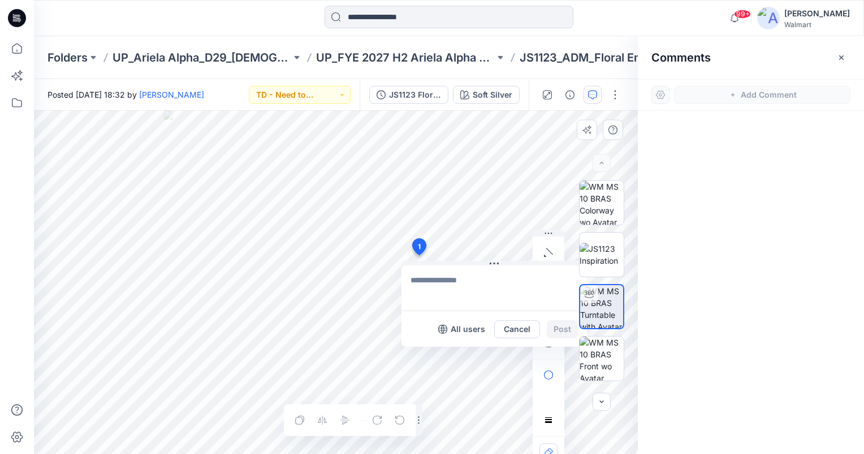
click at [423, 274] on textarea at bounding box center [493, 288] width 185 height 45
type textarea "**********"
click at [562, 331] on button "Post" at bounding box center [562, 330] width 31 height 18
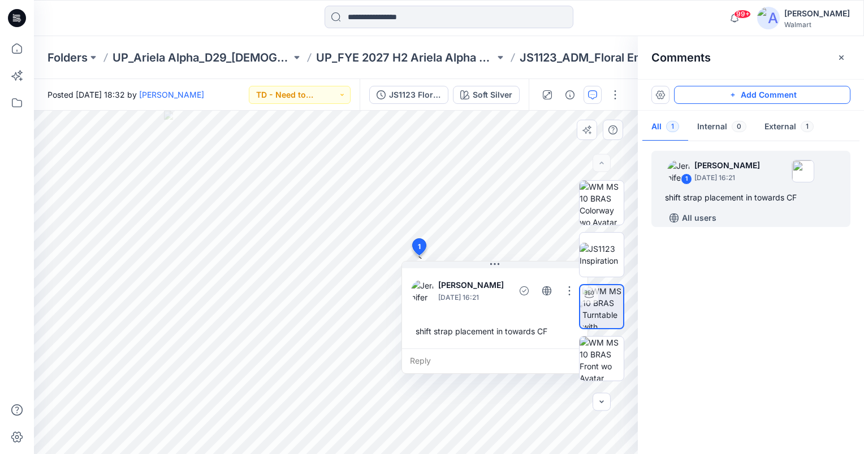
click at [807, 97] on button "Add Comment" at bounding box center [762, 95] width 176 height 18
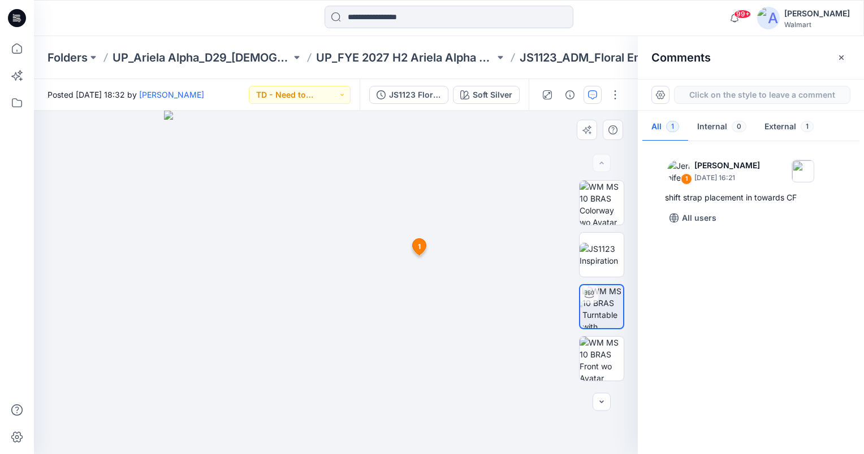
click at [337, 348] on div "2 1 [PERSON_NAME] [DATE] 16:21 shift strap placement in towards CF Reply" at bounding box center [336, 283] width 604 height 344
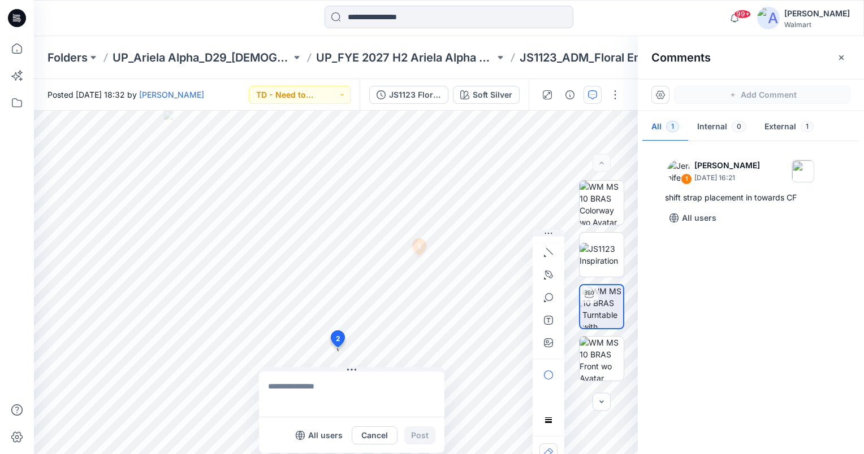
drag, startPoint x: 341, startPoint y: 356, endPoint x: 259, endPoint y: 388, distance: 88.3
click at [259, 388] on div "All users Cancel Post" at bounding box center [351, 410] width 185 height 86
drag, startPoint x: 262, startPoint y: 393, endPoint x: 252, endPoint y: 402, distance: 14.0
click at [255, 400] on textarea at bounding box center [328, 394] width 185 height 45
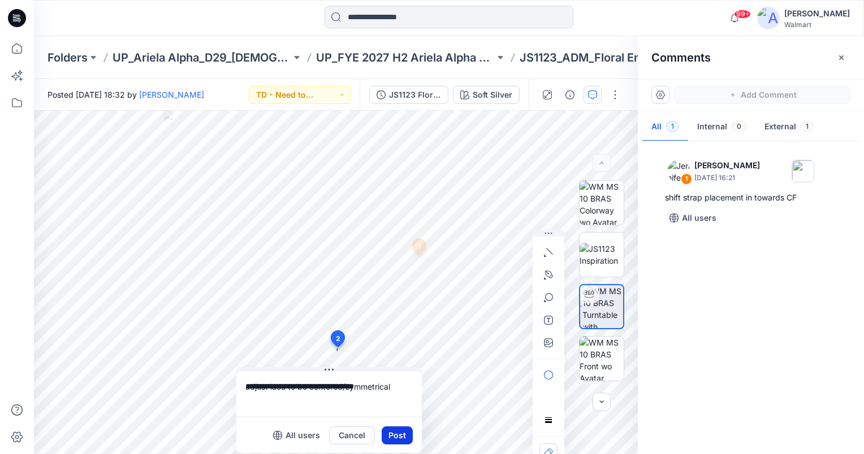
type textarea "**********"
click at [407, 431] on button "Post" at bounding box center [397, 436] width 31 height 18
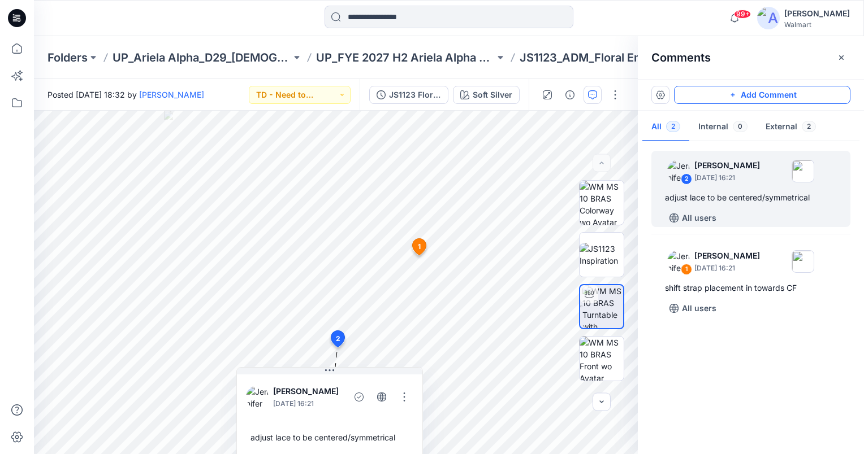
click at [801, 97] on button "Add Comment" at bounding box center [762, 95] width 176 height 18
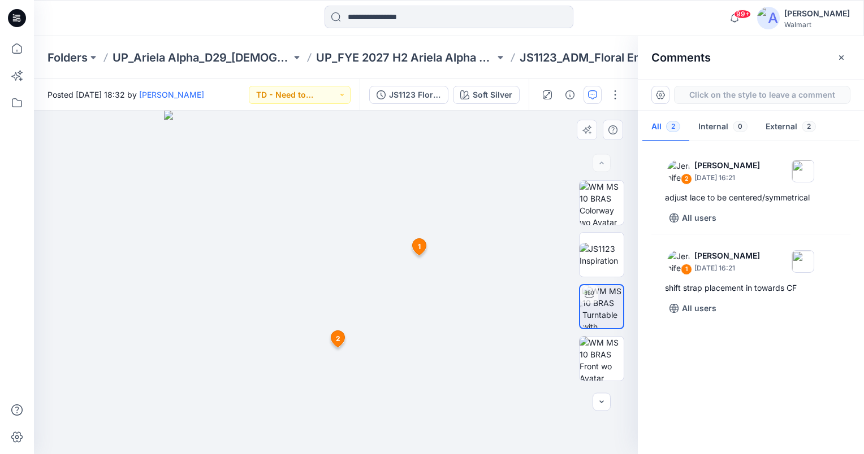
click at [334, 283] on div "3 1 Jennifer Yerkes October 02, 2025 16:21 shift strap placement in towards CF …" at bounding box center [336, 283] width 604 height 344
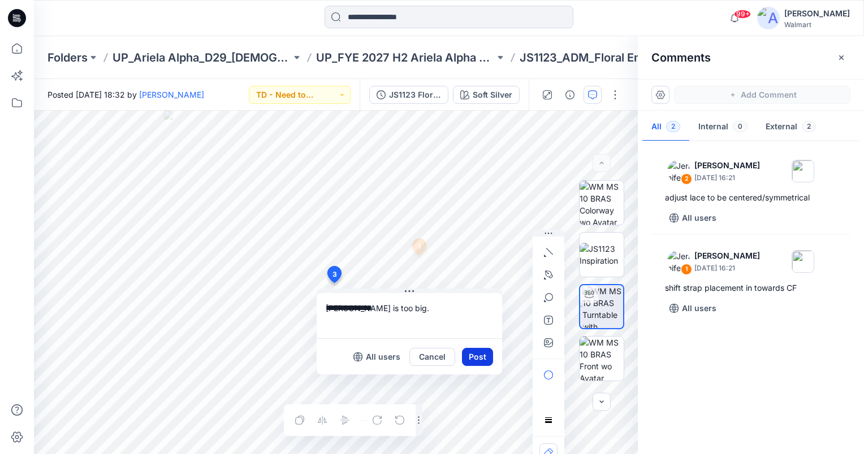
type textarea "**********"
click at [483, 359] on button "Post" at bounding box center [477, 357] width 31 height 18
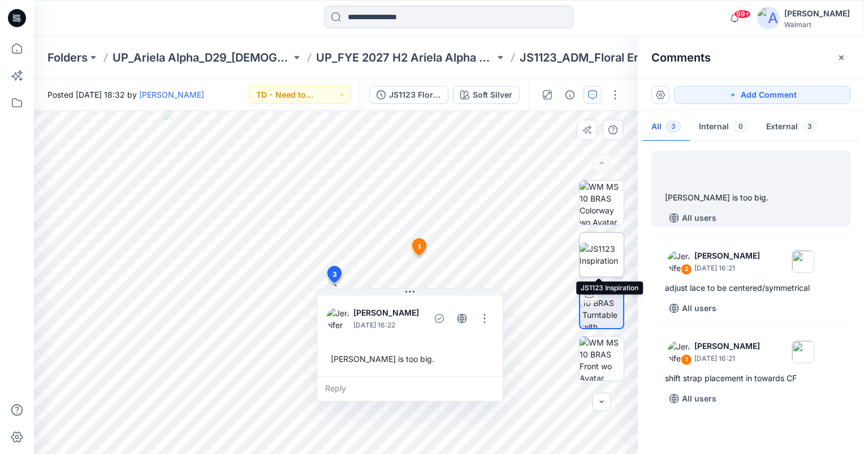
click at [605, 254] on img at bounding box center [601, 255] width 44 height 24
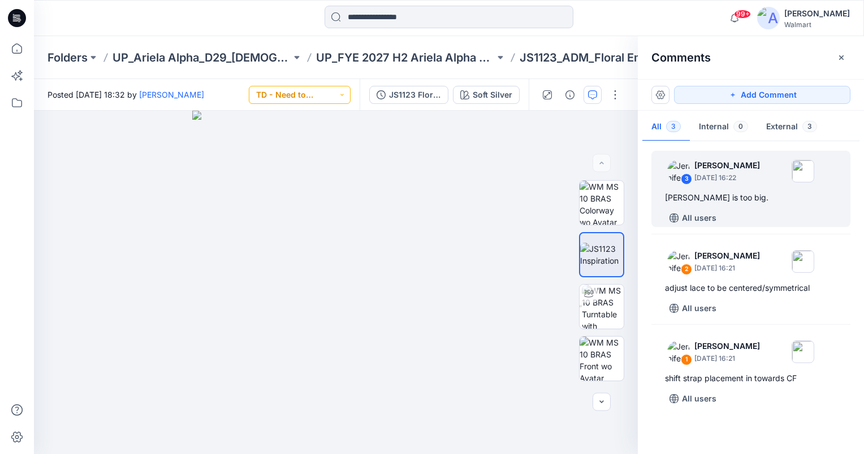
click at [335, 95] on button "TD - Need to Review" at bounding box center [300, 95] width 102 height 18
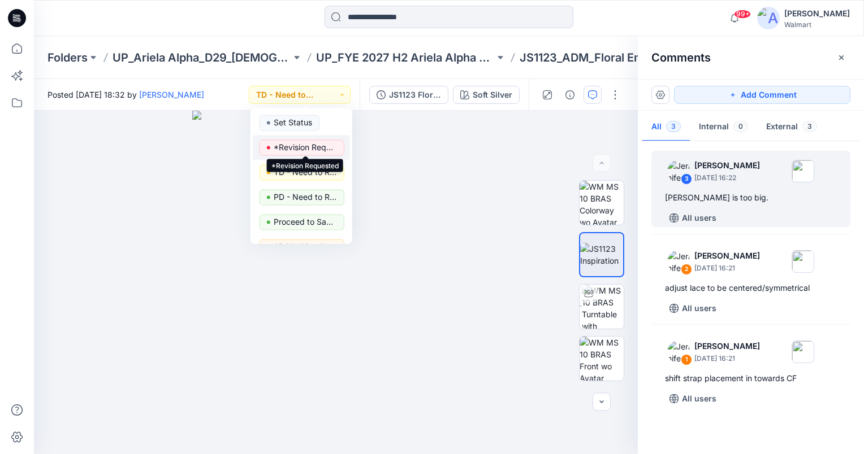
click at [322, 148] on p "*Revision Requested" at bounding box center [305, 147] width 63 height 15
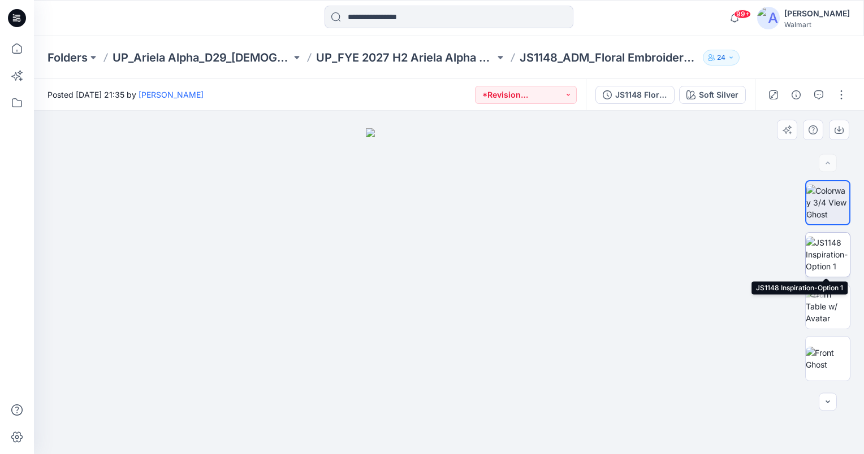
click at [822, 262] on img at bounding box center [828, 255] width 44 height 36
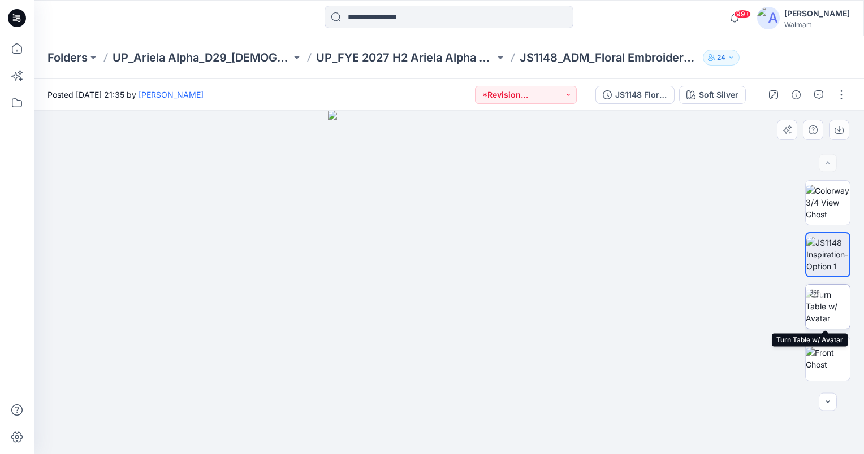
click at [829, 293] on img at bounding box center [828, 307] width 44 height 36
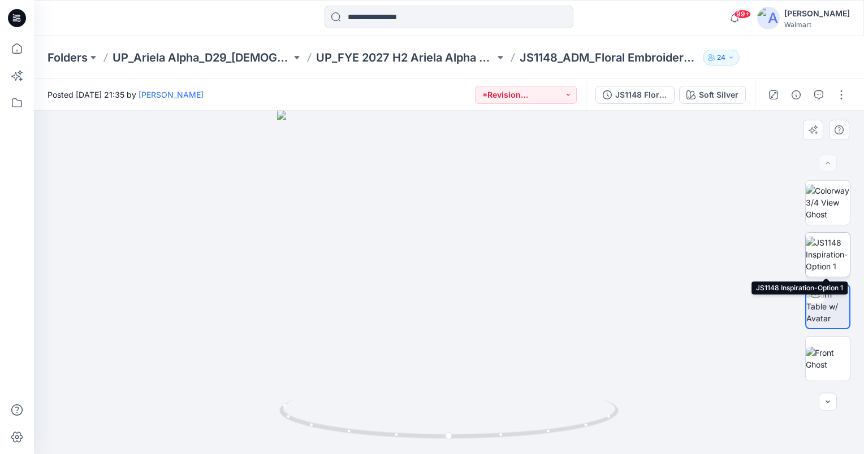
click at [822, 248] on img at bounding box center [828, 255] width 44 height 36
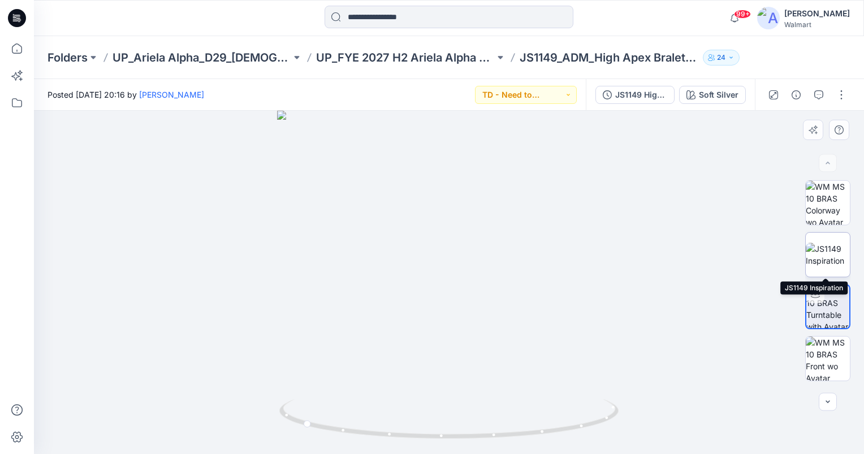
click at [818, 248] on img at bounding box center [828, 255] width 44 height 24
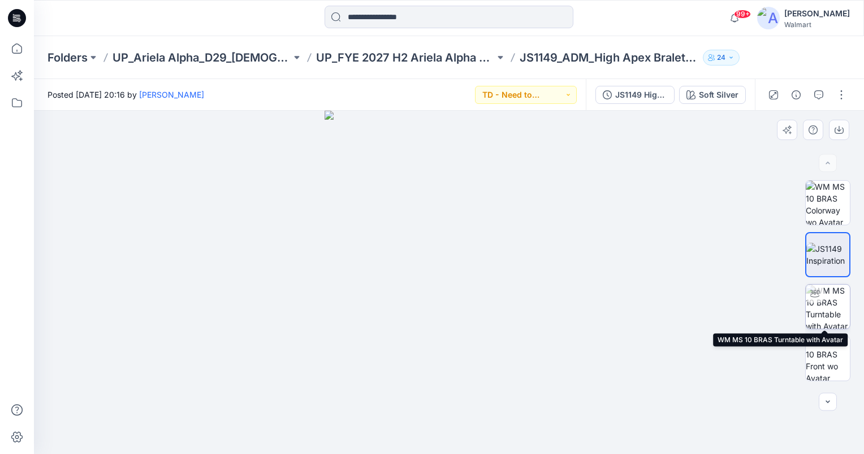
click at [836, 313] on img at bounding box center [828, 307] width 44 height 44
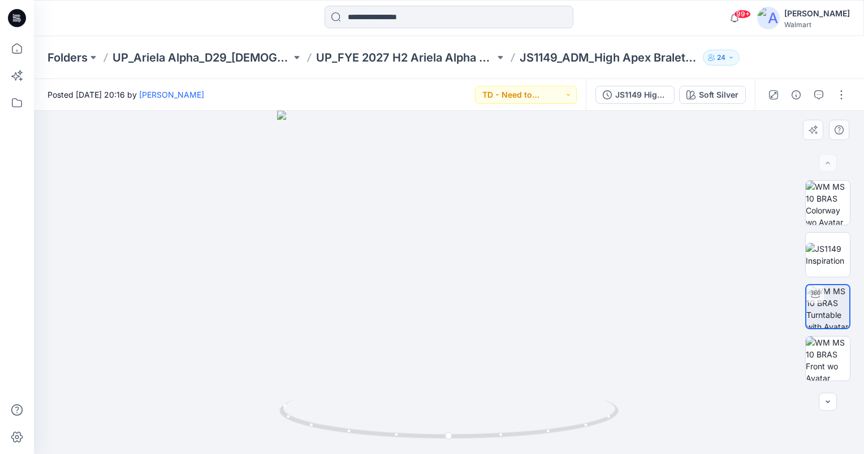
drag, startPoint x: 656, startPoint y: 197, endPoint x: 657, endPoint y: 222, distance: 24.9
click at [657, 214] on div at bounding box center [449, 283] width 830 height 344
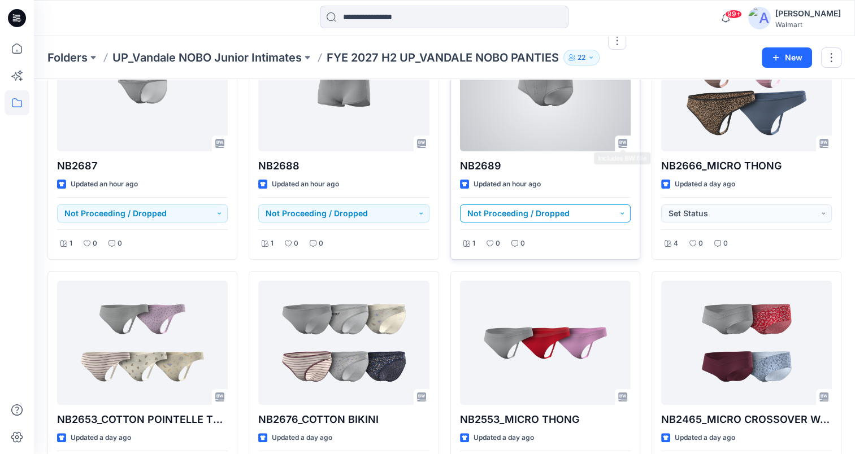
scroll to position [113, 0]
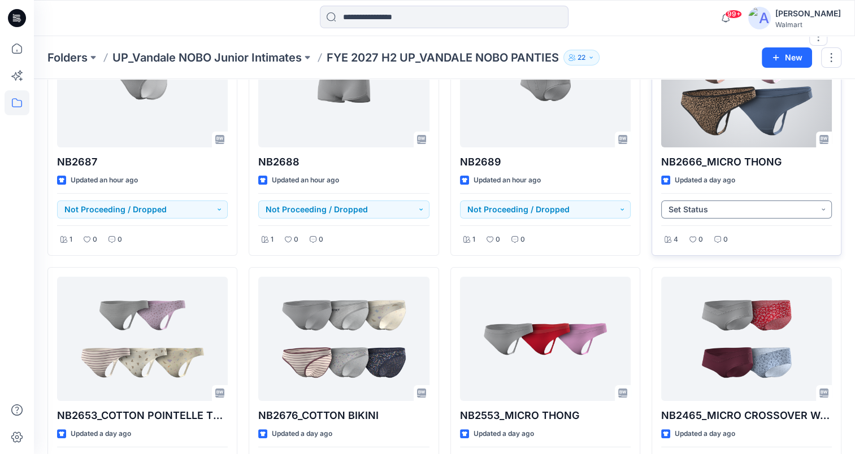
click at [791, 213] on button "Set Status" at bounding box center [746, 210] width 171 height 18
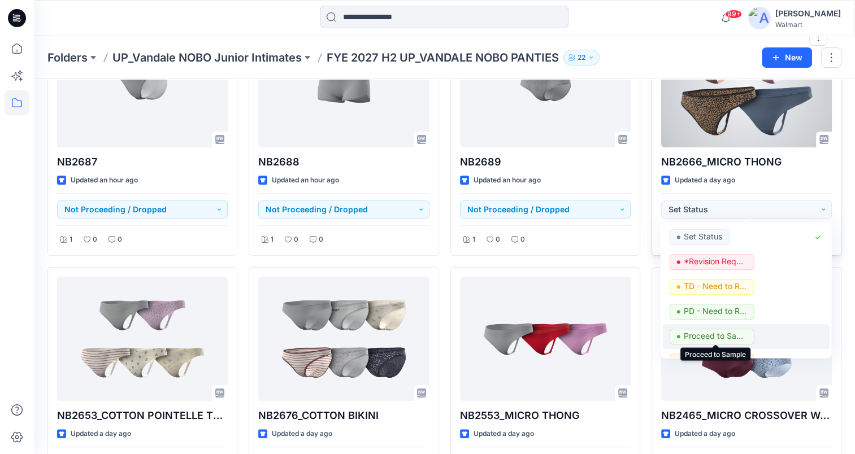
click at [727, 333] on p "Proceed to Sample" at bounding box center [715, 336] width 63 height 15
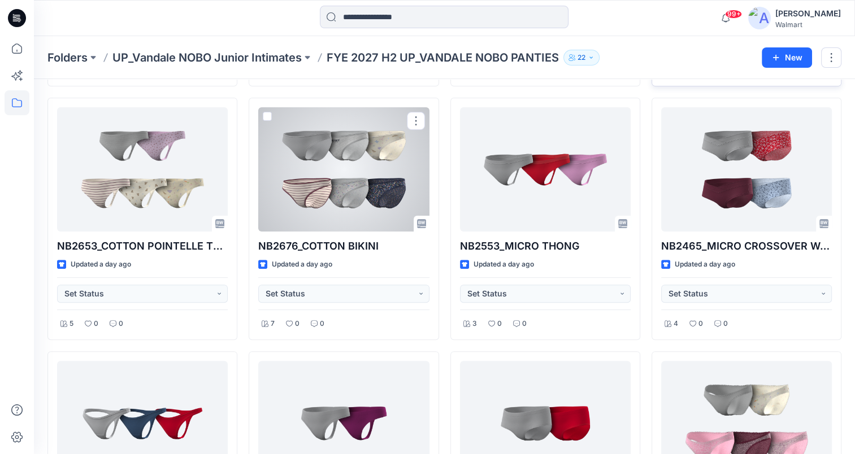
scroll to position [339, 0]
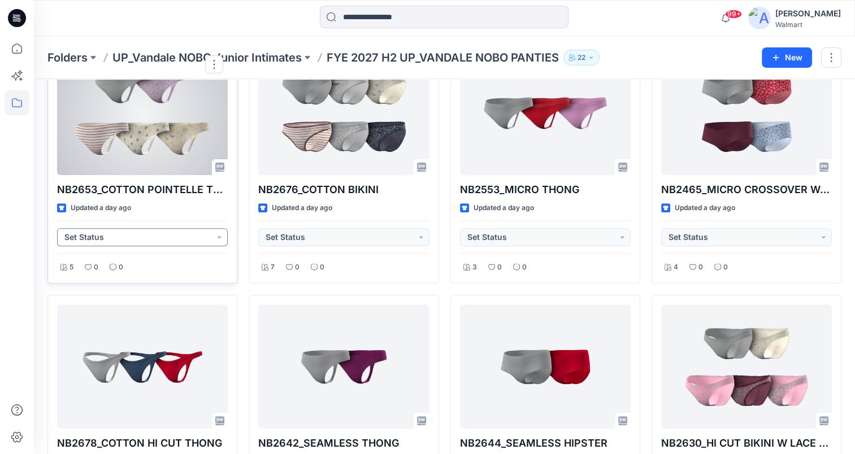
click at [218, 239] on button "Set Status" at bounding box center [142, 237] width 171 height 18
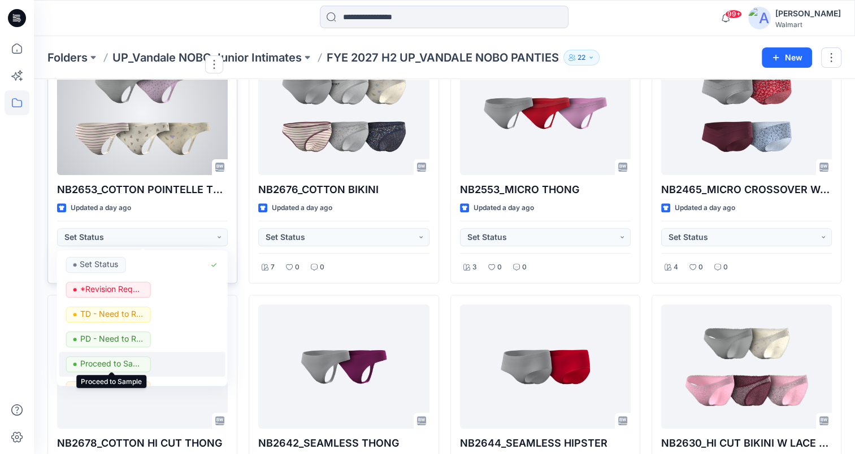
click at [115, 362] on p "Proceed to Sample" at bounding box center [111, 364] width 63 height 15
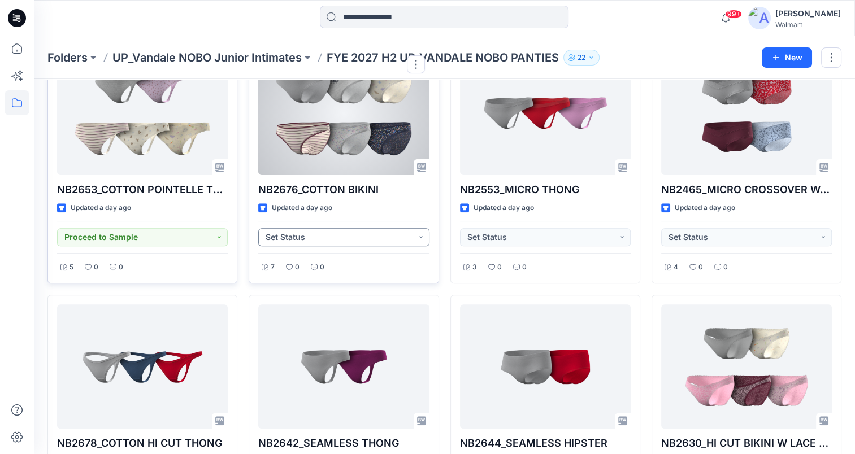
click at [408, 235] on button "Set Status" at bounding box center [343, 237] width 171 height 18
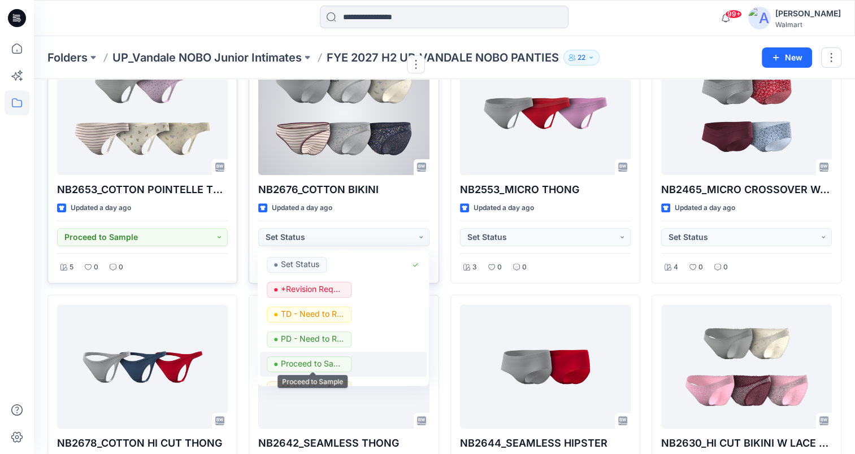
click at [335, 360] on p "Proceed to Sample" at bounding box center [312, 364] width 63 height 15
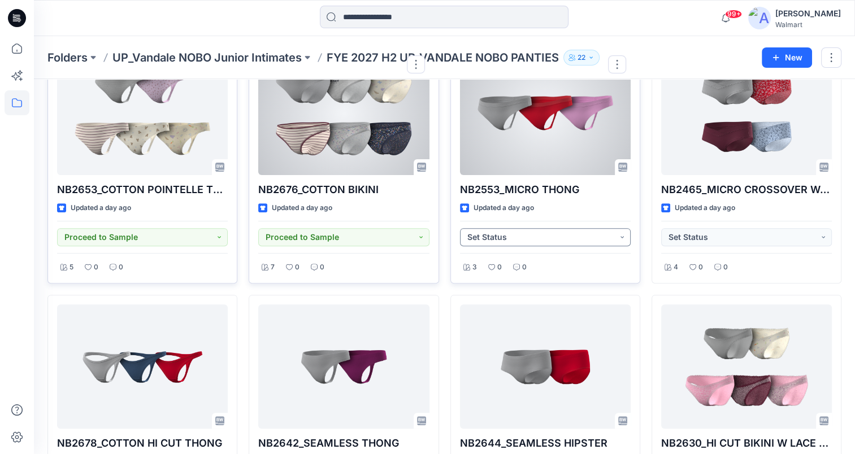
click at [592, 235] on button "Set Status" at bounding box center [545, 237] width 171 height 18
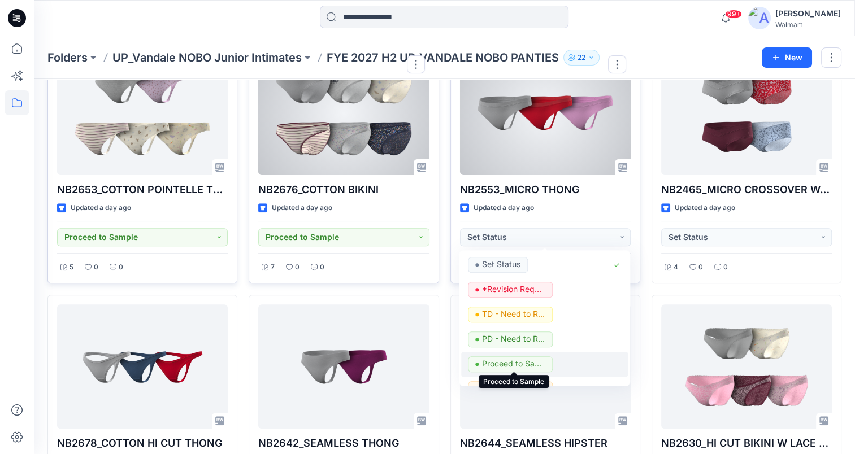
click at [529, 362] on p "Proceed to Sample" at bounding box center [513, 364] width 63 height 15
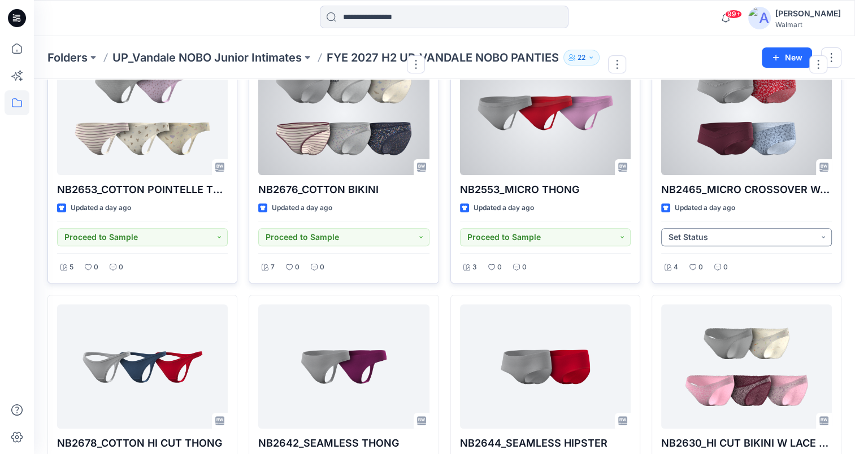
click at [750, 236] on button "Set Status" at bounding box center [746, 237] width 171 height 18
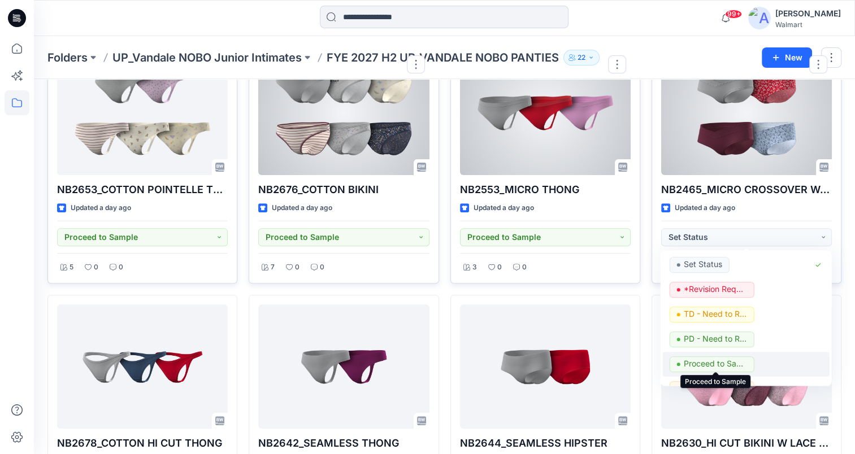
click at [728, 358] on p "Proceed to Sample" at bounding box center [715, 364] width 63 height 15
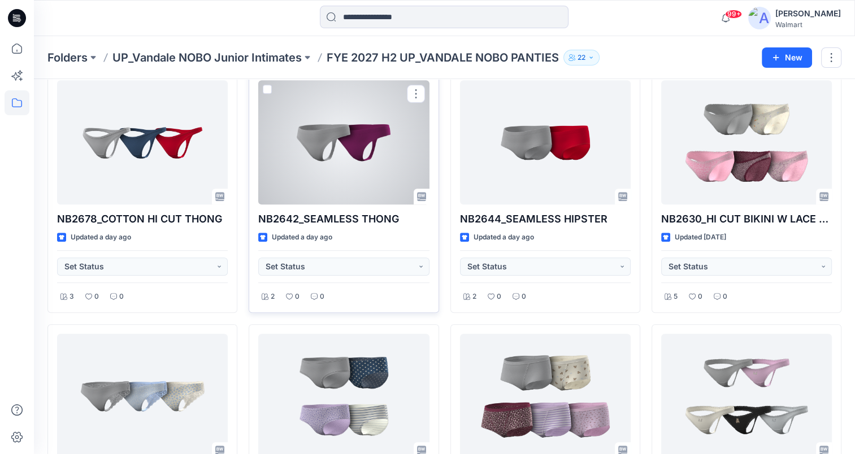
scroll to position [565, 0]
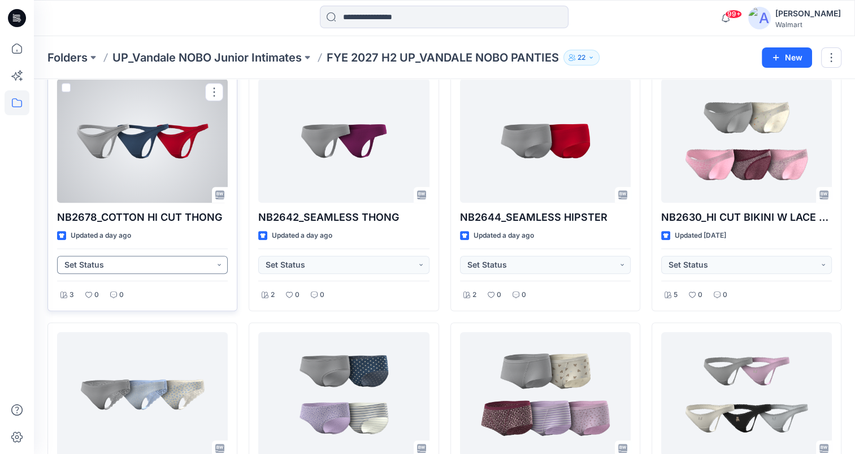
click at [219, 260] on button "Set Status" at bounding box center [142, 265] width 171 height 18
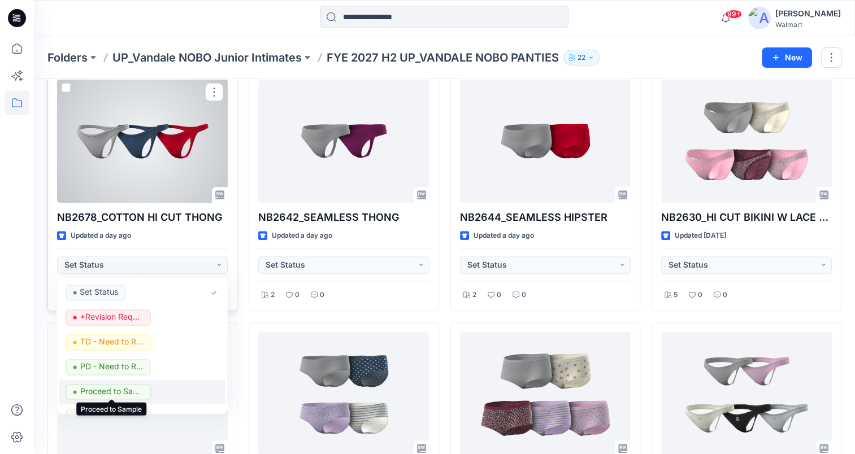
click at [135, 390] on p "Proceed to Sample" at bounding box center [111, 391] width 63 height 15
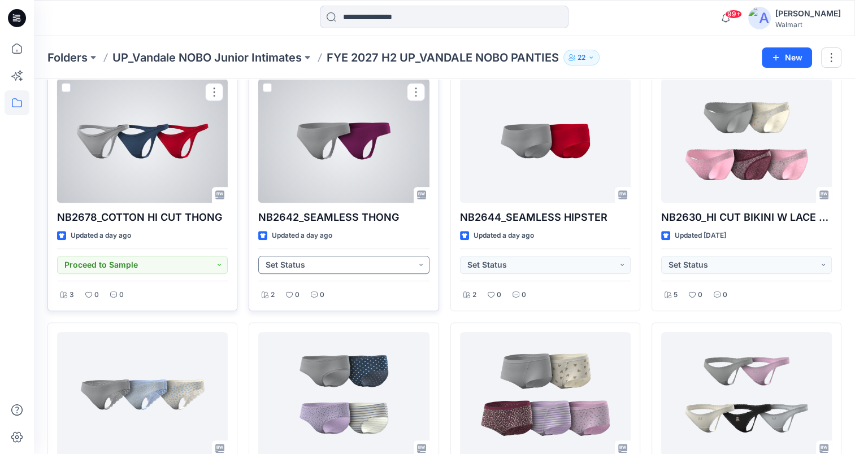
click at [331, 267] on button "Set Status" at bounding box center [343, 265] width 171 height 18
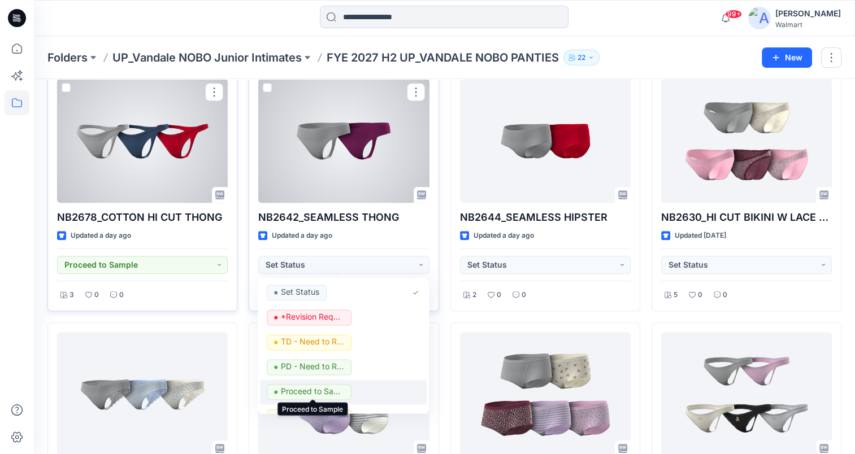
click at [326, 388] on p "Proceed to Sample" at bounding box center [312, 391] width 63 height 15
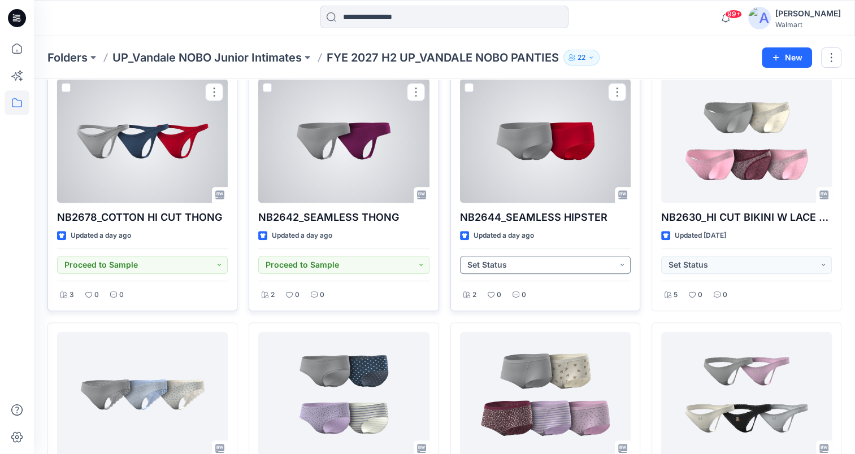
click at [582, 267] on button "Set Status" at bounding box center [545, 265] width 171 height 18
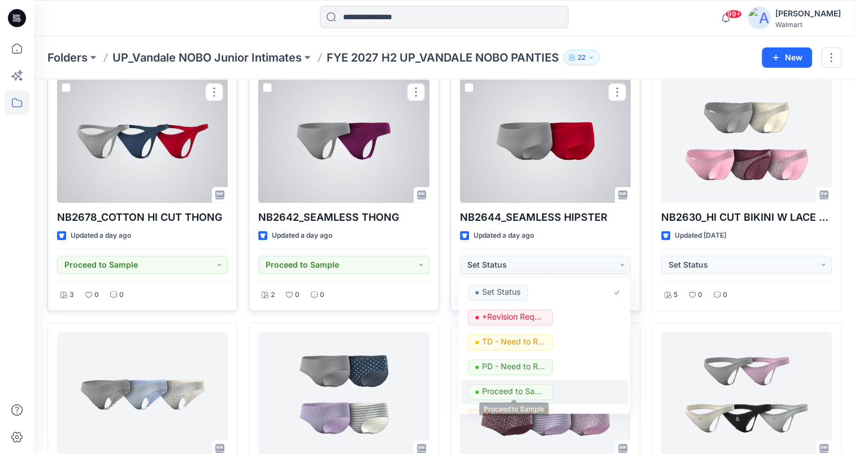
click at [524, 389] on p "Proceed to Sample" at bounding box center [513, 391] width 63 height 15
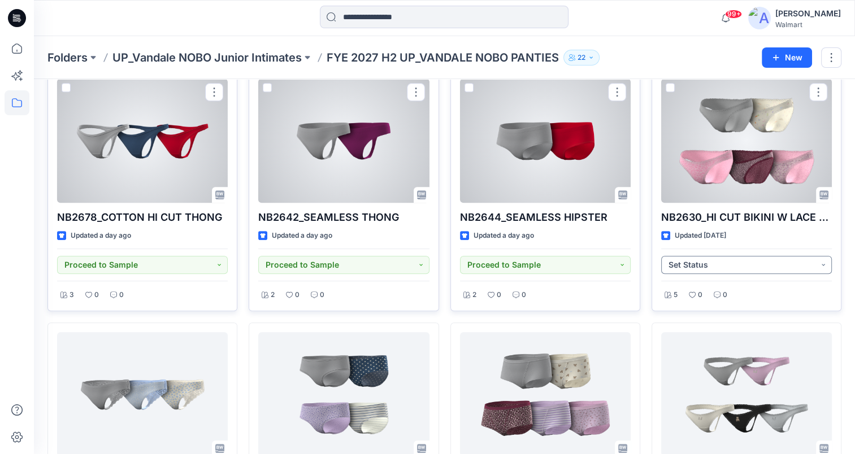
click at [737, 259] on button "Set Status" at bounding box center [746, 265] width 171 height 18
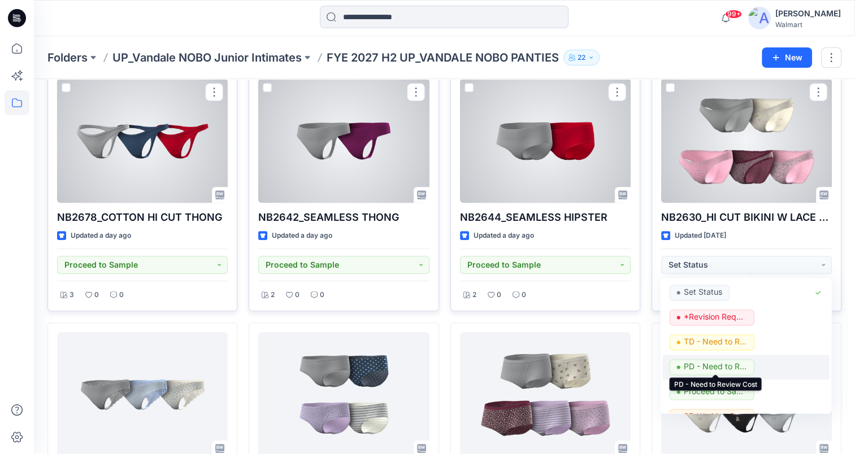
click at [724, 366] on p "PD - Need to Review Cost" at bounding box center [715, 367] width 63 height 15
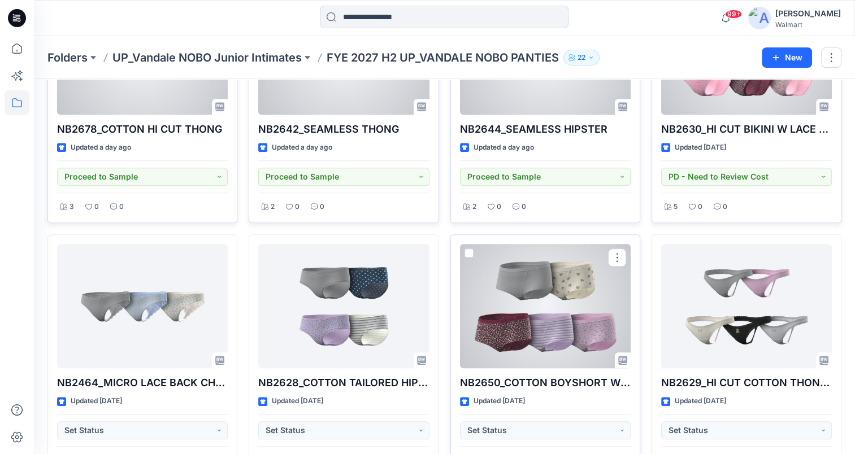
scroll to position [687, 0]
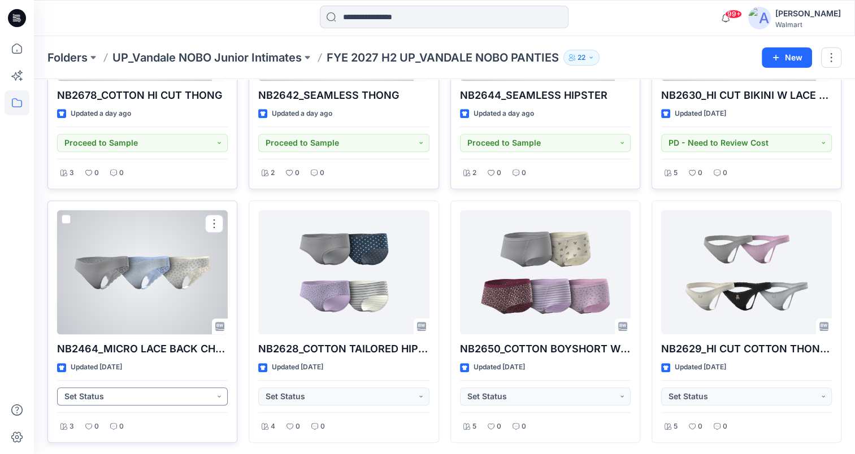
click at [215, 393] on button "Set Status" at bounding box center [142, 397] width 171 height 18
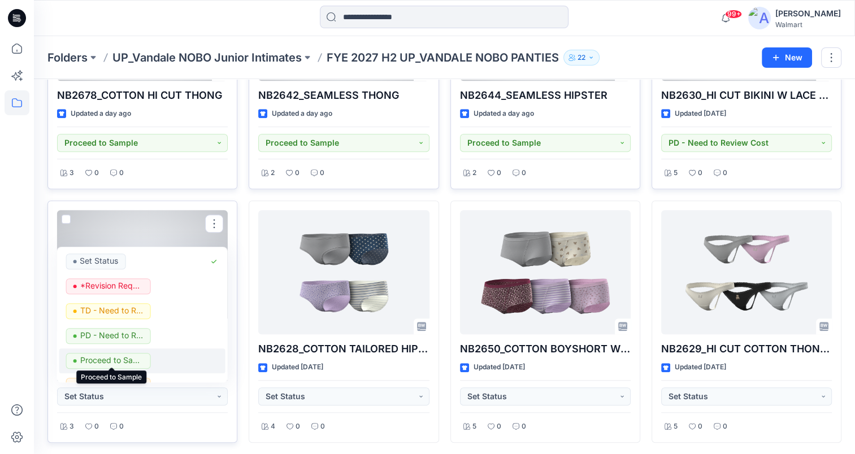
click at [141, 356] on p "Proceed to Sample" at bounding box center [111, 360] width 63 height 15
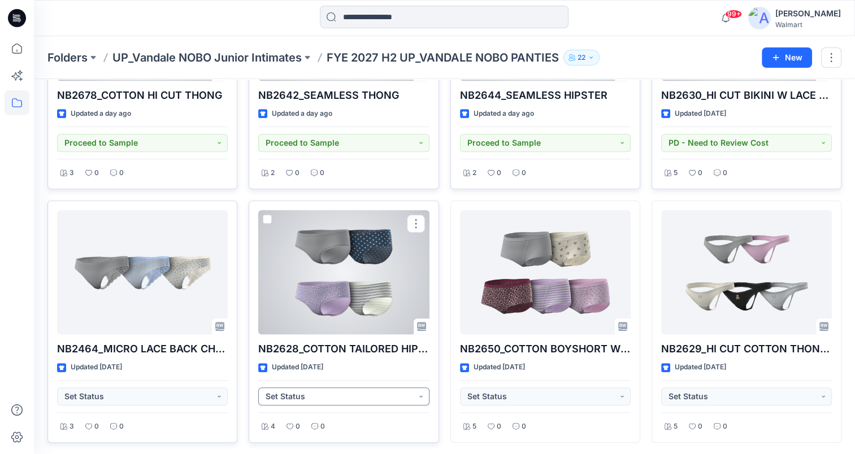
click at [350, 392] on button "Set Status" at bounding box center [343, 397] width 171 height 18
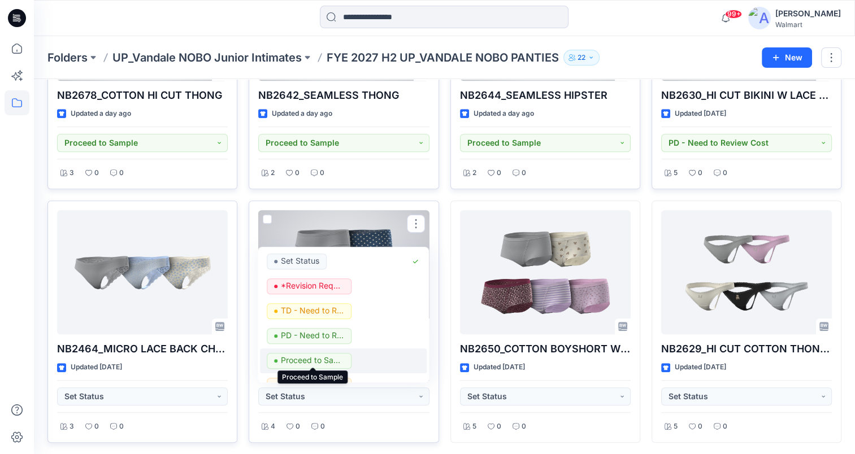
click at [327, 362] on p "Proceed to Sample" at bounding box center [312, 360] width 63 height 15
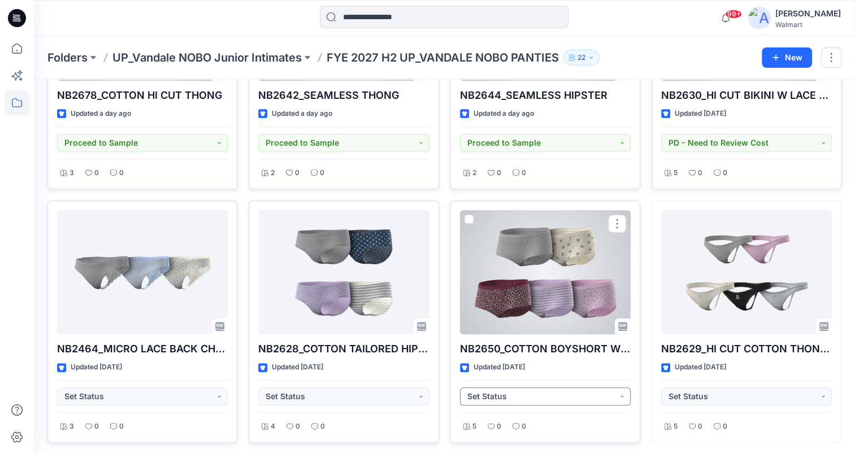
click at [569, 400] on button "Set Status" at bounding box center [545, 397] width 171 height 18
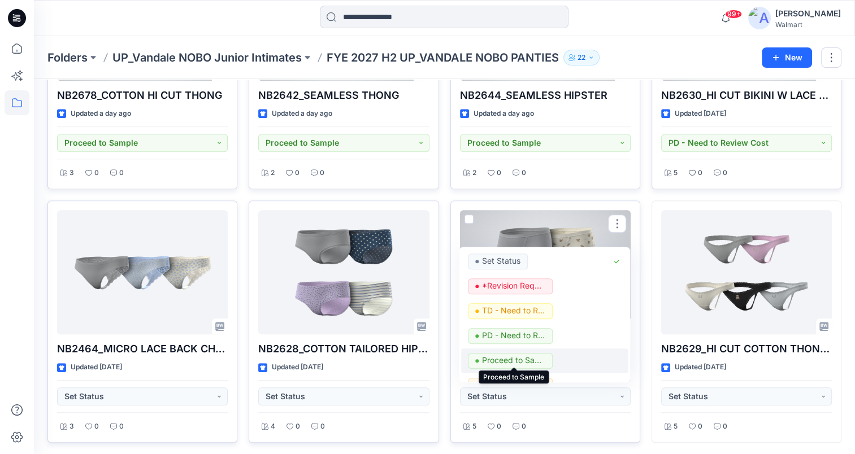
click at [512, 358] on p "Proceed to Sample" at bounding box center [513, 360] width 63 height 15
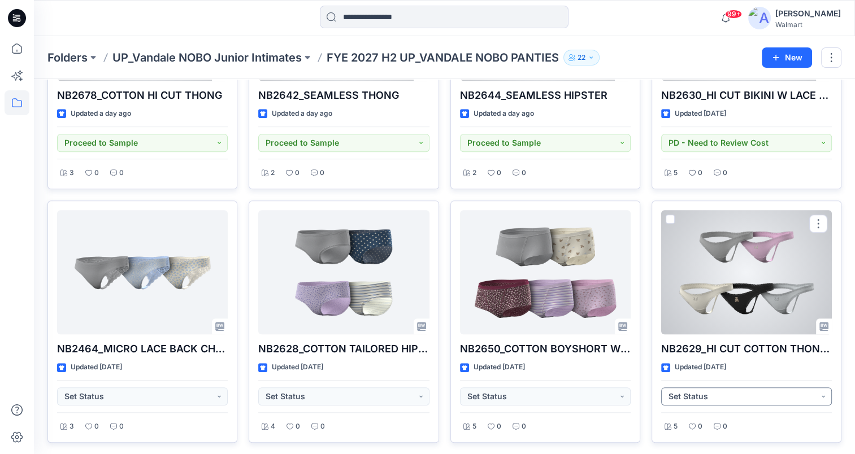
click at [768, 393] on button "Set Status" at bounding box center [746, 397] width 171 height 18
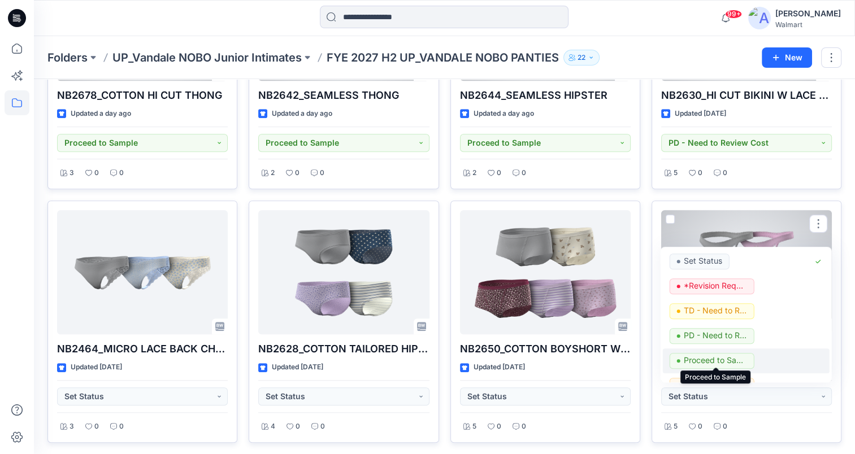
click at [733, 358] on p "Proceed to Sample" at bounding box center [715, 360] width 63 height 15
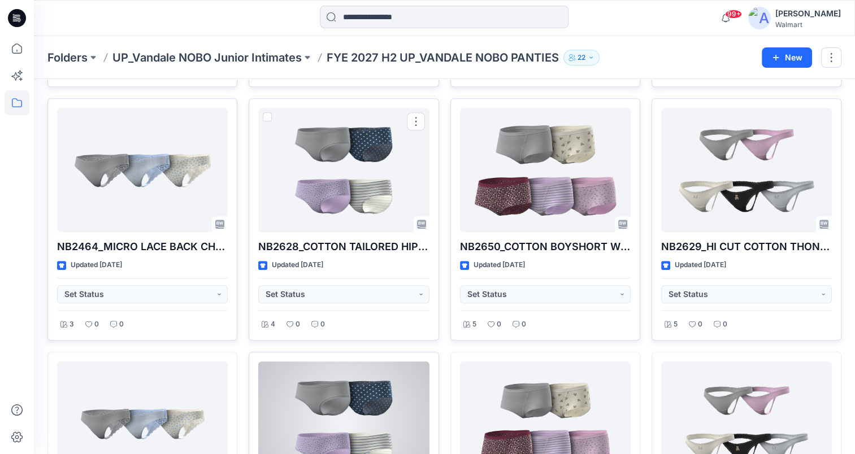
scroll to position [857, 0]
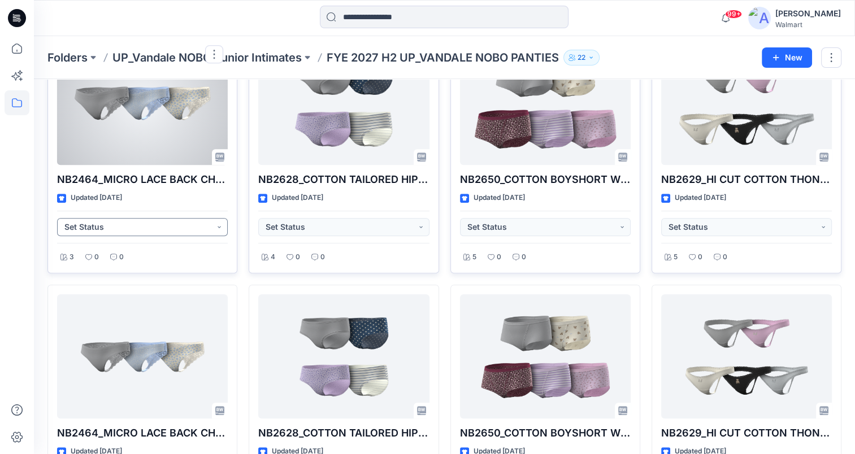
click at [215, 225] on button "Set Status" at bounding box center [142, 227] width 171 height 18
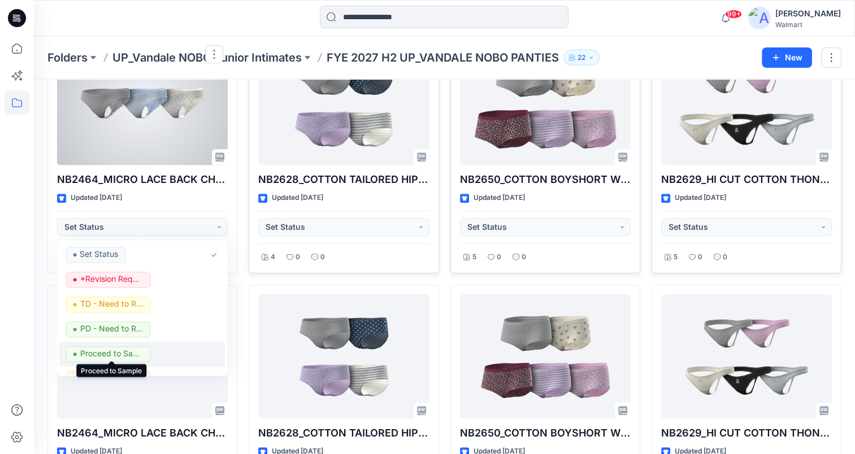
click at [132, 357] on p "Proceed to Sample" at bounding box center [111, 354] width 63 height 15
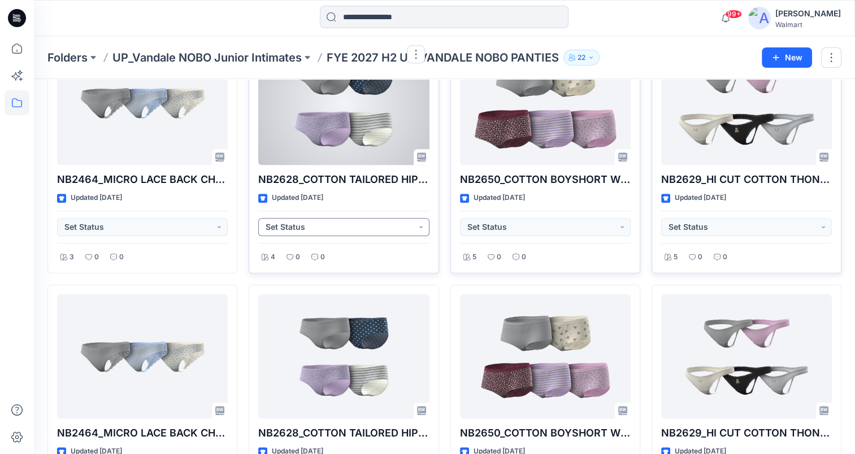
click at [423, 222] on button "Set Status" at bounding box center [343, 227] width 171 height 18
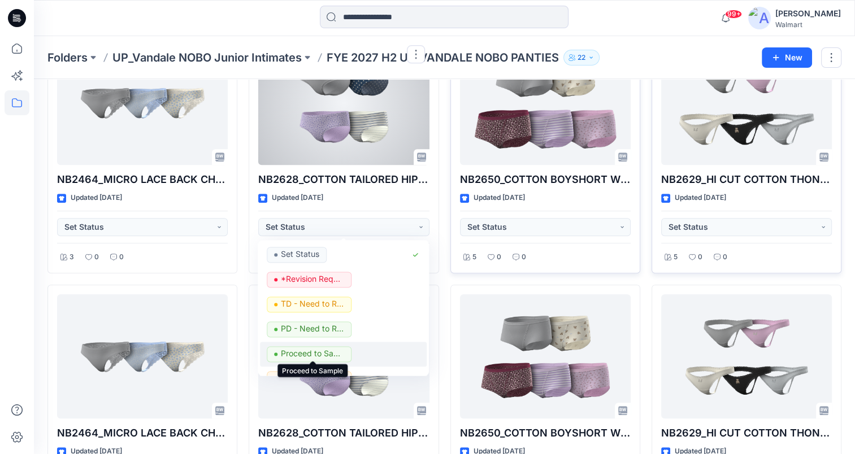
click at [339, 352] on p "Proceed to Sample" at bounding box center [312, 354] width 63 height 15
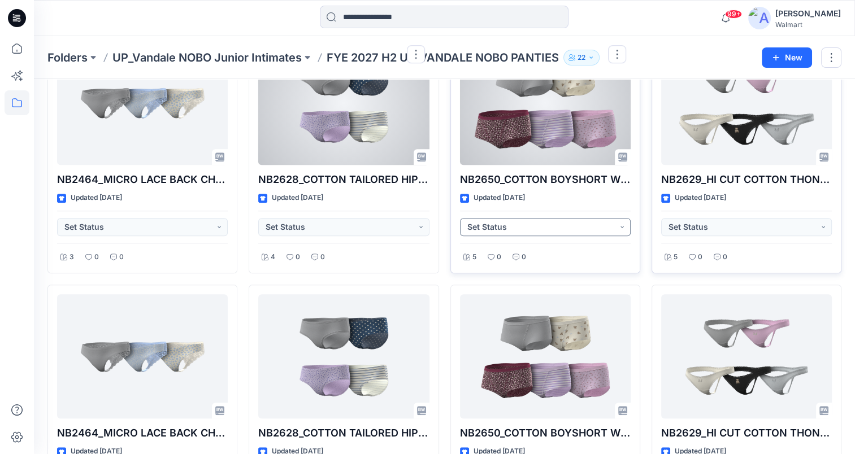
click at [524, 220] on button "Set Status" at bounding box center [545, 227] width 171 height 18
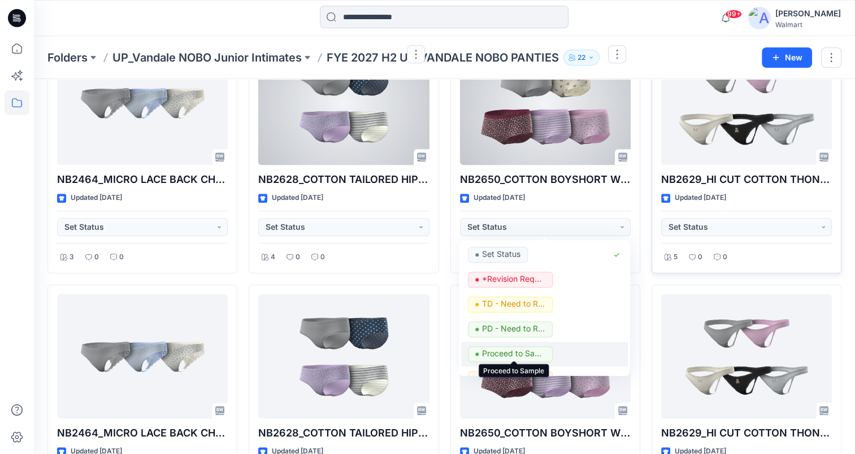
click at [520, 353] on p "Proceed to Sample" at bounding box center [513, 354] width 63 height 15
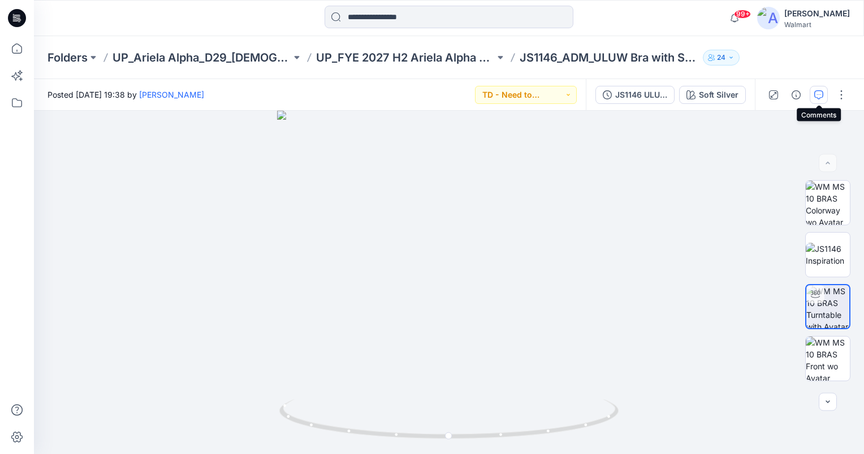
click at [821, 94] on icon "button" at bounding box center [818, 94] width 9 height 9
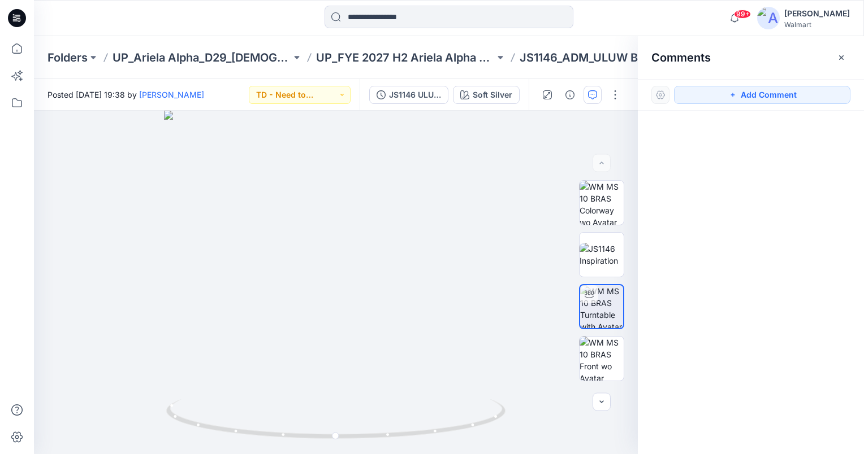
click at [833, 104] on div "Add Comment" at bounding box center [751, 95] width 226 height 32
click at [770, 96] on button "Add Comment" at bounding box center [762, 95] width 176 height 18
click at [282, 337] on div "1" at bounding box center [336, 283] width 604 height 344
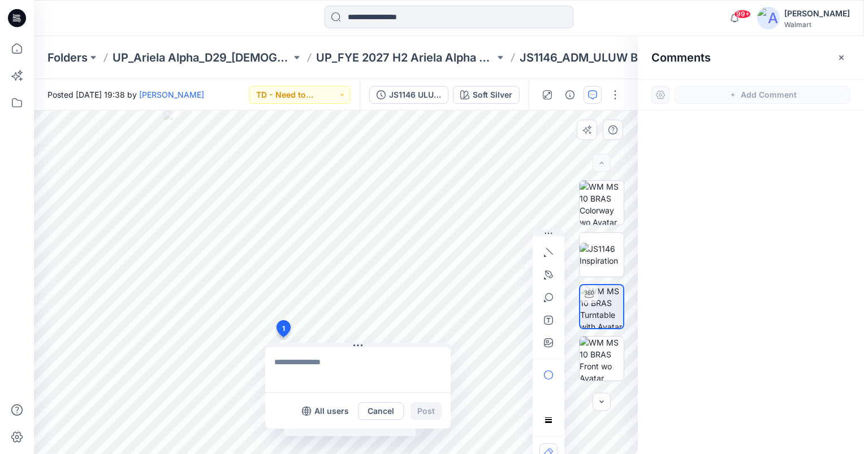
click at [293, 372] on textarea at bounding box center [357, 370] width 185 height 45
type textarea "**********"
click at [434, 410] on button "Post" at bounding box center [425, 411] width 31 height 18
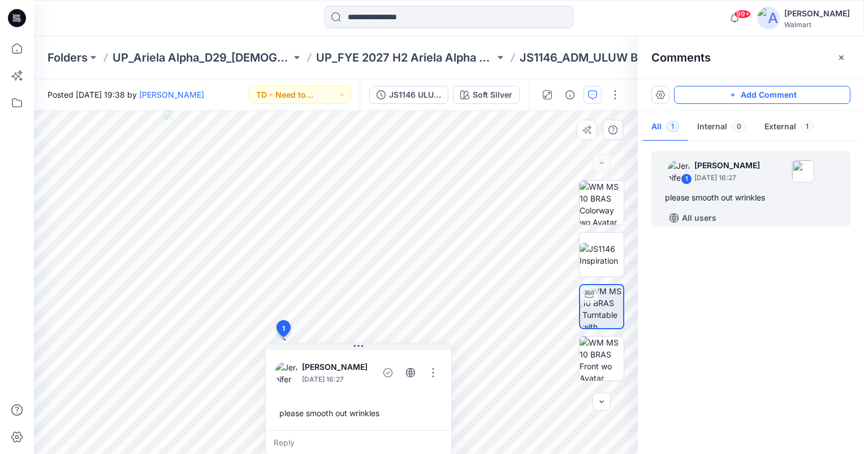
click at [755, 101] on button "Add Comment" at bounding box center [762, 95] width 176 height 18
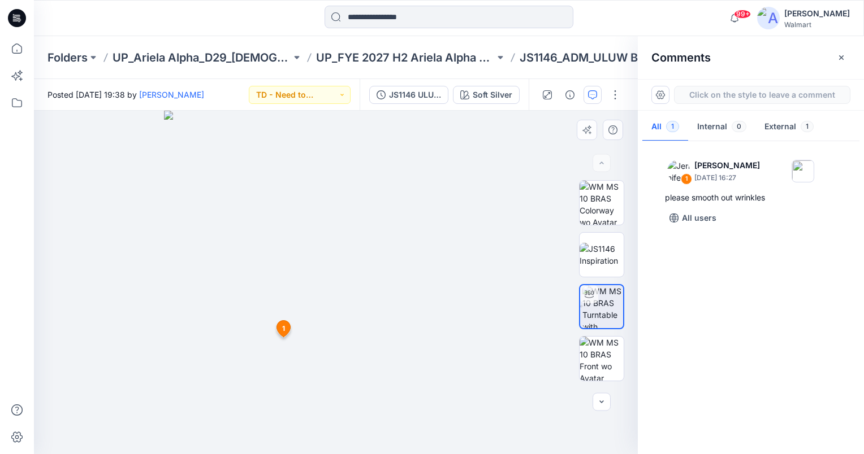
click at [291, 272] on div "2 1 [PERSON_NAME] [DATE] 16:27 please smooth out wrinkles Reply" at bounding box center [336, 283] width 604 height 344
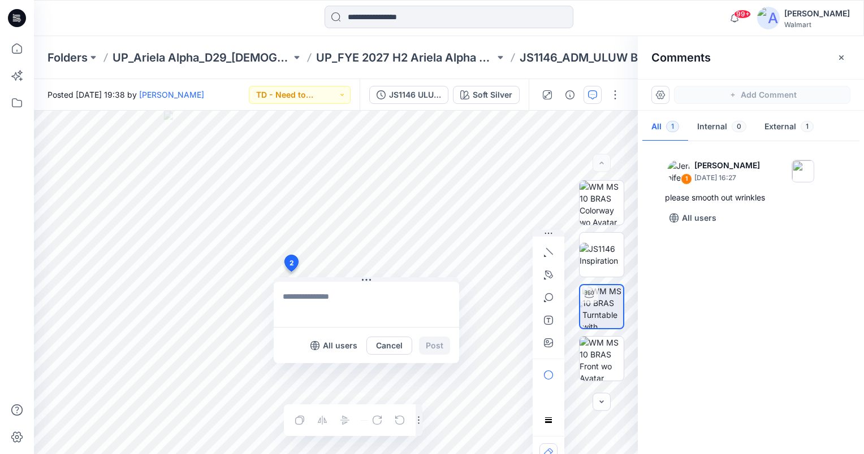
click at [296, 292] on textarea at bounding box center [366, 304] width 185 height 45
type textarea "**********"
drag, startPoint x: 436, startPoint y: 345, endPoint x: 408, endPoint y: 360, distance: 31.9
click at [436, 345] on button "Post" at bounding box center [434, 346] width 31 height 18
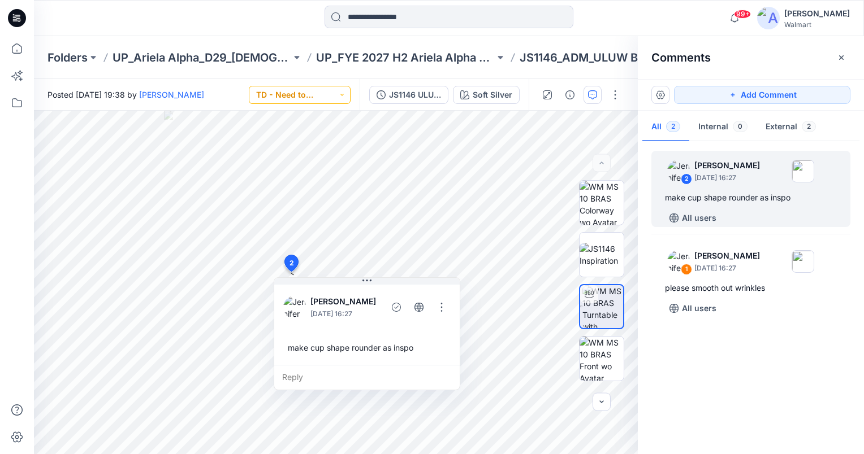
click at [318, 88] on button "TD - Need to Review" at bounding box center [300, 95] width 102 height 18
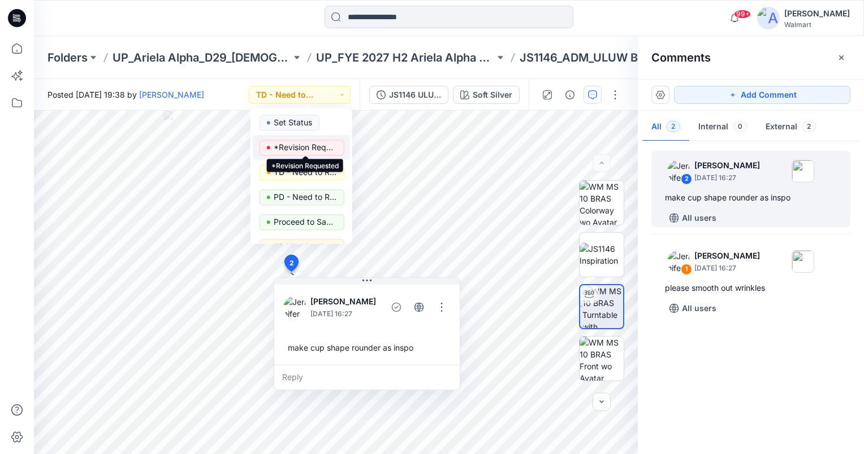
click at [310, 150] on p "*Revision Requested" at bounding box center [305, 147] width 63 height 15
